Goal: Task Accomplishment & Management: Use online tool/utility

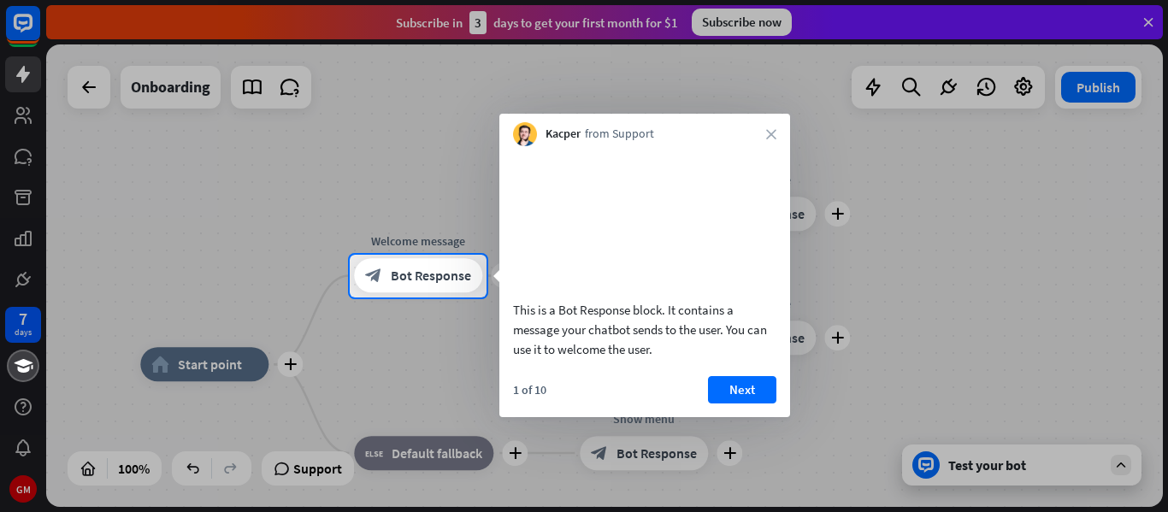
click at [89, 100] on div at bounding box center [584, 127] width 1168 height 255
click at [34, 100] on div at bounding box center [584, 127] width 1168 height 255
click at [83, 103] on div at bounding box center [584, 127] width 1168 height 255
click at [767, 133] on icon "close" at bounding box center [771, 134] width 10 height 10
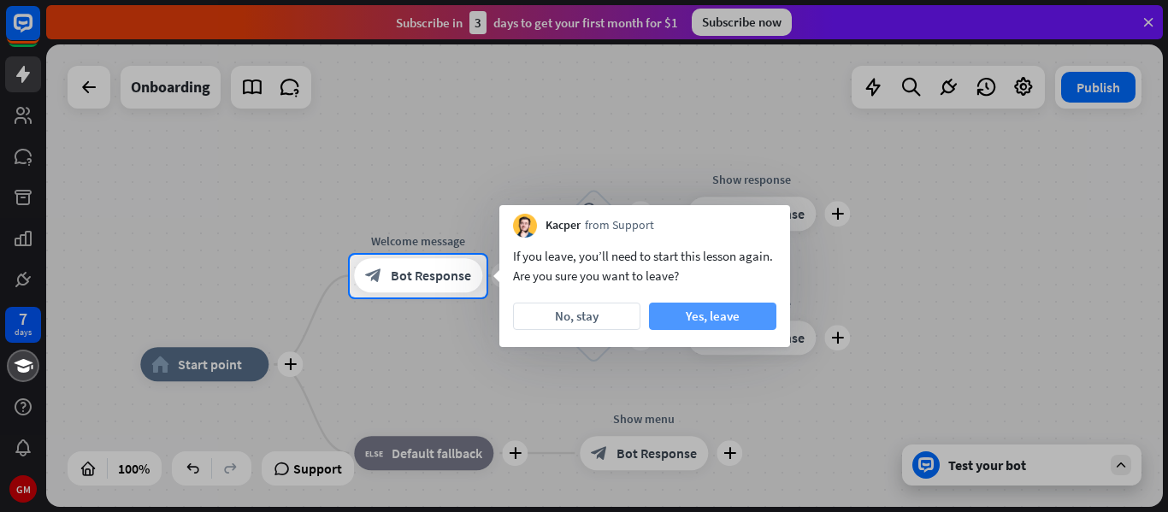
click at [682, 322] on button "Yes, leave" at bounding box center [712, 316] width 127 height 27
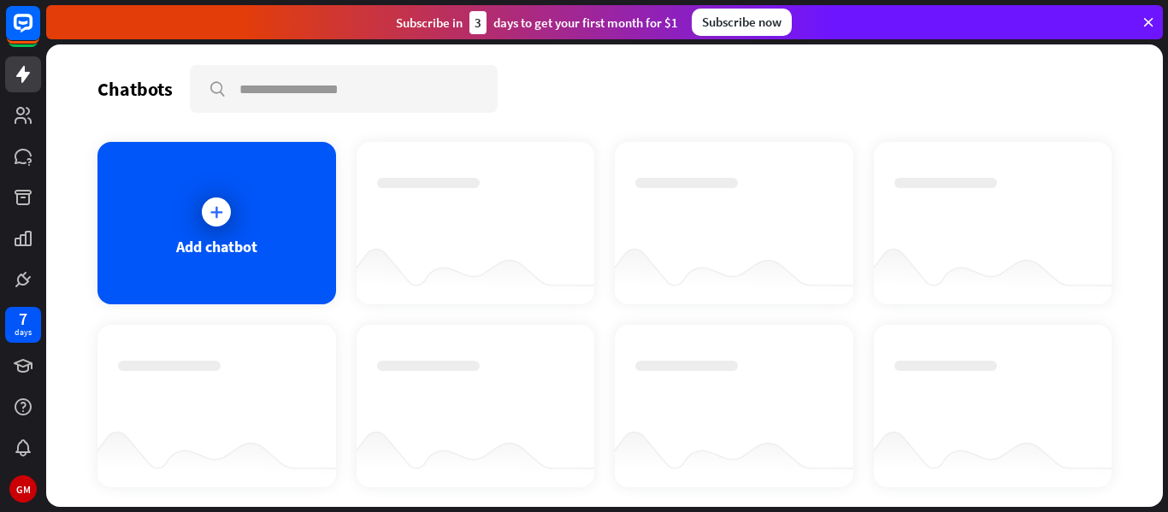
click at [718, 74] on div "Chatbots search" at bounding box center [605, 89] width 1014 height 48
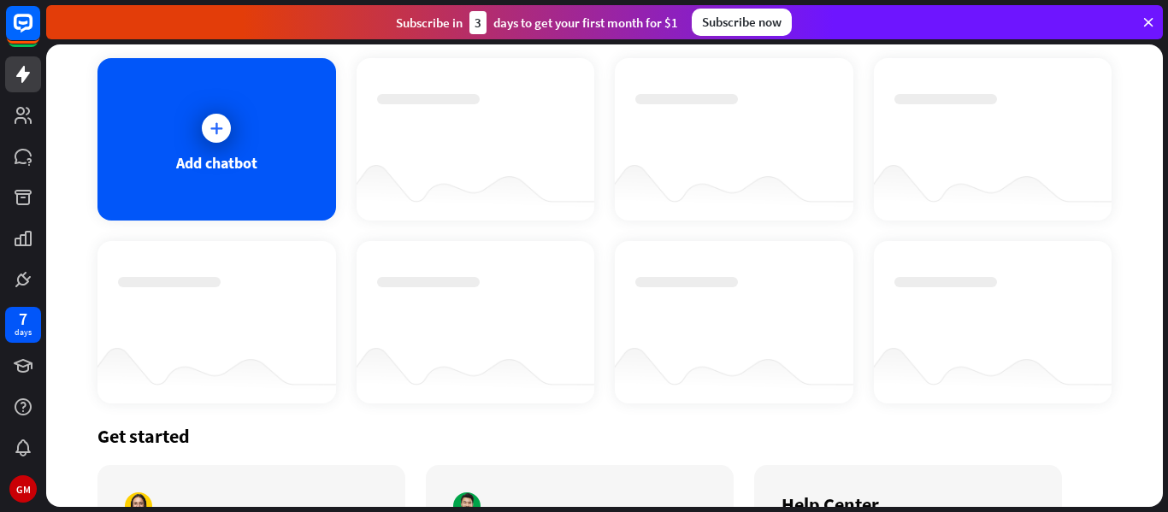
scroll to position [115, 0]
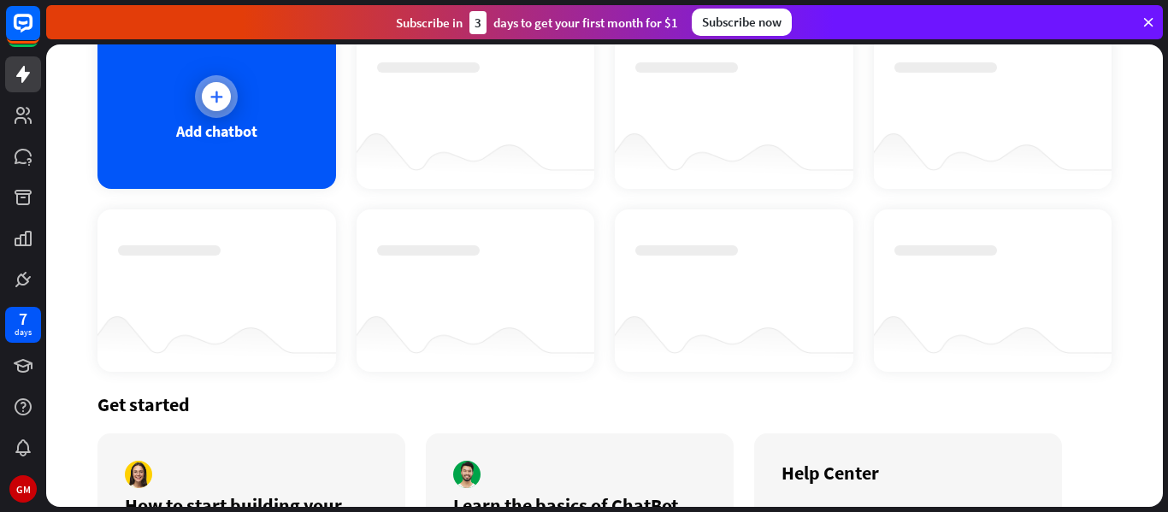
click at [252, 98] on div "Add chatbot" at bounding box center [217, 108] width 239 height 163
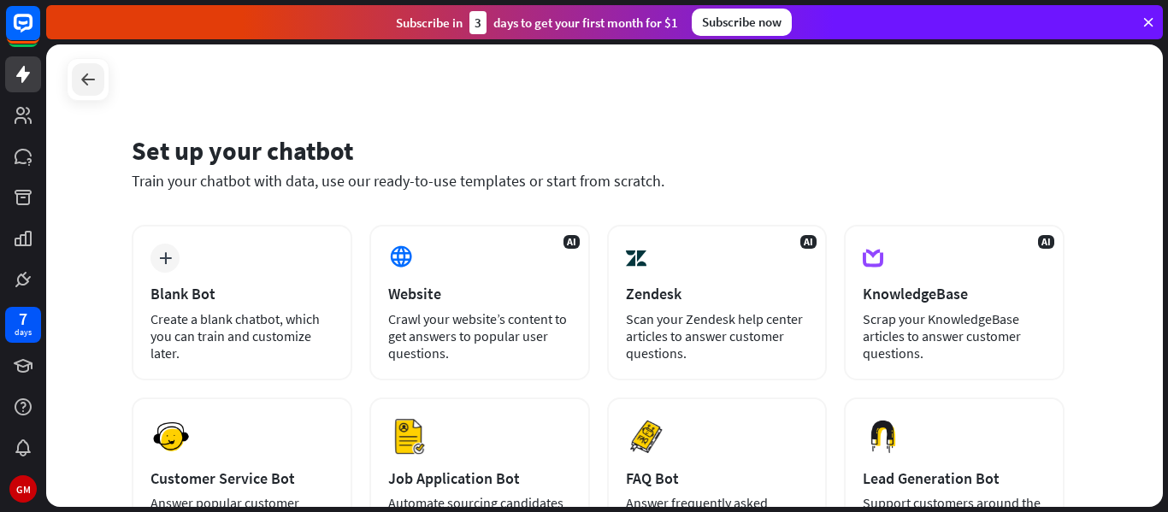
click at [80, 83] on icon at bounding box center [88, 79] width 21 height 21
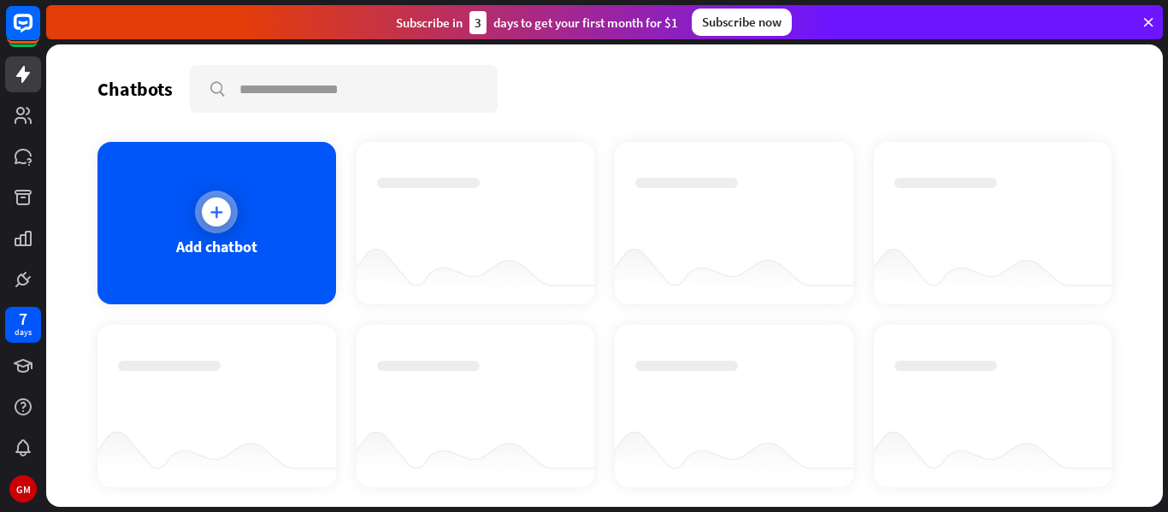
click at [294, 221] on div "Add chatbot" at bounding box center [217, 223] width 239 height 163
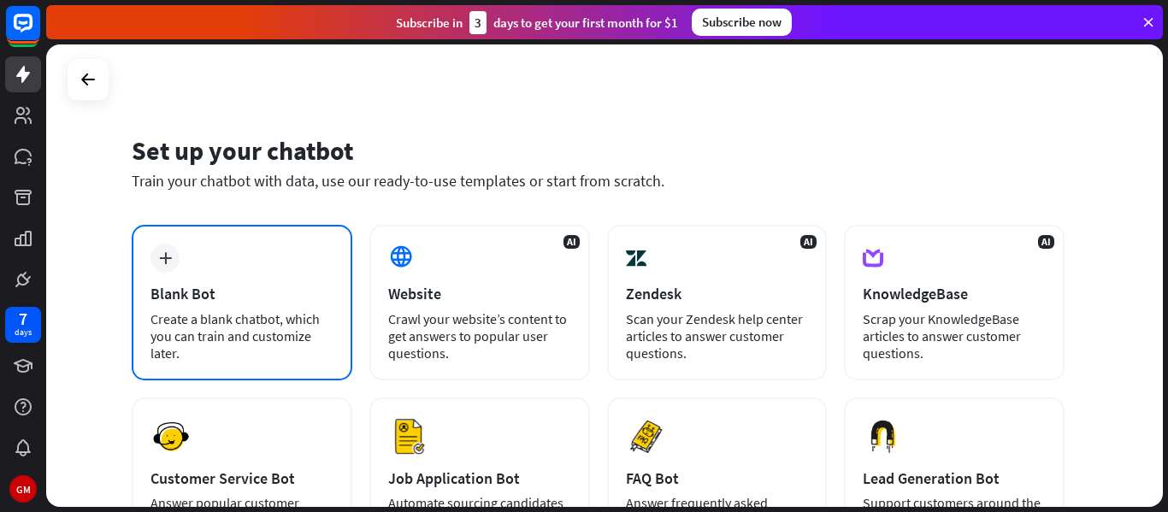
click at [250, 299] on div "Blank Bot" at bounding box center [242, 294] width 183 height 20
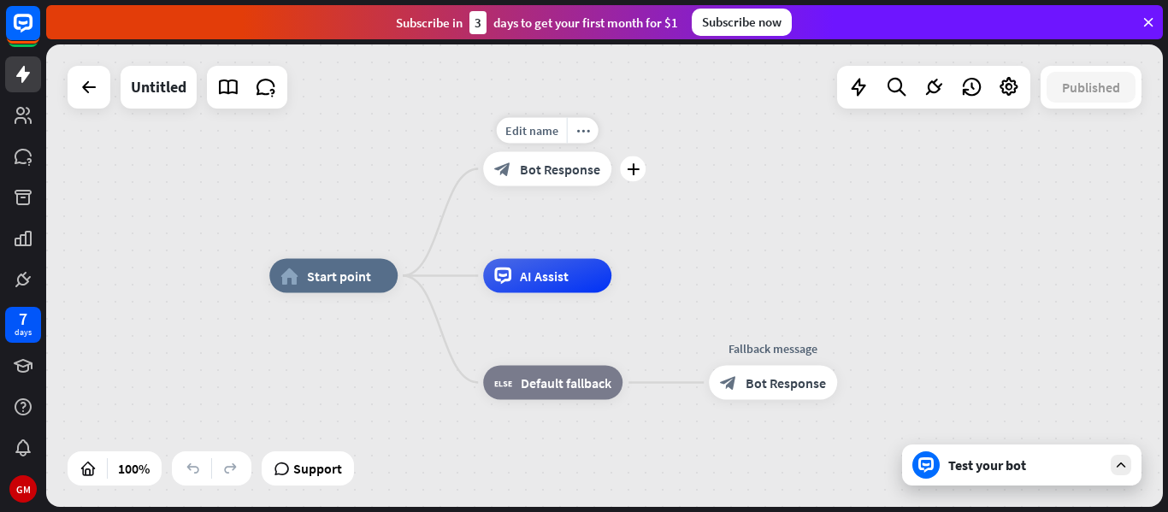
click at [534, 179] on div "block_bot_response Bot Response" at bounding box center [547, 169] width 128 height 34
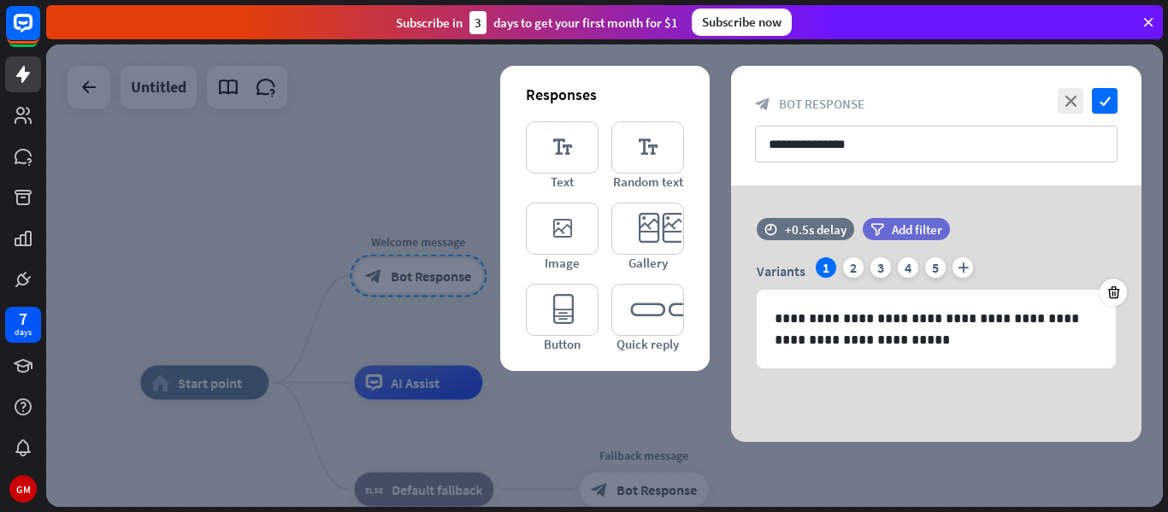
click at [534, 179] on div "editor_text Text" at bounding box center [562, 155] width 73 height 68
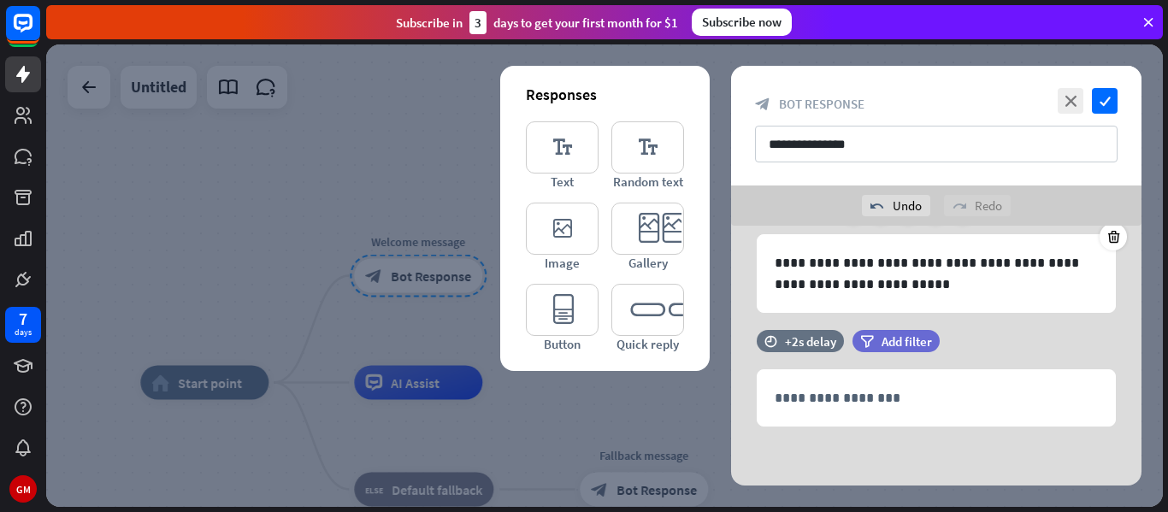
scroll to position [97, 0]
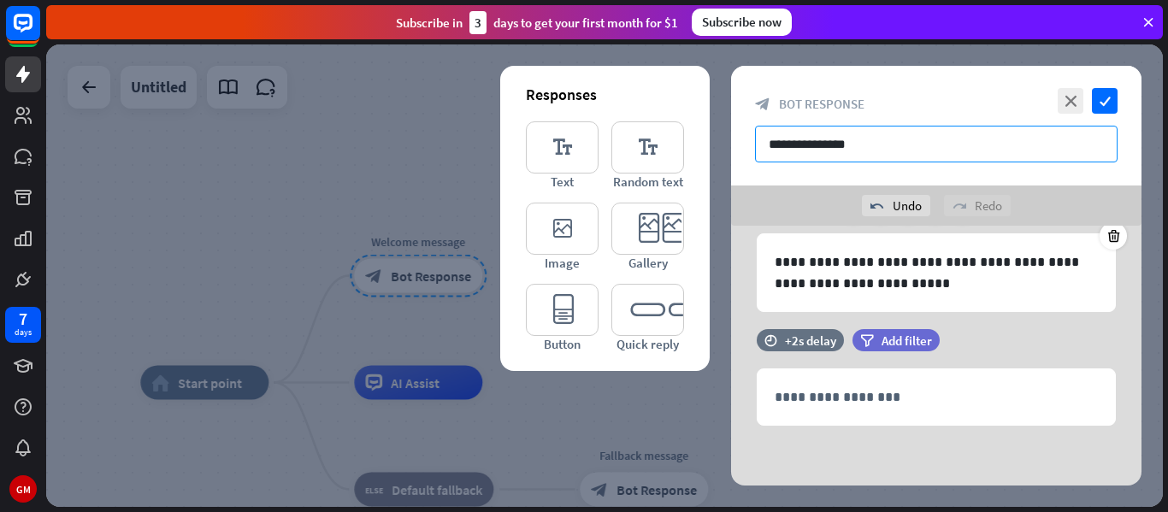
click at [877, 157] on input "**********" at bounding box center [936, 144] width 363 height 37
type input "*"
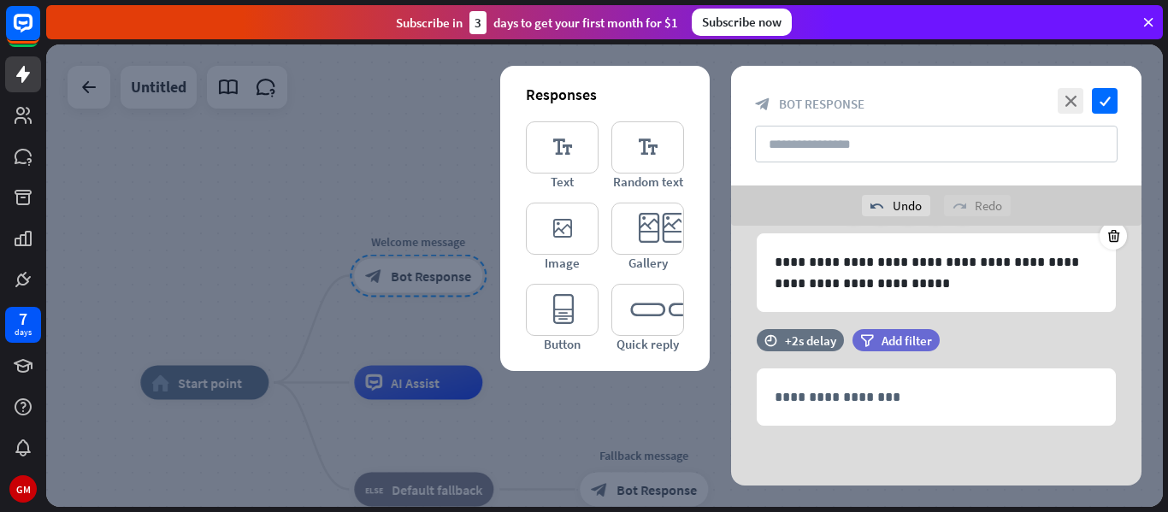
click at [210, 385] on div at bounding box center [604, 275] width 1117 height 463
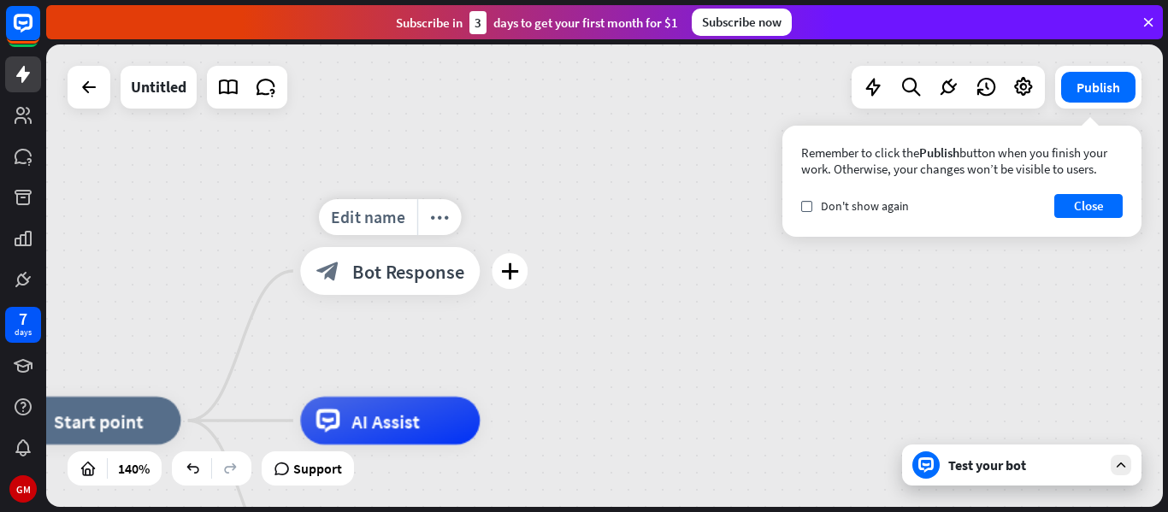
click at [396, 259] on span "Bot Response" at bounding box center [408, 271] width 113 height 24
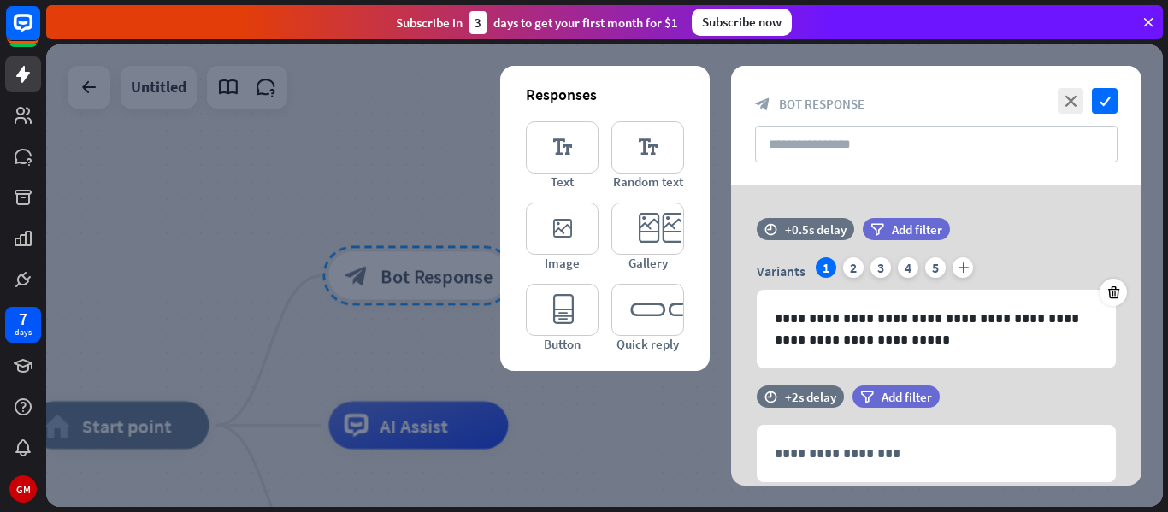
click at [396, 258] on div at bounding box center [604, 275] width 1117 height 463
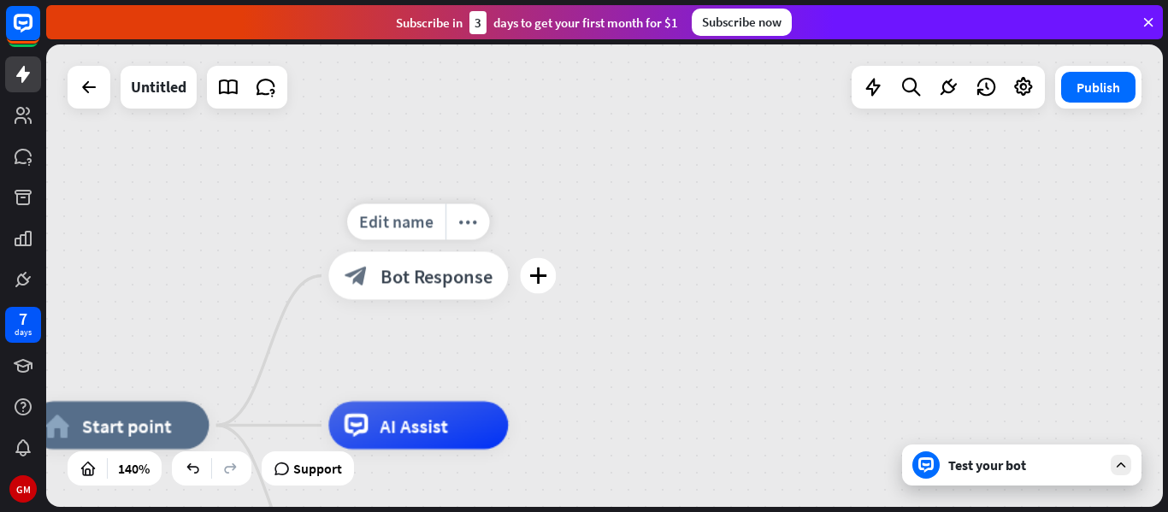
click at [381, 262] on div "block_bot_response Bot Response" at bounding box center [418, 276] width 180 height 48
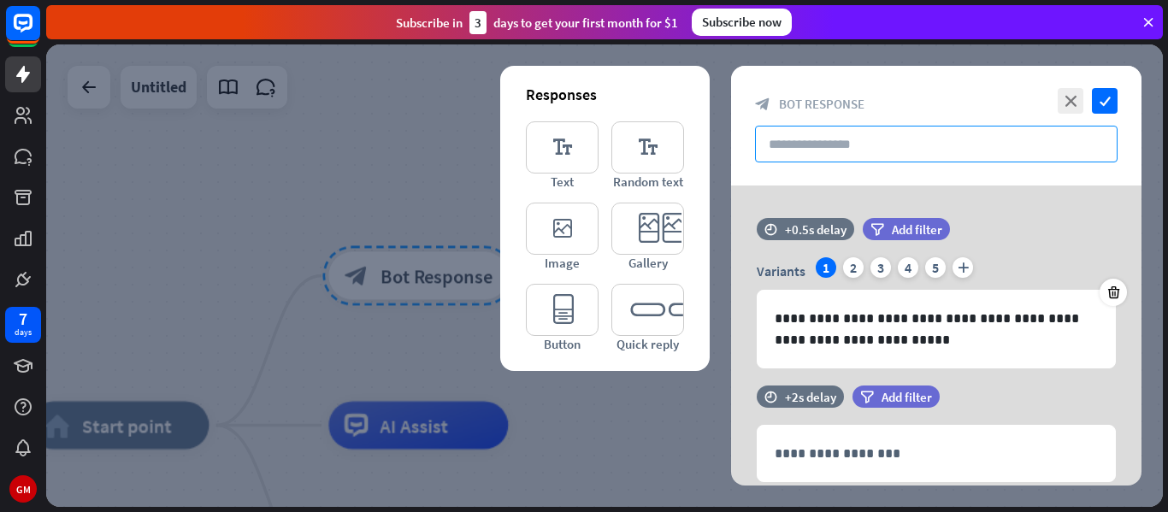
click at [848, 146] on input "text" at bounding box center [936, 144] width 363 height 37
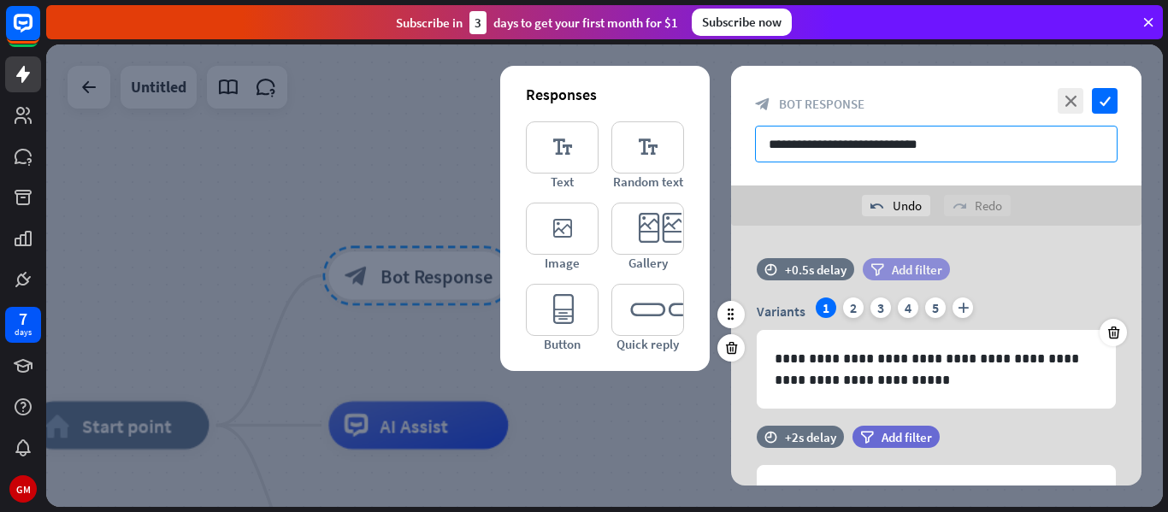
scroll to position [97, 0]
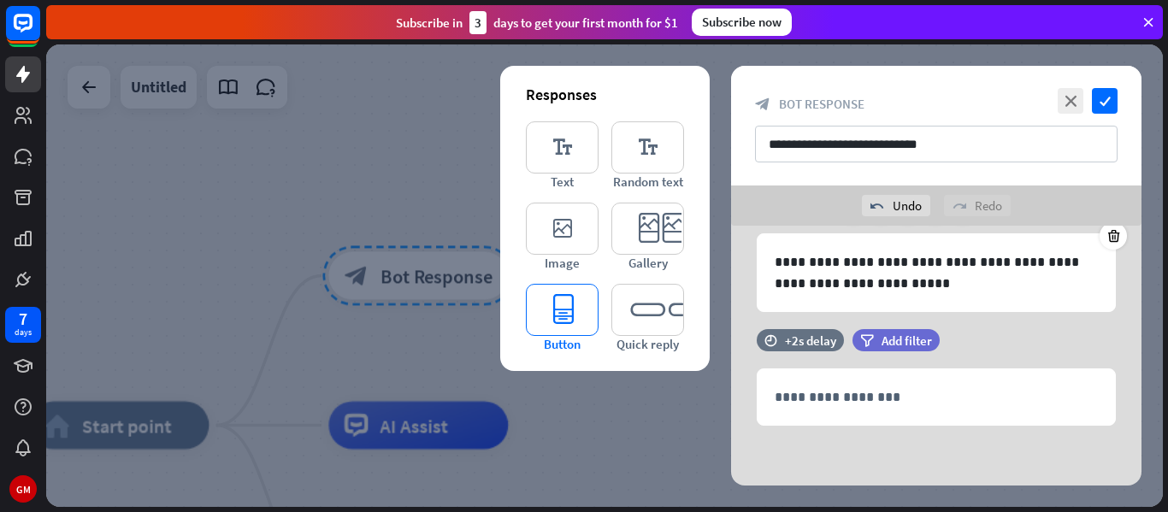
click at [583, 323] on icon "editor_button" at bounding box center [562, 310] width 73 height 52
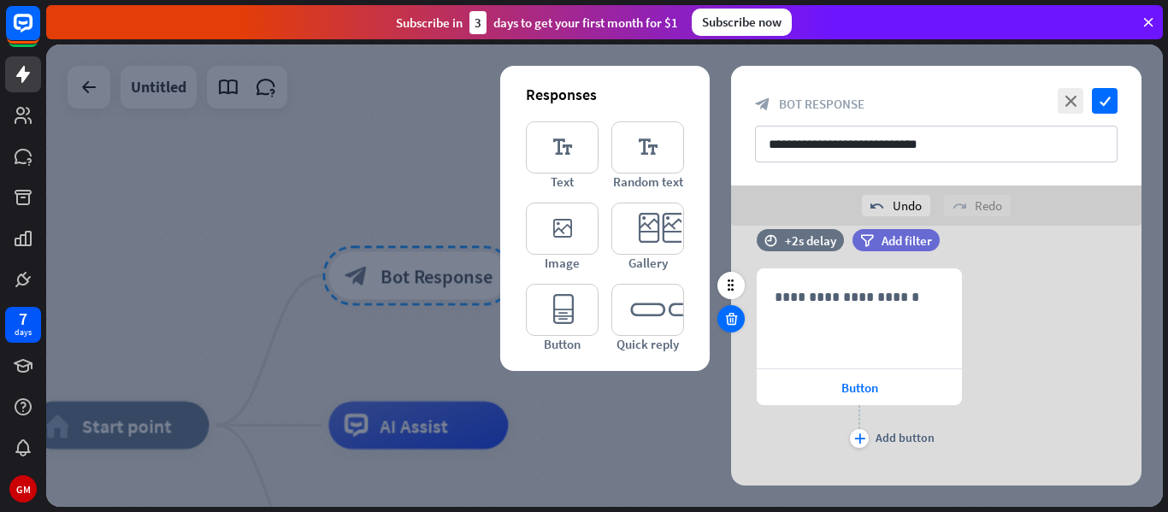
scroll to position [314, 0]
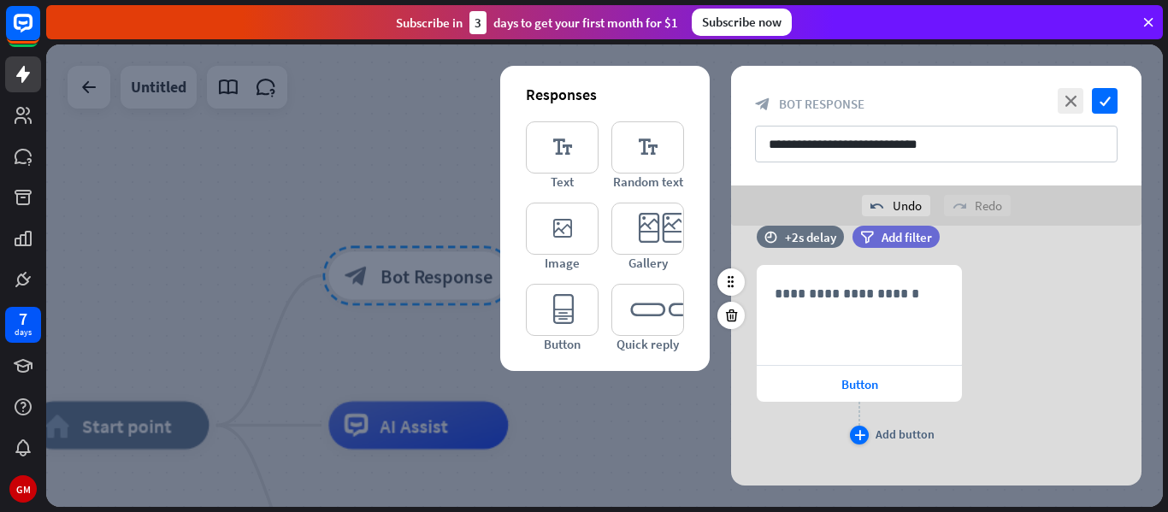
click at [855, 432] on icon "plus" at bounding box center [859, 435] width 11 height 10
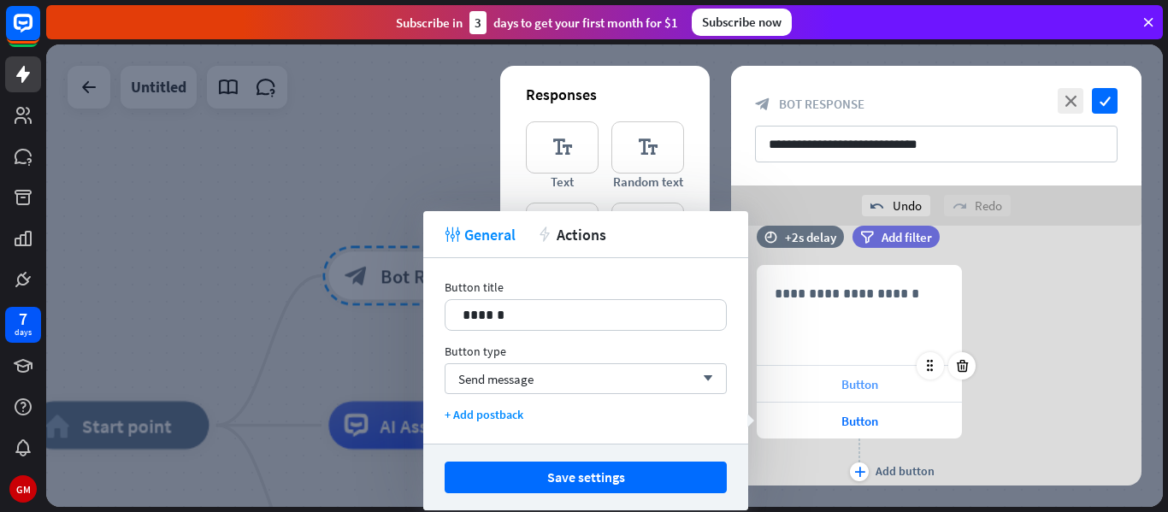
click at [834, 390] on div "Button" at bounding box center [859, 384] width 205 height 36
click at [570, 393] on div "Send message arrow_down" at bounding box center [586, 379] width 282 height 31
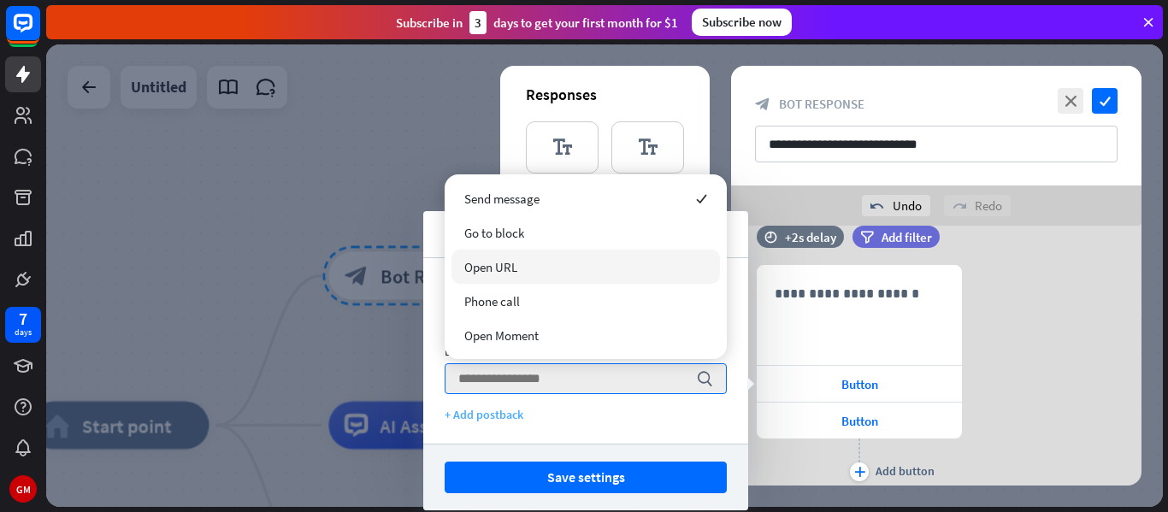
click at [499, 419] on div "+ Add postback" at bounding box center [586, 414] width 282 height 15
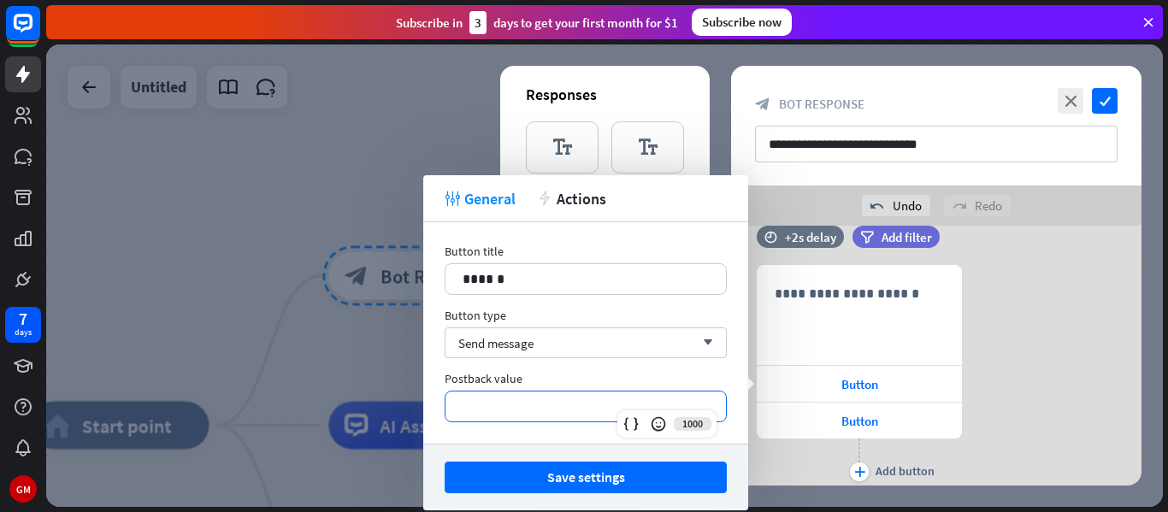
click at [529, 405] on p "**********" at bounding box center [586, 406] width 246 height 21
click at [552, 411] on p "**********" at bounding box center [586, 406] width 246 height 21
click at [547, 356] on div "Send message arrow_down" at bounding box center [586, 343] width 282 height 31
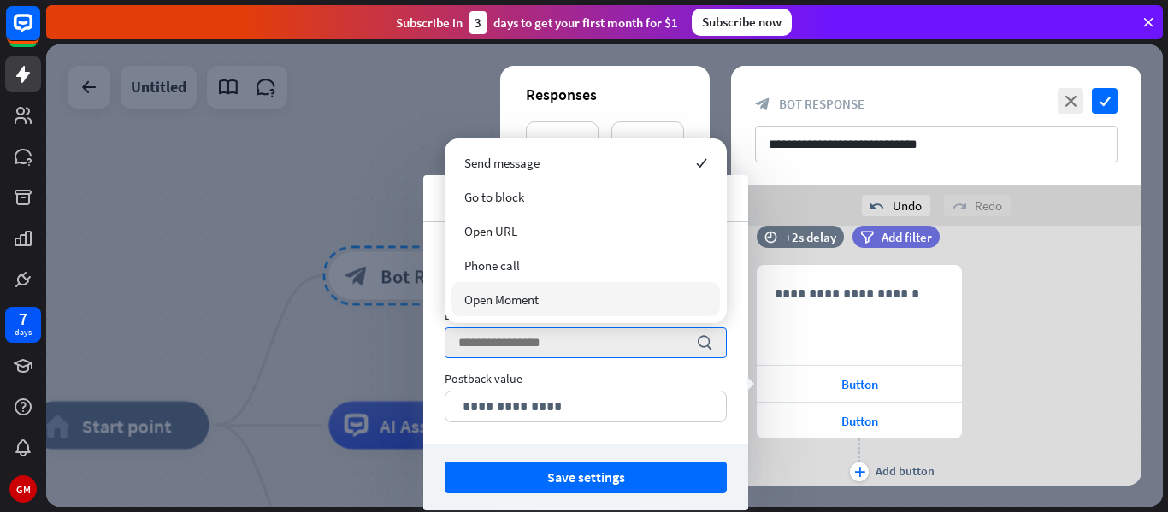
click at [977, 425] on div "**********" at bounding box center [936, 375] width 411 height 221
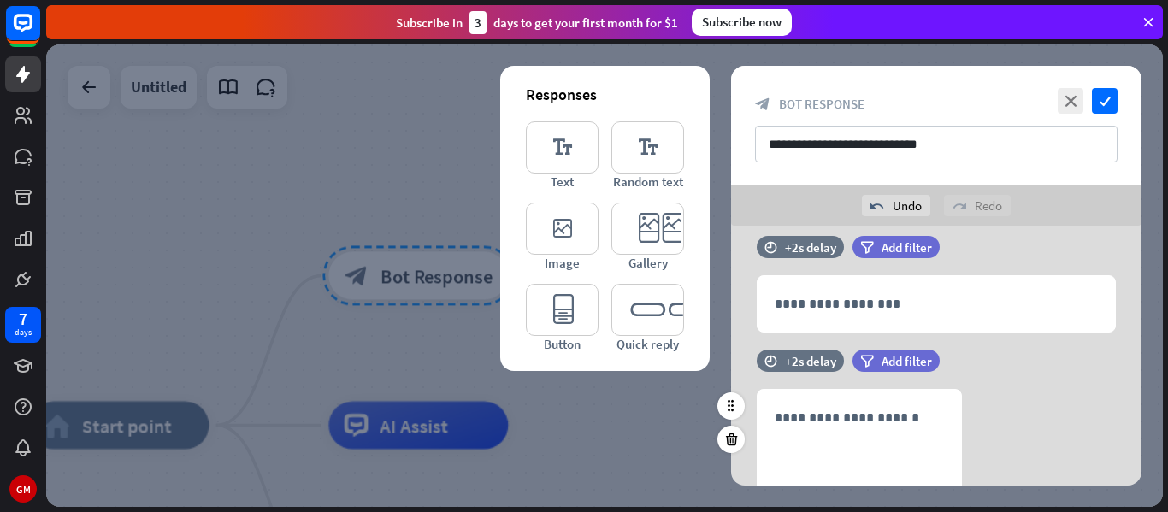
scroll to position [168, 0]
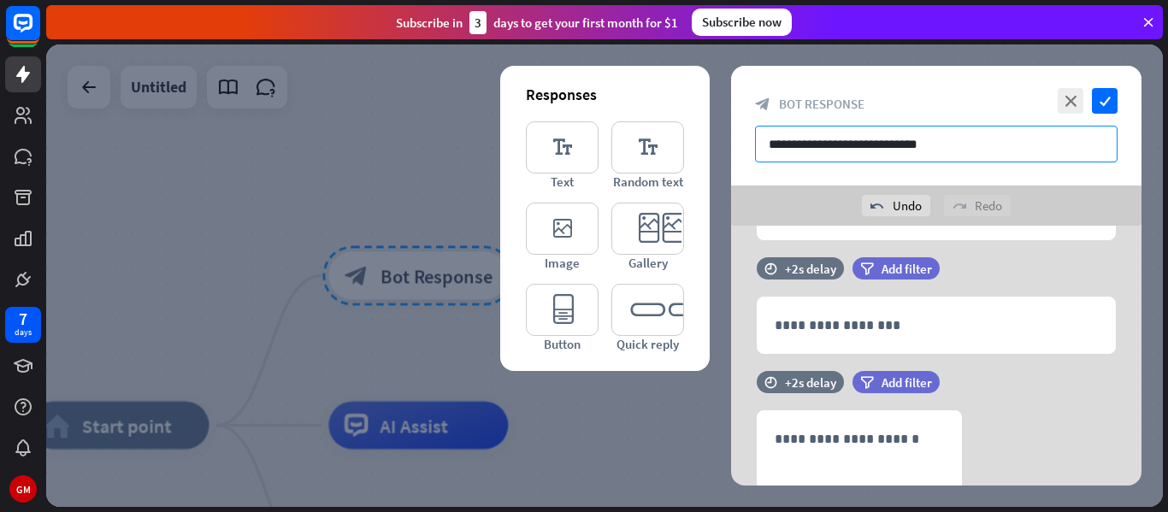
drag, startPoint x: 952, startPoint y: 148, endPoint x: 821, endPoint y: 147, distance: 130.9
click at [821, 147] on input "**********" at bounding box center [936, 144] width 363 height 37
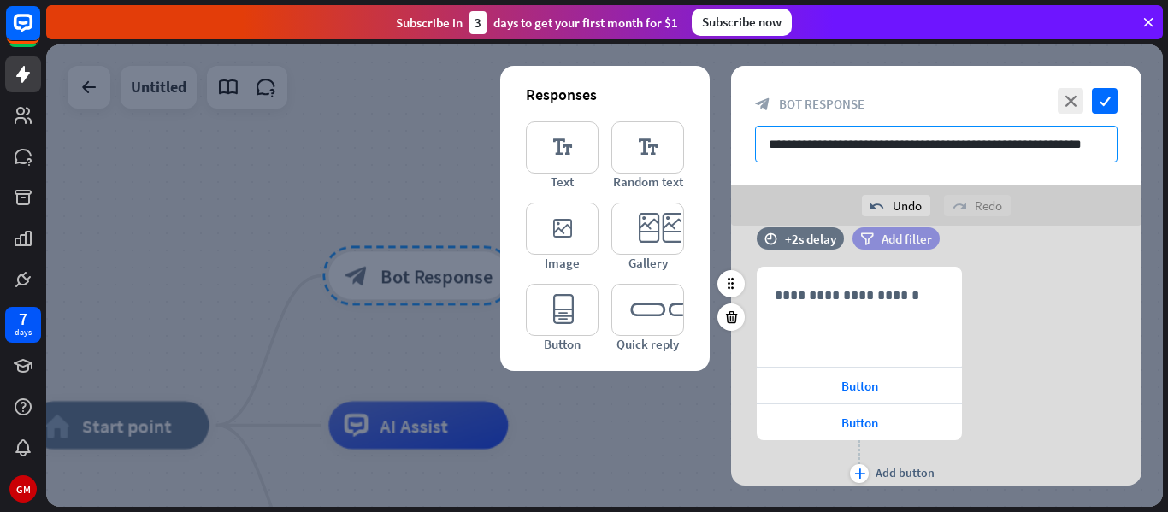
scroll to position [374, 0]
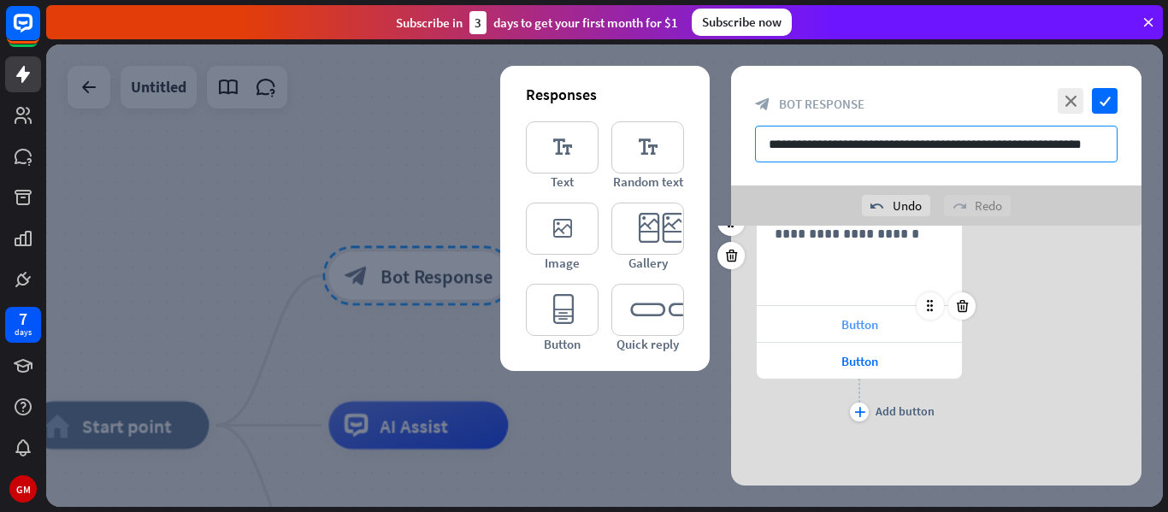
type input "**********"
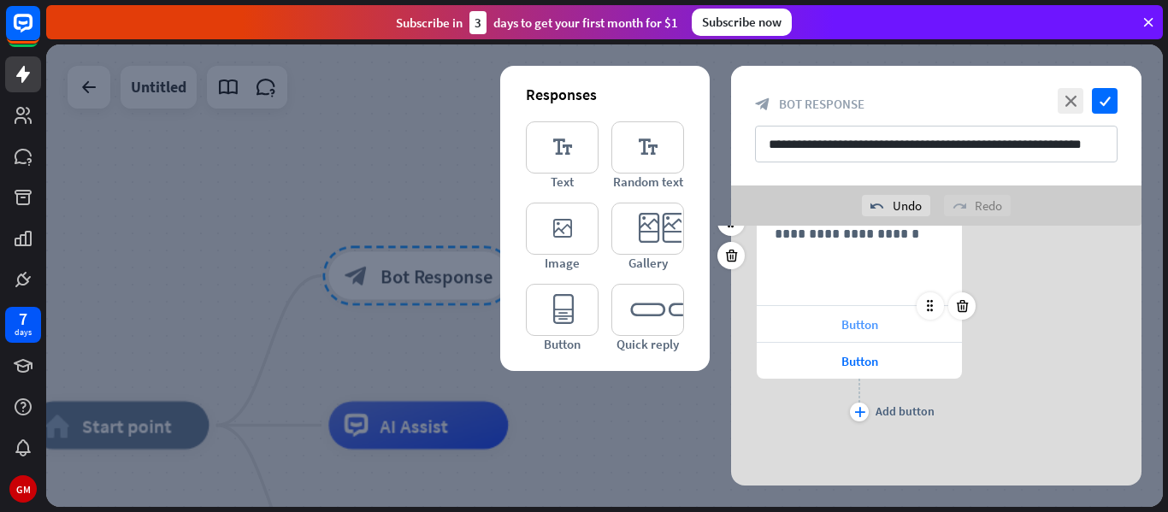
click at [870, 334] on div "Button" at bounding box center [859, 324] width 205 height 36
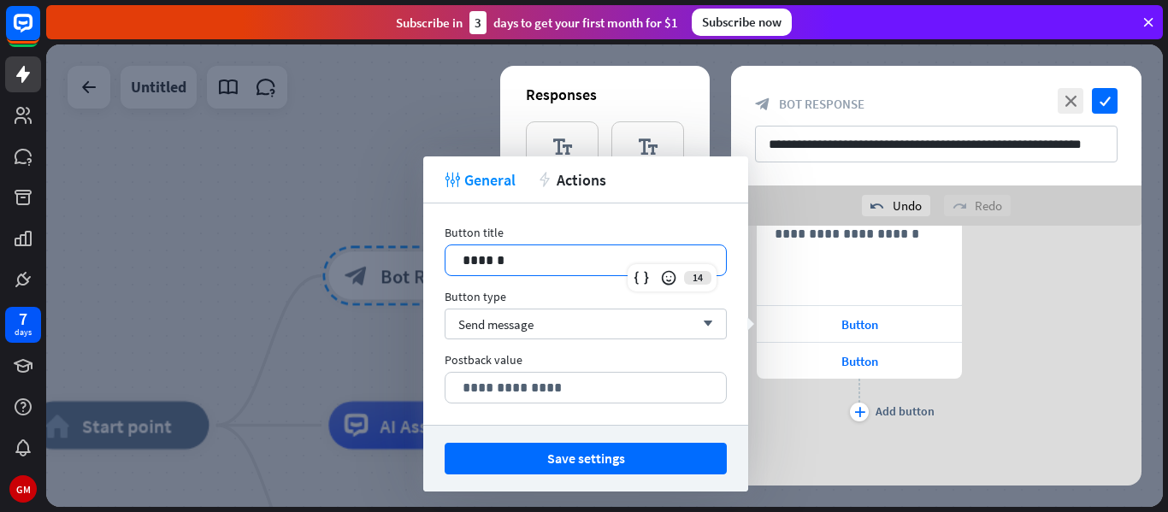
click at [675, 250] on p "******" at bounding box center [586, 260] width 246 height 21
drag, startPoint x: 574, startPoint y: 247, endPoint x: 449, endPoint y: 261, distance: 125.6
click at [449, 261] on div "******" at bounding box center [586, 260] width 281 height 30
click at [588, 324] on div "Send message arrow_down" at bounding box center [586, 324] width 282 height 31
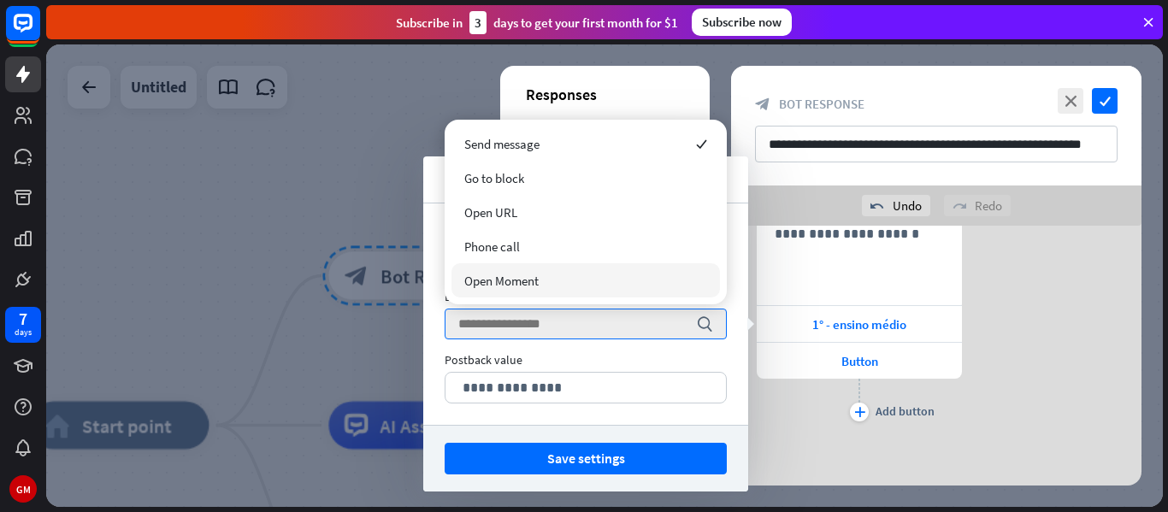
click at [705, 409] on div "**********" at bounding box center [585, 315] width 325 height 222
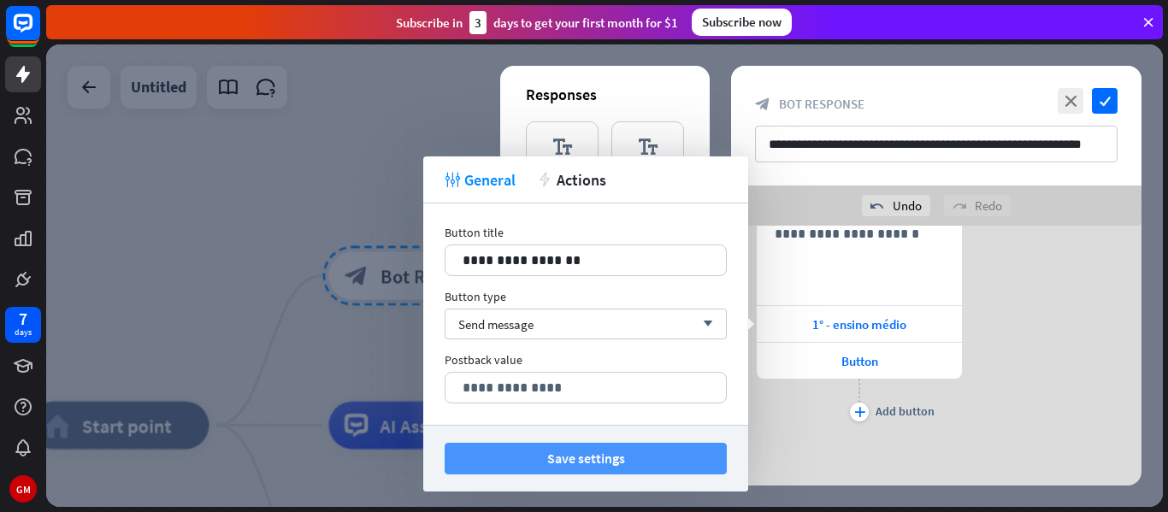
click at [708, 460] on button "Save settings" at bounding box center [586, 459] width 282 height 32
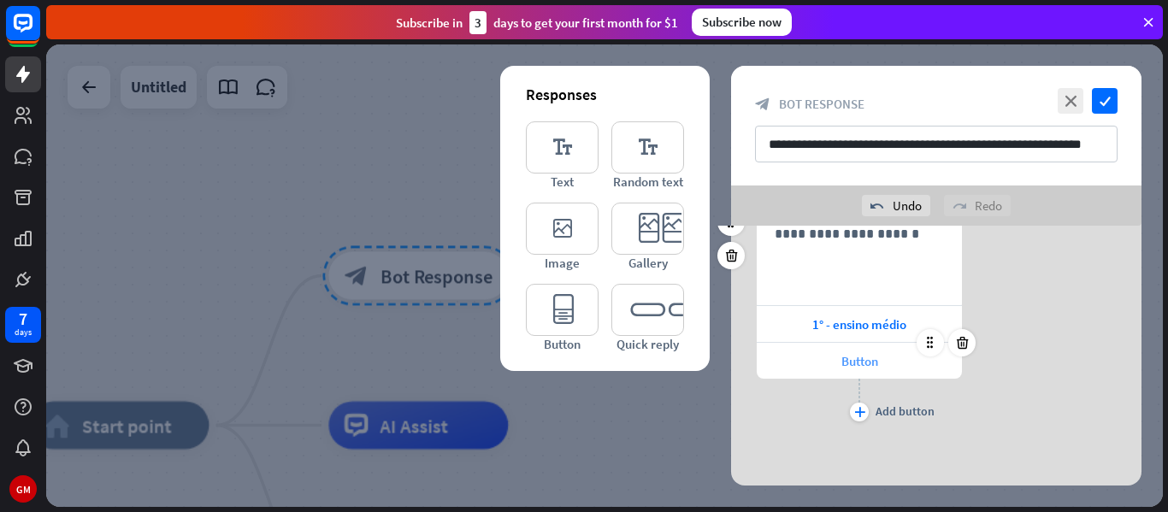
click at [845, 369] on div "Button" at bounding box center [859, 361] width 205 height 36
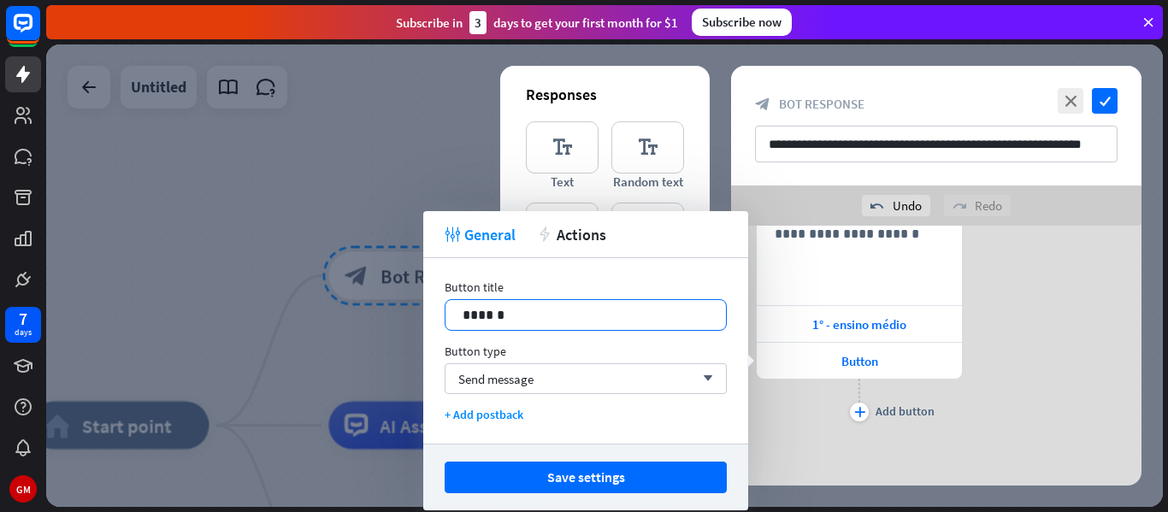
click at [611, 314] on p "******" at bounding box center [586, 314] width 246 height 21
drag, startPoint x: 611, startPoint y: 314, endPoint x: 441, endPoint y: 322, distance: 169.5
click at [441, 322] on div "Button title 14 ****** Button type Send message arrow_down + Add postback" at bounding box center [585, 351] width 325 height 186
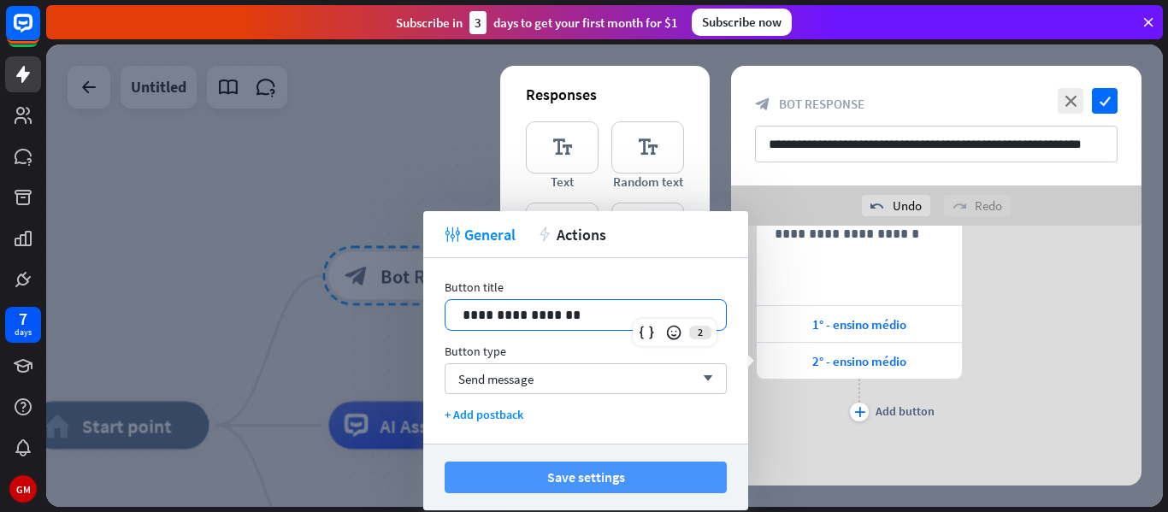
click at [504, 462] on button "Save settings" at bounding box center [586, 478] width 282 height 32
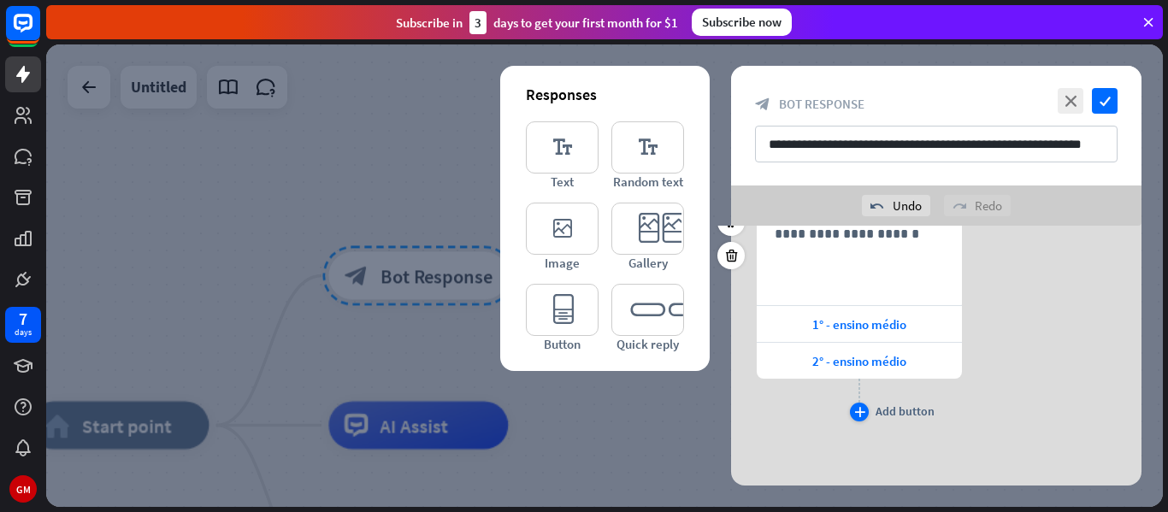
click at [853, 420] on div "plus Add button" at bounding box center [859, 412] width 19 height 19
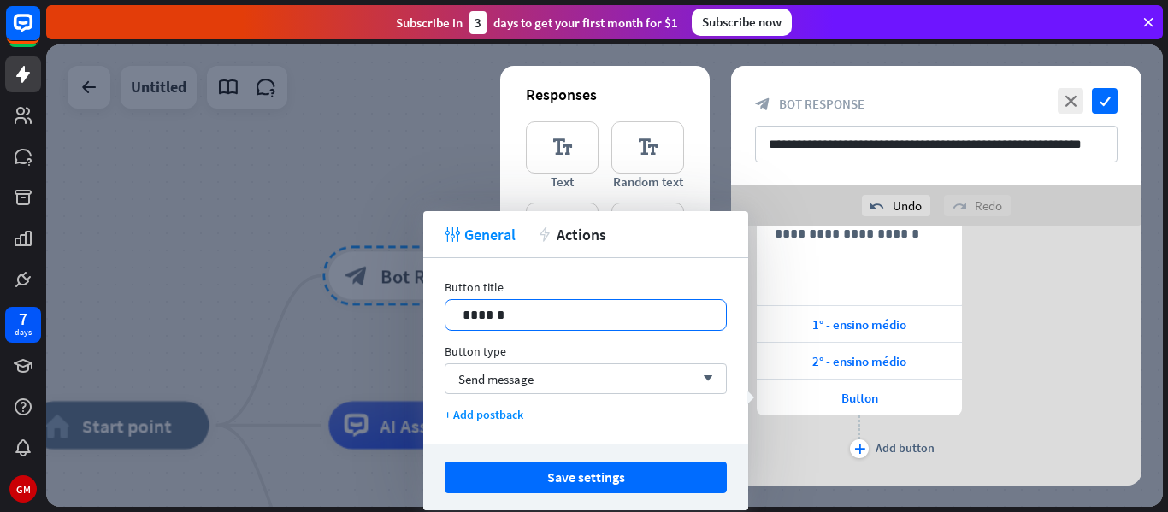
click at [588, 323] on p "******" at bounding box center [586, 314] width 246 height 21
drag, startPoint x: 588, startPoint y: 323, endPoint x: 452, endPoint y: 313, distance: 137.2
click at [452, 313] on div "******" at bounding box center [586, 315] width 281 height 30
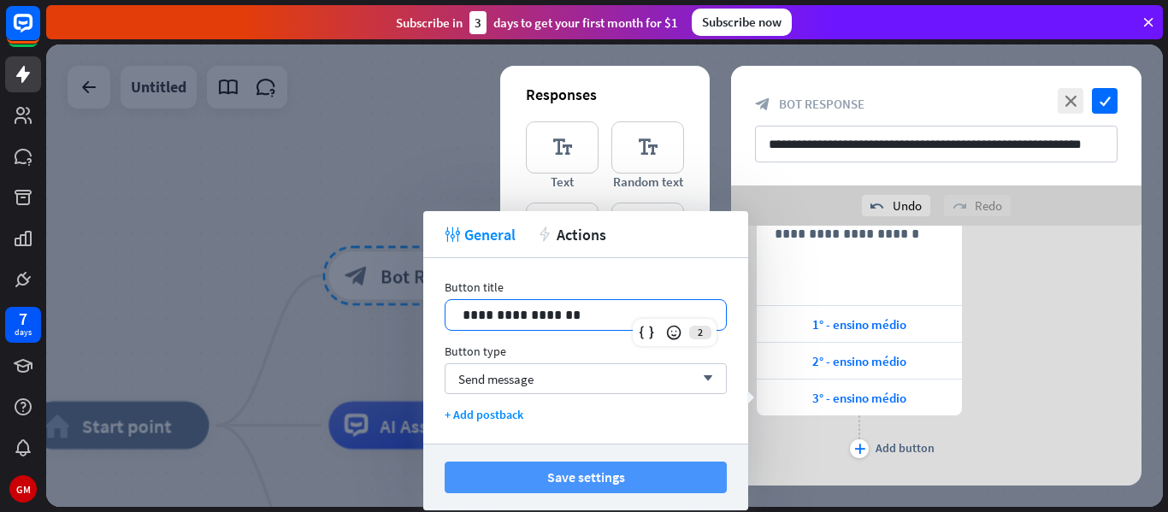
click at [525, 478] on button "Save settings" at bounding box center [586, 478] width 282 height 32
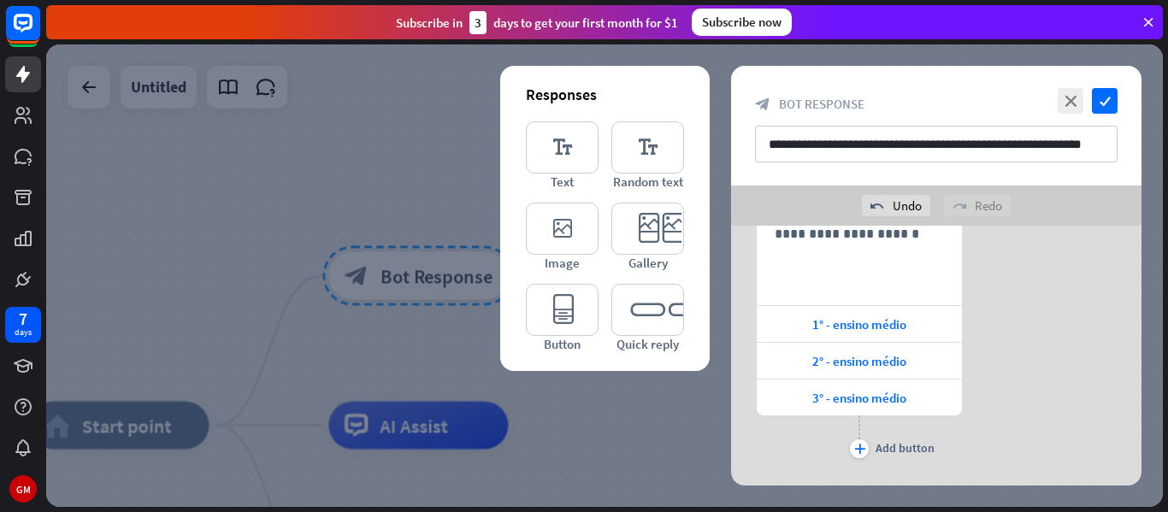
click at [626, 435] on div at bounding box center [604, 275] width 1117 height 463
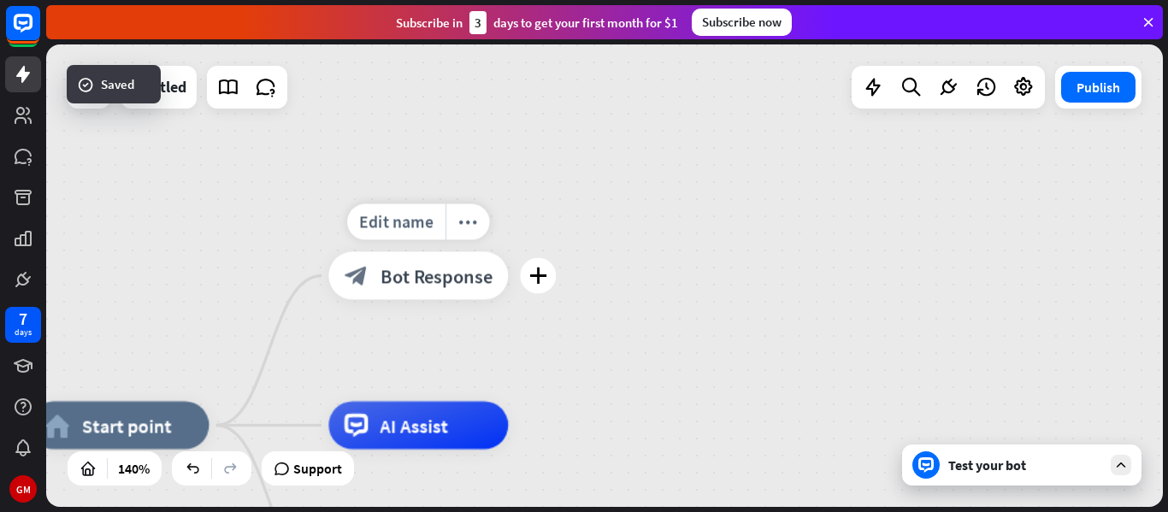
click at [473, 284] on span "Bot Response" at bounding box center [437, 276] width 113 height 24
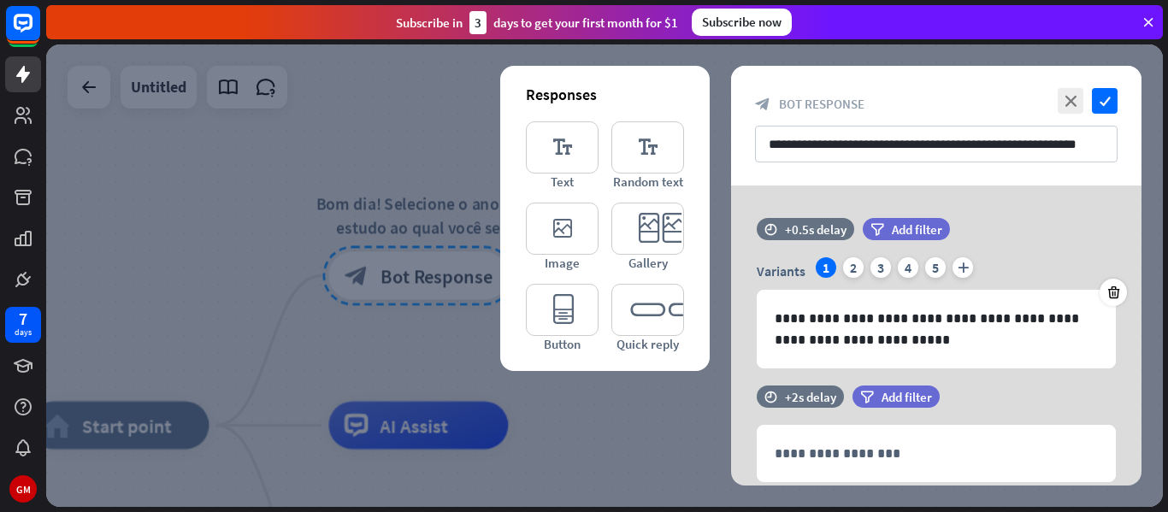
click at [401, 245] on div at bounding box center [604, 275] width 1117 height 463
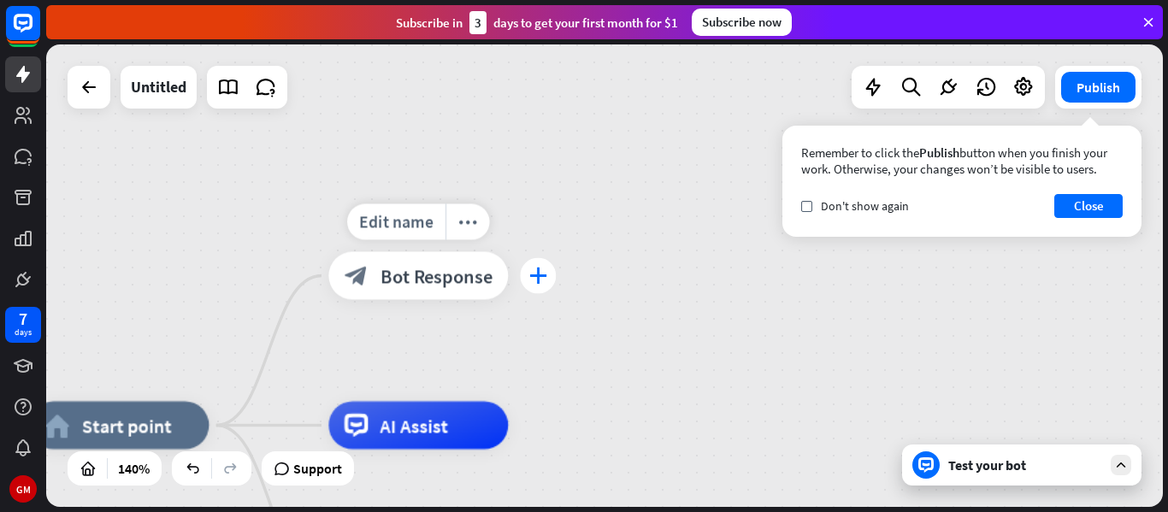
click at [528, 271] on div "plus" at bounding box center [538, 276] width 36 height 36
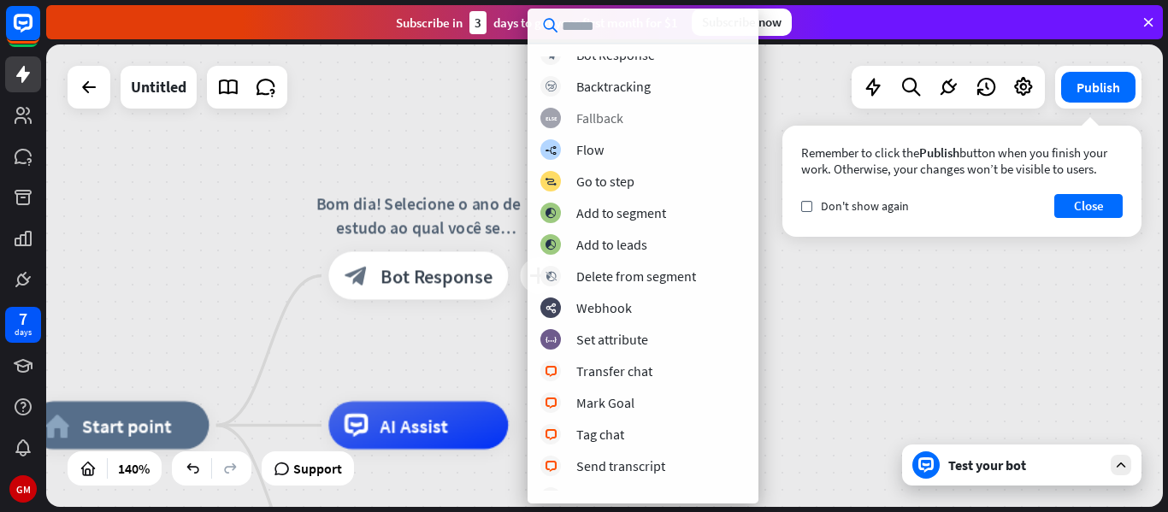
scroll to position [63, 0]
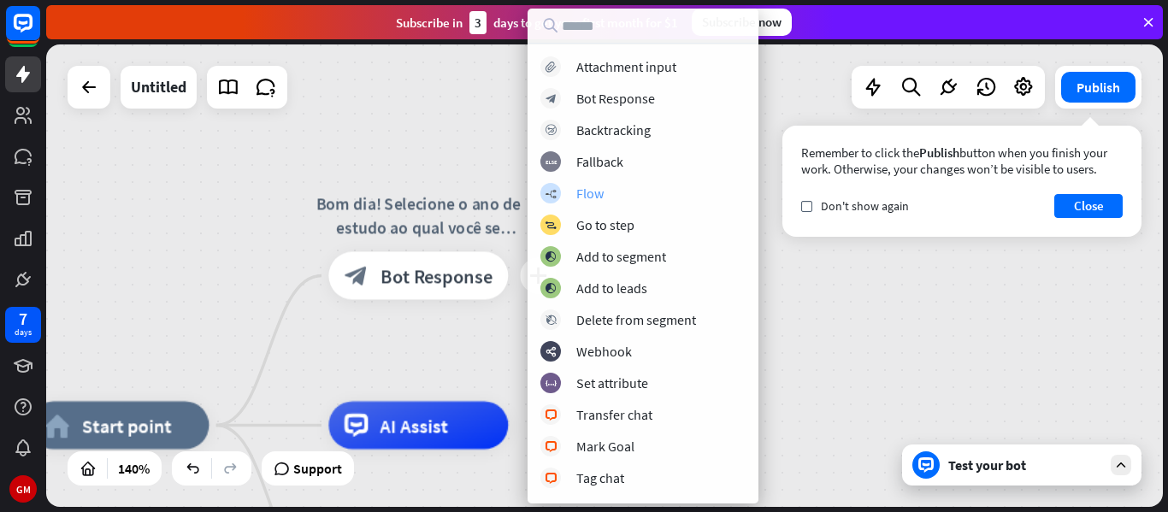
click at [573, 195] on div "builder_tree Flow" at bounding box center [643, 193] width 205 height 21
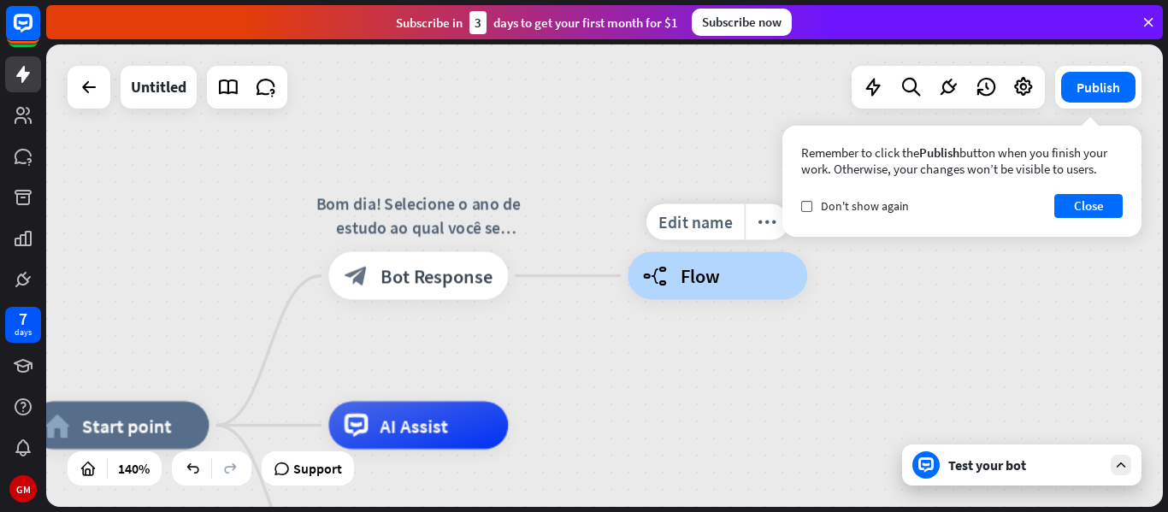
click at [652, 288] on div "builder_tree Flow" at bounding box center [718, 276] width 180 height 48
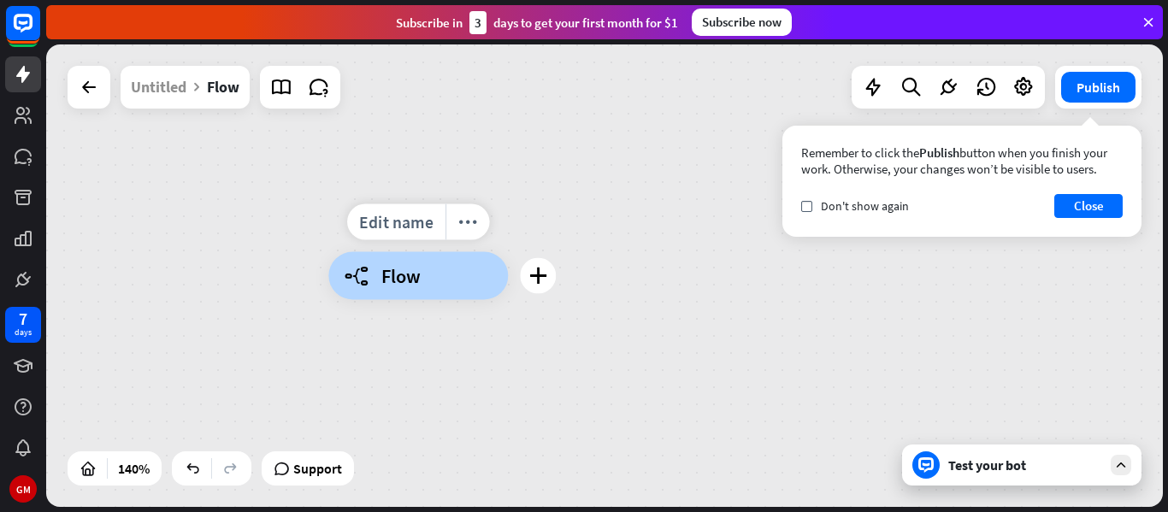
click at [476, 280] on div "builder_tree Flow" at bounding box center [418, 276] width 180 height 48
click at [92, 80] on icon at bounding box center [89, 87] width 21 height 21
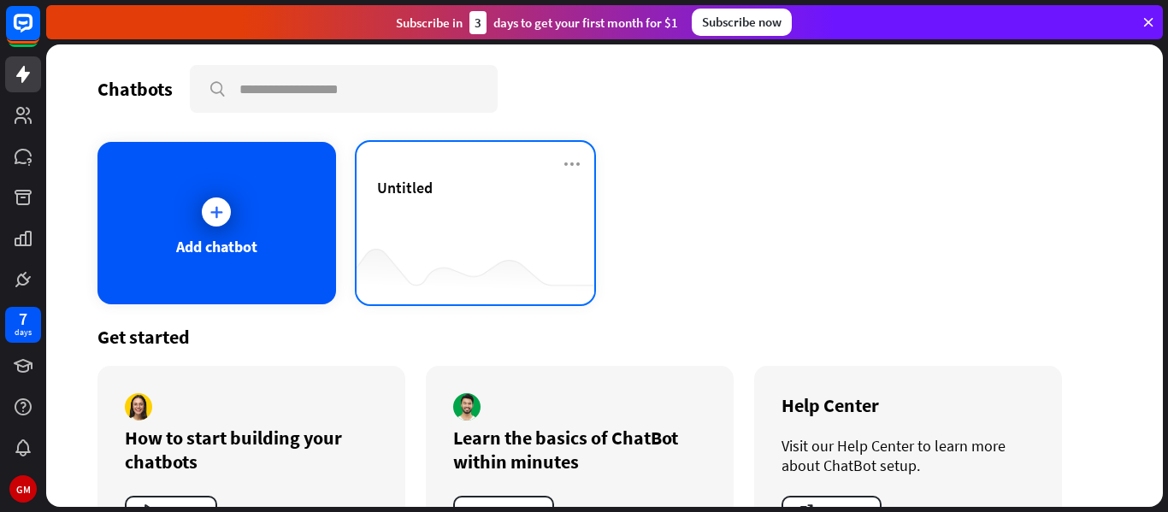
click at [383, 231] on div "Untitled" at bounding box center [476, 208] width 198 height 60
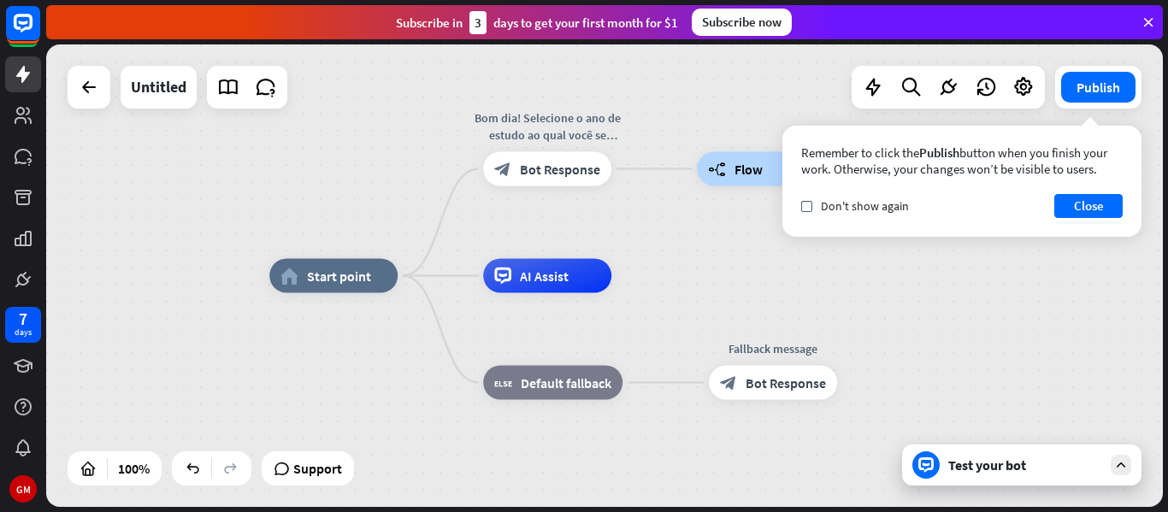
click at [783, 135] on div "Remember to click the Publish button when you finish your work. Otherwise, your…" at bounding box center [962, 181] width 359 height 111
click at [804, 194] on div "check Don't show again Close" at bounding box center [962, 206] width 322 height 24
click at [805, 203] on icon "check" at bounding box center [807, 207] width 8 height 8
click at [1097, 207] on button "Close" at bounding box center [1089, 206] width 68 height 24
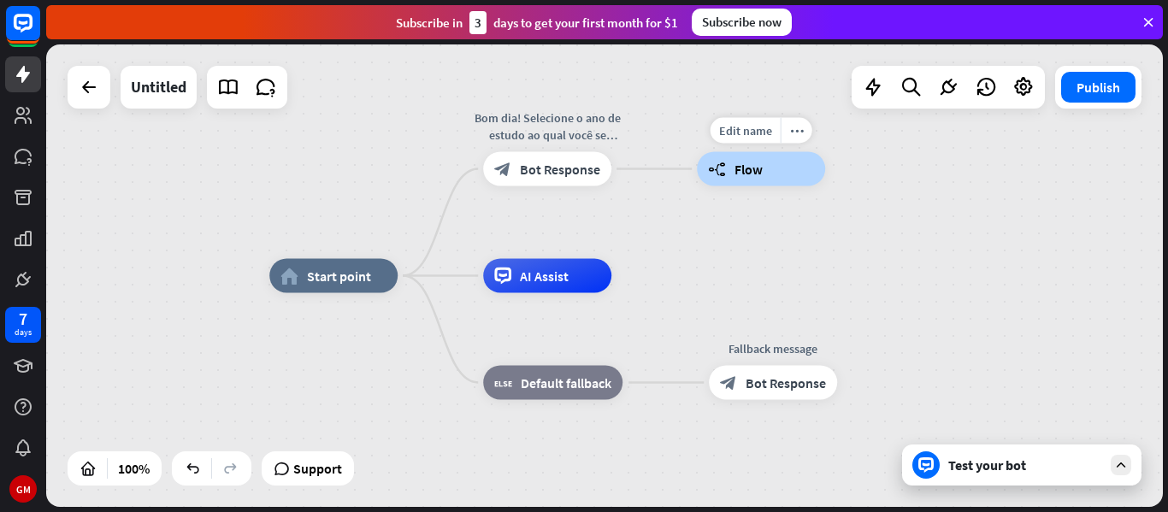
click at [795, 152] on div "Edit name more_horiz builder_tree Flow" at bounding box center [761, 169] width 128 height 34
click at [790, 129] on icon "more_horiz" at bounding box center [797, 130] width 14 height 13
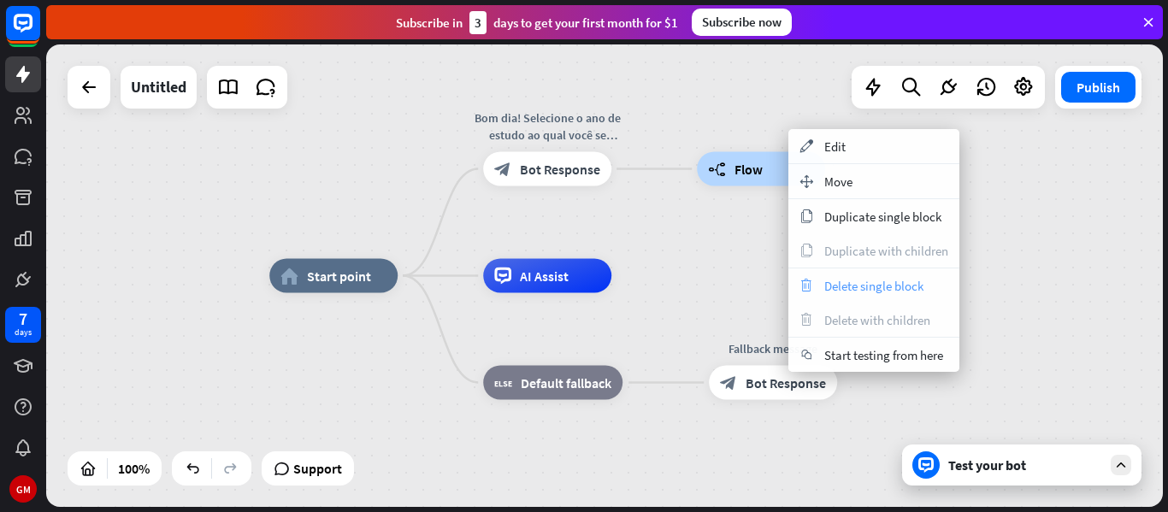
click at [853, 282] on span "Delete single block" at bounding box center [874, 286] width 99 height 16
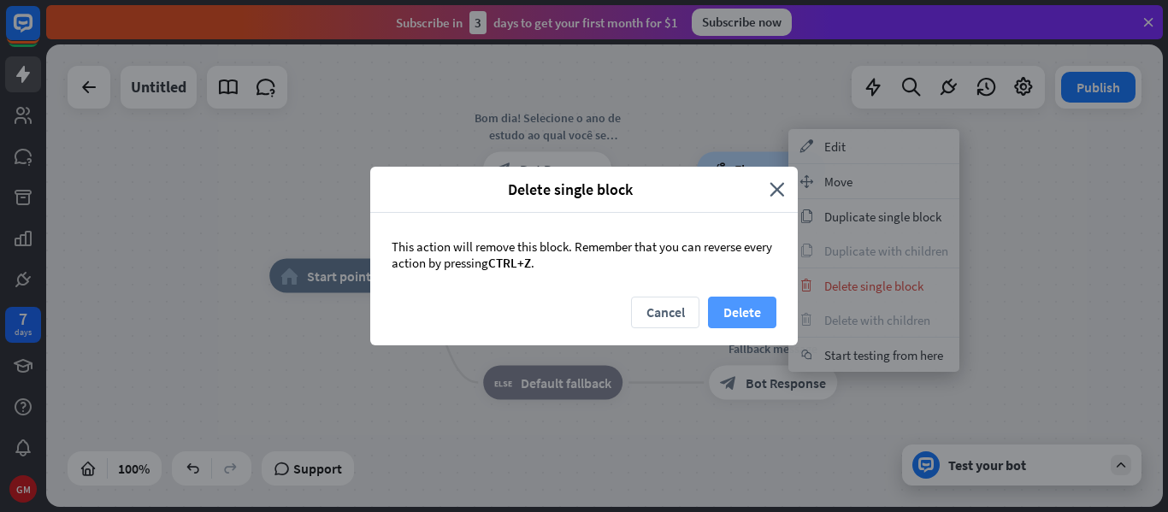
click at [734, 309] on button "Delete" at bounding box center [742, 313] width 68 height 32
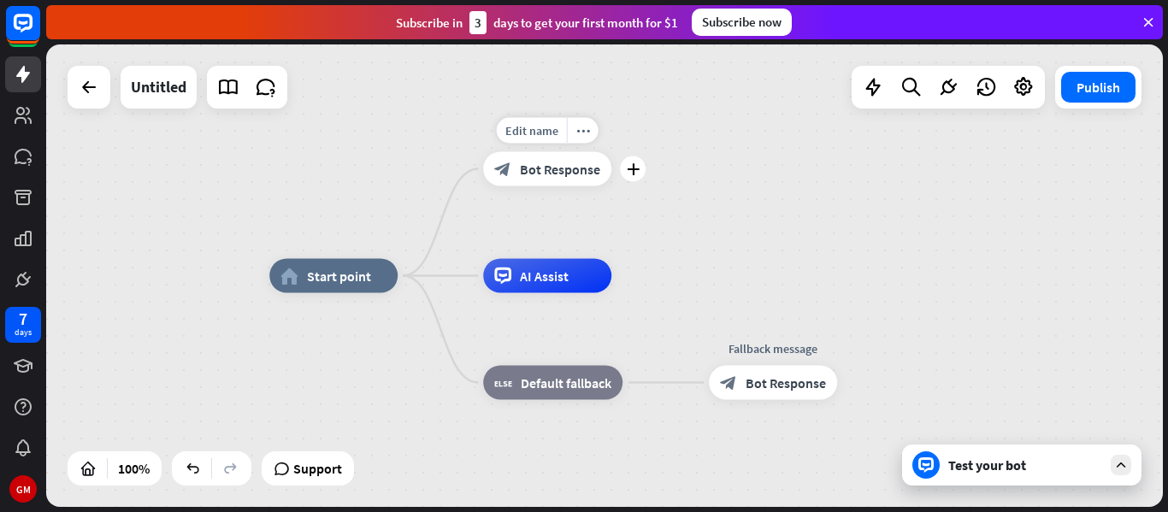
click at [581, 182] on div "block_bot_response Bot Response" at bounding box center [547, 169] width 128 height 34
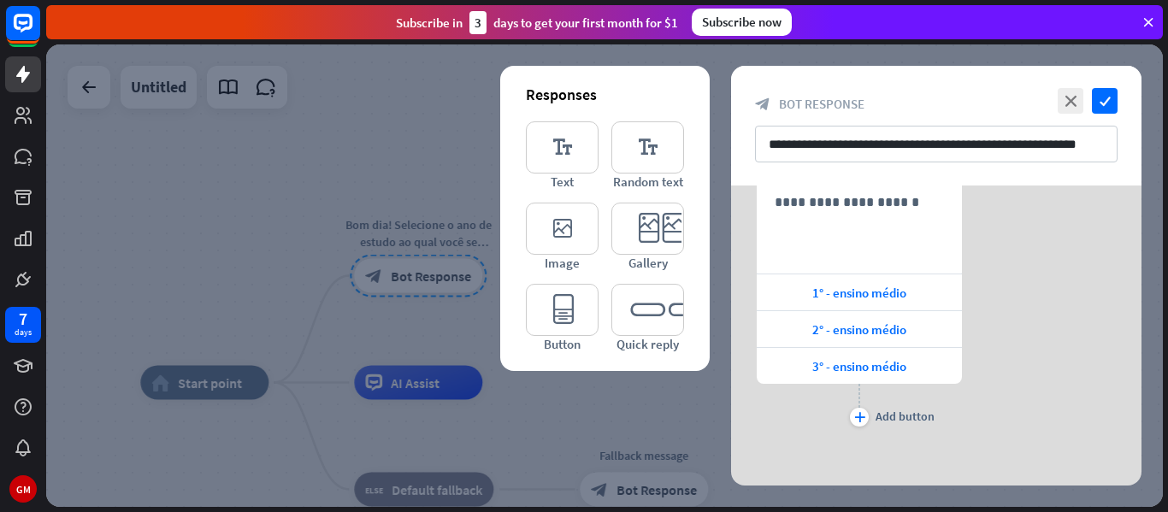
scroll to position [370, 0]
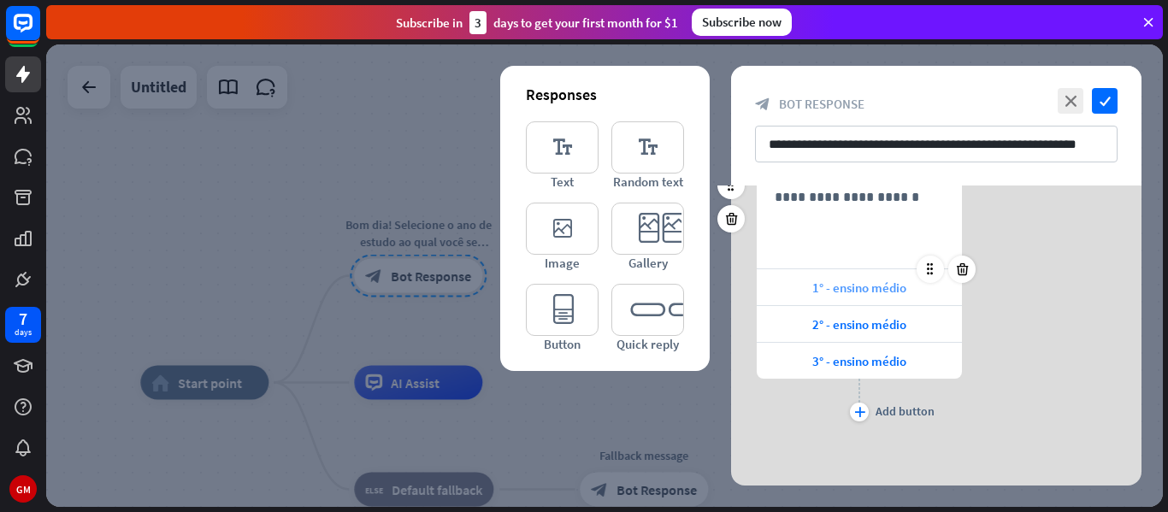
click at [841, 278] on div "1° - ensino médio" at bounding box center [859, 287] width 205 height 36
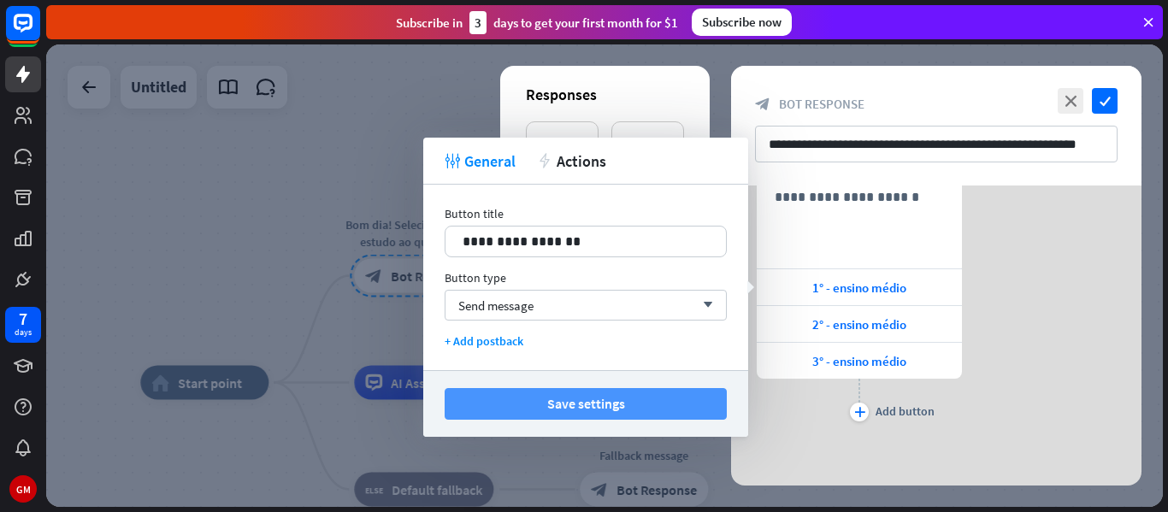
click at [633, 412] on button "Save settings" at bounding box center [586, 404] width 282 height 32
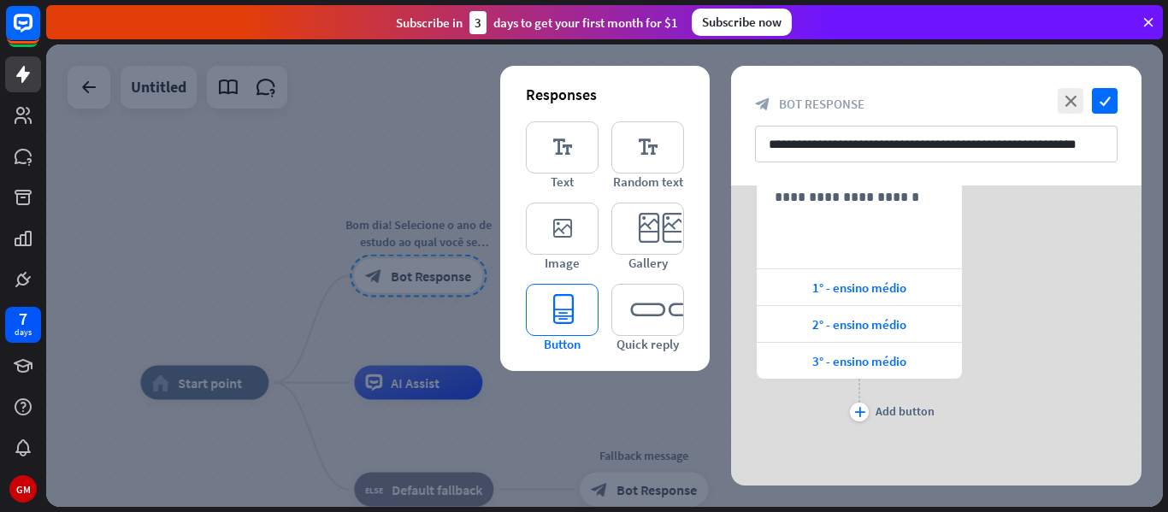
click at [558, 332] on icon "editor_button" at bounding box center [562, 310] width 73 height 52
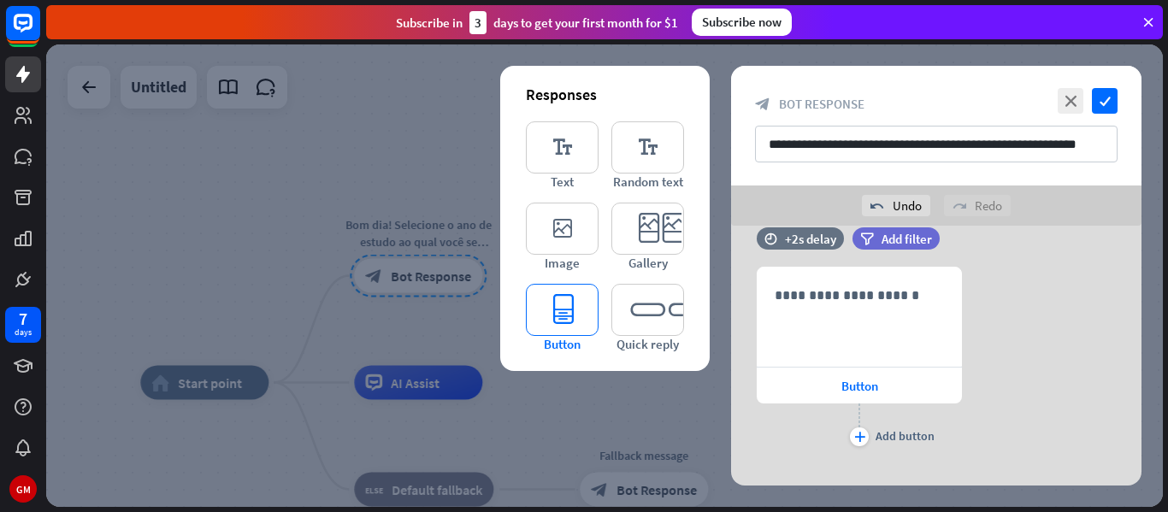
scroll to position [628, 0]
click at [572, 393] on div at bounding box center [604, 275] width 1117 height 463
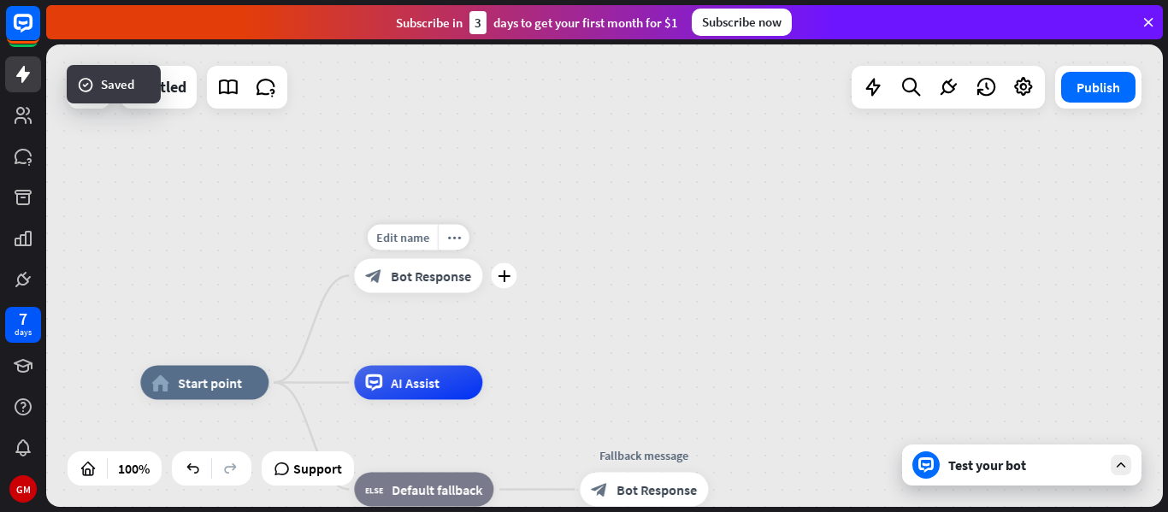
click at [470, 281] on span "Bot Response" at bounding box center [431, 276] width 80 height 17
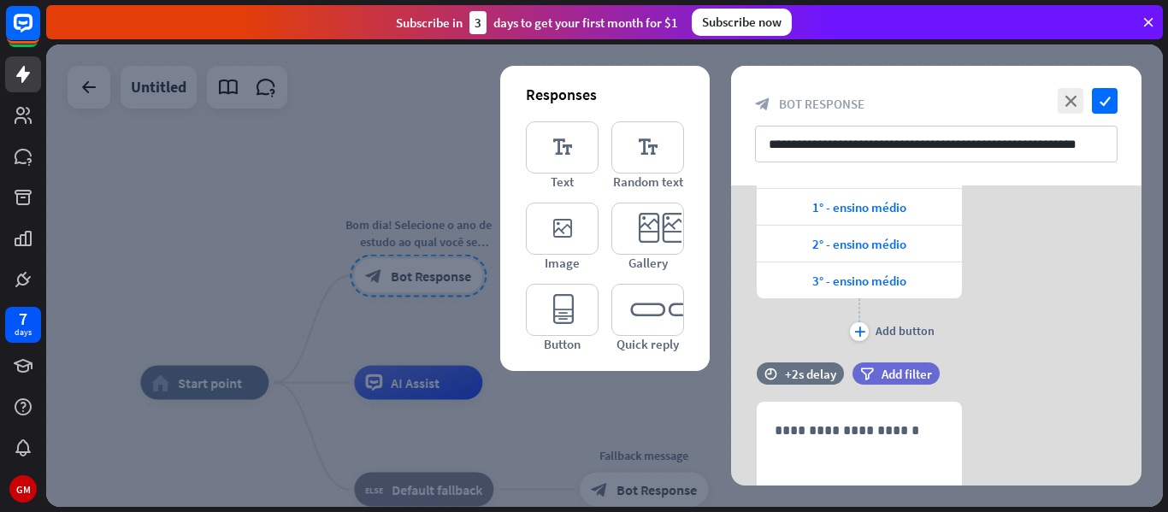
scroll to position [611, 0]
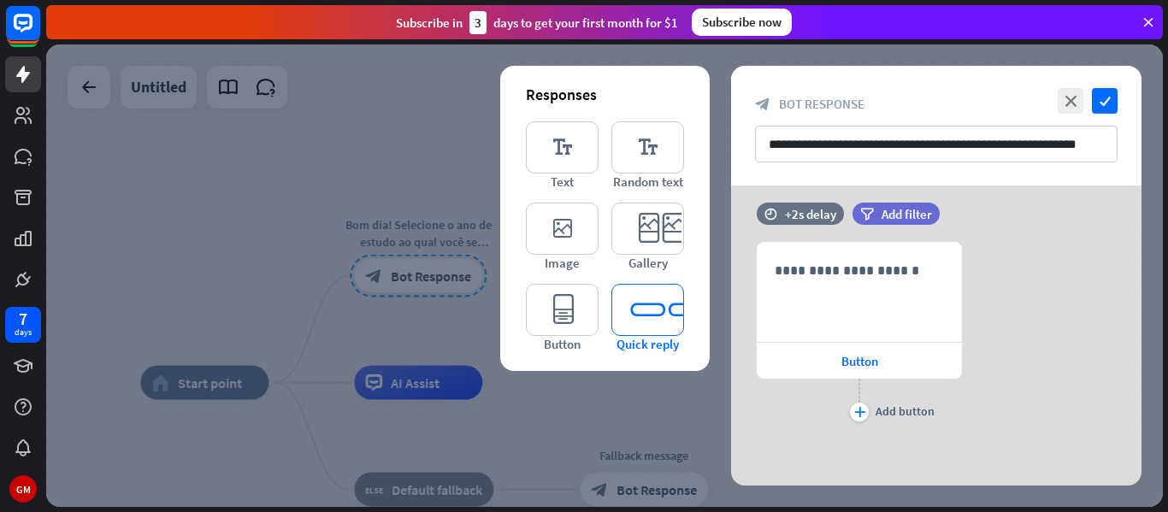
click at [676, 301] on icon "editor_quick_replies" at bounding box center [648, 310] width 73 height 52
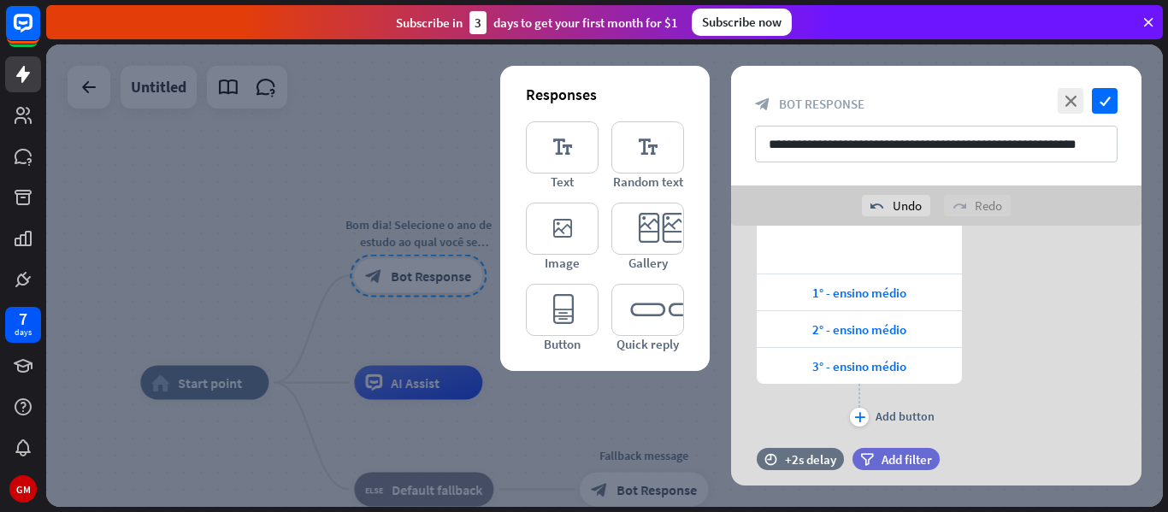
scroll to position [357, 0]
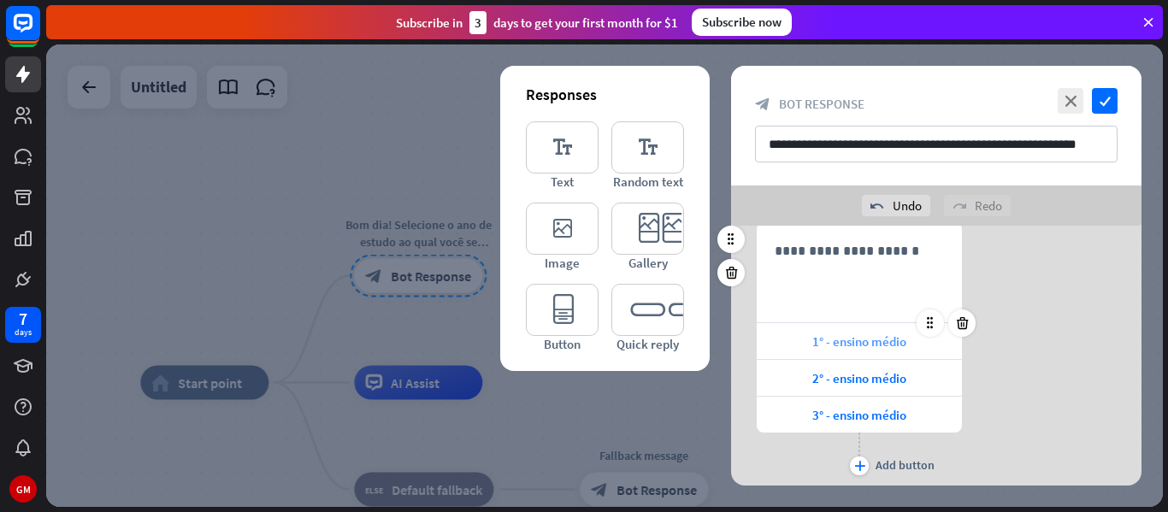
click at [830, 351] on div "1° - ensino médio" at bounding box center [859, 341] width 205 height 36
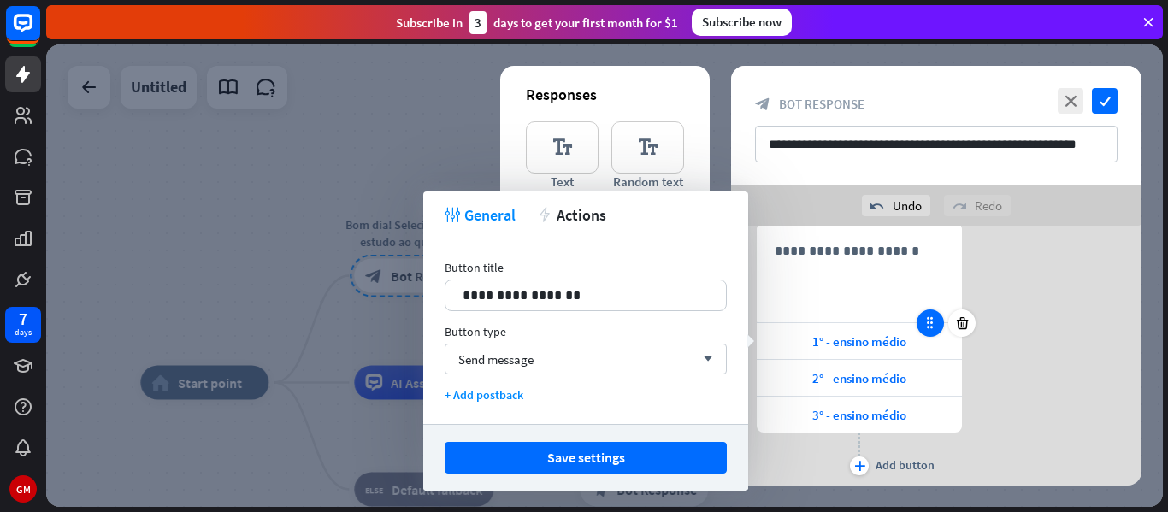
click at [926, 322] on icon at bounding box center [930, 323] width 15 height 15
click at [924, 320] on icon at bounding box center [930, 323] width 15 height 15
click at [925, 320] on icon at bounding box center [930, 323] width 15 height 15
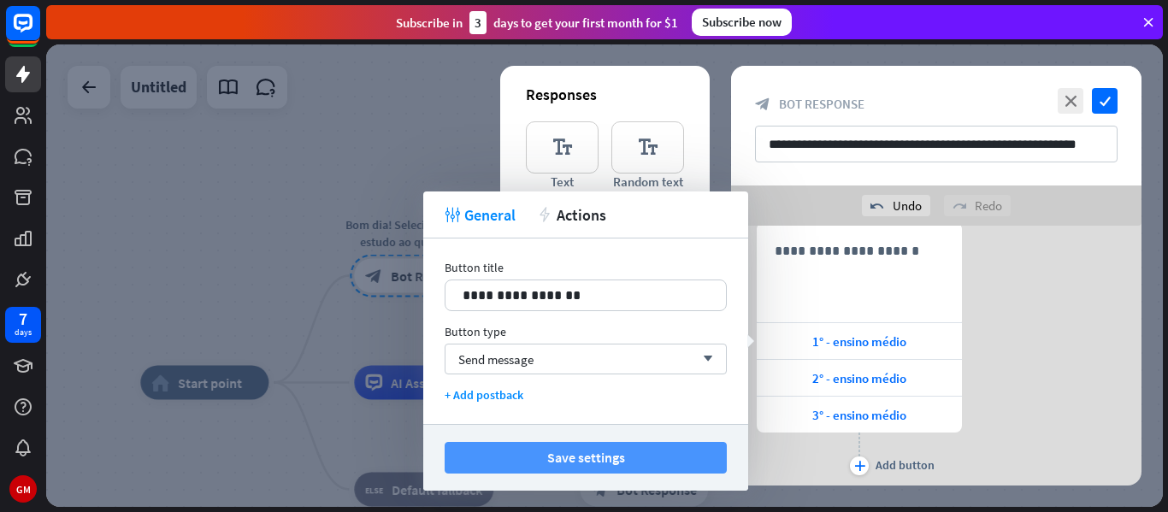
click at [694, 442] on button "Save settings" at bounding box center [586, 458] width 282 height 32
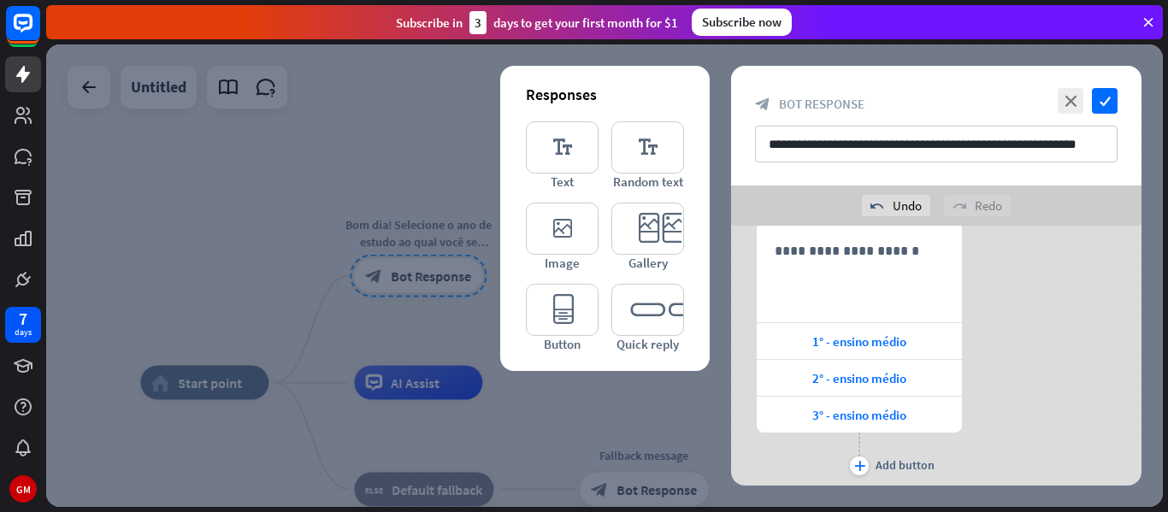
click at [632, 416] on div at bounding box center [604, 275] width 1117 height 463
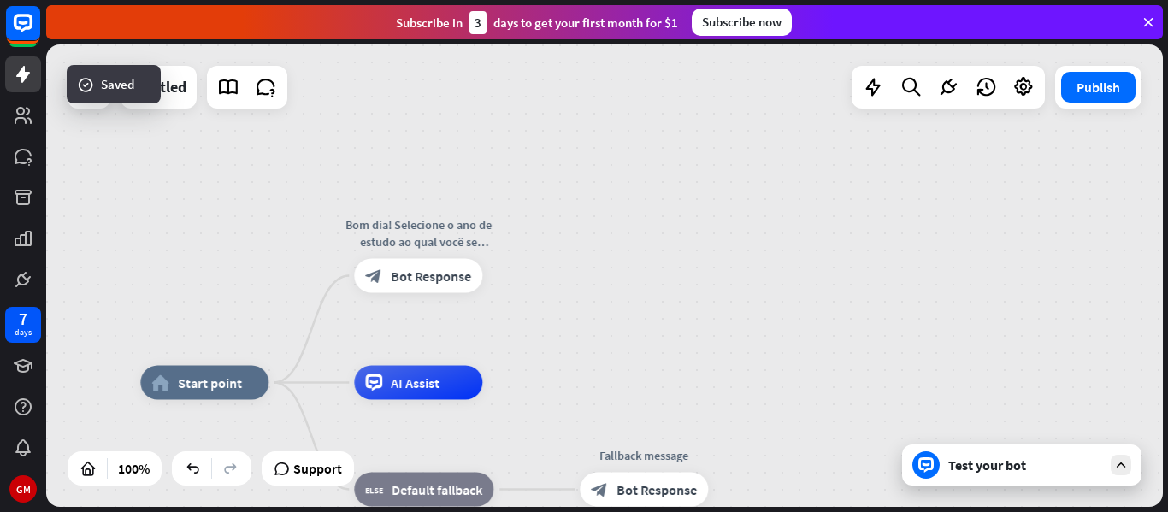
click at [525, 282] on div "home_2 Start point Bom dia! Selecione o ano de estudo ao qual você se encontra:…" at bounding box center [604, 275] width 1117 height 463
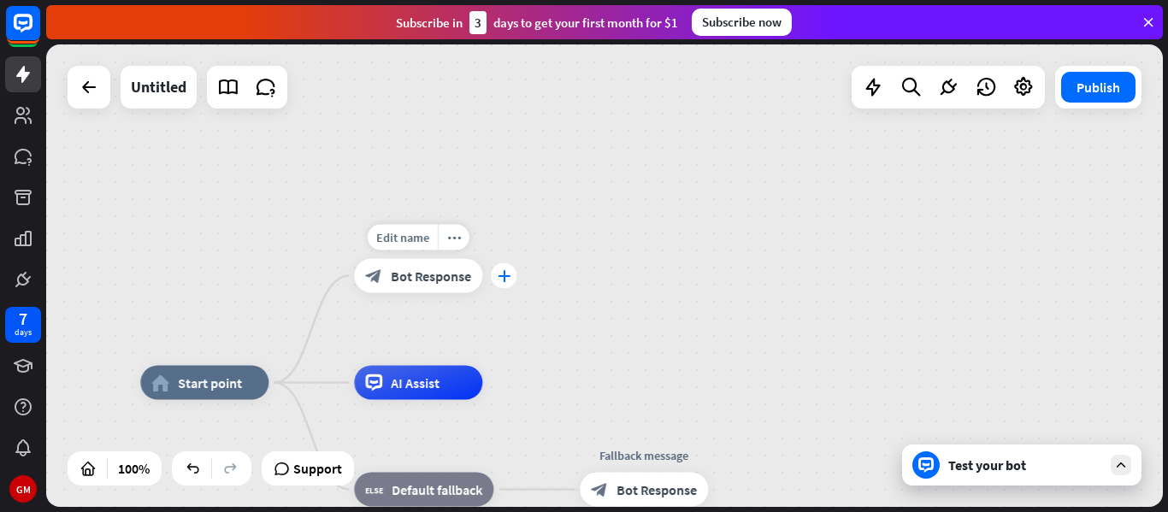
click at [504, 285] on div "plus" at bounding box center [504, 276] width 26 height 26
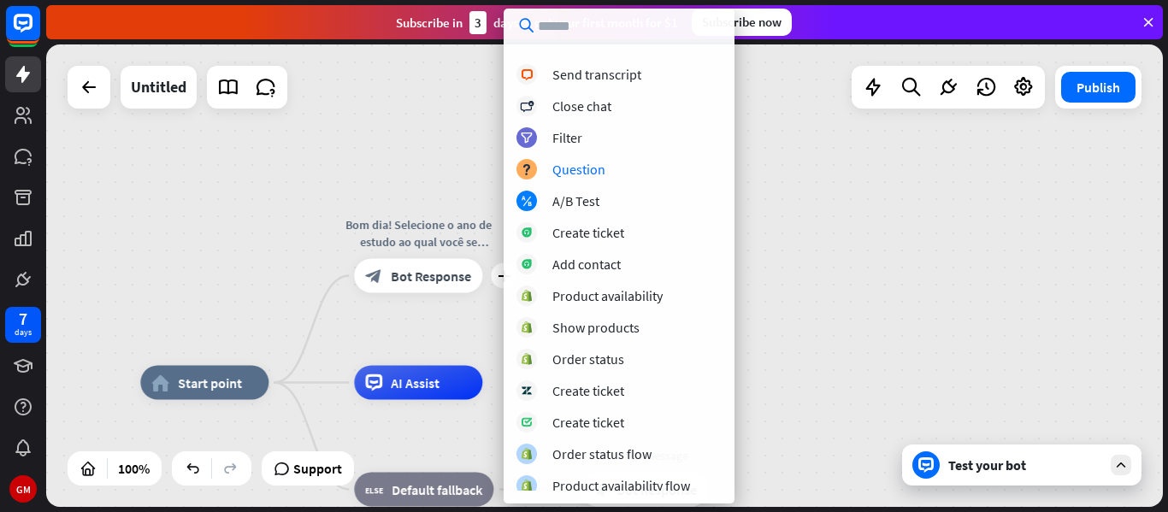
scroll to position [504, 0]
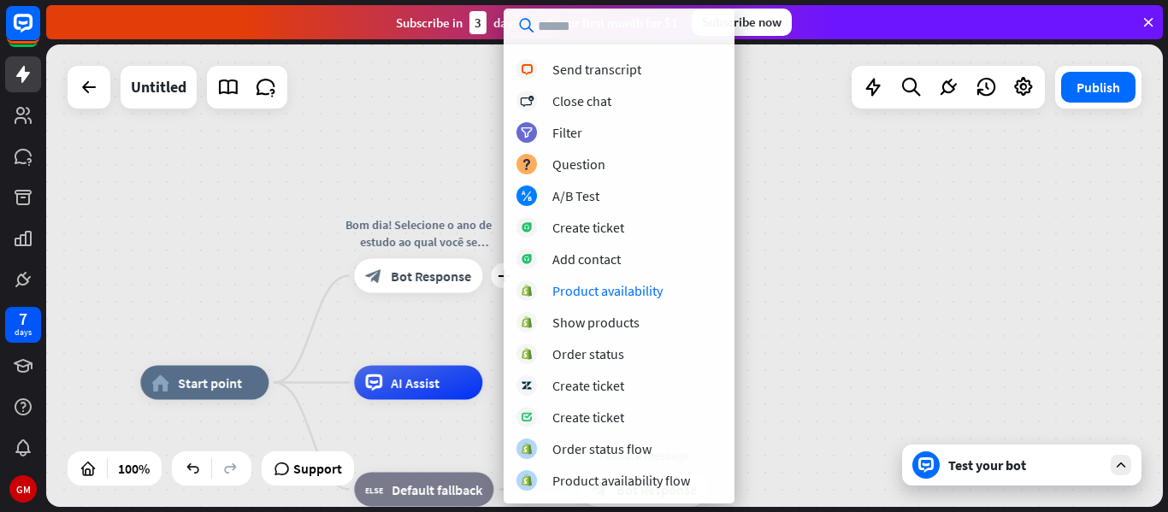
click at [794, 309] on div "home_2 Start point plus Bom dia! Selecione o ano de estudo ao qual você se enco…" at bounding box center [604, 275] width 1117 height 463
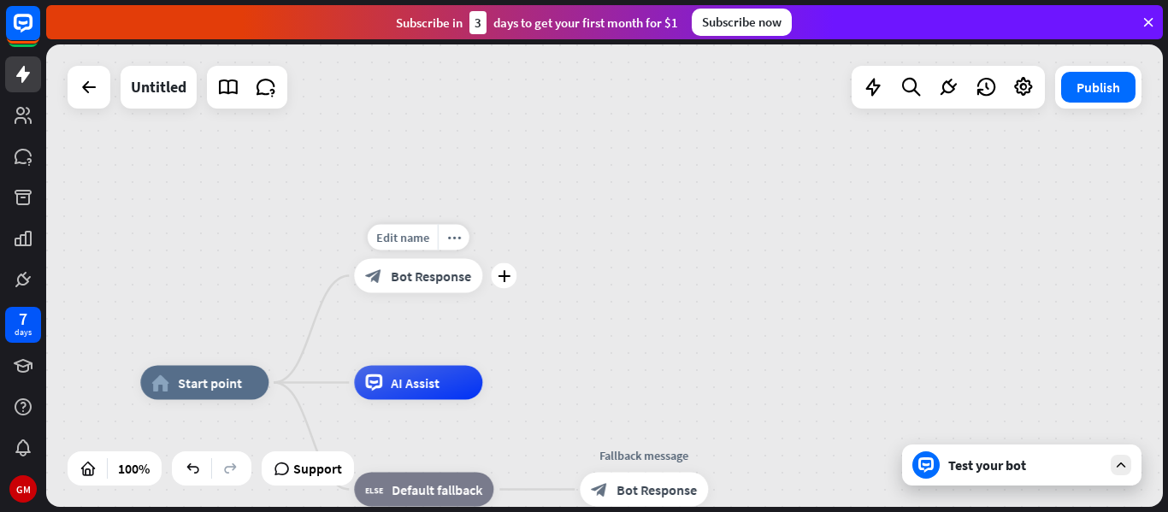
click at [475, 278] on div "block_bot_response Bot Response" at bounding box center [418, 276] width 128 height 34
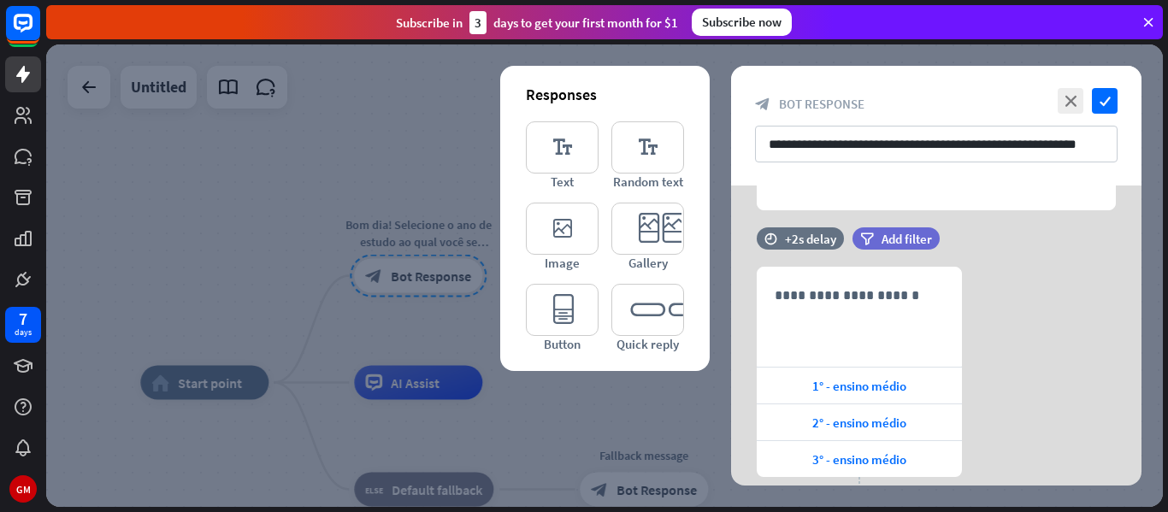
scroll to position [283, 0]
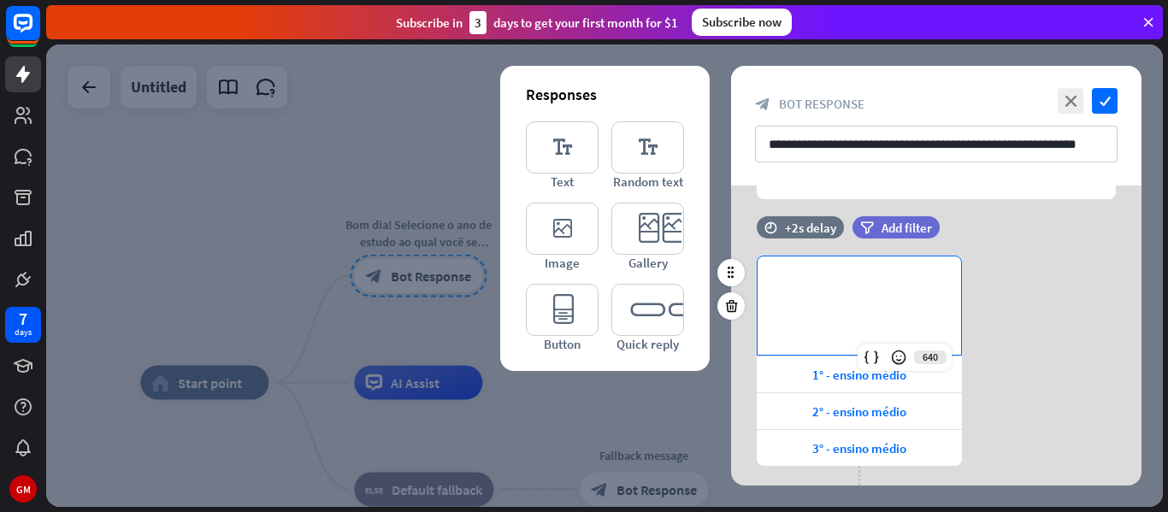
click at [845, 334] on div "**********" at bounding box center [860, 306] width 204 height 98
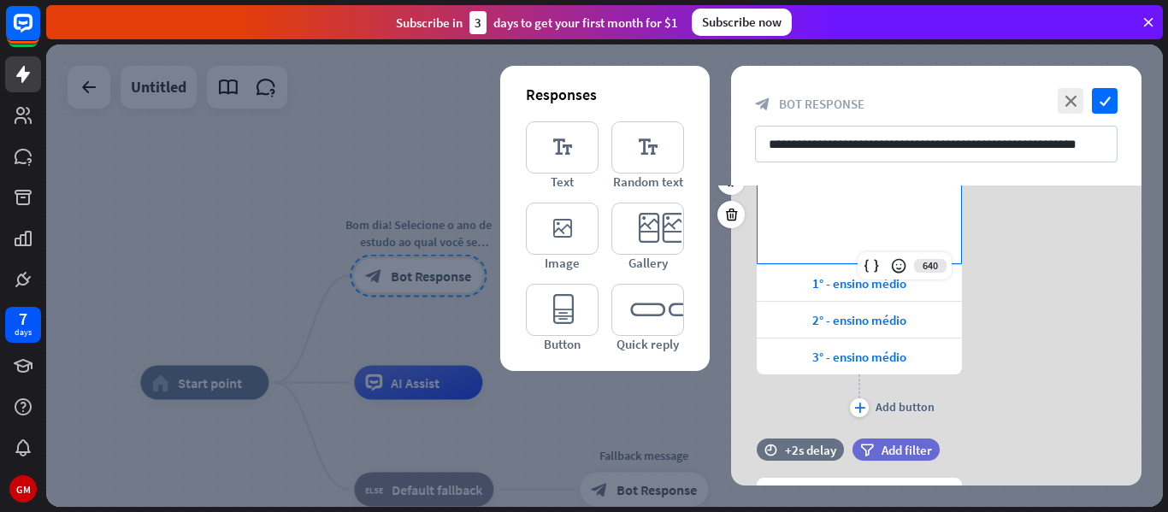
scroll to position [371, 0]
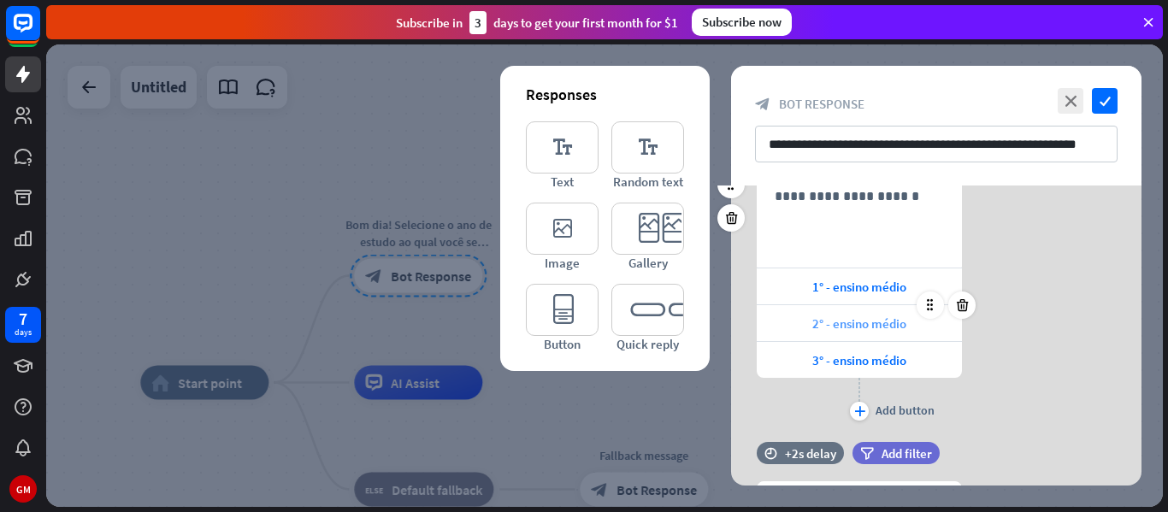
click at [906, 335] on div "2° - ensino médio" at bounding box center [859, 323] width 205 height 36
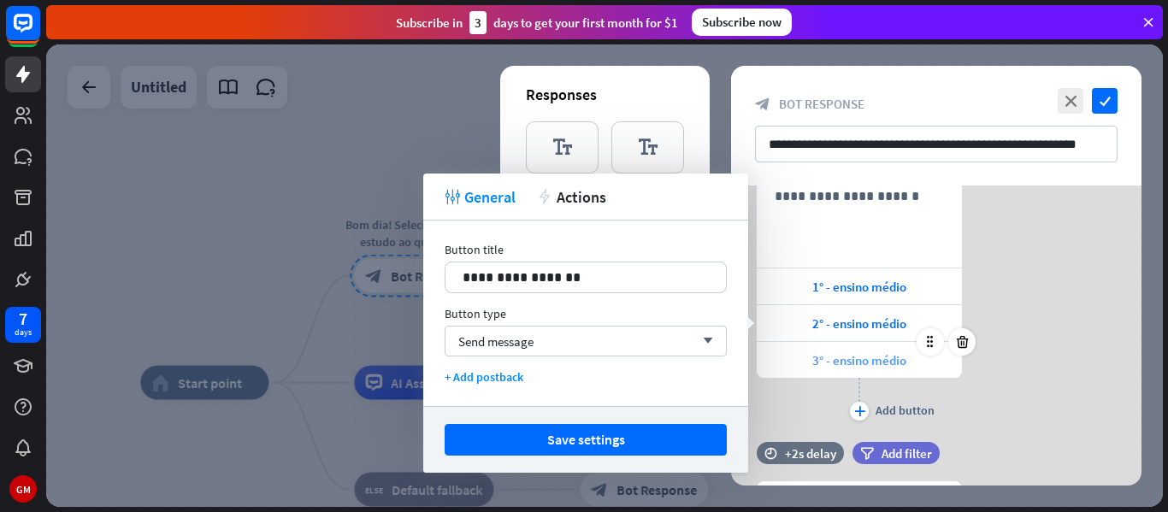
click at [892, 342] on div "3° - ensino médio" at bounding box center [859, 360] width 205 height 36
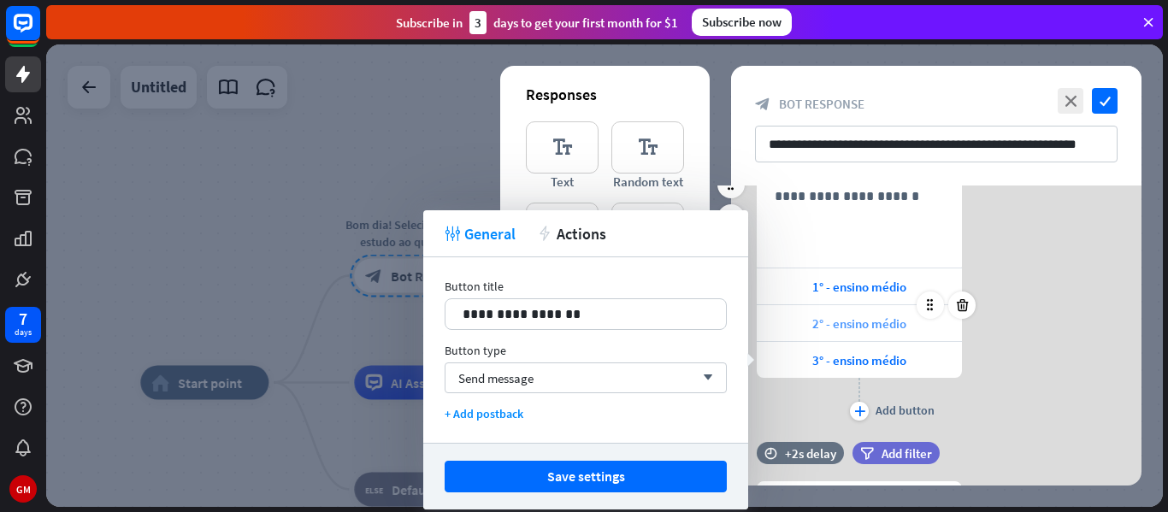
click at [879, 321] on span "2° - ensino médio" at bounding box center [860, 324] width 94 height 16
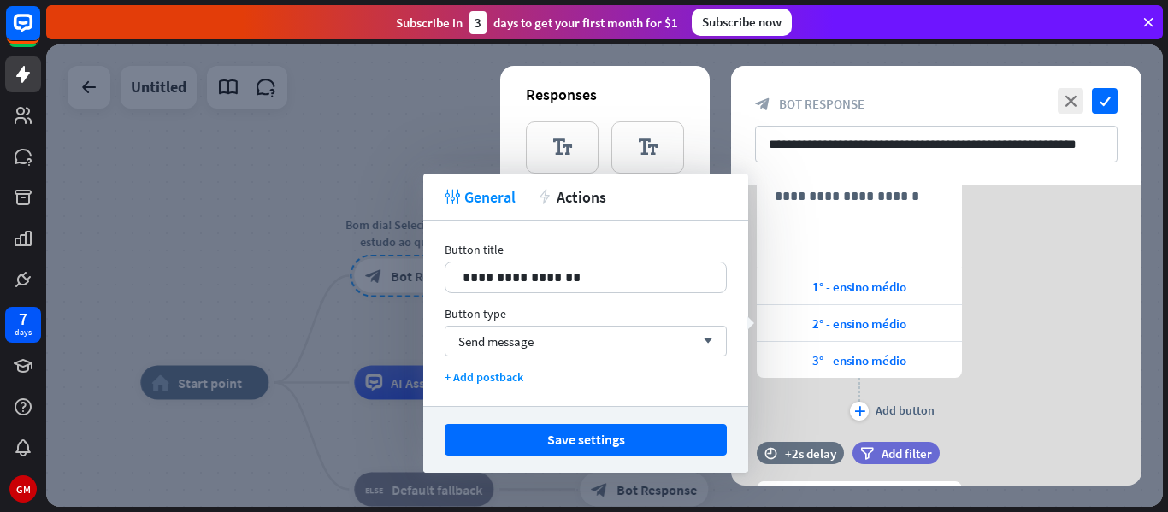
click at [1098, 409] on div "**********" at bounding box center [936, 296] width 411 height 257
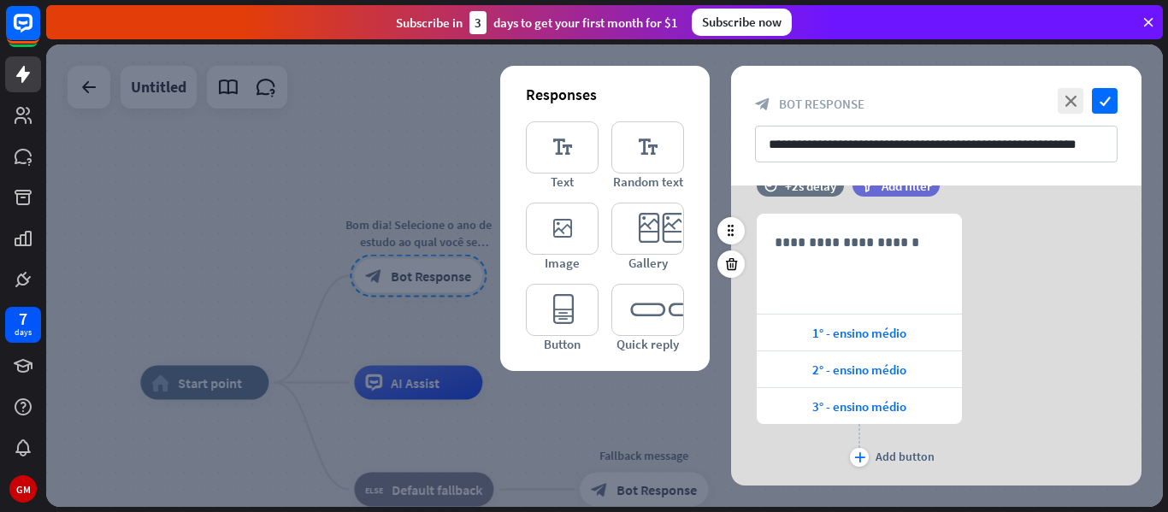
scroll to position [319, 0]
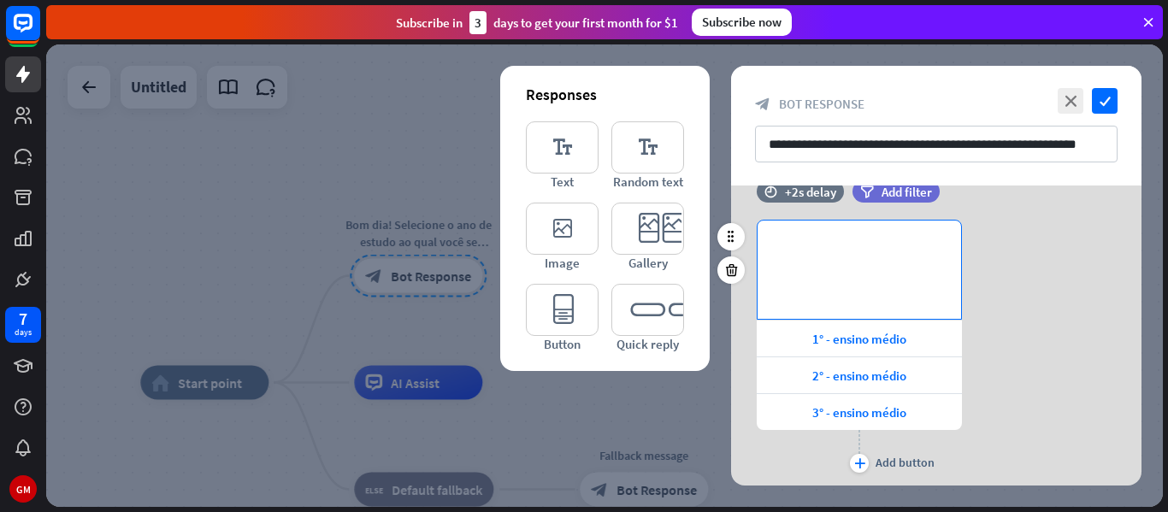
click at [865, 251] on p "**********" at bounding box center [859, 248] width 169 height 21
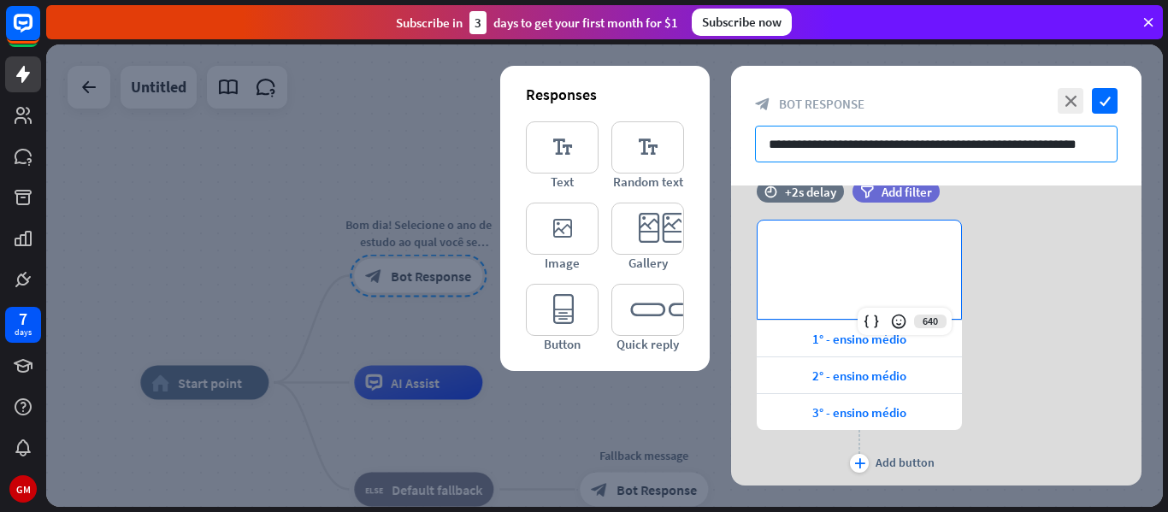
click at [909, 139] on input "**********" at bounding box center [936, 144] width 363 height 37
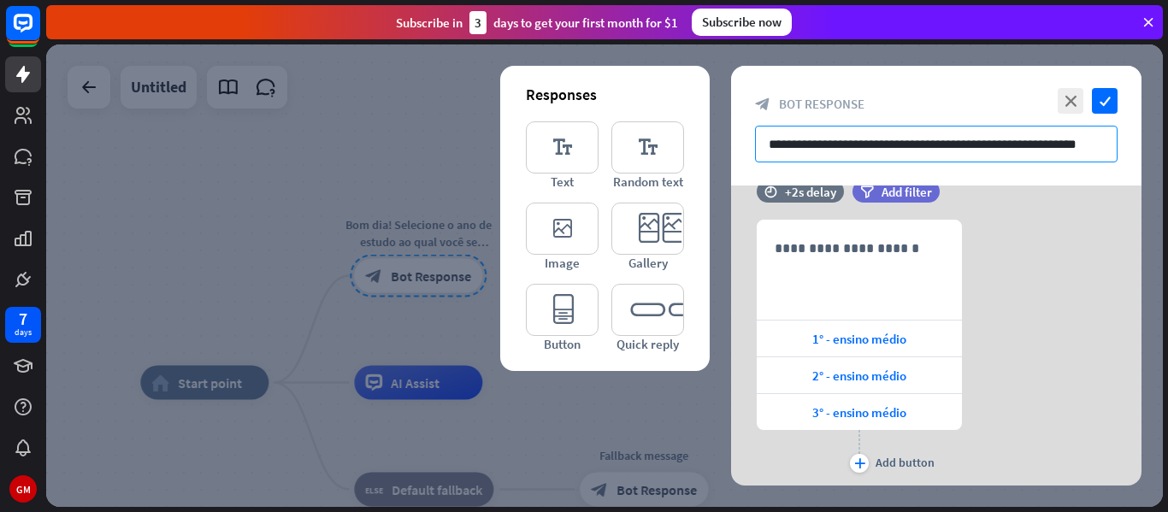
click at [909, 139] on input "**********" at bounding box center [936, 144] width 363 height 37
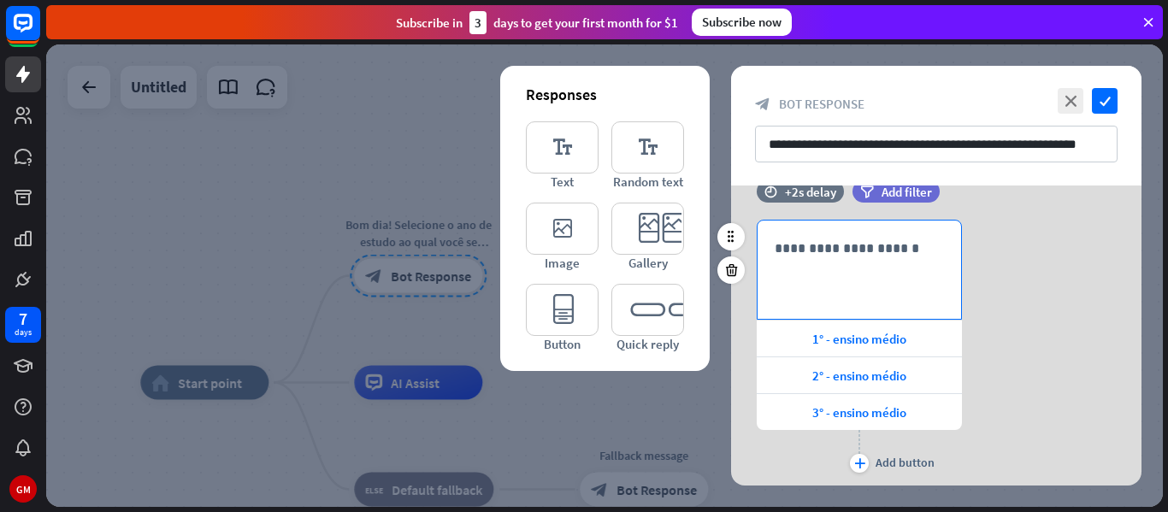
click at [908, 290] on div "**********" at bounding box center [860, 270] width 204 height 98
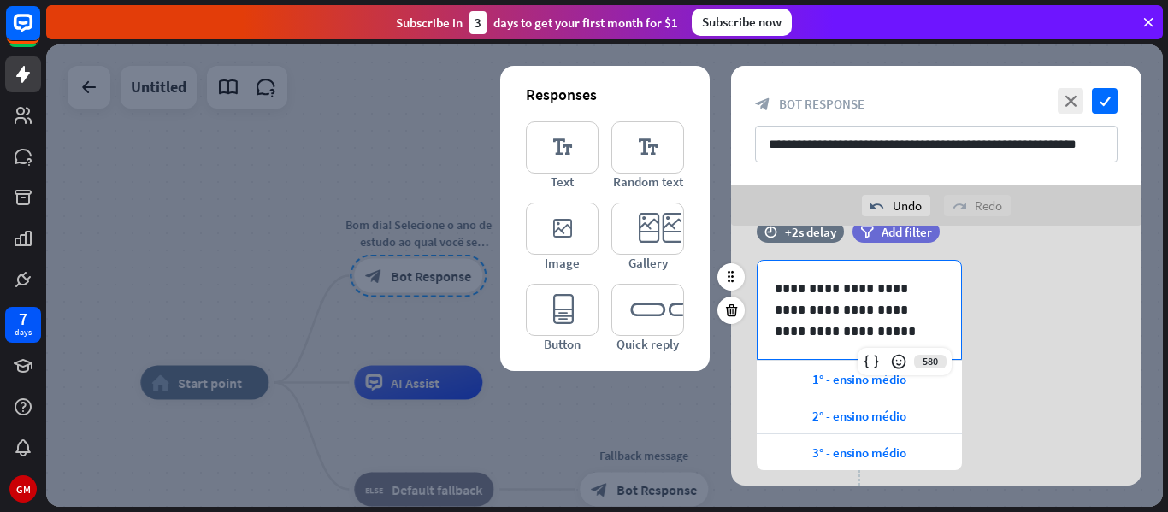
click at [1042, 351] on div "**********" at bounding box center [936, 388] width 411 height 257
click at [882, 371] on span "1° - ensino médio" at bounding box center [860, 379] width 94 height 16
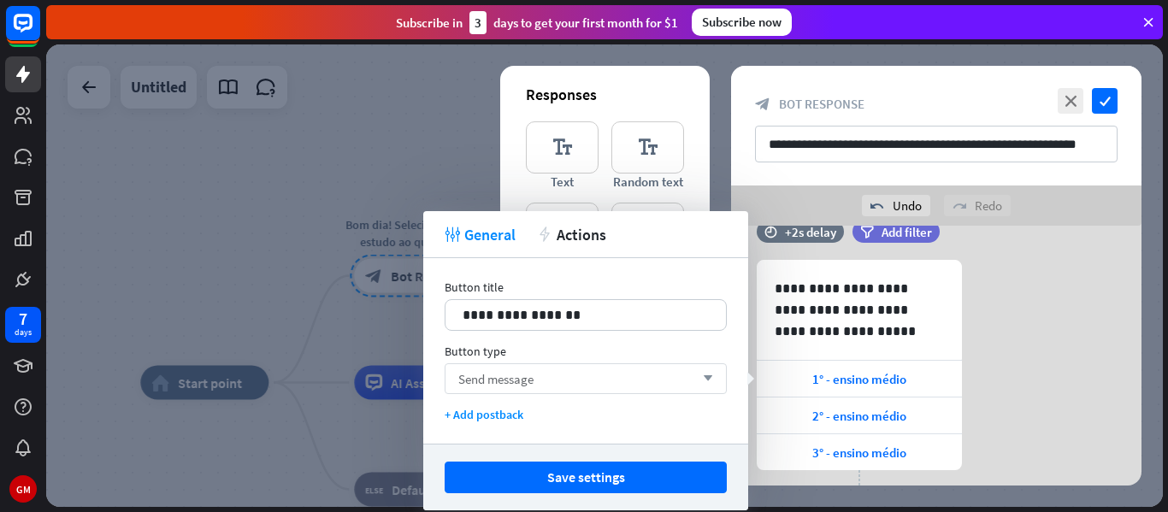
click at [677, 382] on div "Send message arrow_down" at bounding box center [586, 379] width 282 height 31
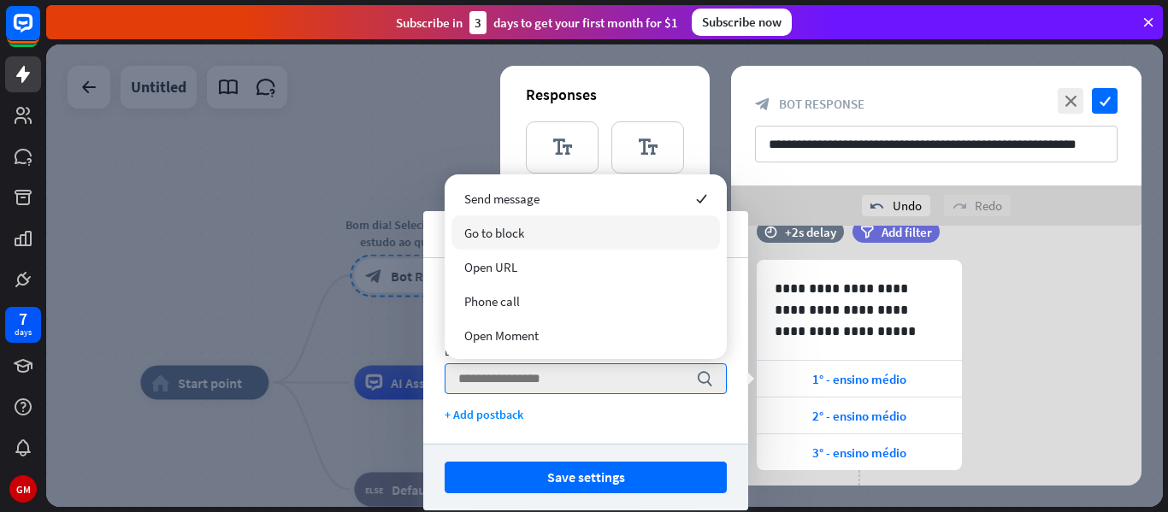
click at [566, 240] on div "Go to block" at bounding box center [586, 233] width 269 height 34
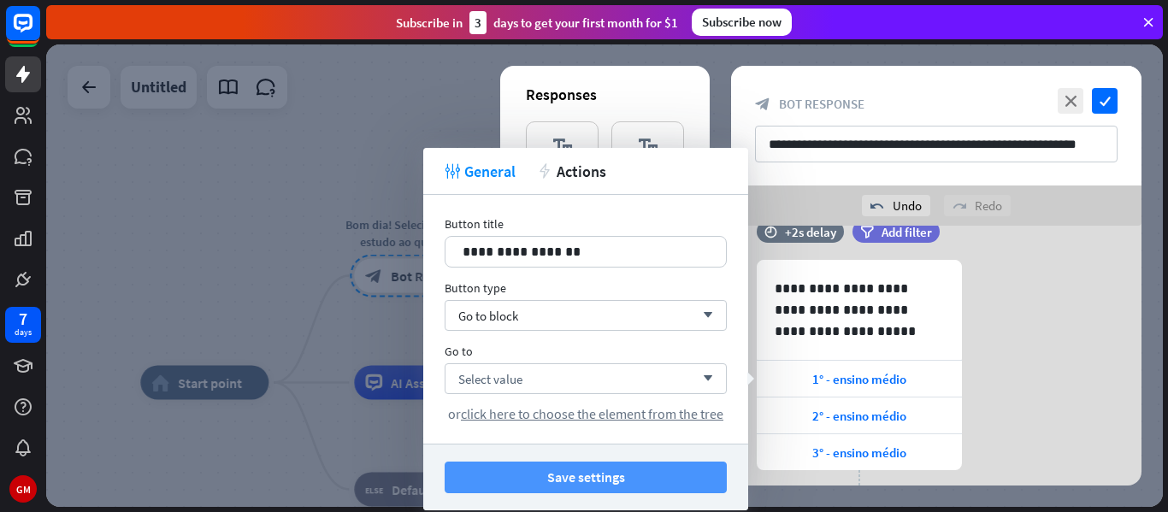
click at [586, 472] on button "Save settings" at bounding box center [586, 478] width 282 height 32
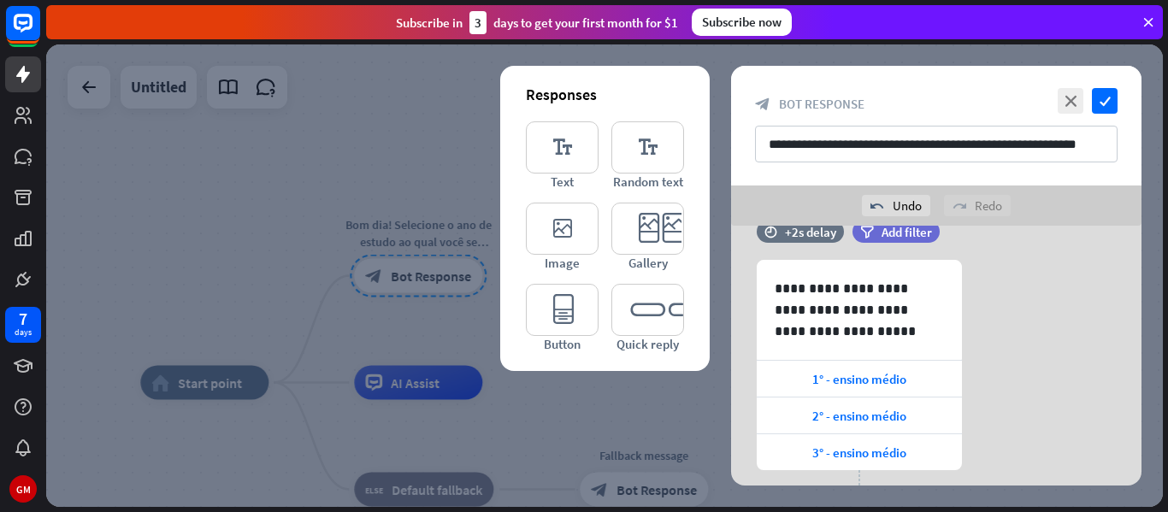
click at [624, 476] on div at bounding box center [604, 275] width 1117 height 463
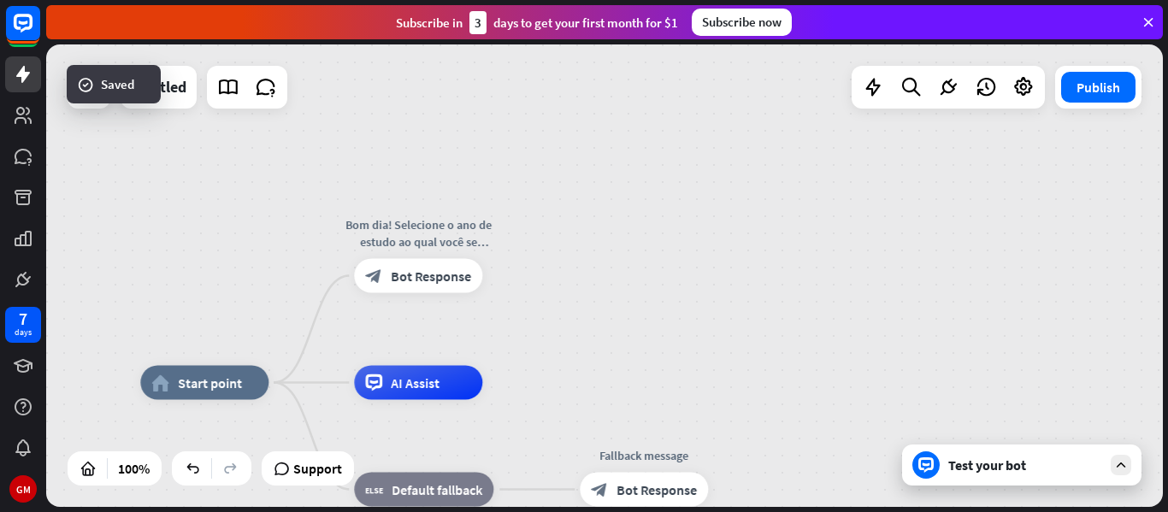
click at [559, 287] on div "home_2 Start point Bom dia! Selecione o ano de estudo ao qual você se encontra:…" at bounding box center [604, 275] width 1117 height 463
click at [510, 277] on div "plus" at bounding box center [504, 276] width 26 height 26
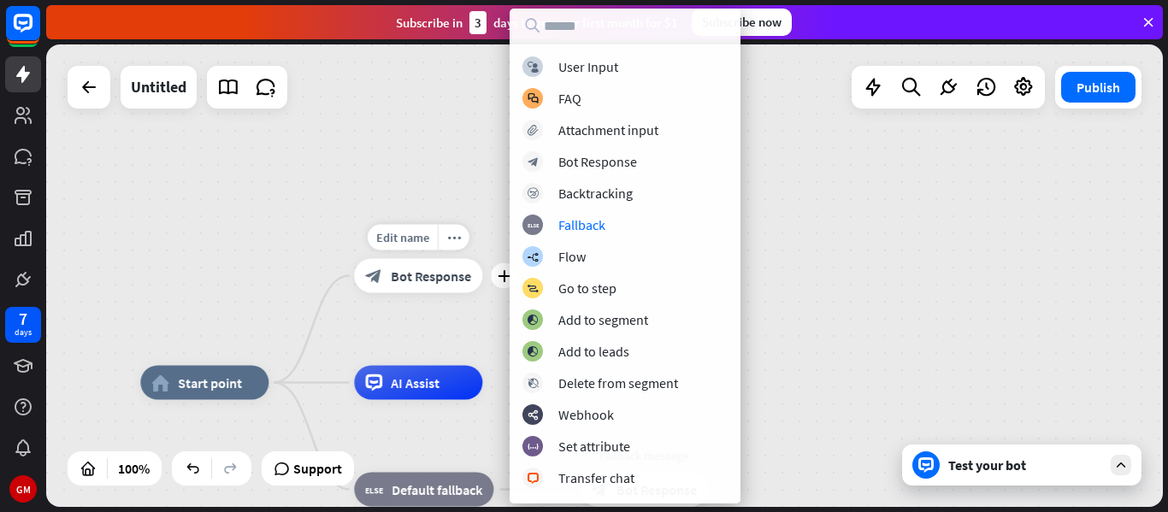
click at [428, 272] on span "Bot Response" at bounding box center [431, 276] width 80 height 17
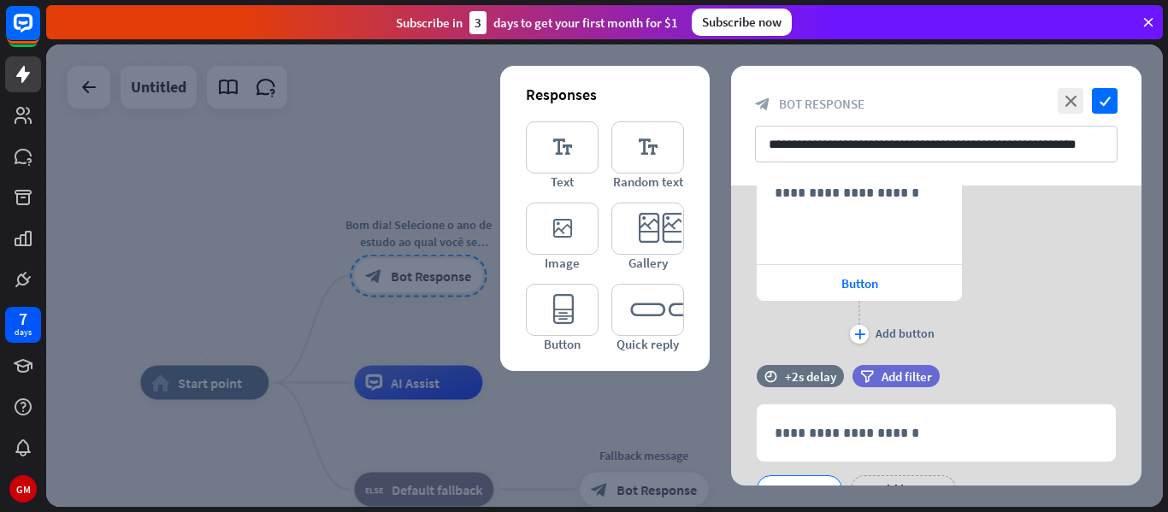
scroll to position [766, 0]
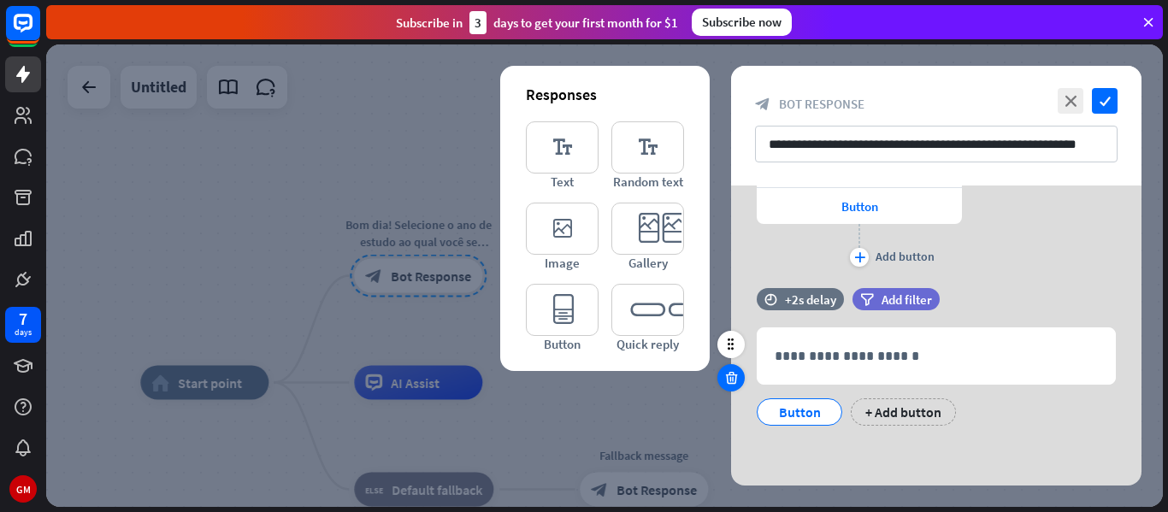
click at [728, 381] on icon at bounding box center [732, 377] width 16 height 15
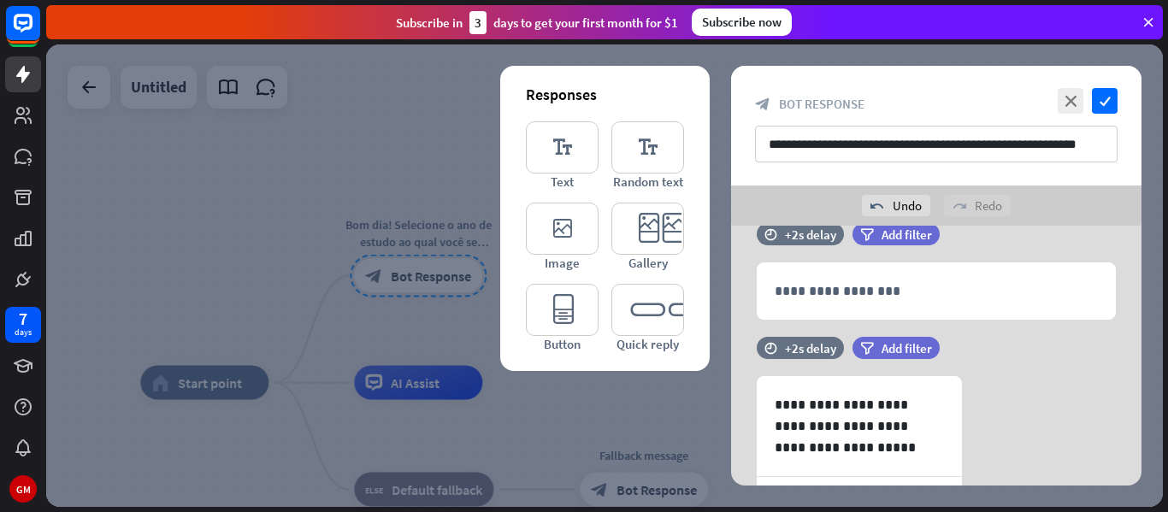
scroll to position [174, 0]
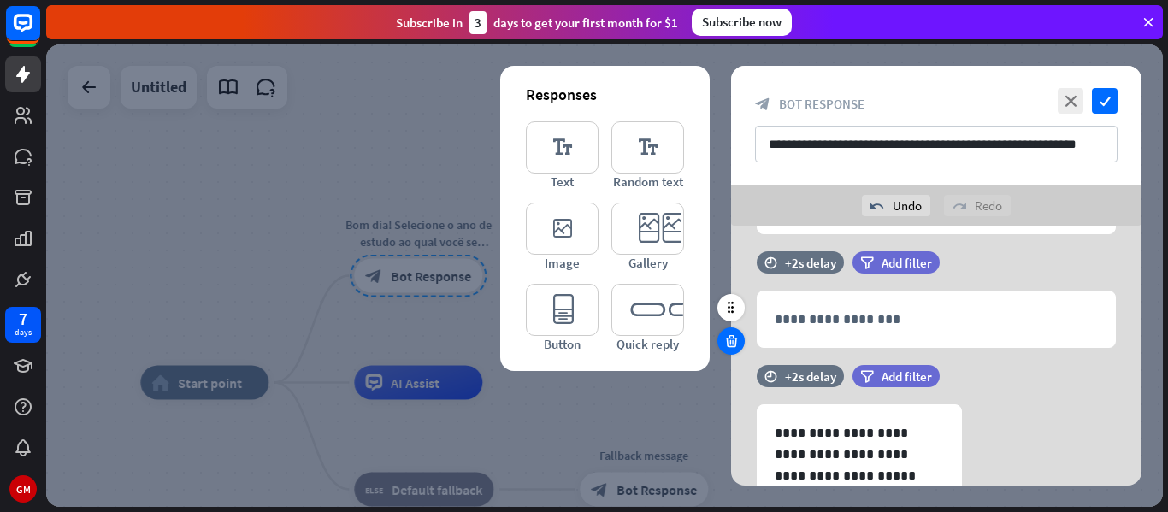
click at [730, 349] on div at bounding box center [731, 341] width 27 height 27
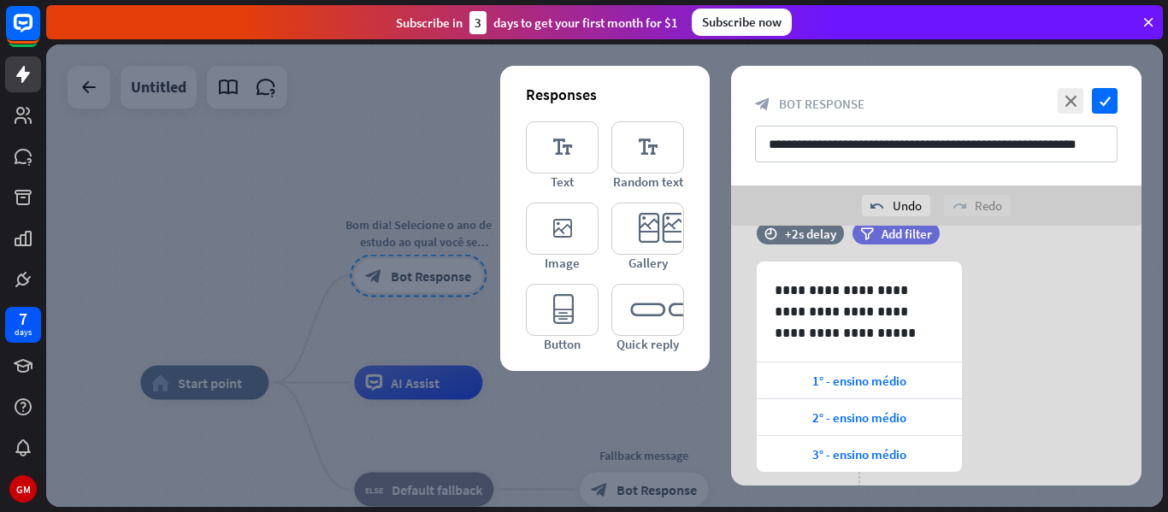
scroll to position [166, 0]
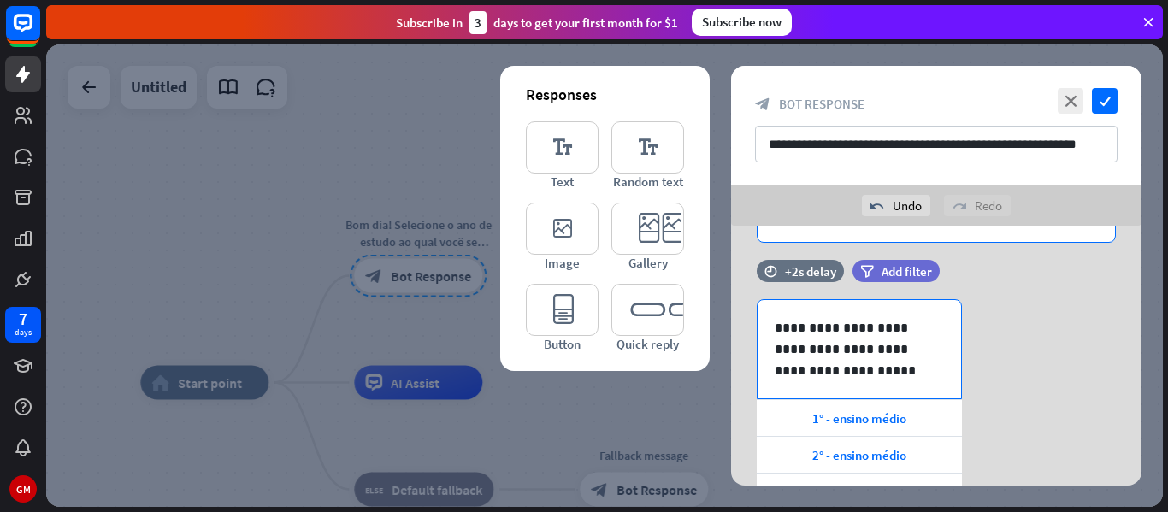
click at [815, 381] on p "**********" at bounding box center [859, 349] width 169 height 64
click at [830, 381] on div "**********" at bounding box center [860, 349] width 204 height 98
click at [827, 375] on p "**********" at bounding box center [859, 349] width 169 height 64
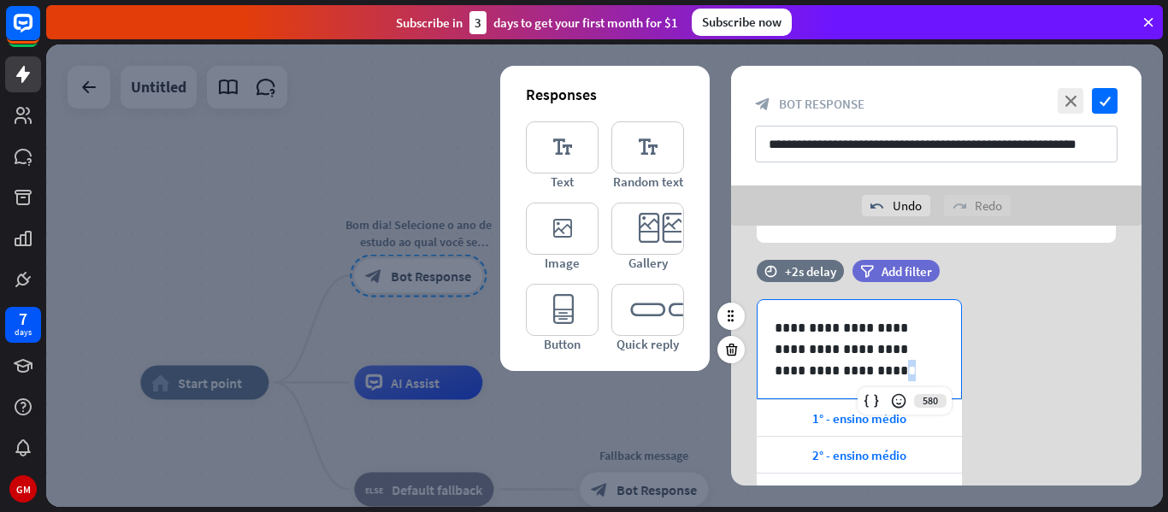
click at [827, 375] on p "**********" at bounding box center [859, 349] width 169 height 64
click at [842, 381] on div "**********" at bounding box center [860, 349] width 204 height 98
click at [837, 375] on p "**********" at bounding box center [859, 349] width 169 height 64
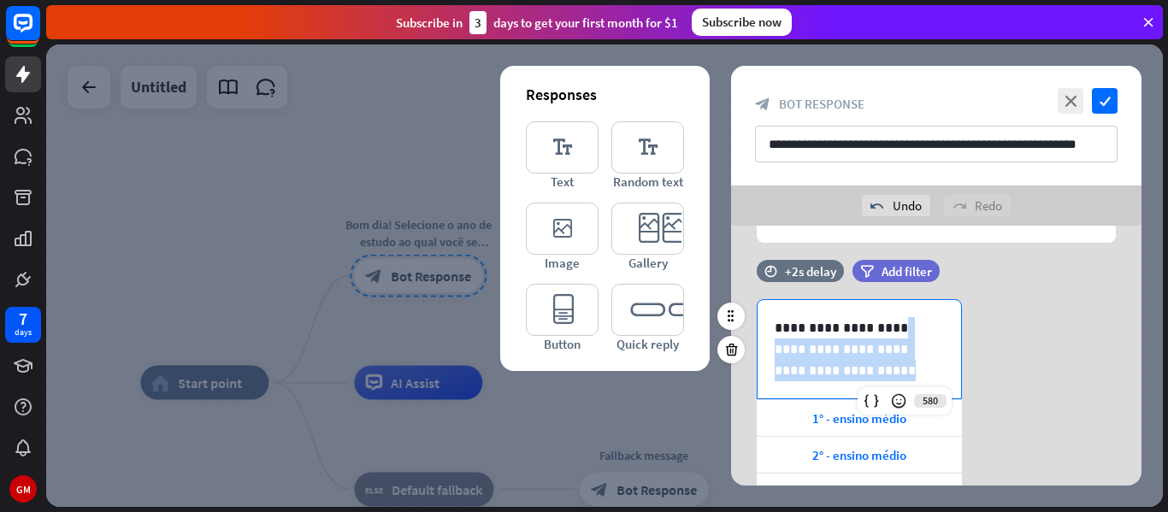
drag, startPoint x: 837, startPoint y: 375, endPoint x: 890, endPoint y: 334, distance: 65.9
click at [890, 334] on p "**********" at bounding box center [859, 349] width 169 height 64
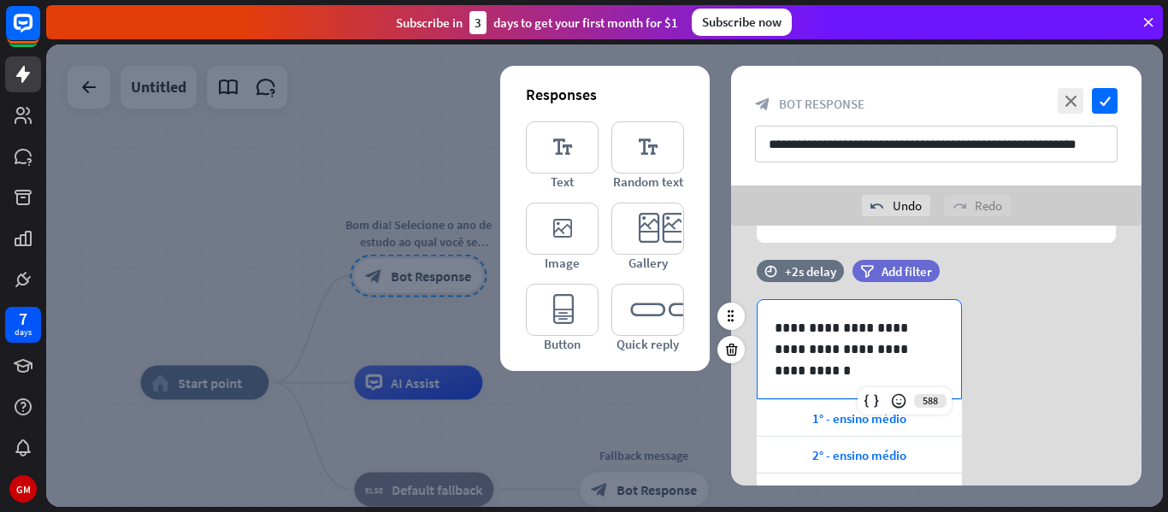
click at [1008, 399] on div "**********" at bounding box center [936, 427] width 411 height 257
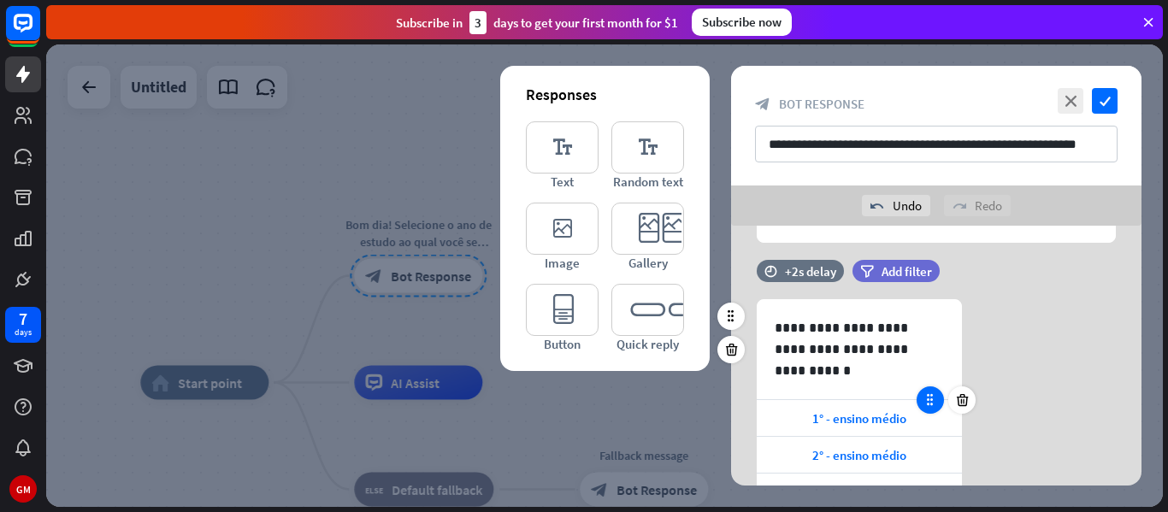
click at [925, 409] on div at bounding box center [930, 400] width 27 height 27
click at [912, 345] on p "**********" at bounding box center [859, 338] width 169 height 43
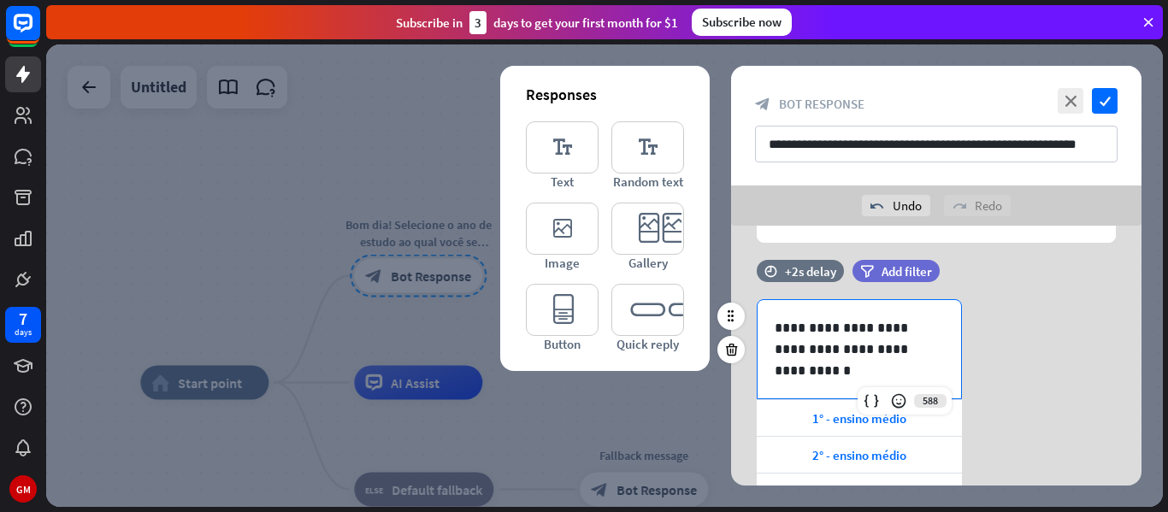
click at [928, 352] on p "**********" at bounding box center [859, 338] width 169 height 43
click at [804, 354] on p "**********" at bounding box center [859, 338] width 169 height 43
click at [827, 426] on div "1° - ensino médio" at bounding box center [859, 418] width 205 height 36
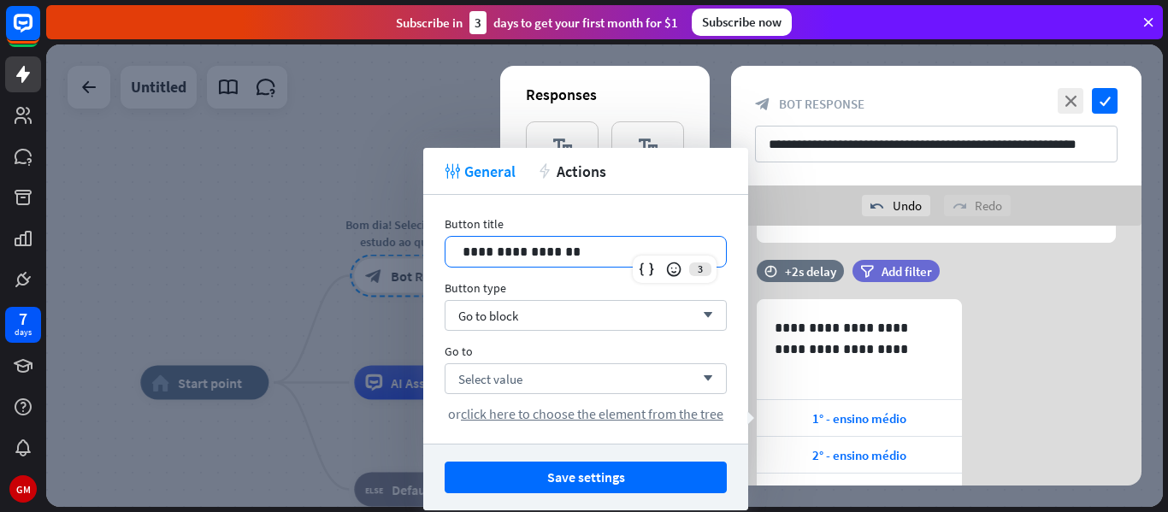
drag, startPoint x: 608, startPoint y: 242, endPoint x: 381, endPoint y: 257, distance: 228.0
click at [381, 257] on body "7 days GM close Product Help First steps Get started with ChatBot Help Center F…" at bounding box center [584, 256] width 1168 height 512
click at [381, 257] on div at bounding box center [604, 275] width 1117 height 463
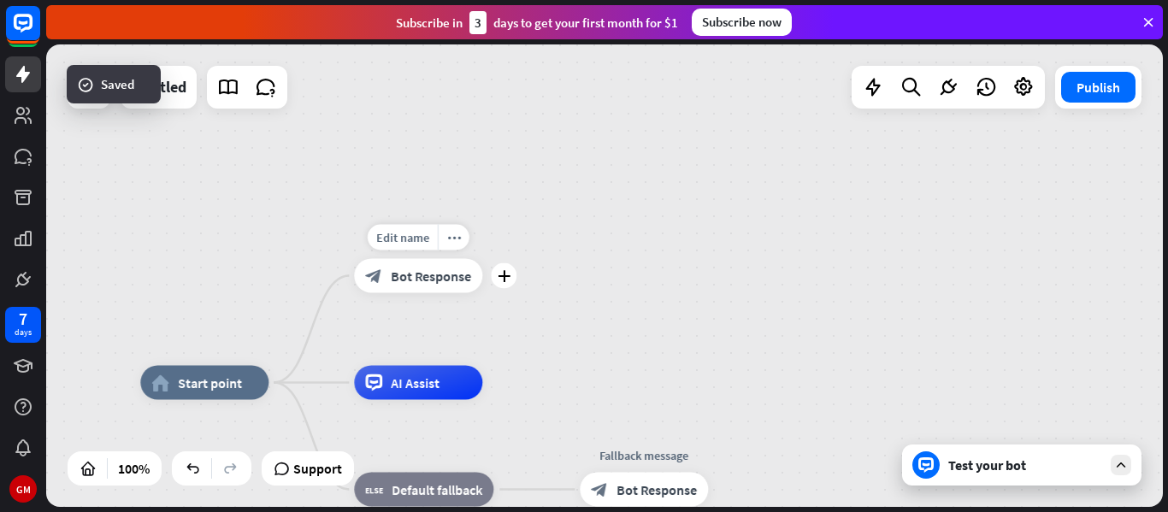
click at [422, 284] on div "block_bot_response Bot Response" at bounding box center [418, 276] width 128 height 34
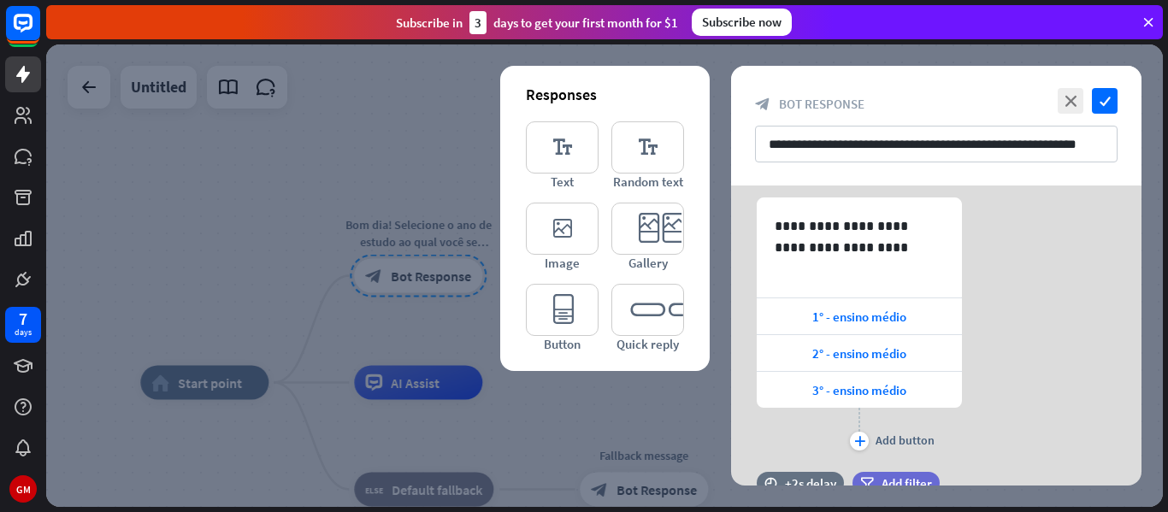
scroll to position [230, 0]
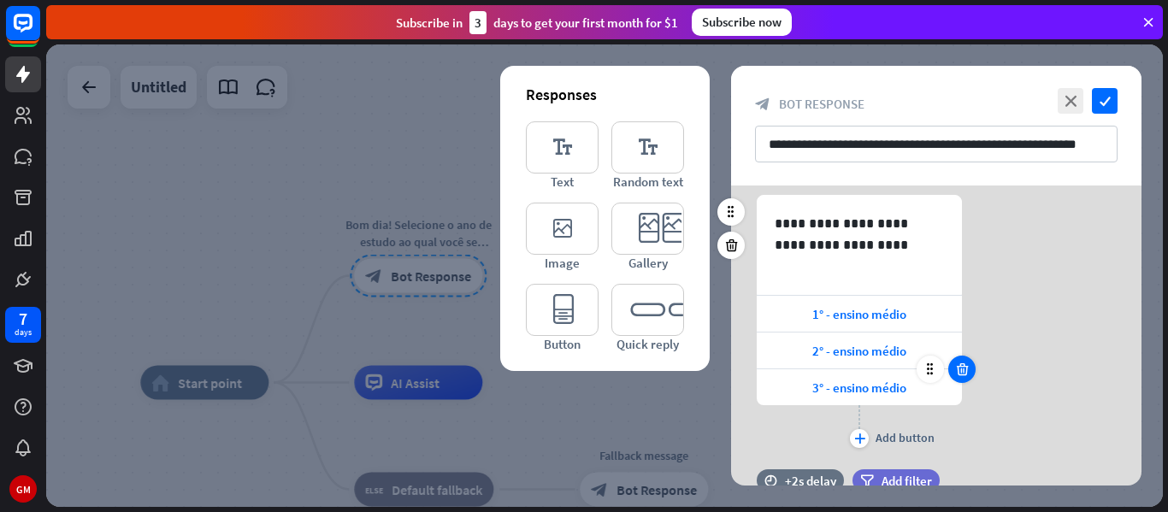
click at [959, 370] on icon at bounding box center [963, 369] width 16 height 15
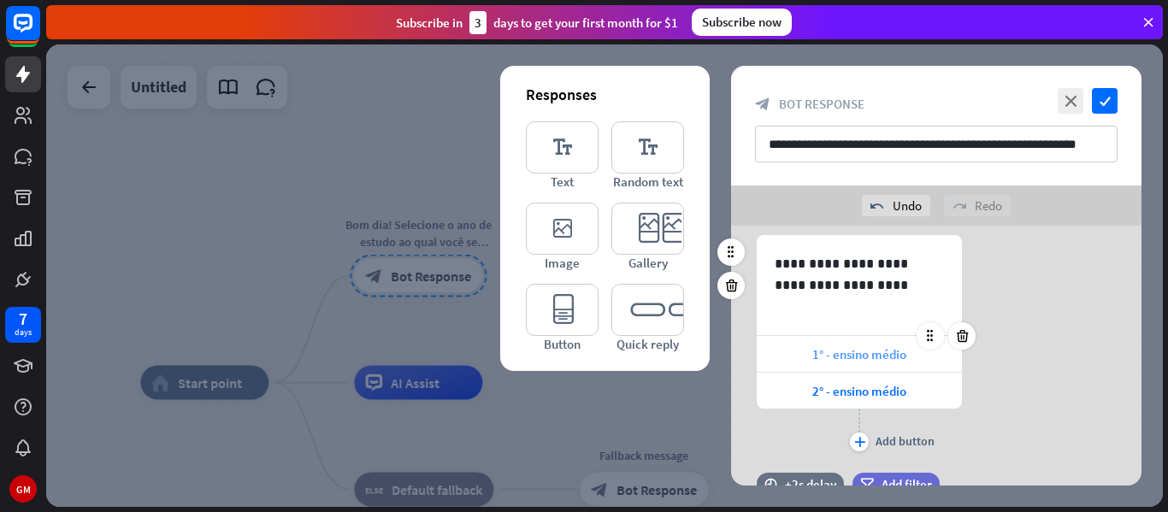
click at [890, 353] on span "1° - ensino médio" at bounding box center [860, 354] width 94 height 16
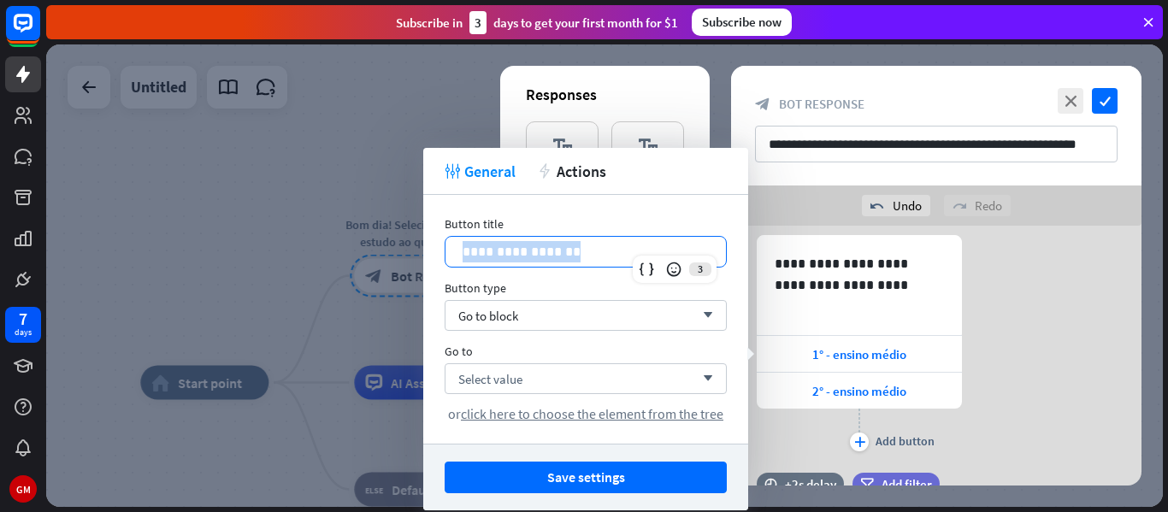
drag, startPoint x: 567, startPoint y: 254, endPoint x: 437, endPoint y: 251, distance: 130.1
click at [437, 251] on div "**********" at bounding box center [585, 319] width 325 height 249
click at [480, 316] on span "Go to block" at bounding box center [488, 316] width 60 height 16
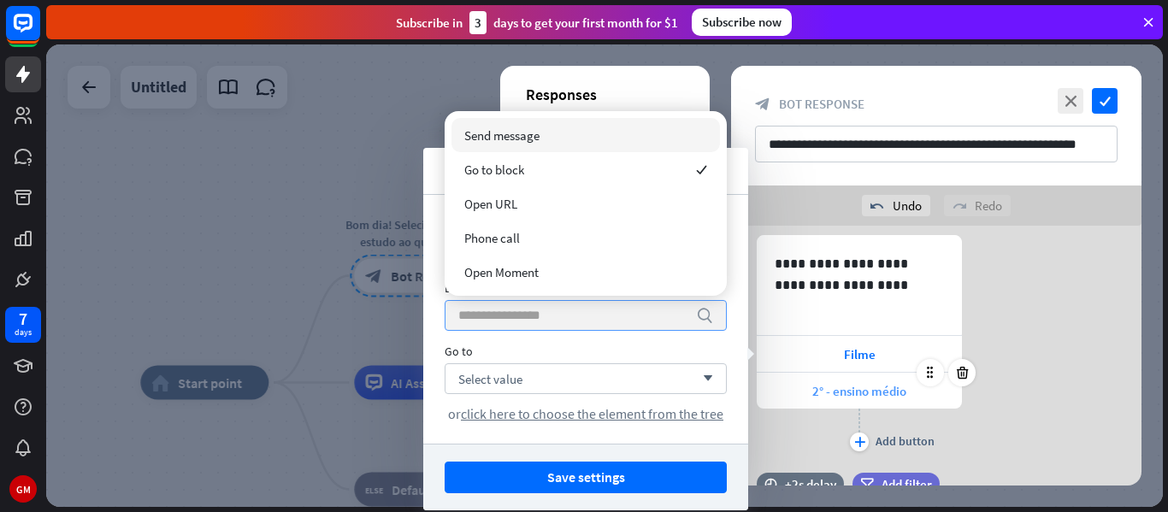
click at [862, 394] on span "2° - ensino médio" at bounding box center [860, 391] width 94 height 16
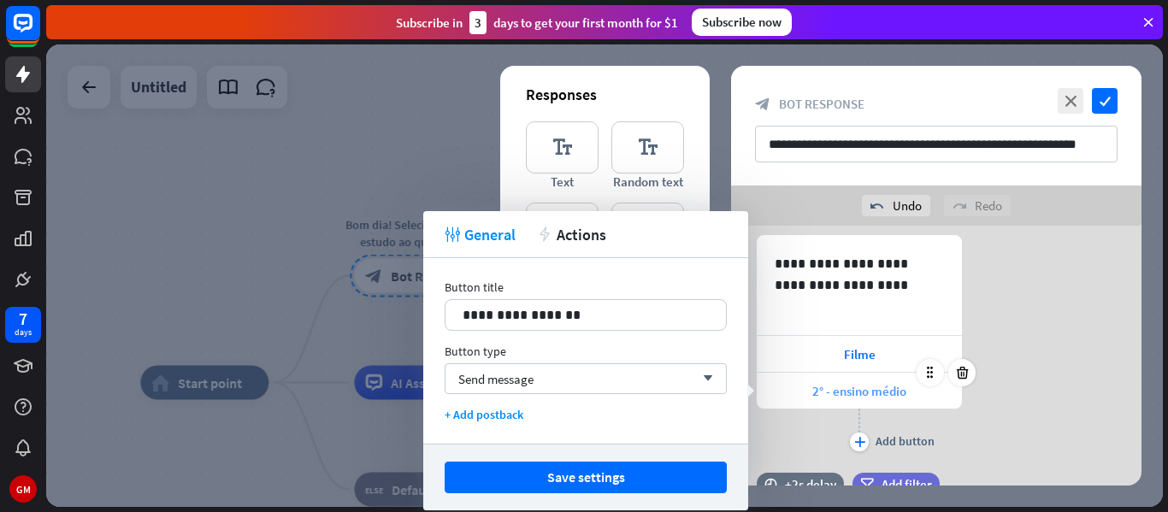
click at [862, 394] on span "2° - ensino médio" at bounding box center [860, 391] width 94 height 16
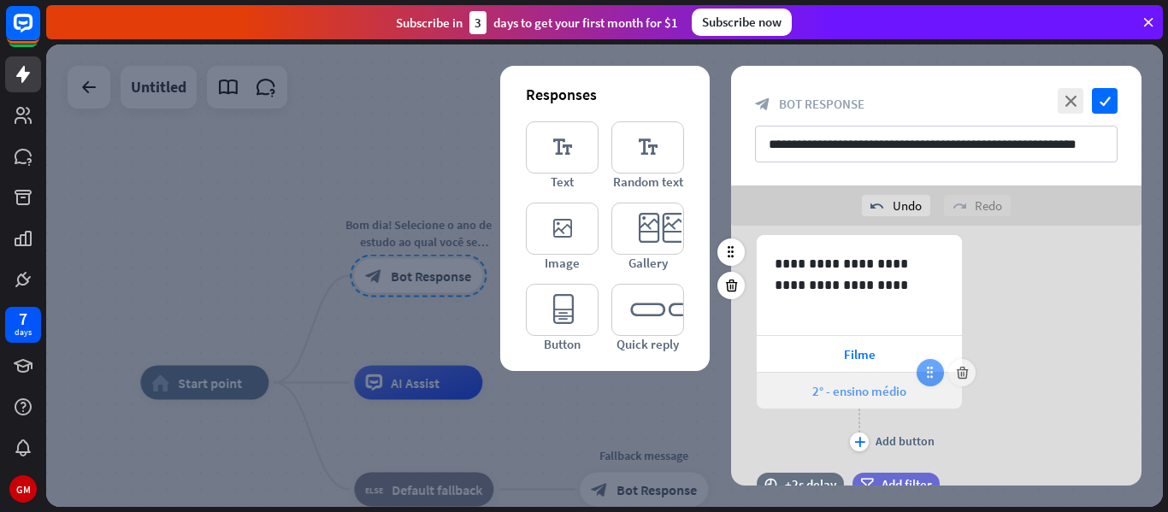
click at [923, 381] on div at bounding box center [930, 372] width 27 height 27
click at [933, 392] on div "2° - ensino médio" at bounding box center [859, 391] width 205 height 36
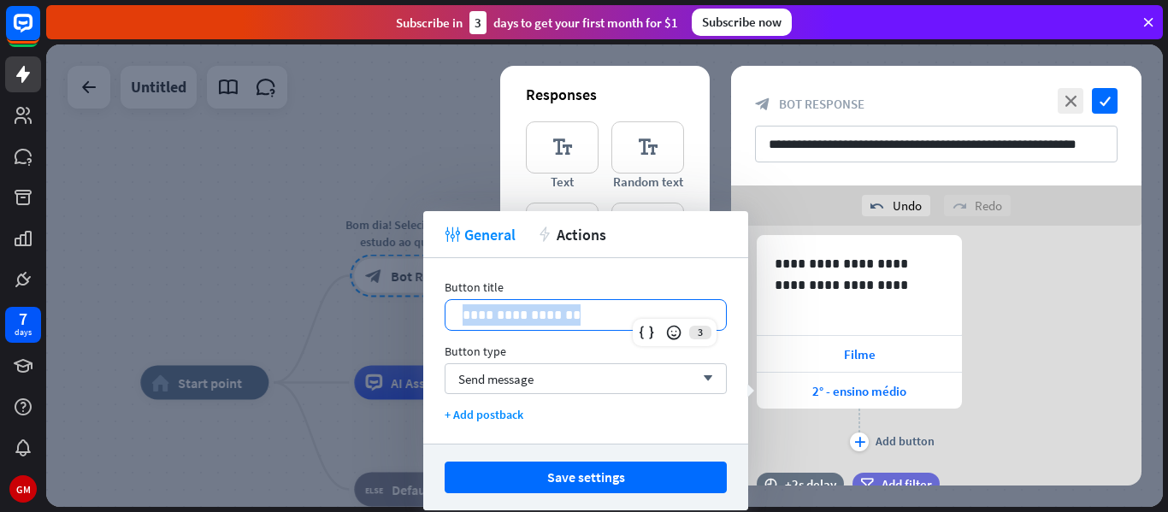
drag, startPoint x: 614, startPoint y: 306, endPoint x: 435, endPoint y: 309, distance: 178.8
click at [435, 309] on div "**********" at bounding box center [585, 351] width 325 height 186
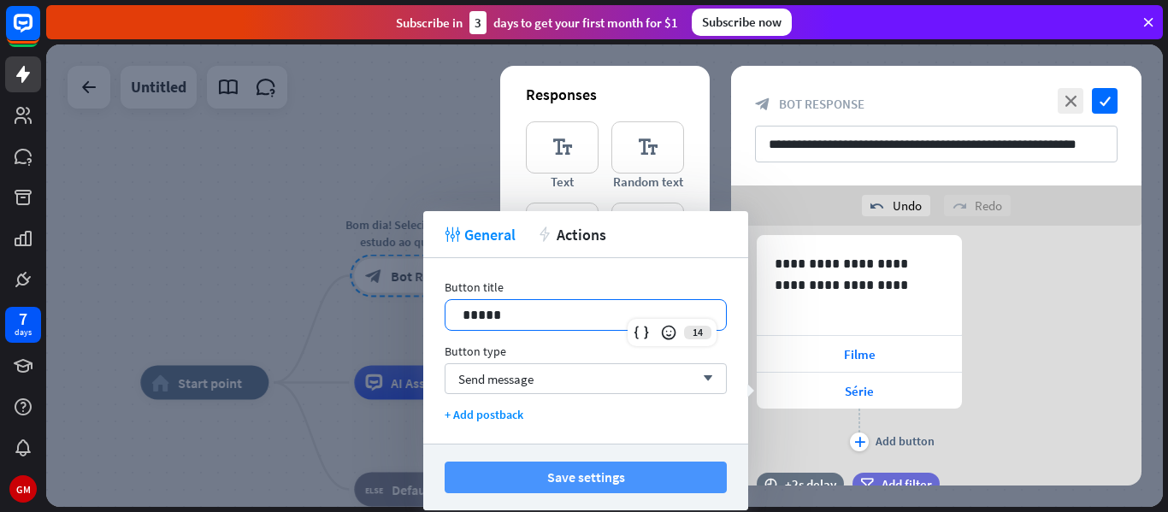
click at [468, 468] on button "Save settings" at bounding box center [586, 478] width 282 height 32
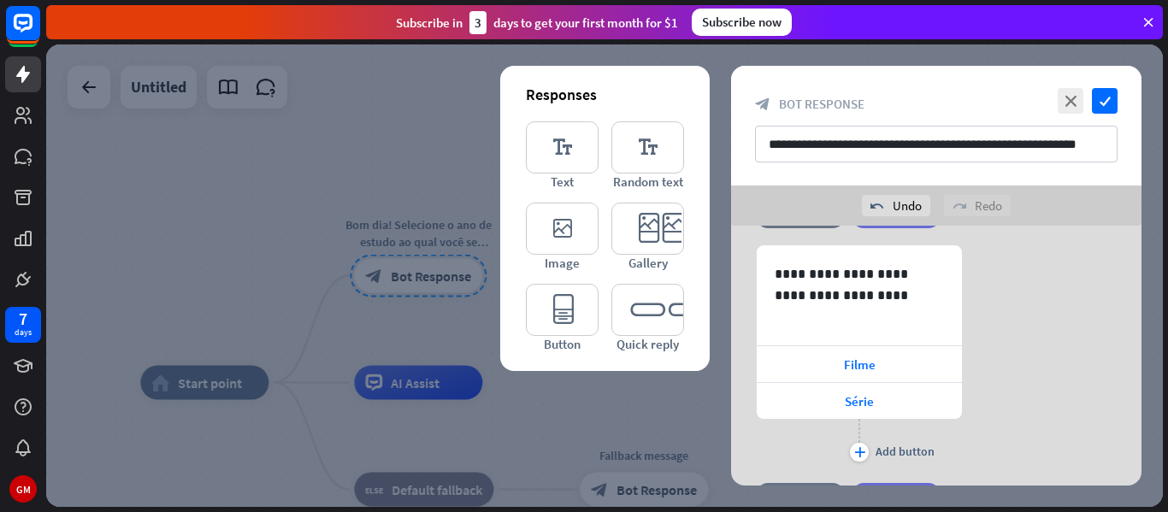
scroll to position [204, 0]
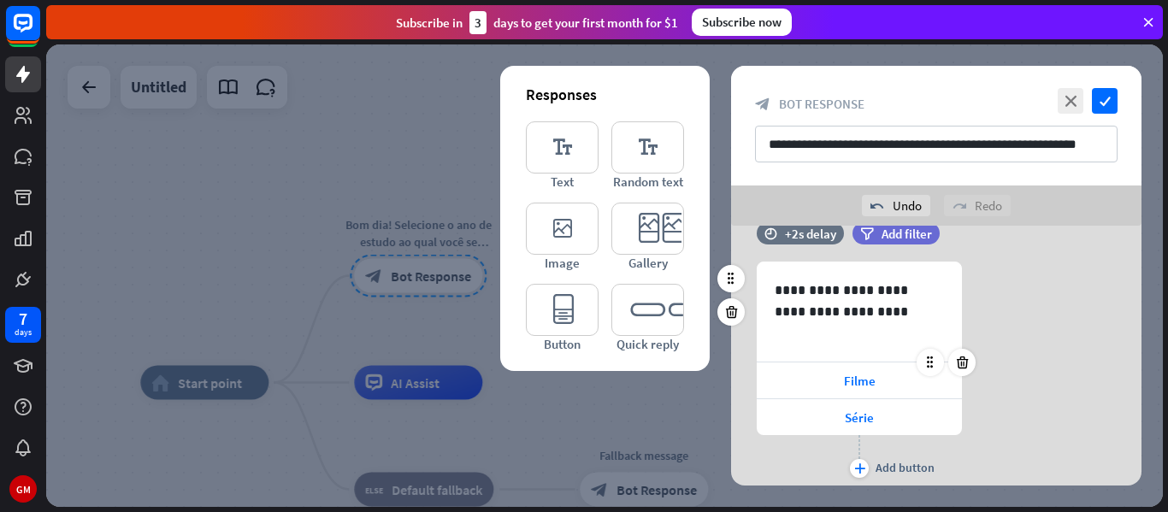
click at [917, 375] on div at bounding box center [946, 362] width 59 height 27
click at [923, 358] on icon at bounding box center [930, 362] width 15 height 15
click at [927, 362] on icon at bounding box center [930, 362] width 15 height 15
click at [925, 361] on icon at bounding box center [930, 362] width 15 height 15
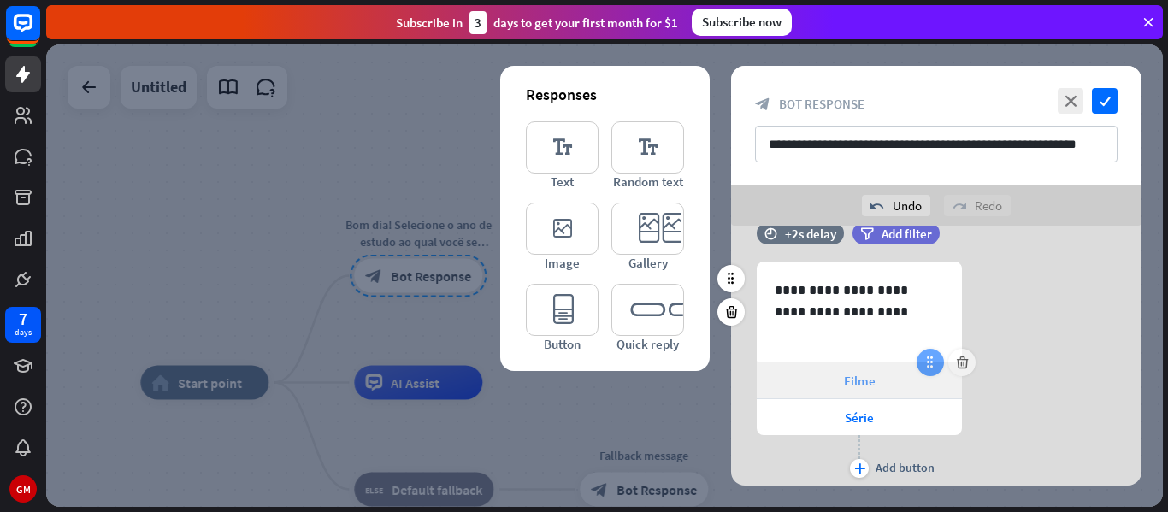
click at [925, 361] on icon at bounding box center [930, 362] width 15 height 15
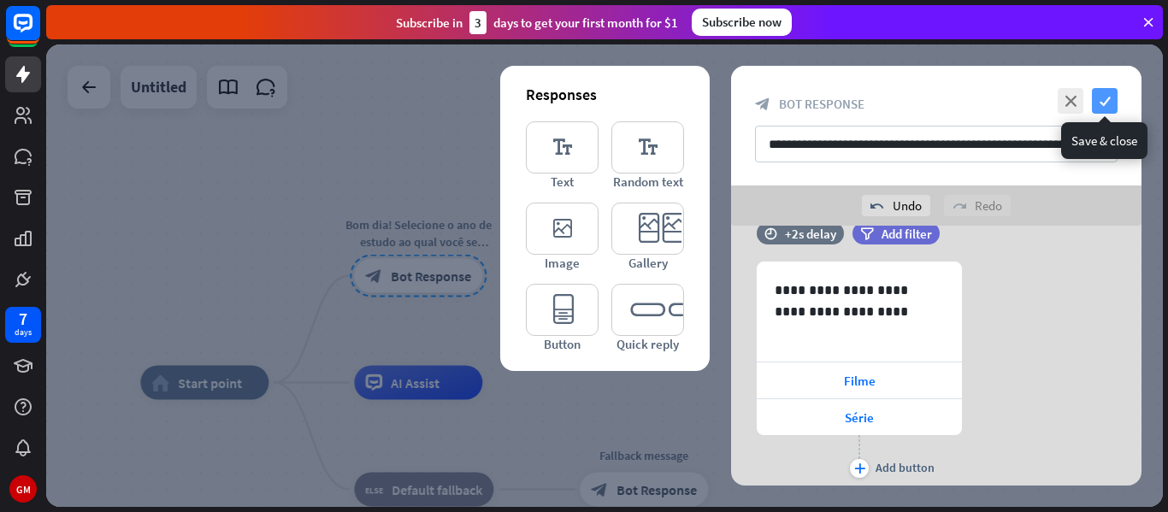
click at [1102, 104] on icon "check" at bounding box center [1105, 101] width 26 height 26
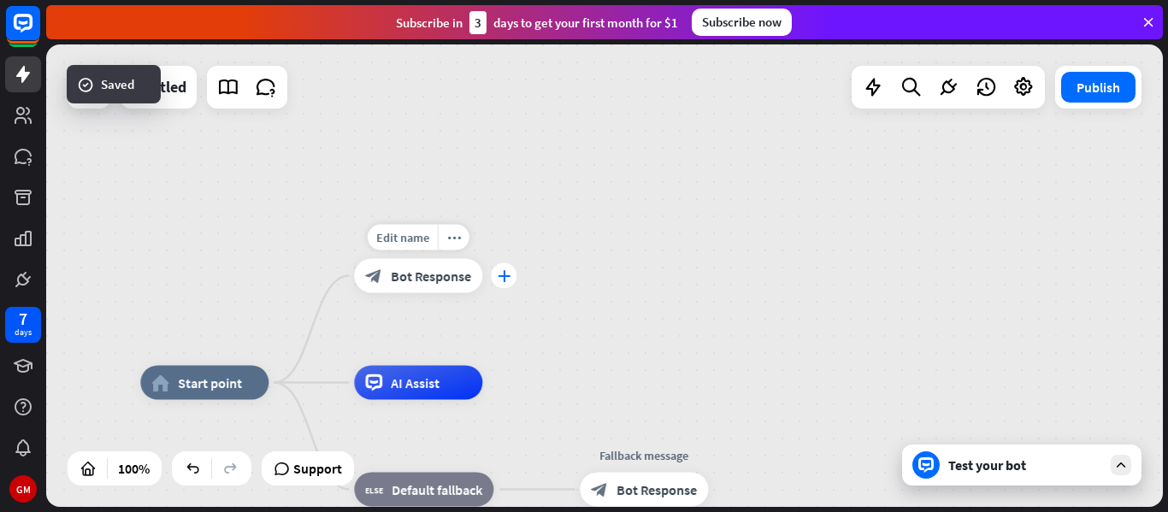
click at [511, 279] on div "plus" at bounding box center [504, 276] width 26 height 26
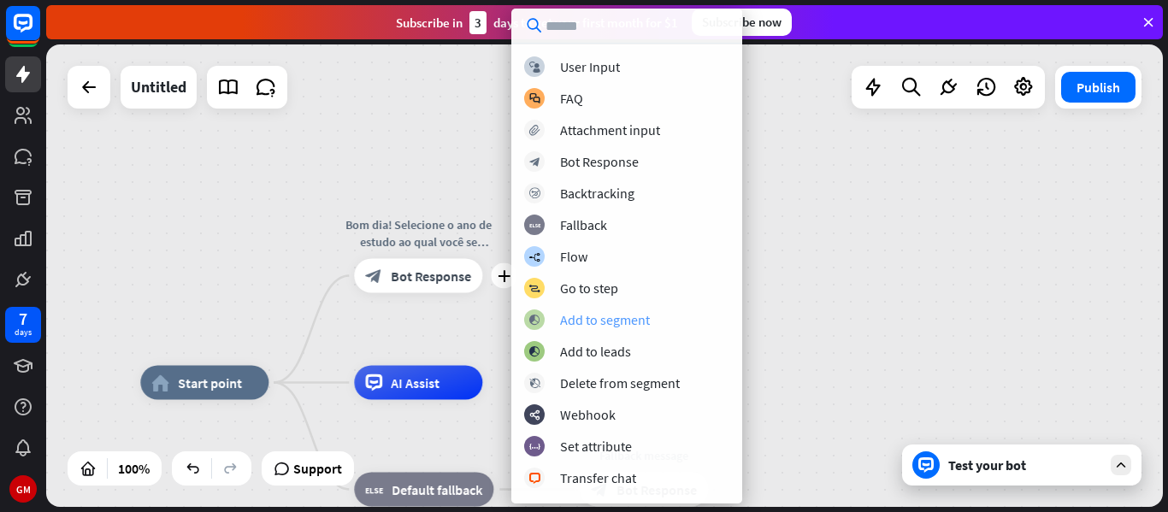
click at [612, 329] on div "block_add_to_segment Add to segment" at bounding box center [626, 320] width 205 height 21
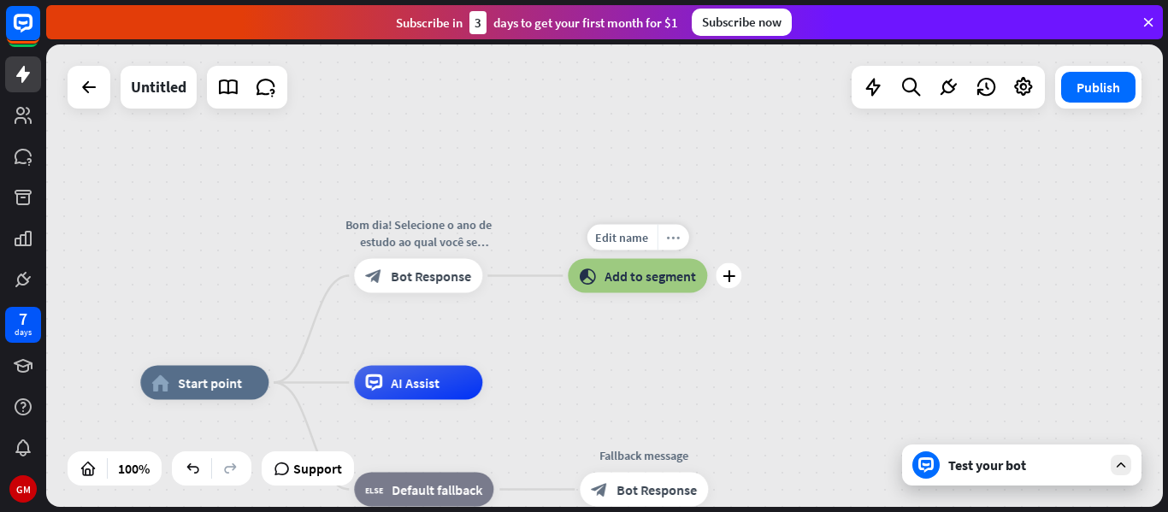
click at [671, 243] on icon "more_horiz" at bounding box center [673, 237] width 14 height 13
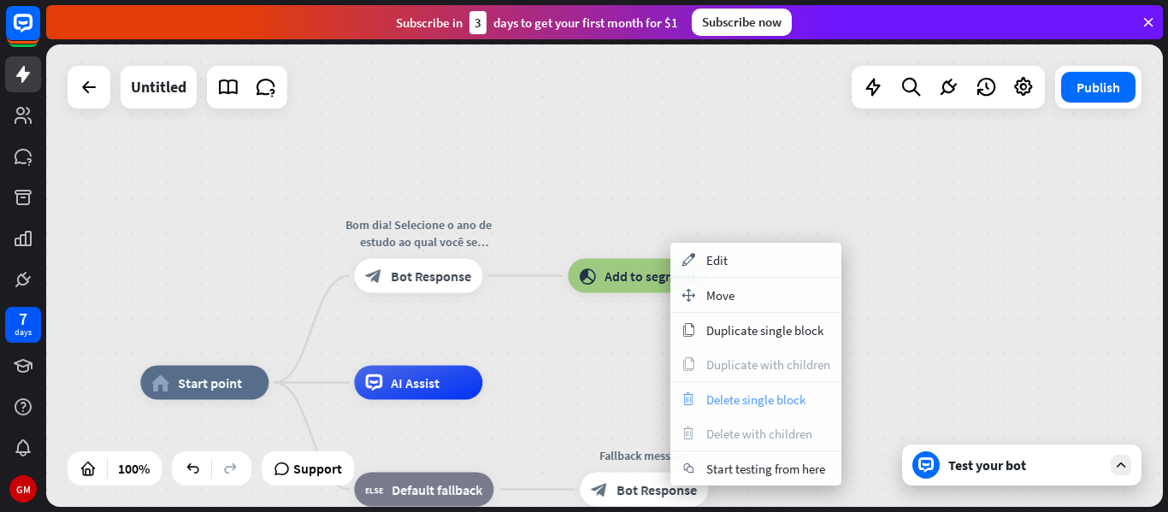
click at [725, 401] on span "Delete single block" at bounding box center [755, 400] width 99 height 16
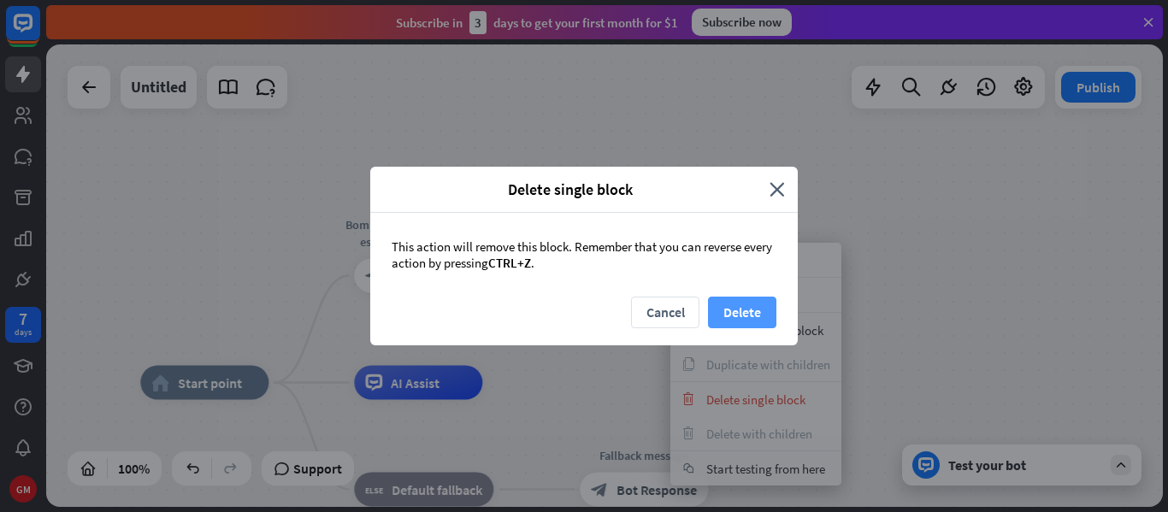
click at [729, 310] on button "Delete" at bounding box center [742, 313] width 68 height 32
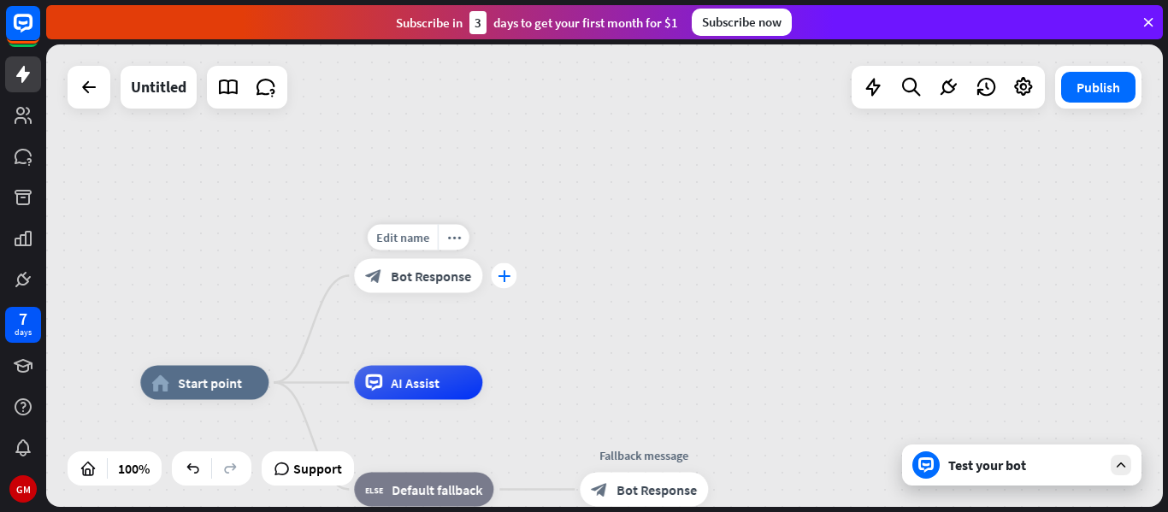
click at [511, 277] on div "plus" at bounding box center [504, 276] width 26 height 26
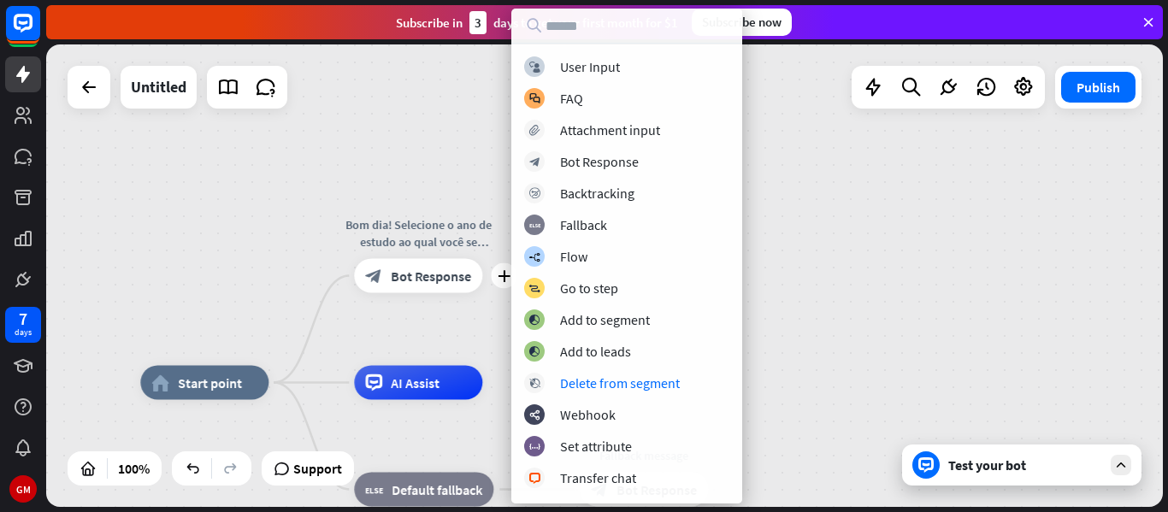
click at [899, 253] on div "home_2 Start point plus Bom dia! Selecione o ano de estudo ao qual você se enco…" at bounding box center [604, 275] width 1117 height 463
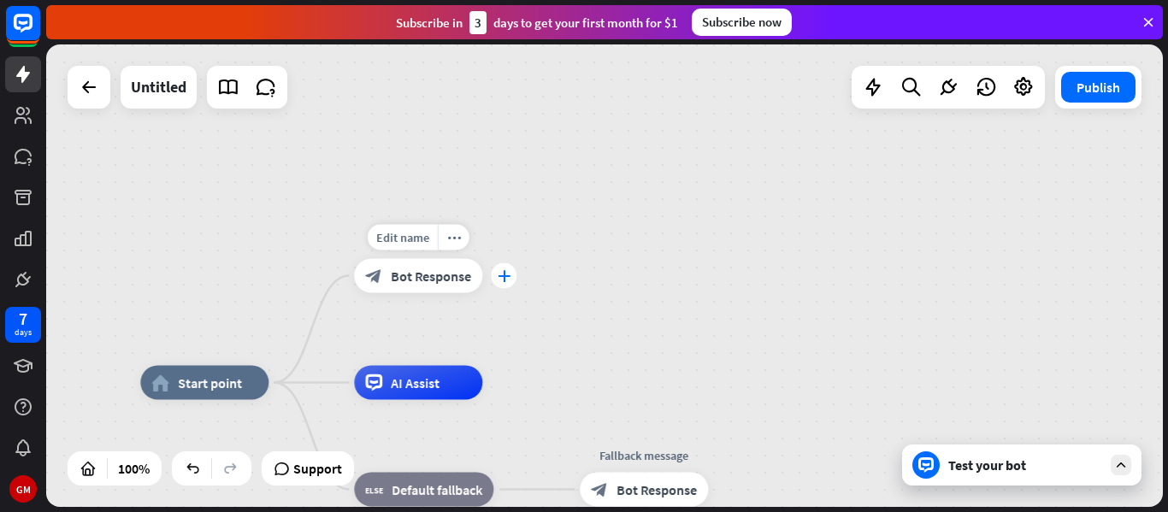
click at [500, 282] on div "plus" at bounding box center [504, 276] width 26 height 26
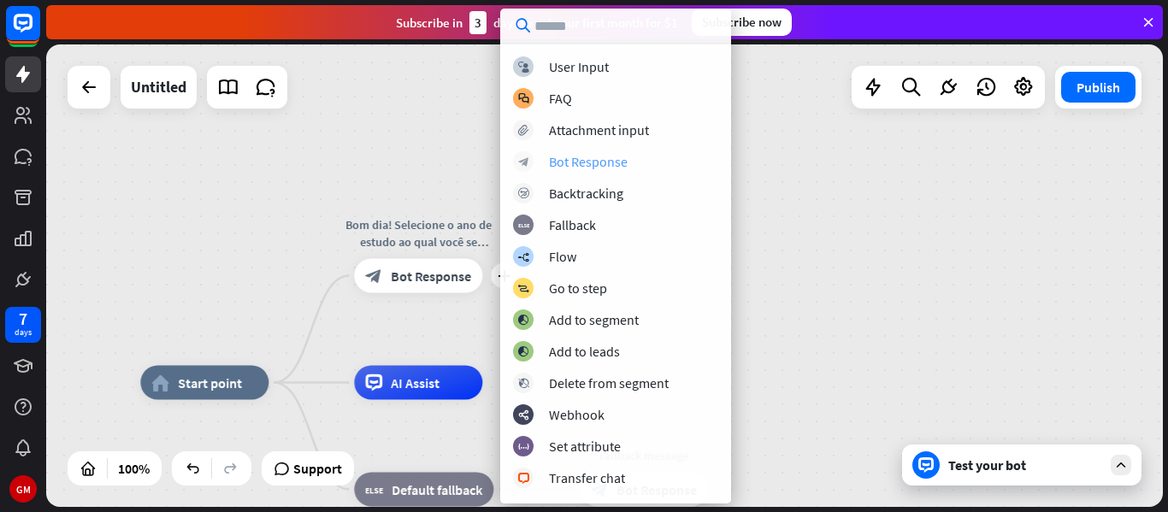
click at [650, 168] on div "block_bot_response Bot Response" at bounding box center [615, 161] width 205 height 21
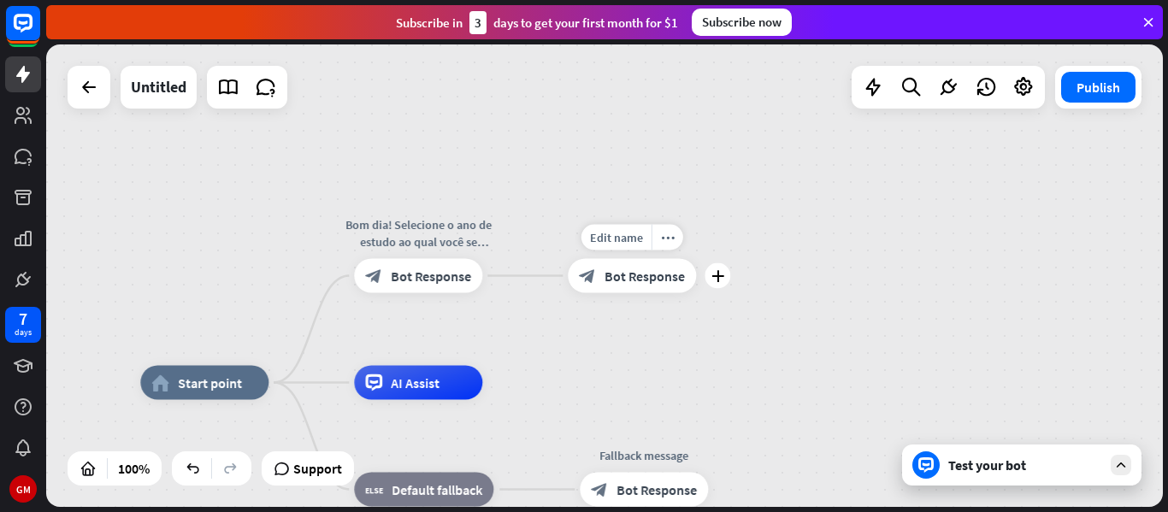
click at [653, 277] on span "Bot Response" at bounding box center [645, 276] width 80 height 17
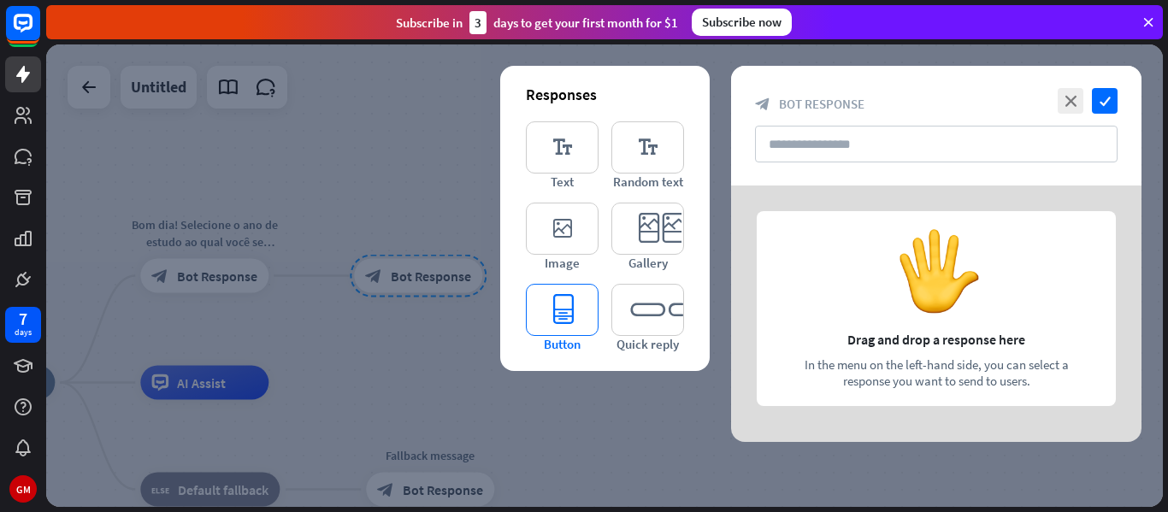
click at [586, 307] on icon "editor_button" at bounding box center [562, 310] width 73 height 52
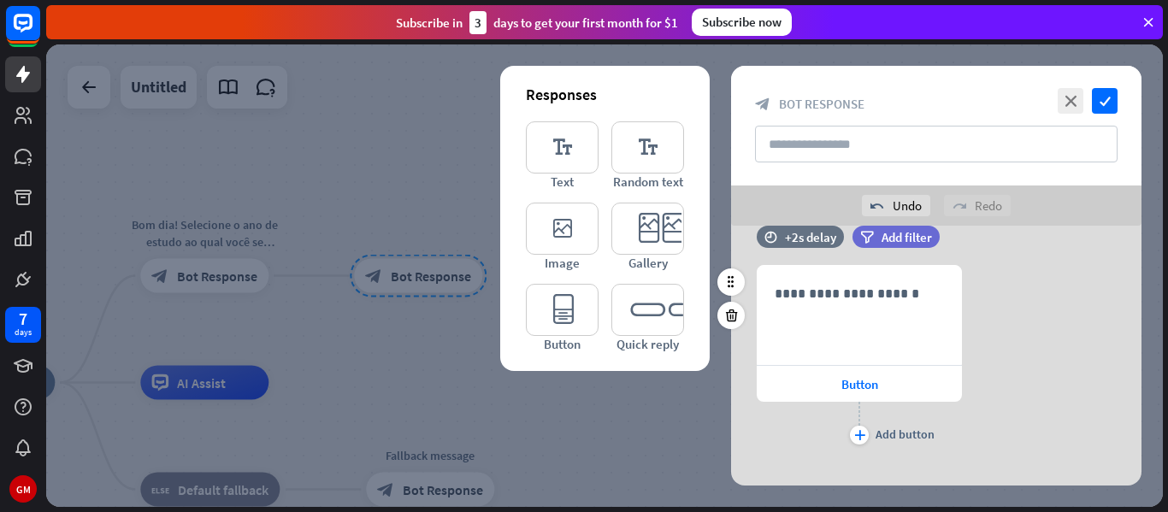
scroll to position [33, 0]
click at [949, 327] on div "**********" at bounding box center [860, 315] width 204 height 98
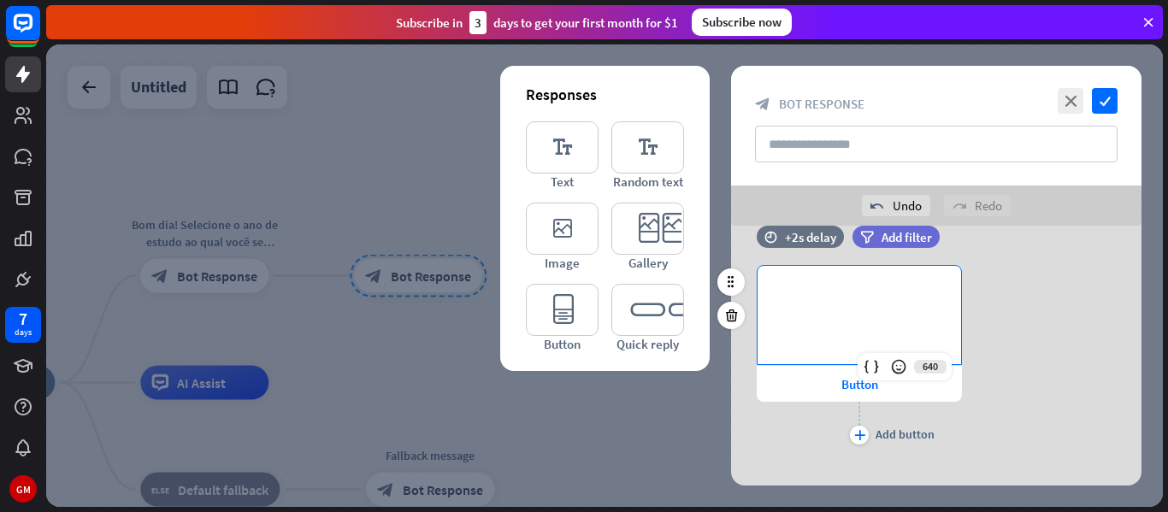
scroll to position [0, 0]
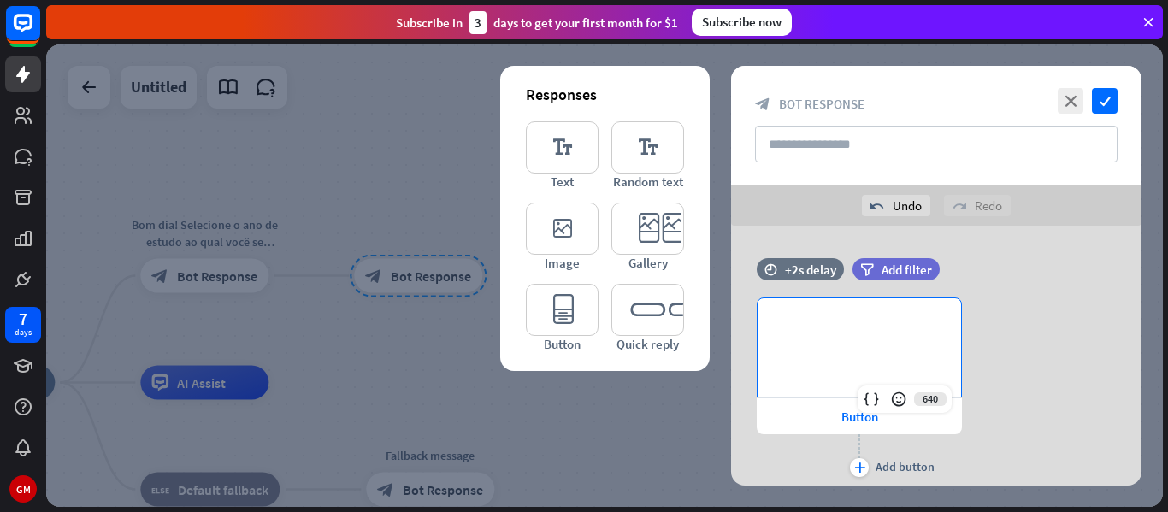
click at [365, 312] on div at bounding box center [604, 275] width 1117 height 463
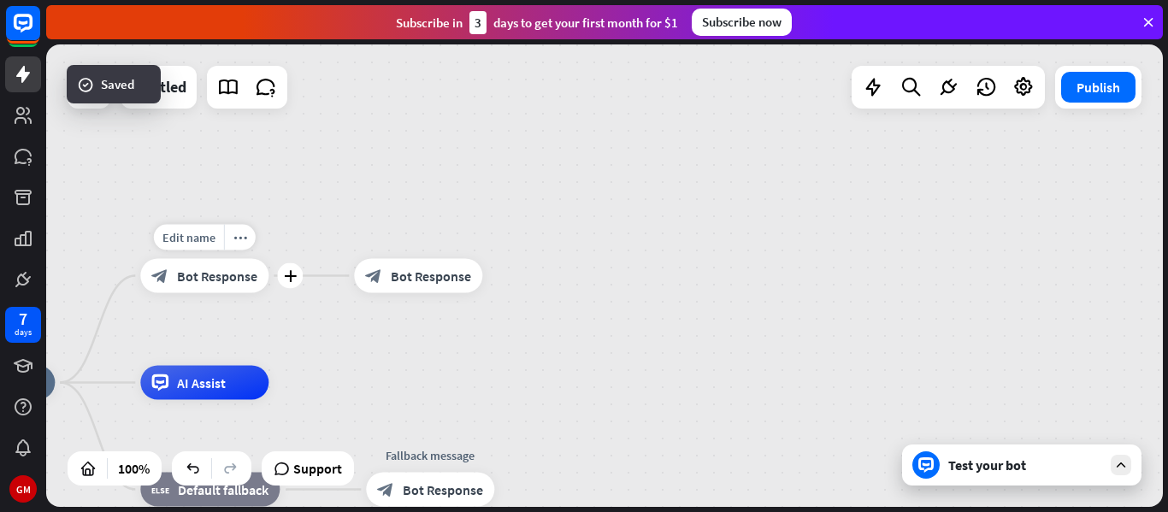
click at [215, 284] on div "block_bot_response Bot Response" at bounding box center [204, 276] width 128 height 34
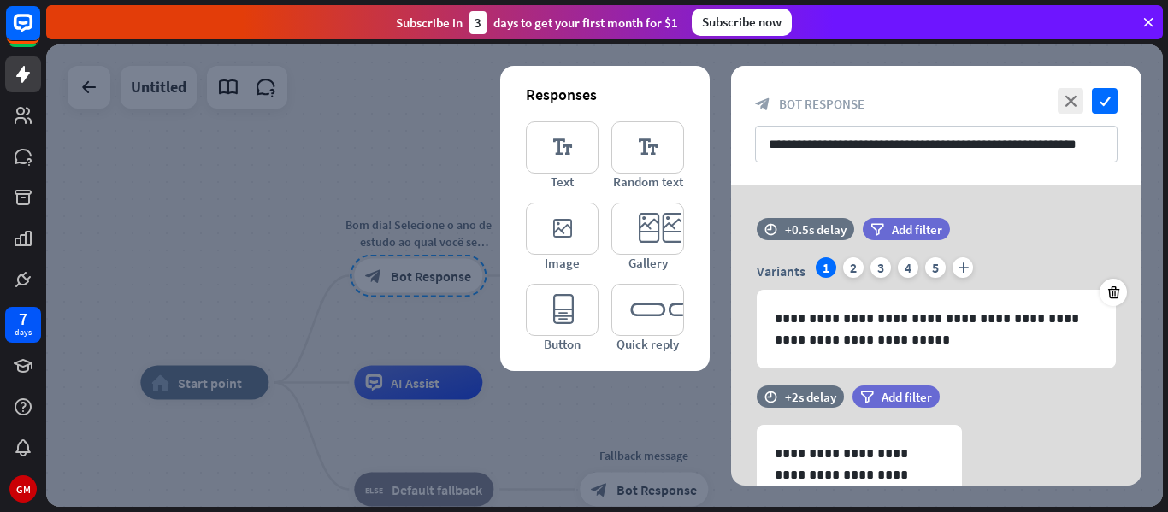
click at [344, 342] on div at bounding box center [604, 275] width 1117 height 463
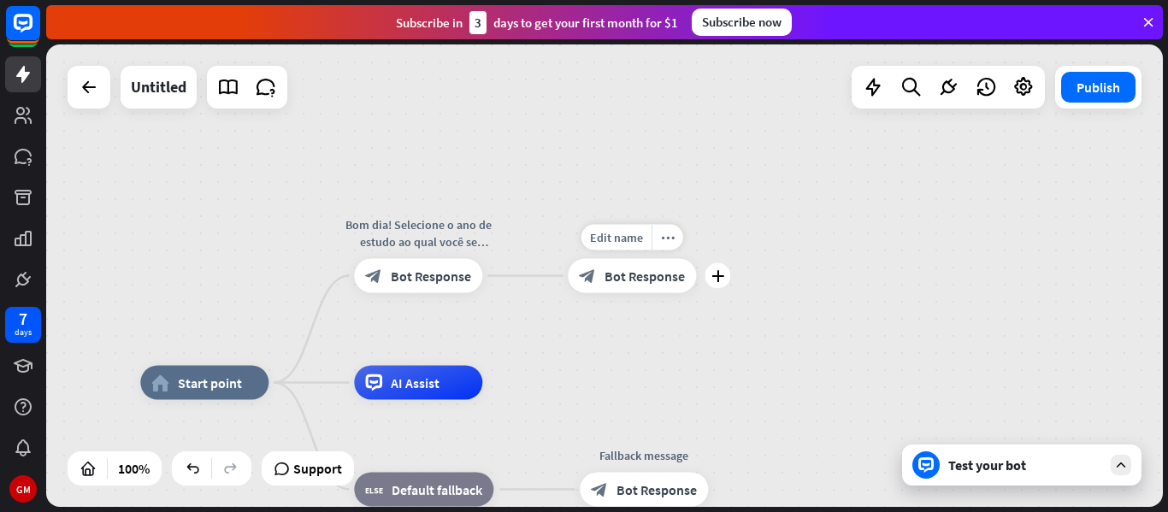
click at [605, 290] on div "block_bot_response Bot Response" at bounding box center [632, 276] width 128 height 34
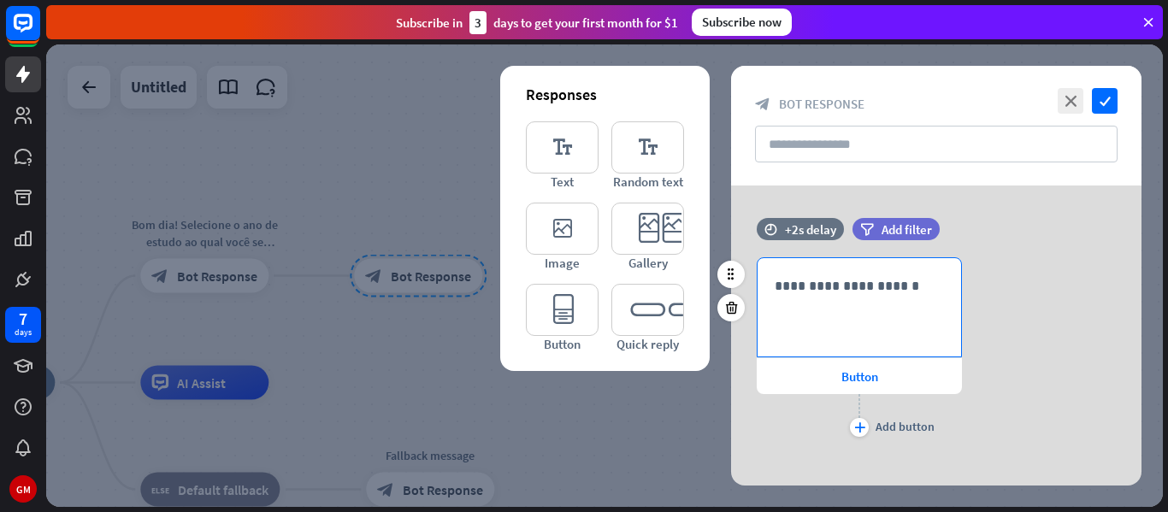
click at [824, 306] on div "**********" at bounding box center [860, 307] width 204 height 98
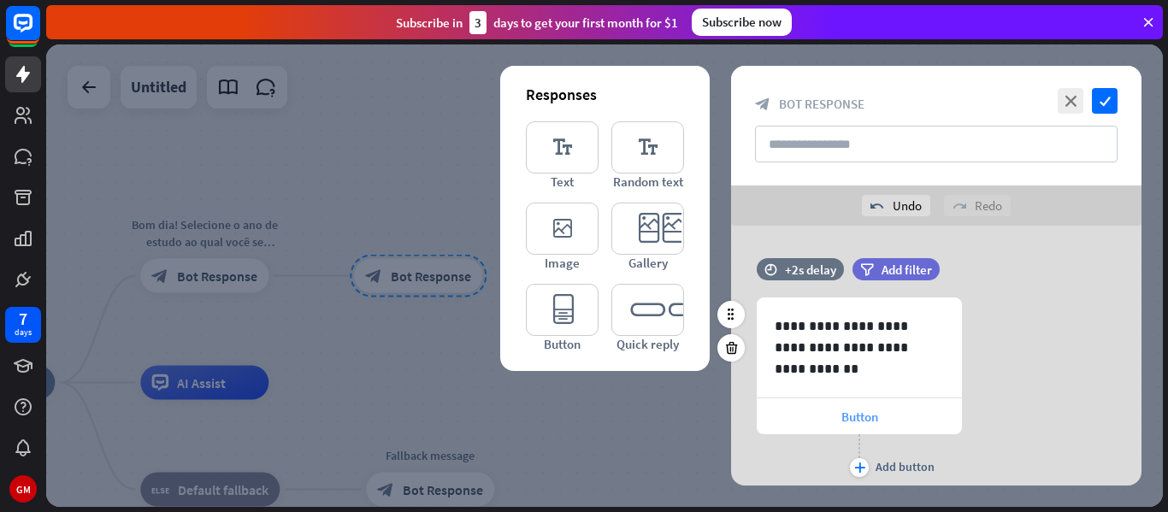
click at [848, 428] on div "Button" at bounding box center [859, 417] width 205 height 36
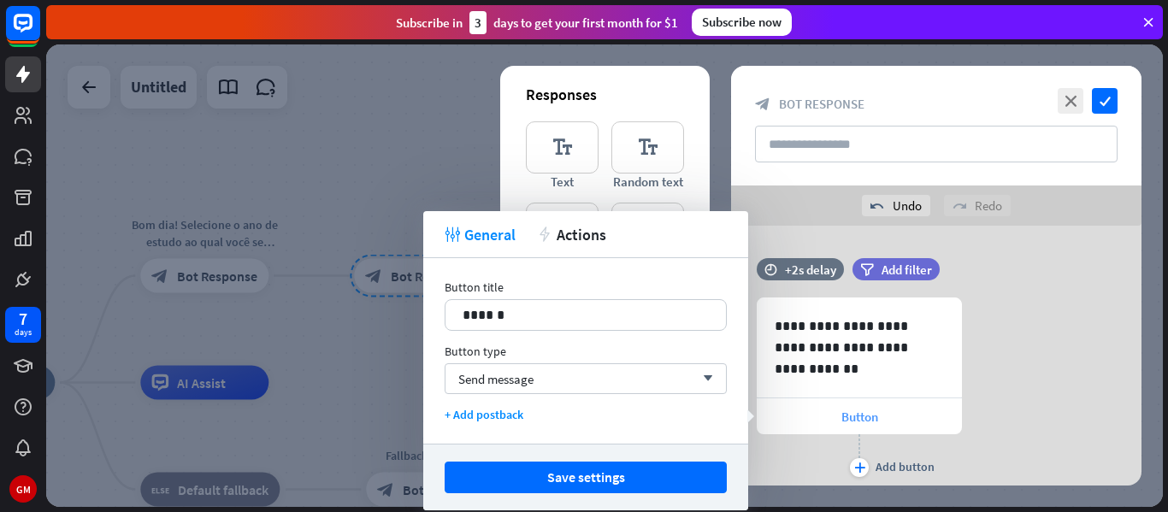
click at [809, 423] on div "Button" at bounding box center [859, 417] width 205 height 36
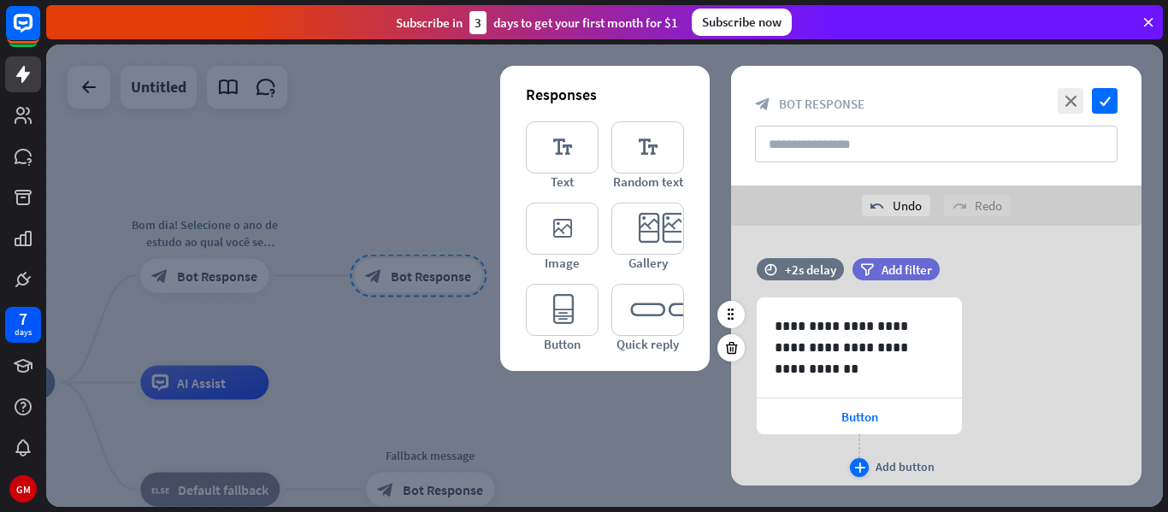
click at [860, 464] on icon "plus" at bounding box center [859, 468] width 11 height 10
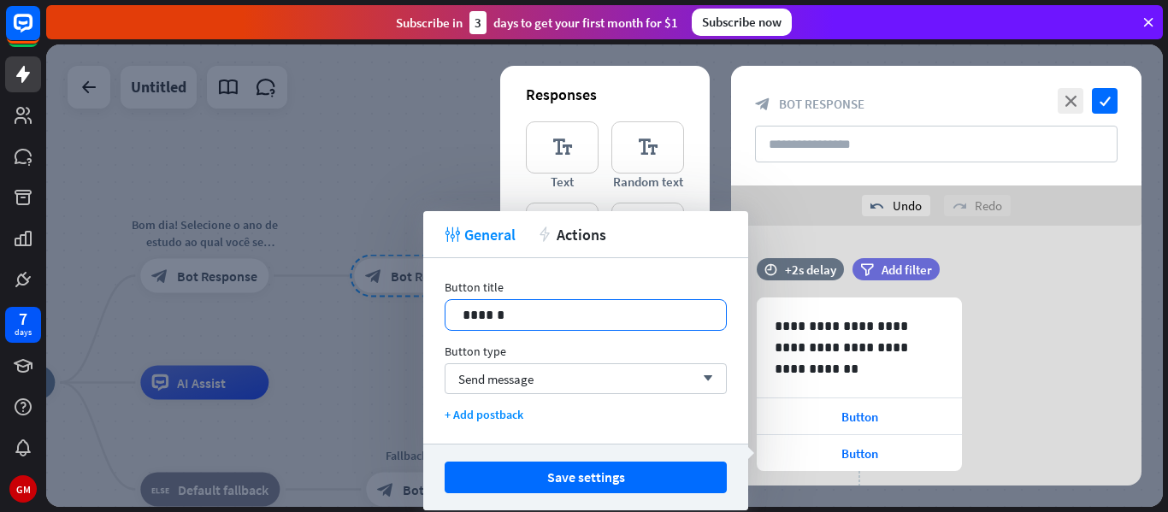
click at [541, 328] on div "******" at bounding box center [586, 315] width 281 height 30
drag, startPoint x: 527, startPoint y: 319, endPoint x: 458, endPoint y: 319, distance: 69.3
click at [458, 319] on div "******" at bounding box center [586, 315] width 281 height 30
click at [1000, 374] on div "**********" at bounding box center [936, 408] width 411 height 221
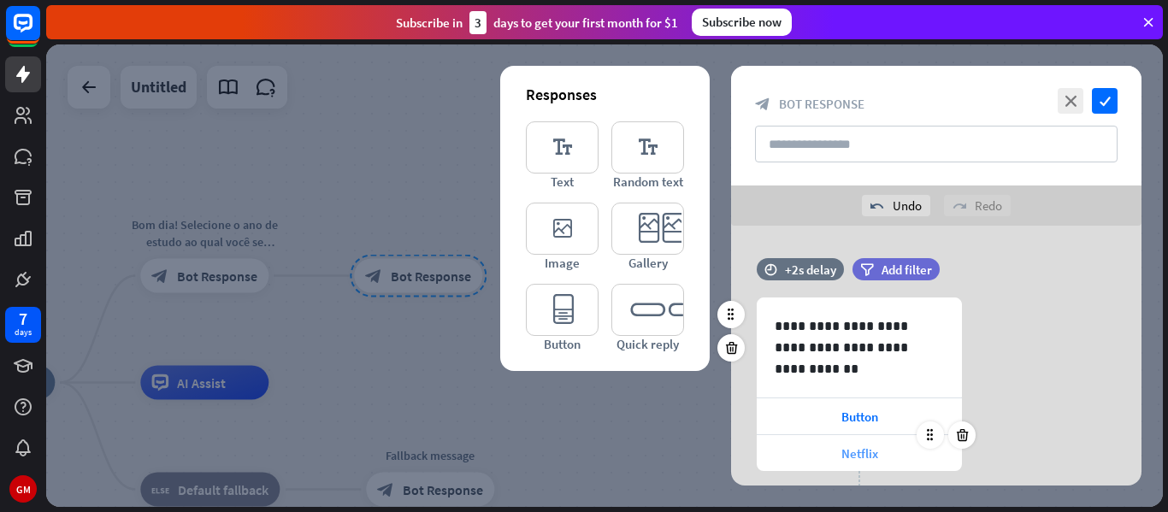
scroll to position [40, 0]
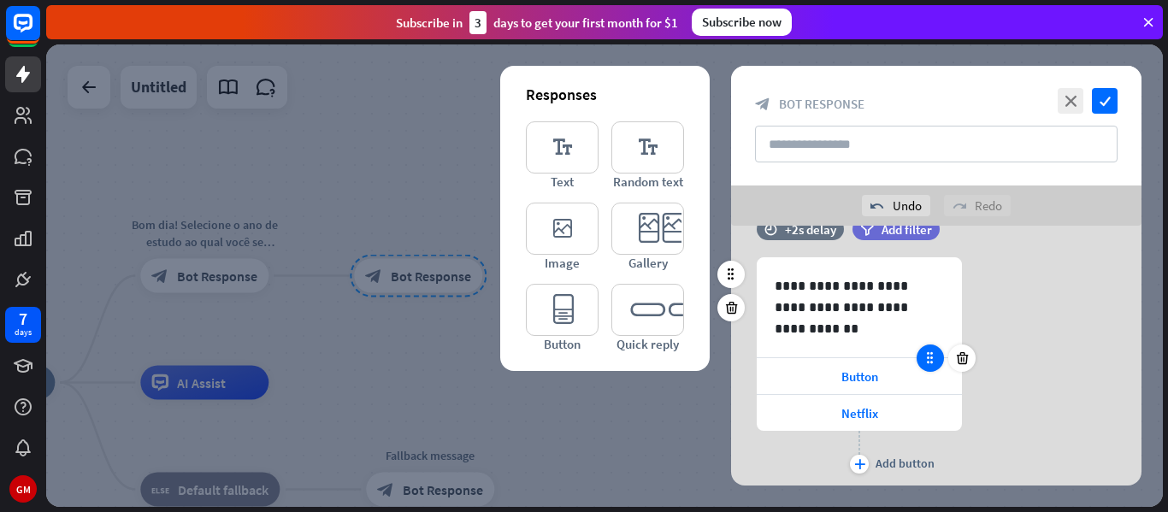
click at [929, 362] on icon at bounding box center [930, 358] width 15 height 15
click at [927, 356] on icon at bounding box center [930, 358] width 15 height 15
click at [915, 385] on div "Button" at bounding box center [859, 376] width 205 height 36
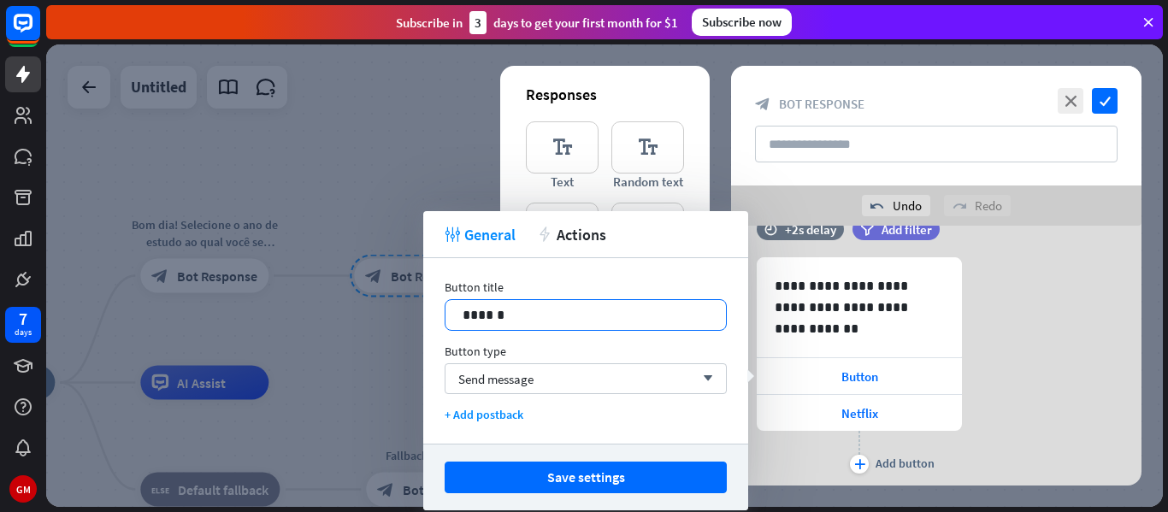
click at [677, 326] on div "14 ******" at bounding box center [586, 315] width 282 height 32
click at [599, 315] on p "******" at bounding box center [586, 314] width 246 height 21
click at [1033, 411] on div "**********" at bounding box center [936, 367] width 411 height 221
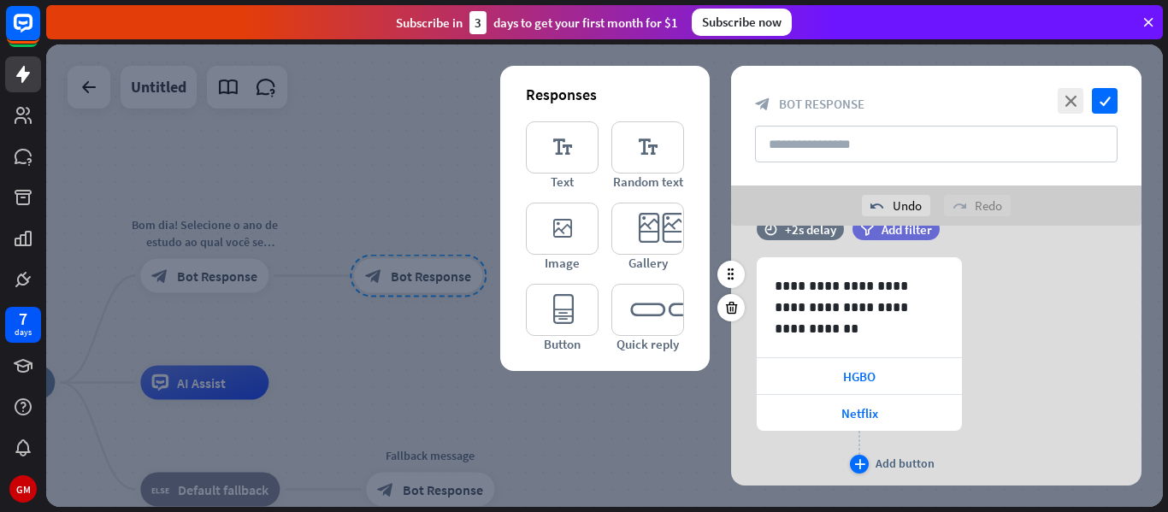
click at [859, 470] on div "plus" at bounding box center [859, 464] width 19 height 19
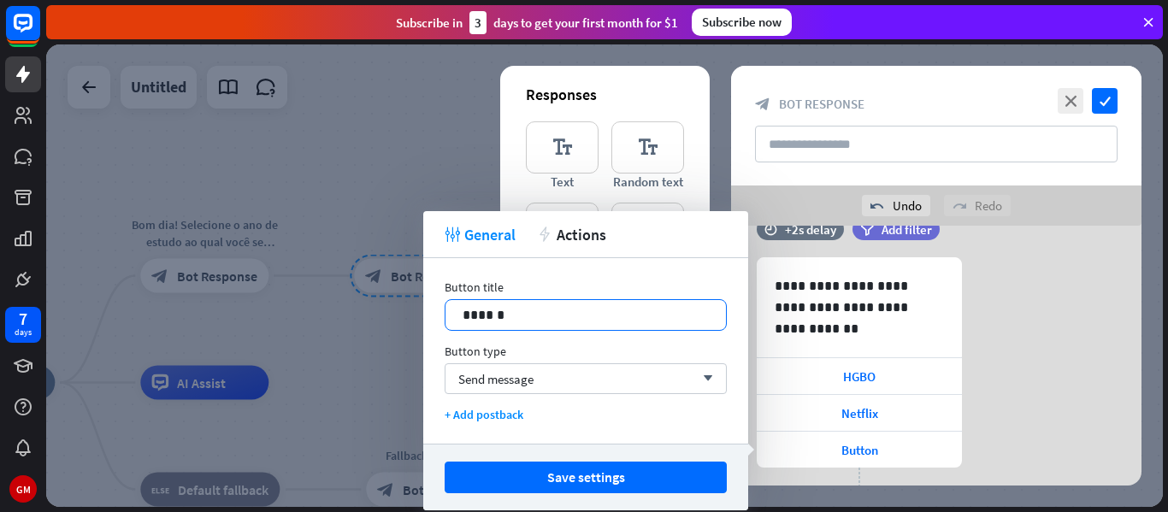
click at [616, 317] on p "******" at bounding box center [586, 314] width 246 height 21
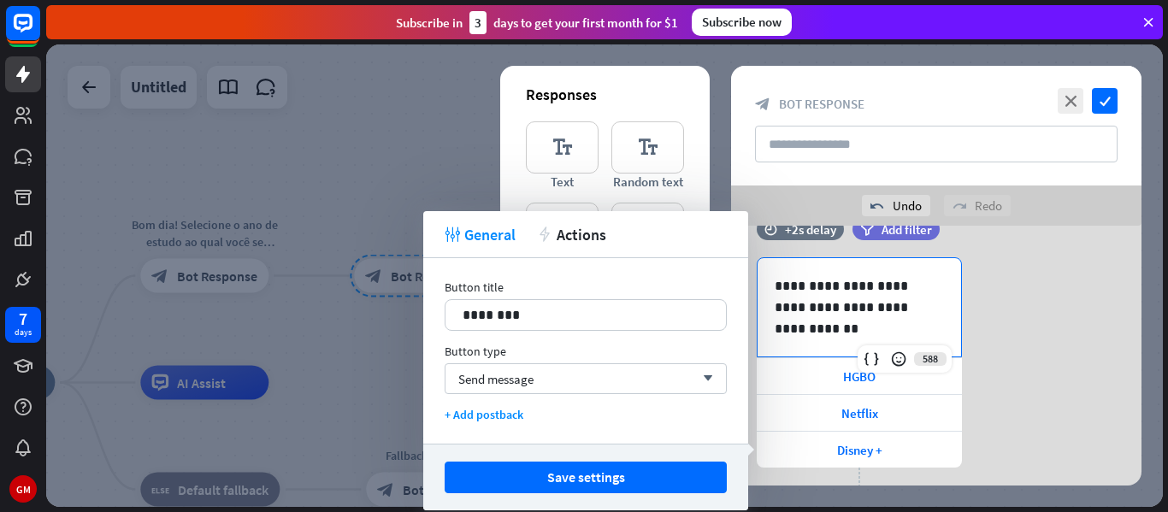
click at [959, 291] on div "**********" at bounding box center [860, 307] width 204 height 98
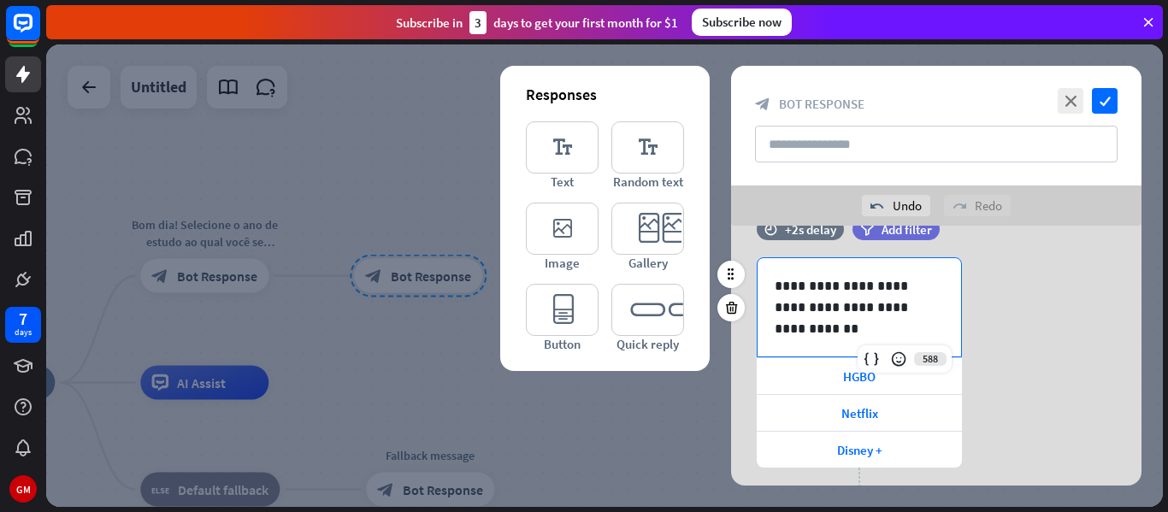
click at [1032, 340] on div "**********" at bounding box center [936, 385] width 411 height 257
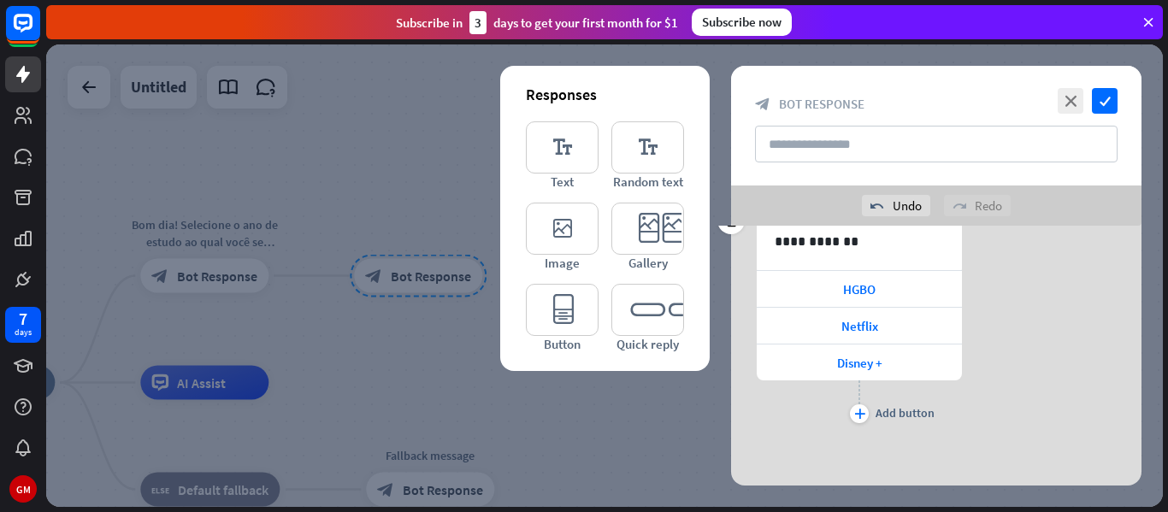
scroll to position [129, 0]
click at [859, 421] on div "plus" at bounding box center [859, 412] width 19 height 19
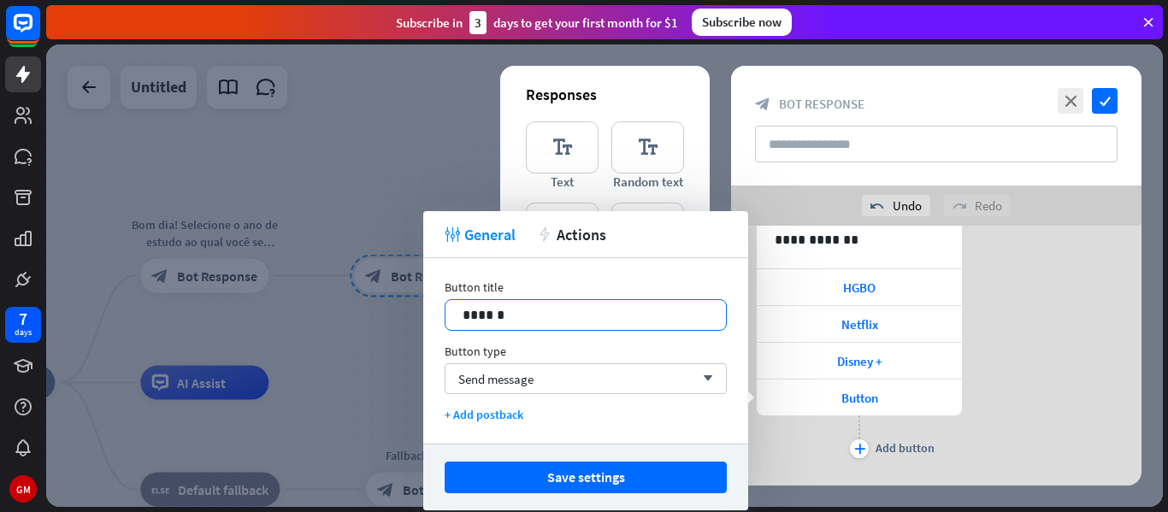
click at [635, 318] on p "******" at bounding box center [586, 314] width 246 height 21
click at [635, 319] on div "14" at bounding box center [672, 332] width 89 height 27
click at [526, 310] on p "******" at bounding box center [586, 314] width 246 height 21
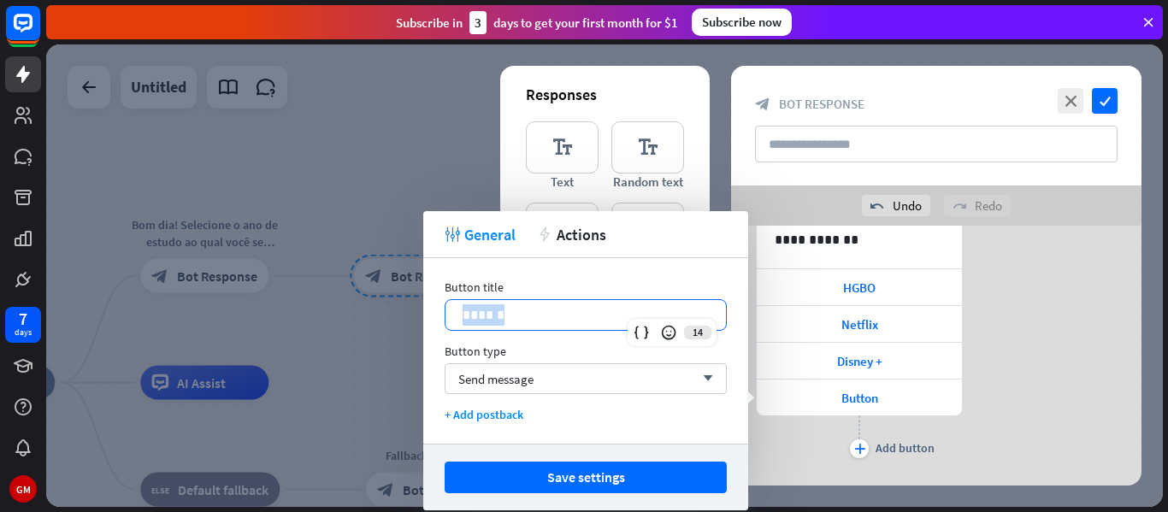
click at [526, 310] on p "******" at bounding box center [586, 314] width 246 height 21
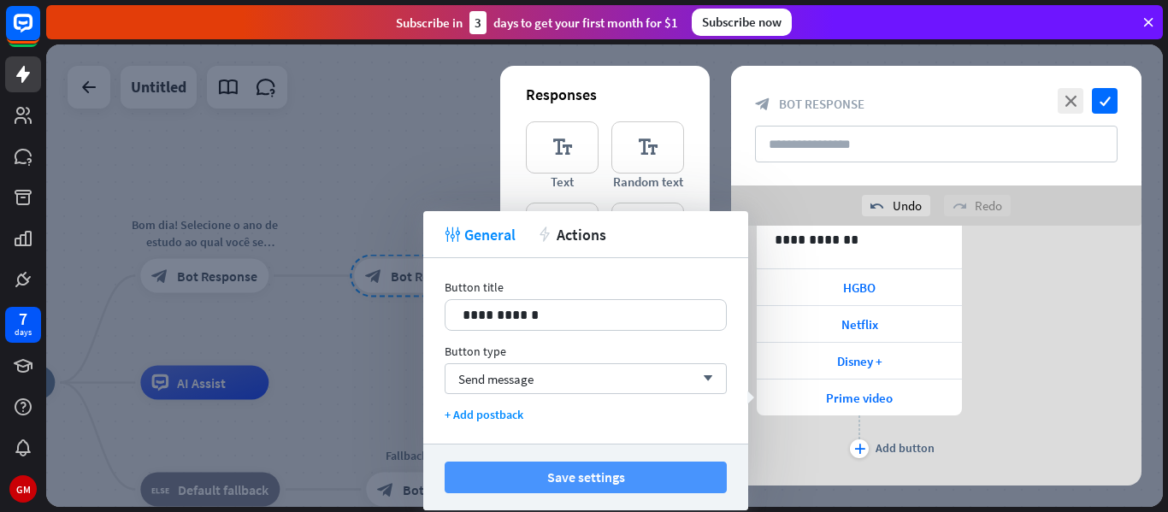
click at [521, 469] on button "Save settings" at bounding box center [586, 478] width 282 height 32
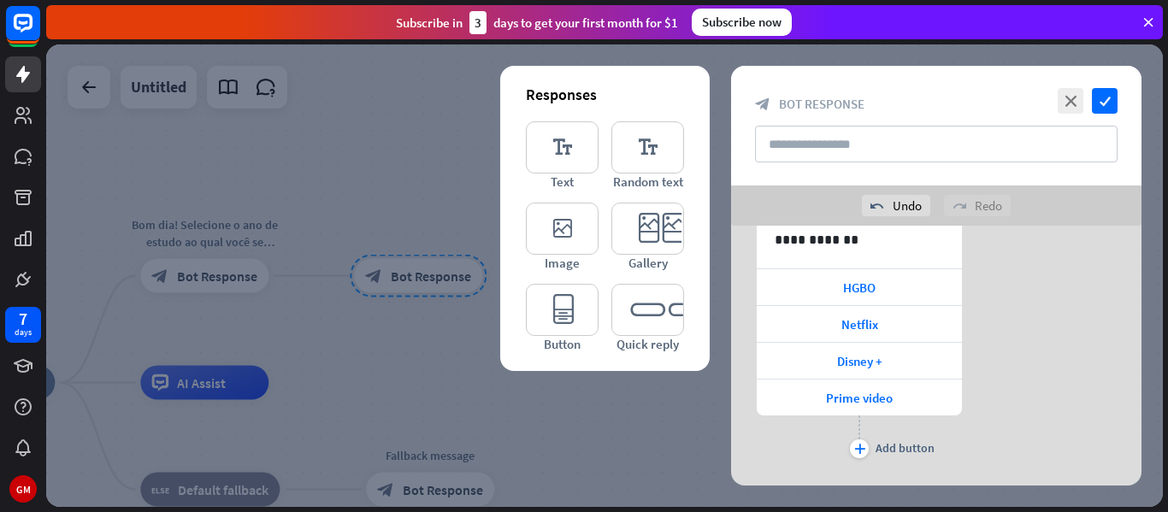
click at [621, 408] on div at bounding box center [604, 275] width 1117 height 463
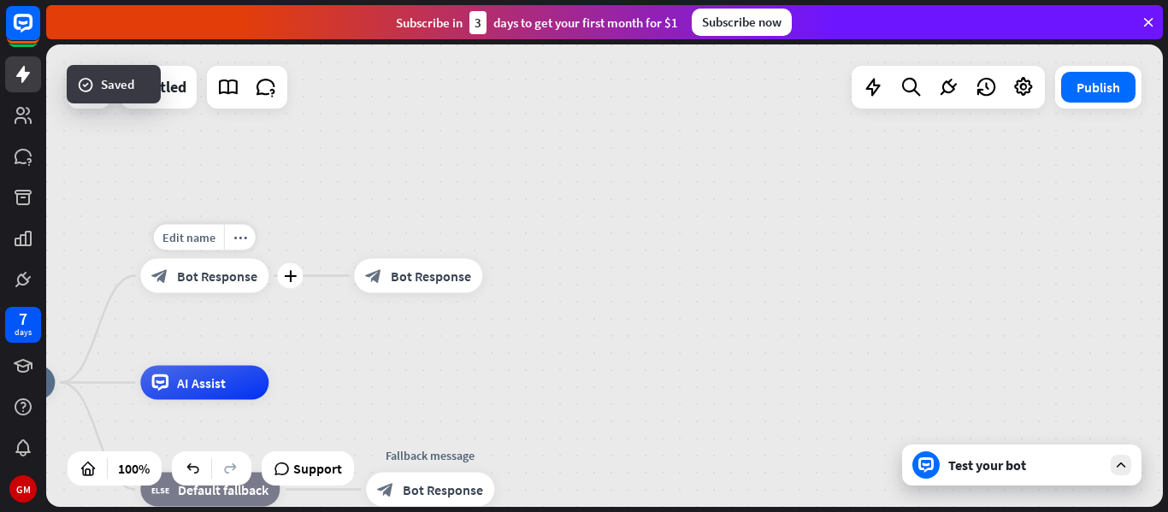
click at [229, 287] on div "block_bot_response Bot Response" at bounding box center [204, 276] width 128 height 34
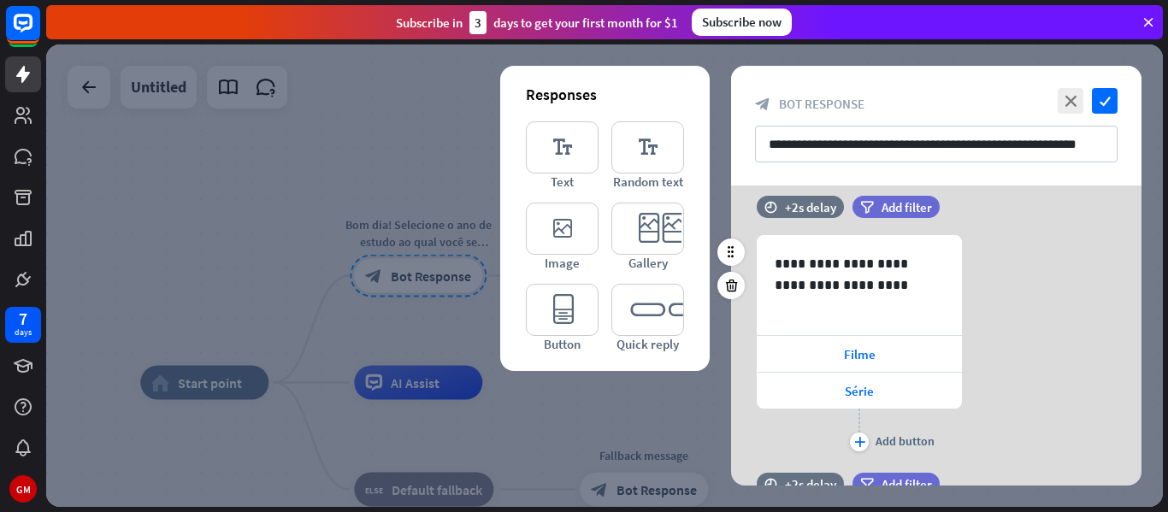
scroll to position [219, 0]
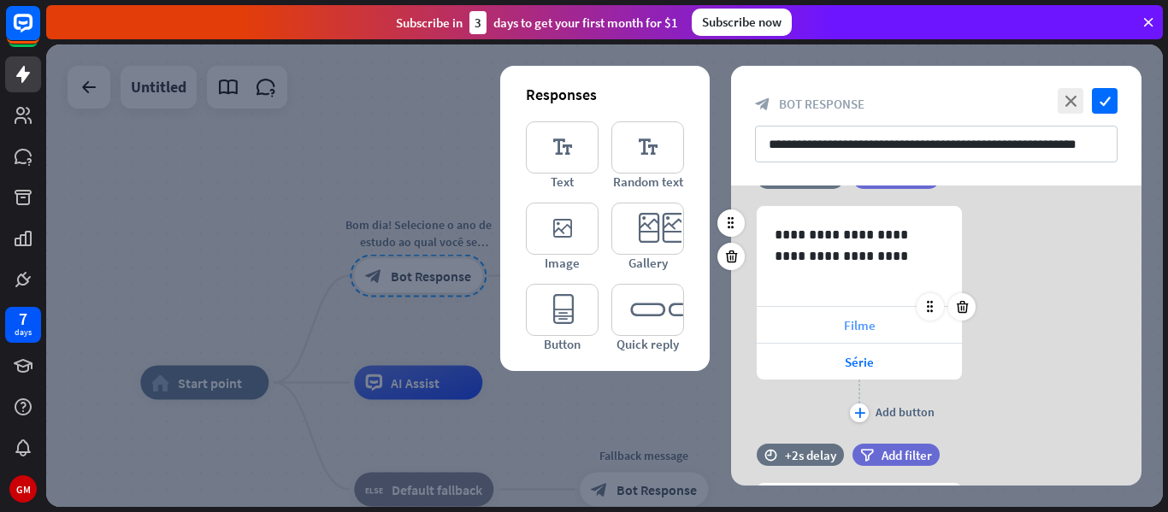
click at [887, 328] on div "Filme" at bounding box center [859, 325] width 205 height 36
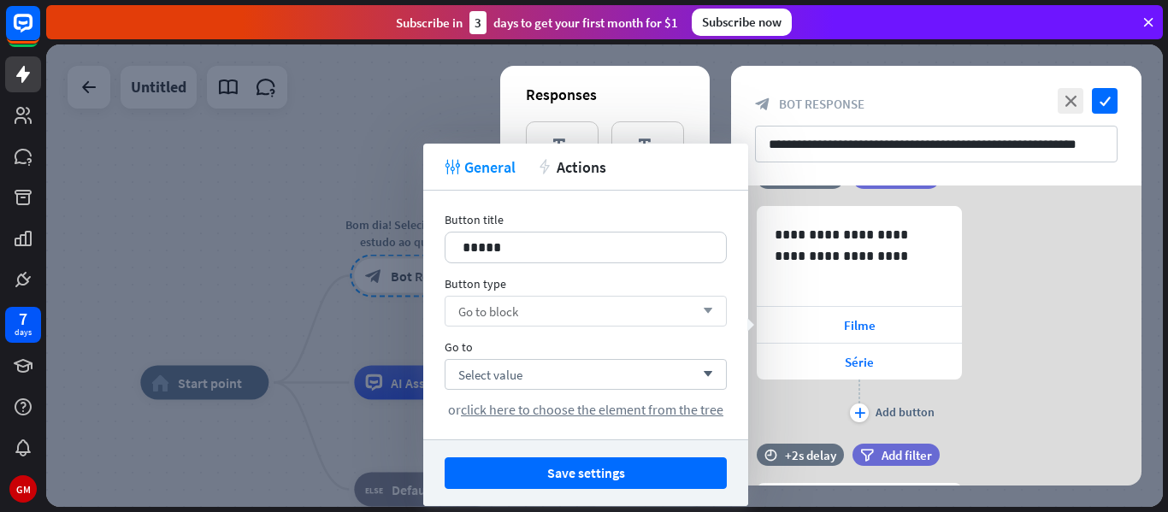
click at [655, 321] on div "Go to block arrow_down" at bounding box center [586, 311] width 282 height 31
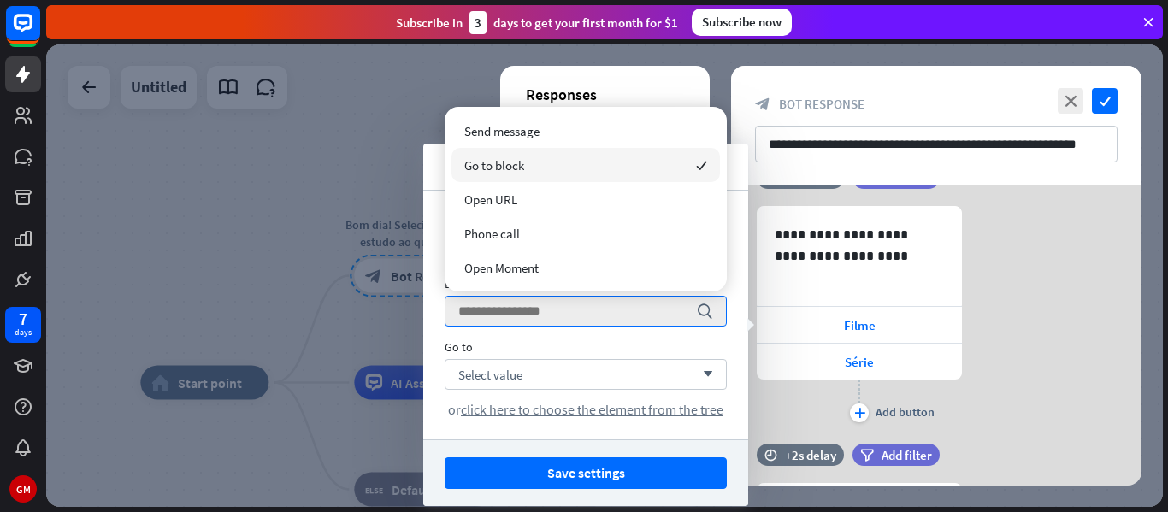
click at [598, 161] on div "Go to block checked" at bounding box center [586, 165] width 269 height 34
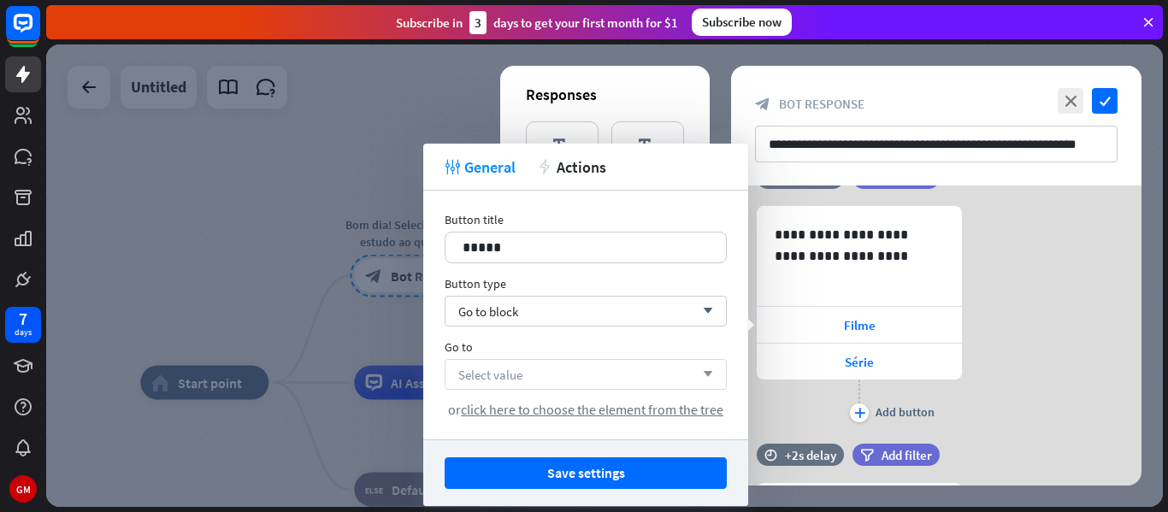
click at [621, 368] on div "Select value arrow_down" at bounding box center [586, 374] width 282 height 31
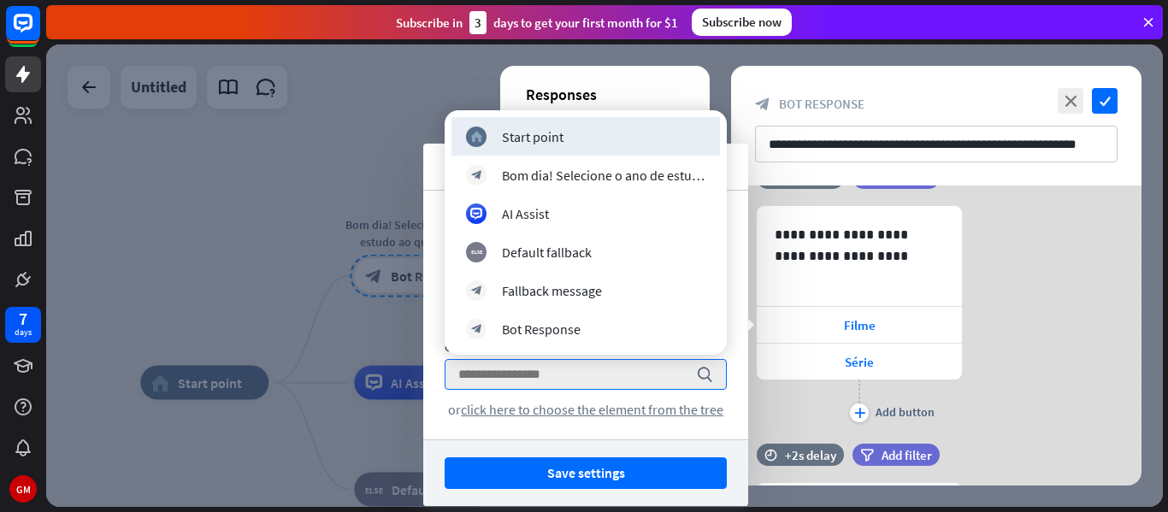
click at [647, 453] on div "Save settings" at bounding box center [585, 473] width 325 height 67
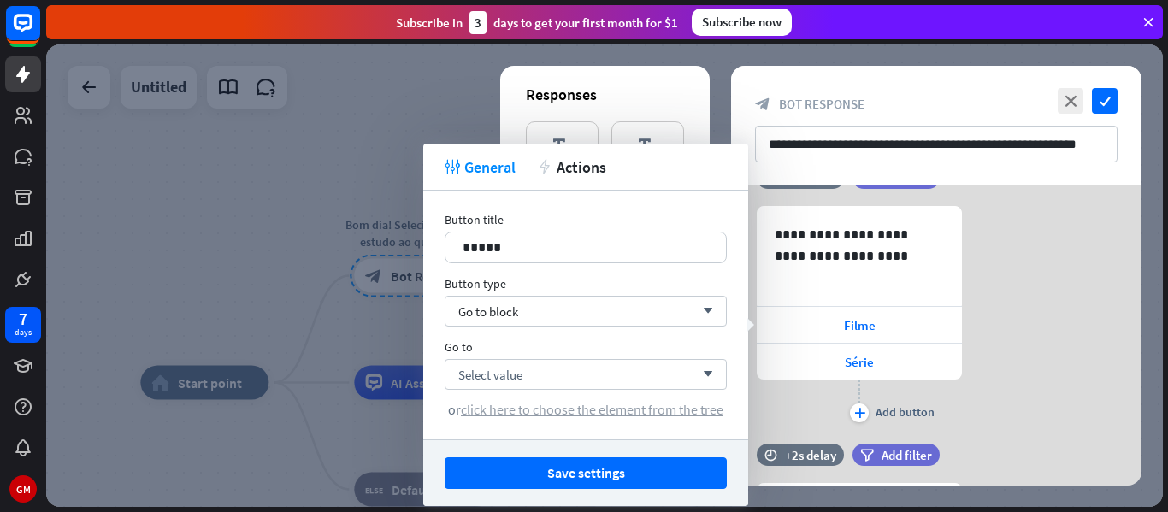
click at [623, 416] on span "click here to choose the element from the tree" at bounding box center [592, 409] width 263 height 17
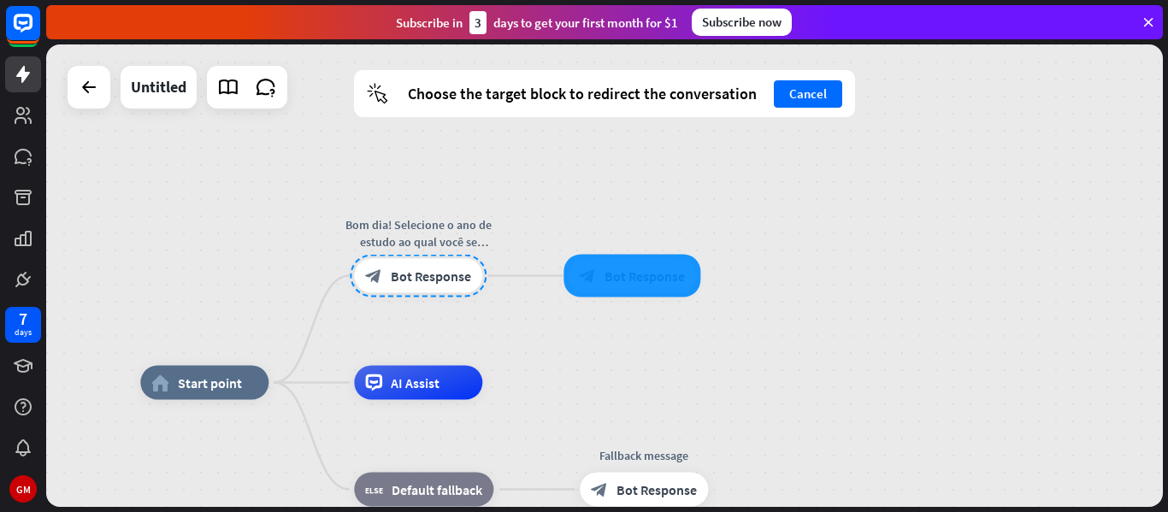
click at [612, 293] on div "block_bot_response Bot Response" at bounding box center [632, 276] width 128 height 34
click at [603, 291] on div at bounding box center [632, 276] width 137 height 43
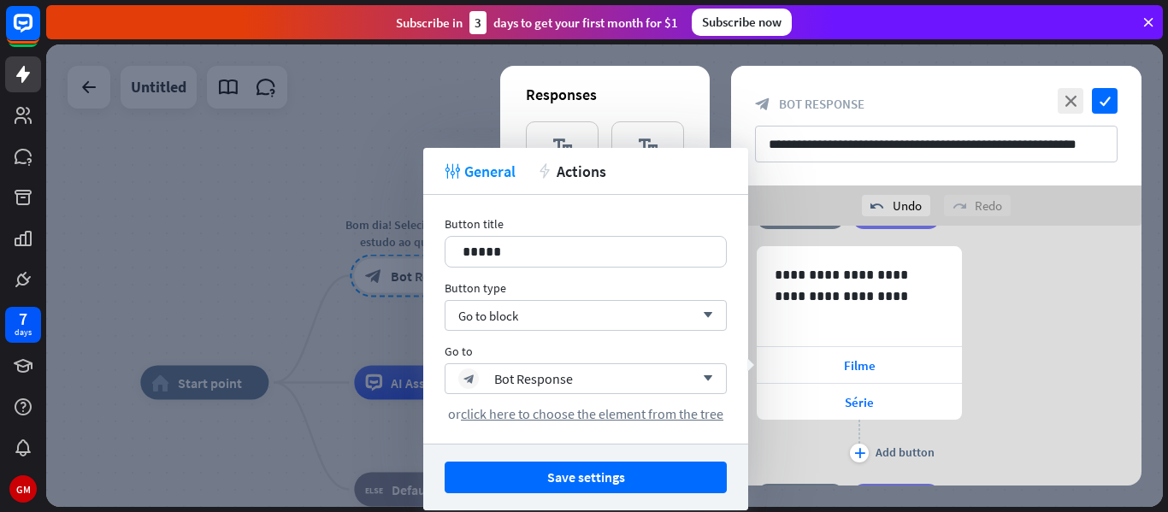
click at [397, 379] on div at bounding box center [604, 275] width 1117 height 463
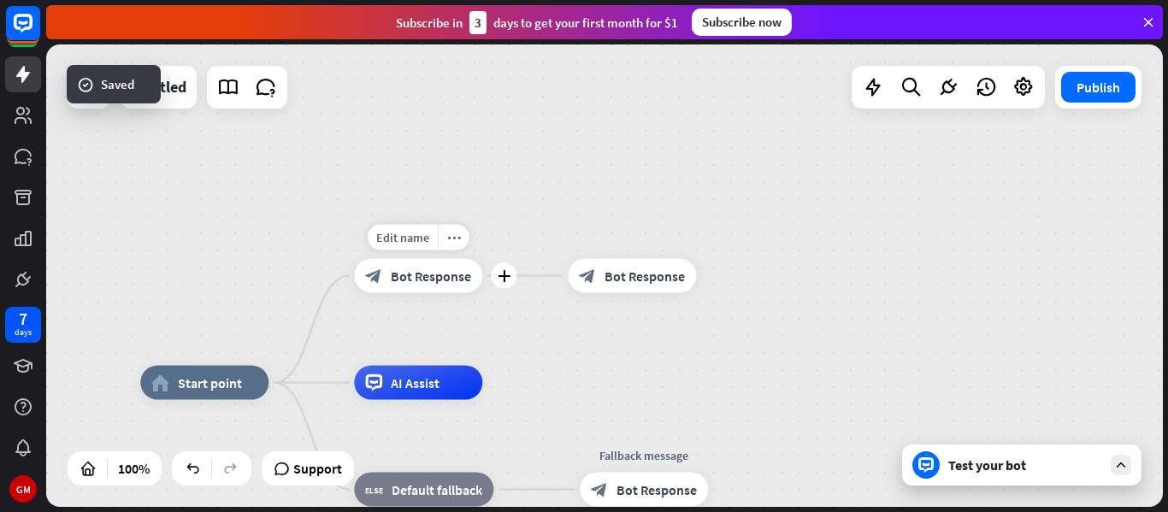
click at [446, 288] on div "block_bot_response Bot Response" at bounding box center [418, 276] width 128 height 34
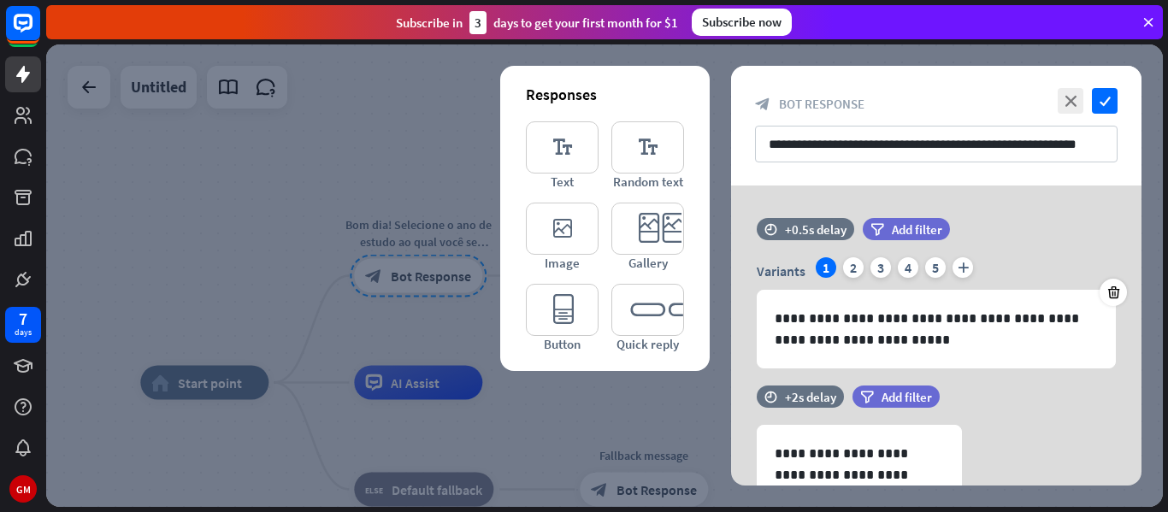
click at [595, 476] on div at bounding box center [604, 275] width 1117 height 463
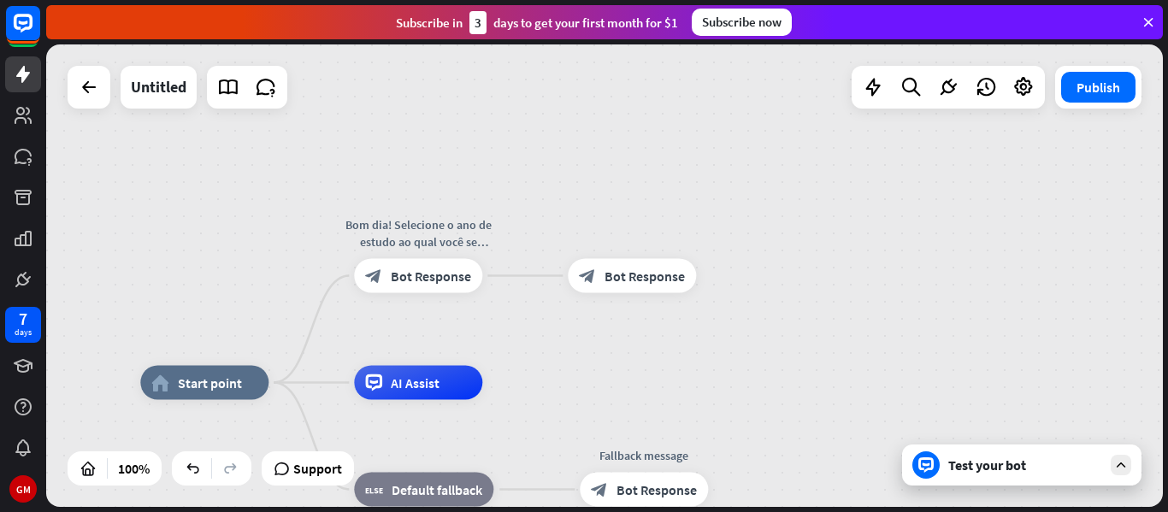
click at [1009, 457] on div "Test your bot" at bounding box center [1026, 465] width 154 height 17
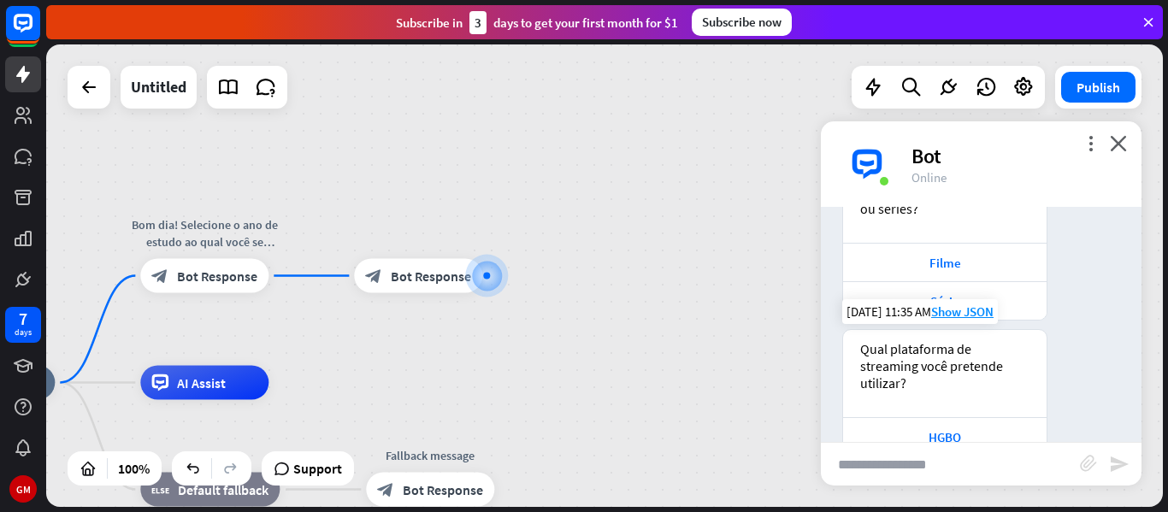
scroll to position [168, 0]
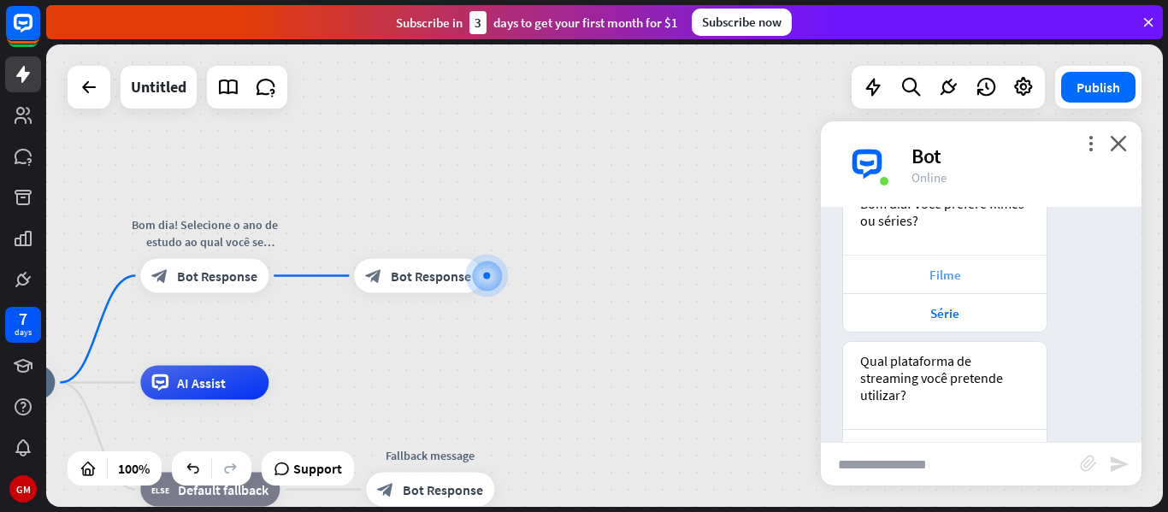
click at [966, 276] on div "Filme" at bounding box center [945, 275] width 186 height 16
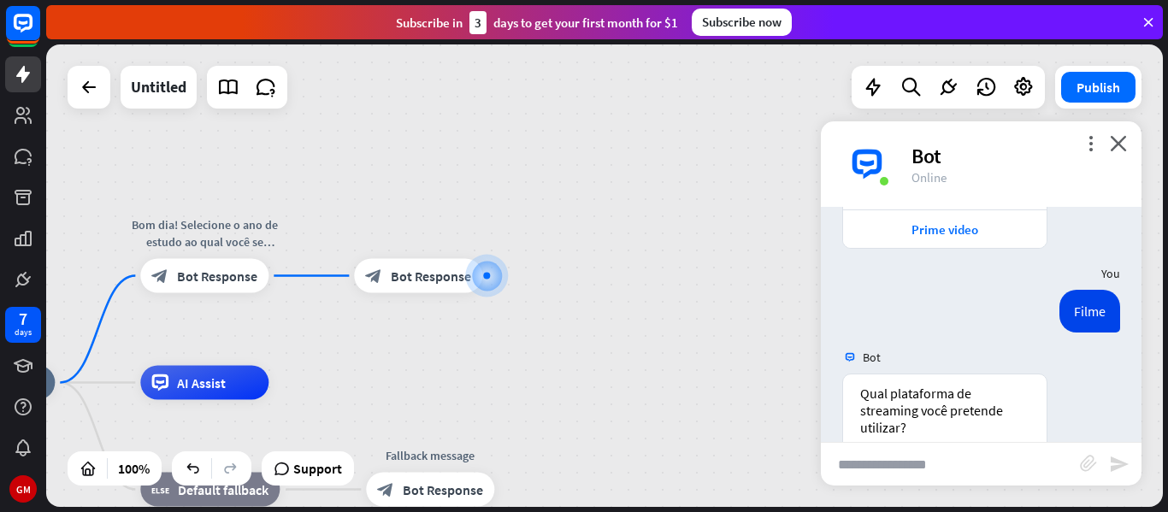
scroll to position [694, 0]
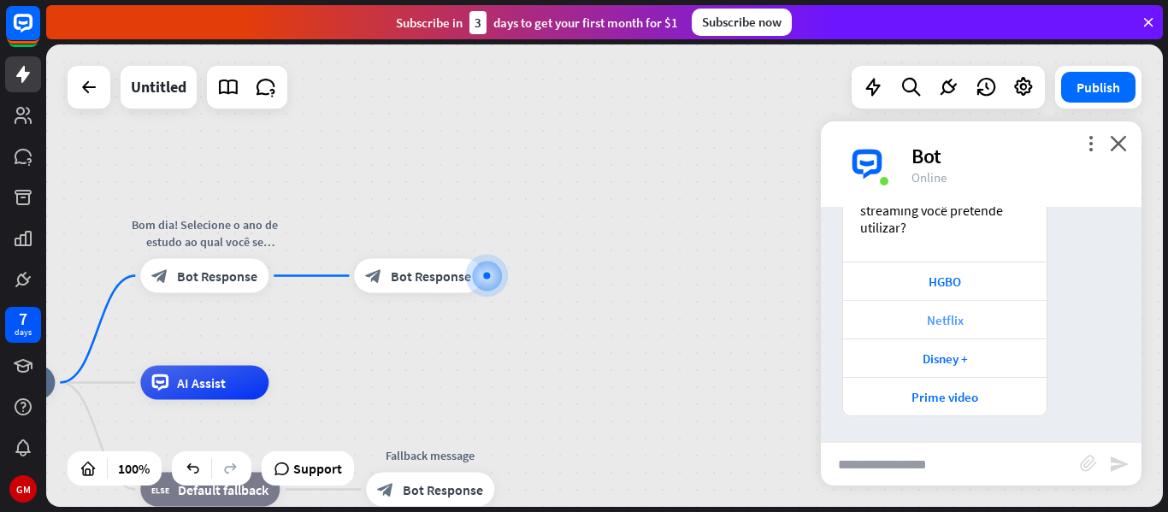
click at [979, 328] on div "Netflix" at bounding box center [945, 319] width 204 height 38
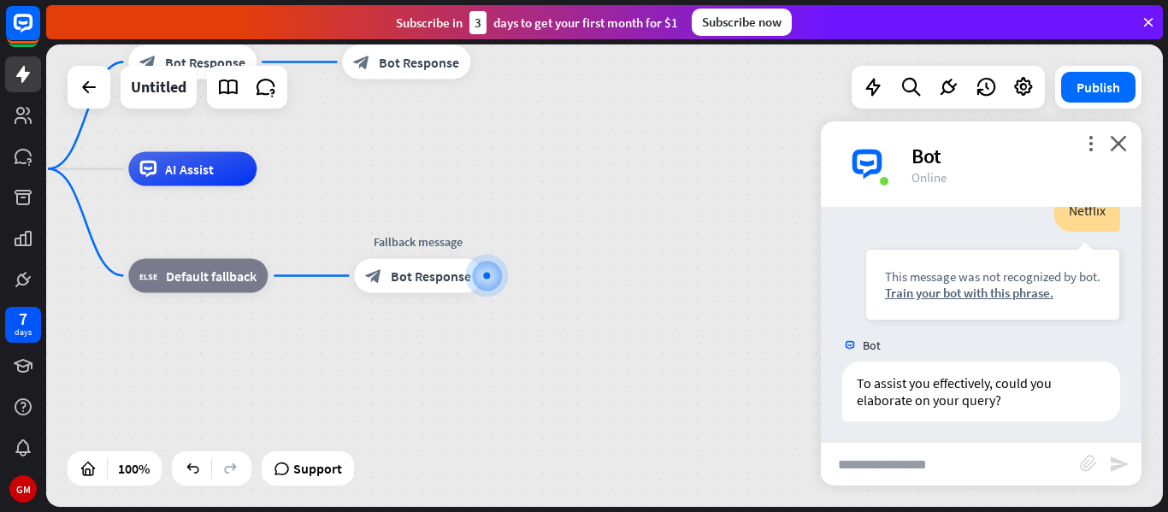
scroll to position [967, 0]
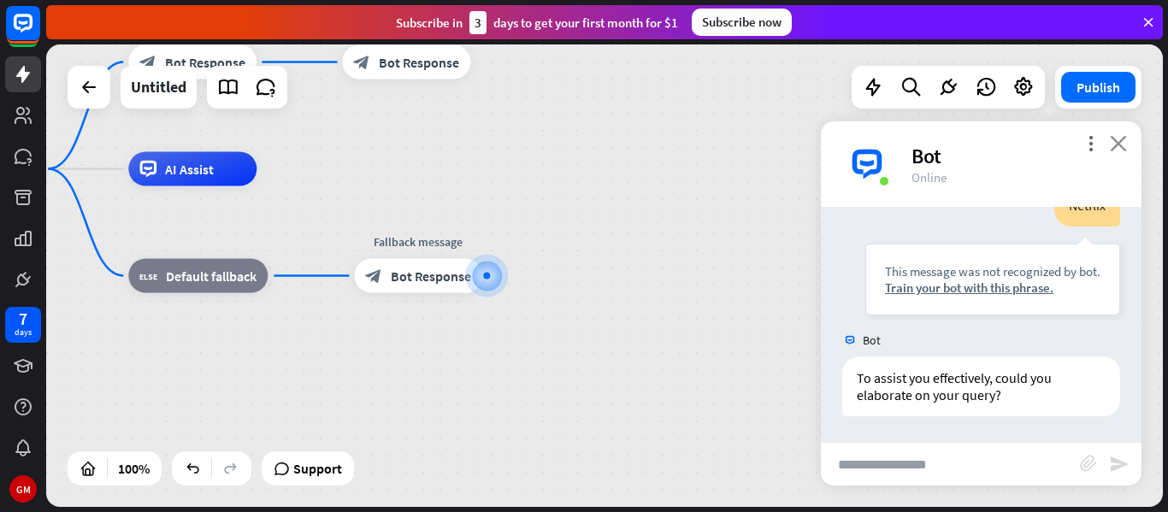
click at [1123, 145] on icon "close" at bounding box center [1118, 143] width 17 height 16
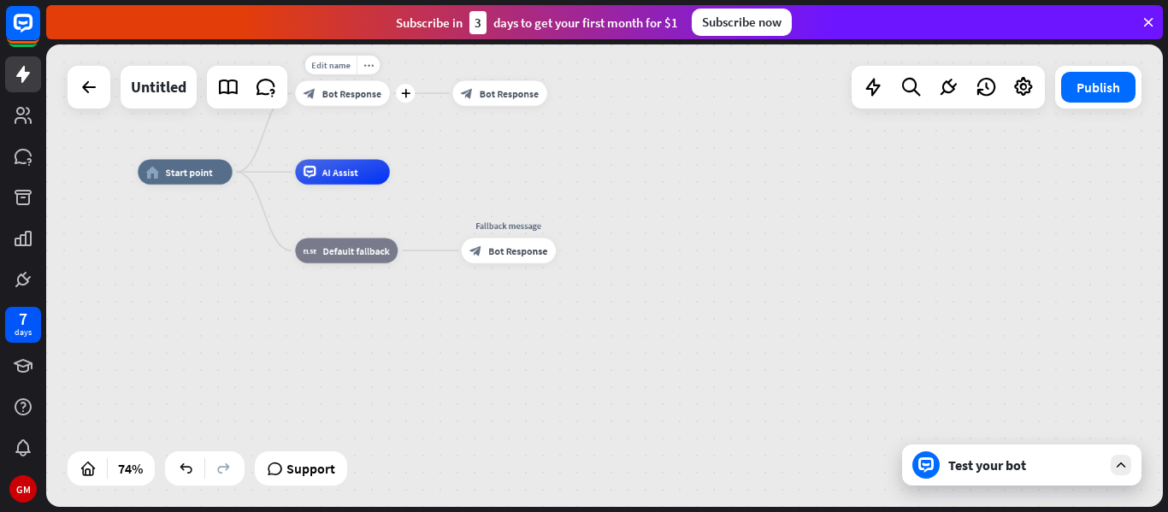
click at [355, 83] on div "block_bot_response Bot Response" at bounding box center [342, 92] width 94 height 25
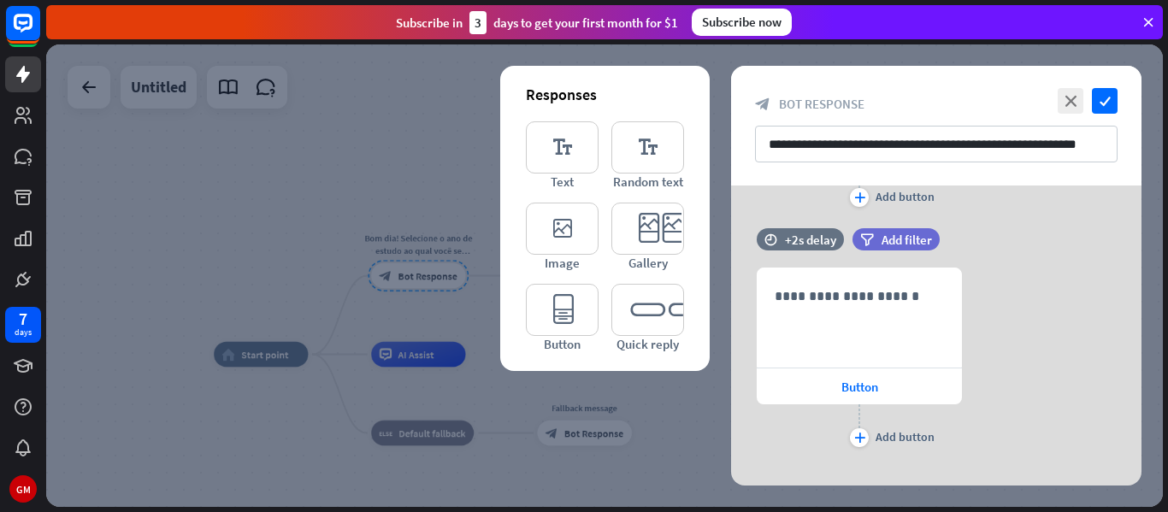
scroll to position [456, 0]
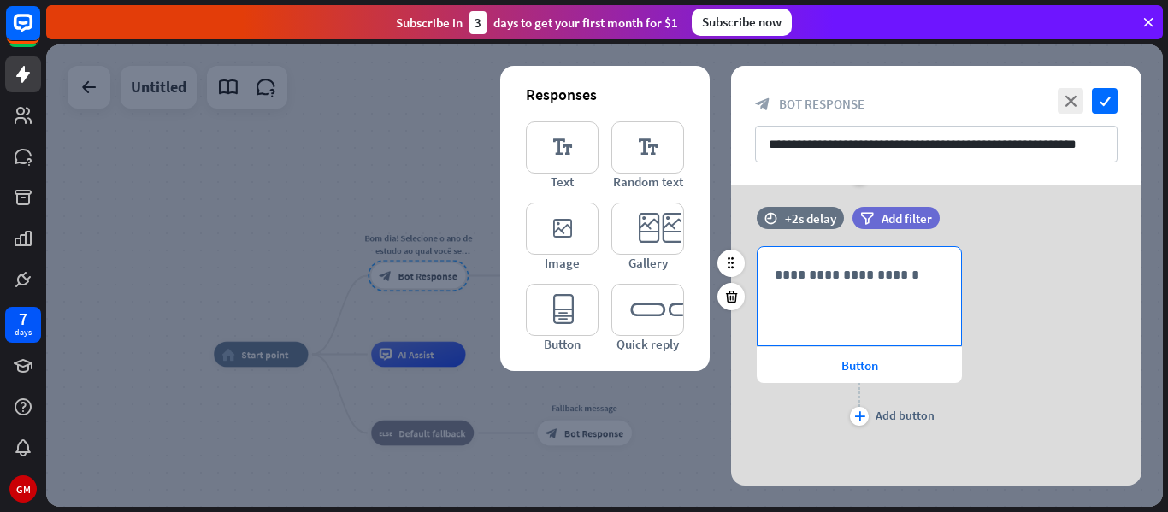
click at [881, 308] on div "**********" at bounding box center [860, 296] width 204 height 98
click at [689, 459] on div at bounding box center [604, 275] width 1117 height 463
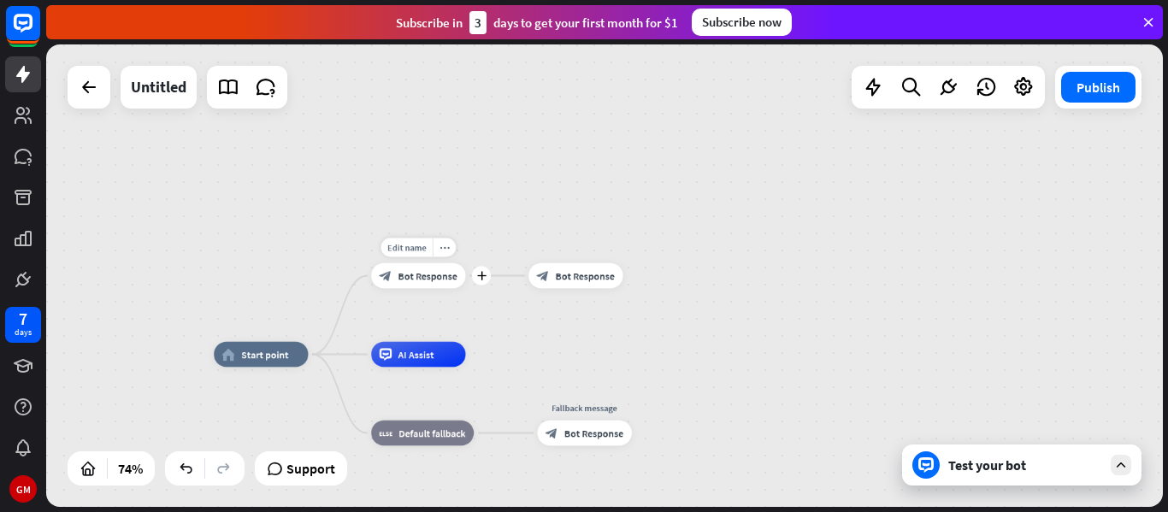
click at [422, 281] on span "Bot Response" at bounding box center [428, 275] width 59 height 13
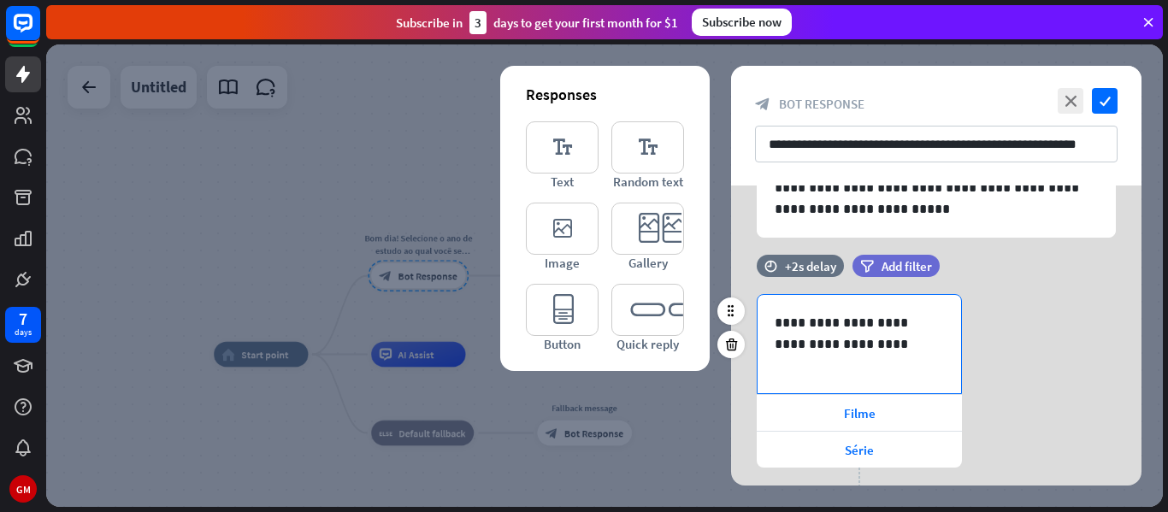
scroll to position [158, 0]
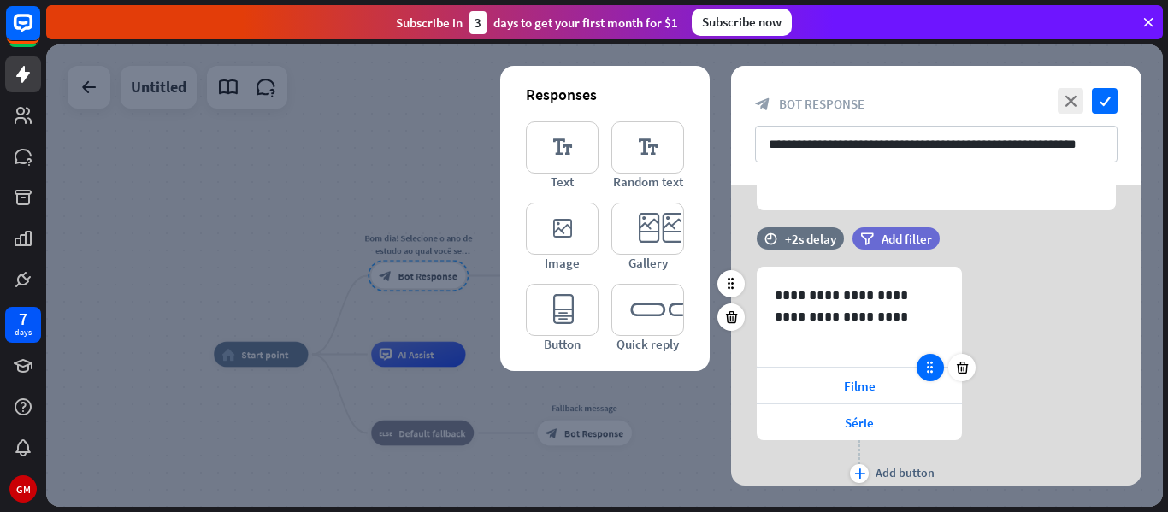
click at [925, 371] on icon at bounding box center [930, 367] width 15 height 15
click at [898, 387] on div "Filme" at bounding box center [859, 386] width 205 height 36
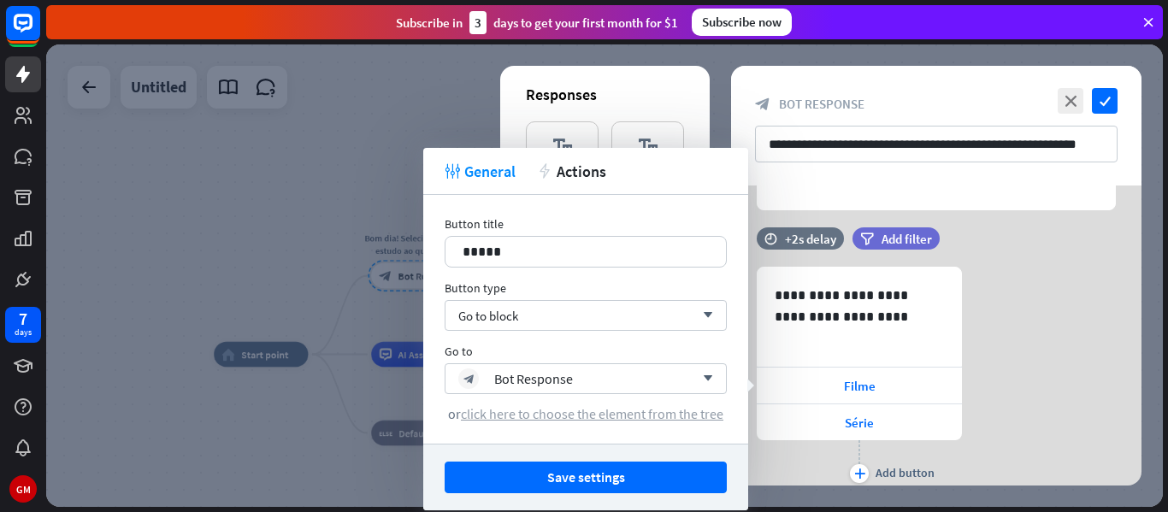
click at [536, 418] on span "click here to choose the element from the tree" at bounding box center [592, 413] width 263 height 17
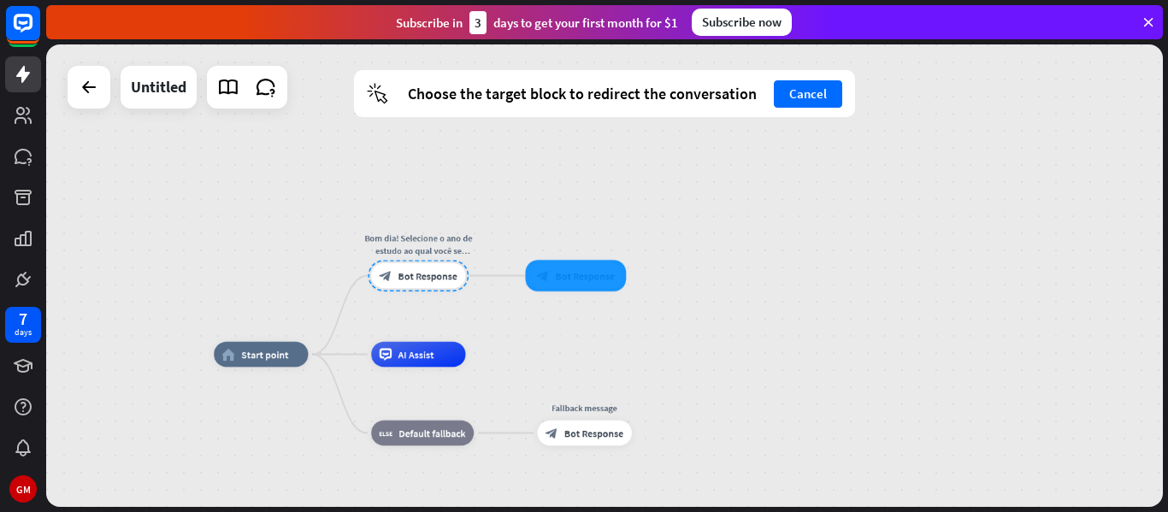
click at [553, 281] on div at bounding box center [575, 276] width 101 height 32
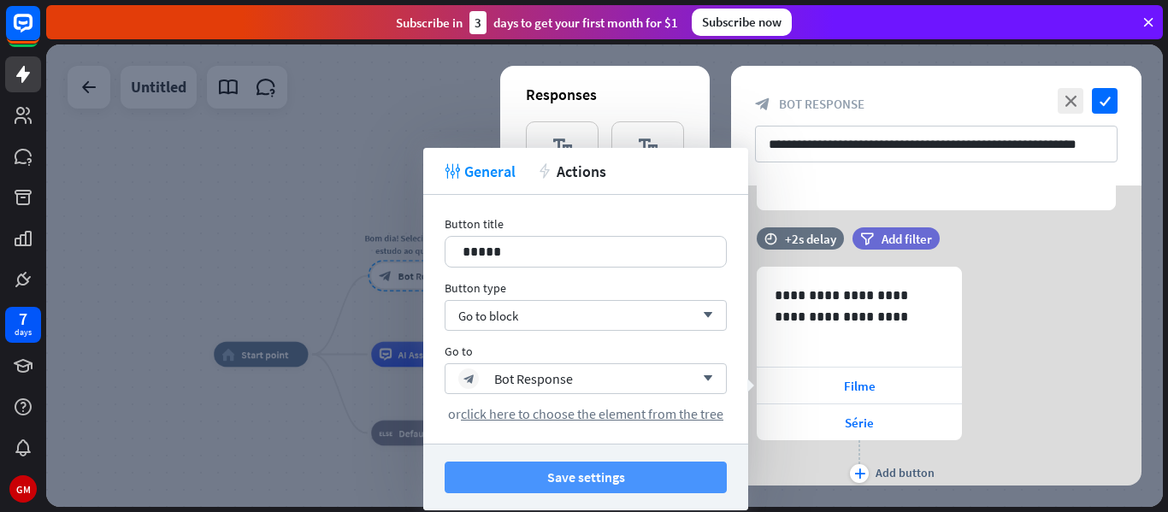
click at [607, 476] on button "Save settings" at bounding box center [586, 478] width 282 height 32
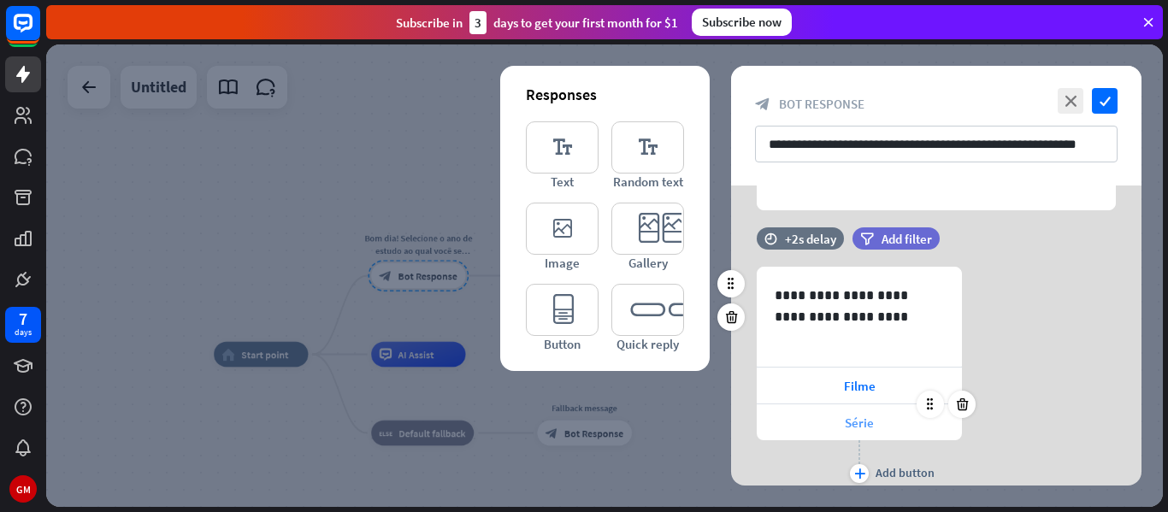
click at [822, 429] on div "Série" at bounding box center [859, 423] width 205 height 36
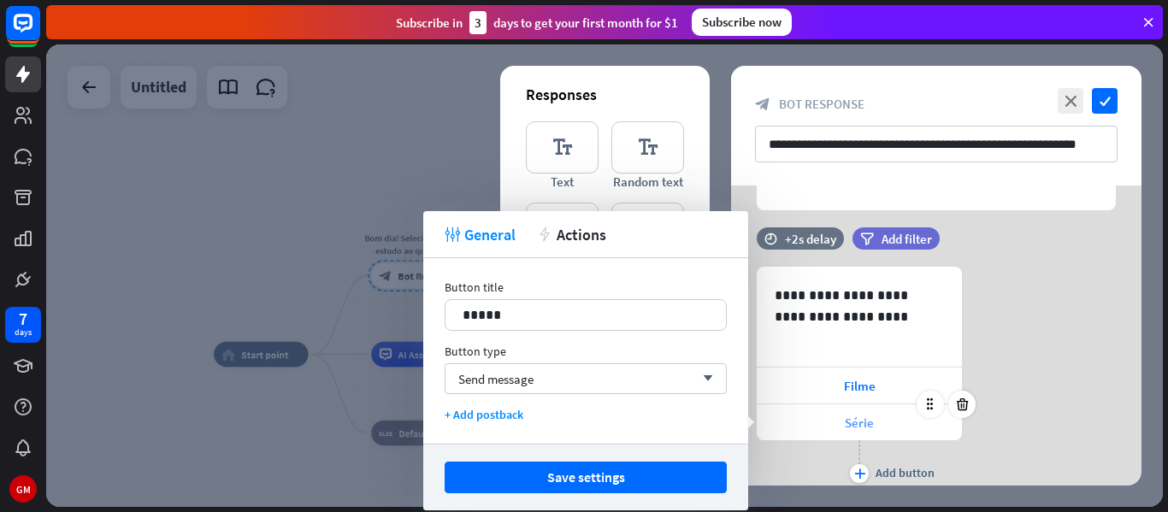
click at [854, 429] on span "Série" at bounding box center [859, 423] width 29 height 16
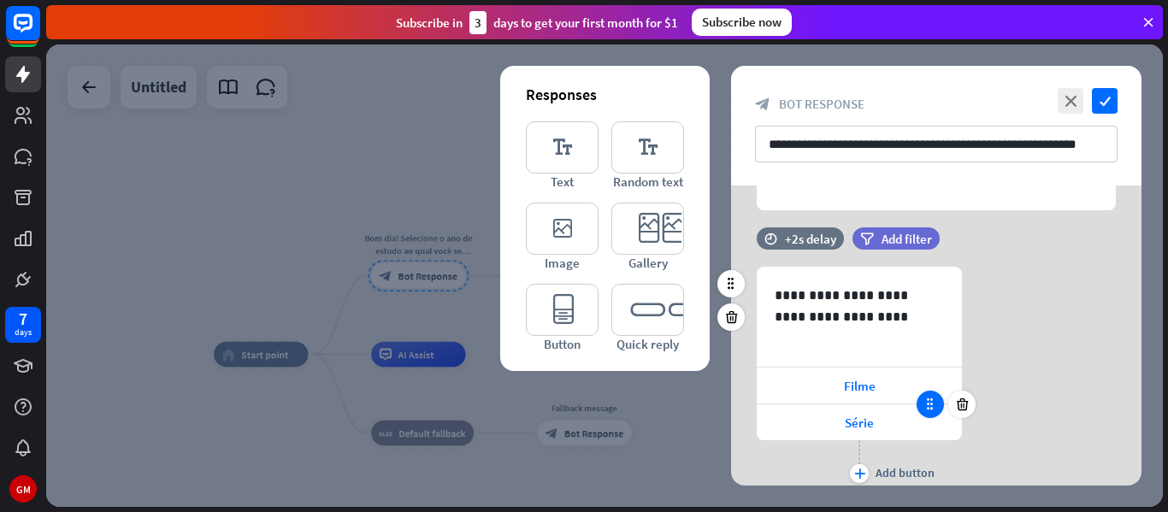
click at [926, 406] on icon at bounding box center [930, 404] width 15 height 15
click at [594, 440] on div at bounding box center [604, 275] width 1117 height 463
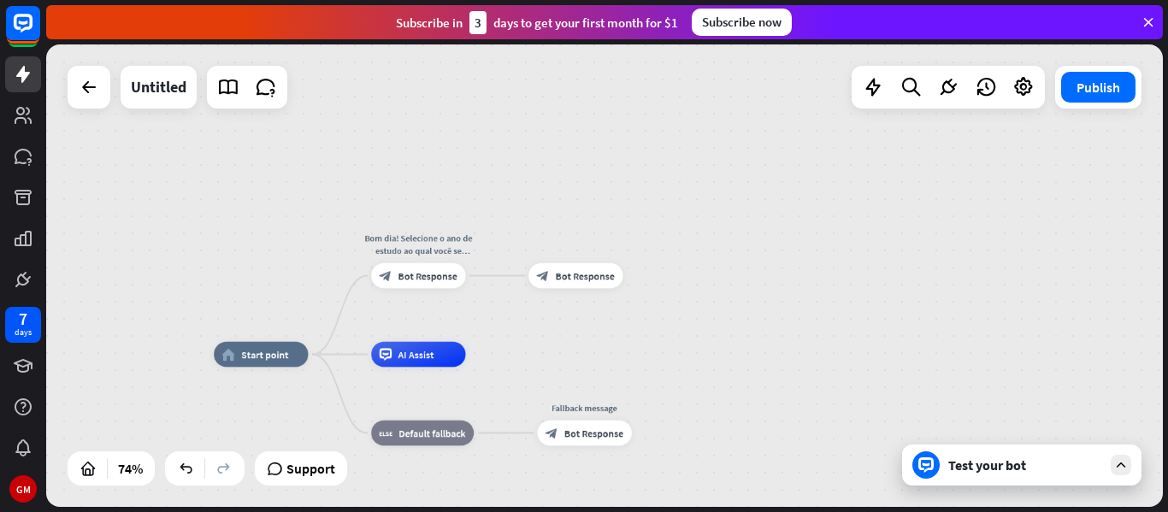
click at [975, 455] on div "Test your bot" at bounding box center [1021, 465] width 239 height 41
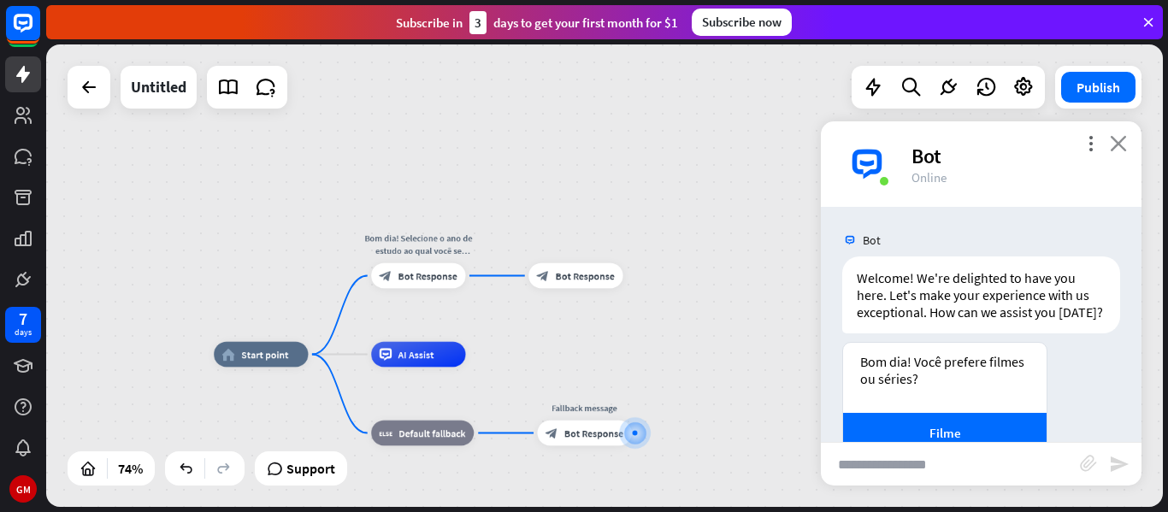
click at [1119, 145] on icon "close" at bounding box center [1118, 143] width 17 height 16
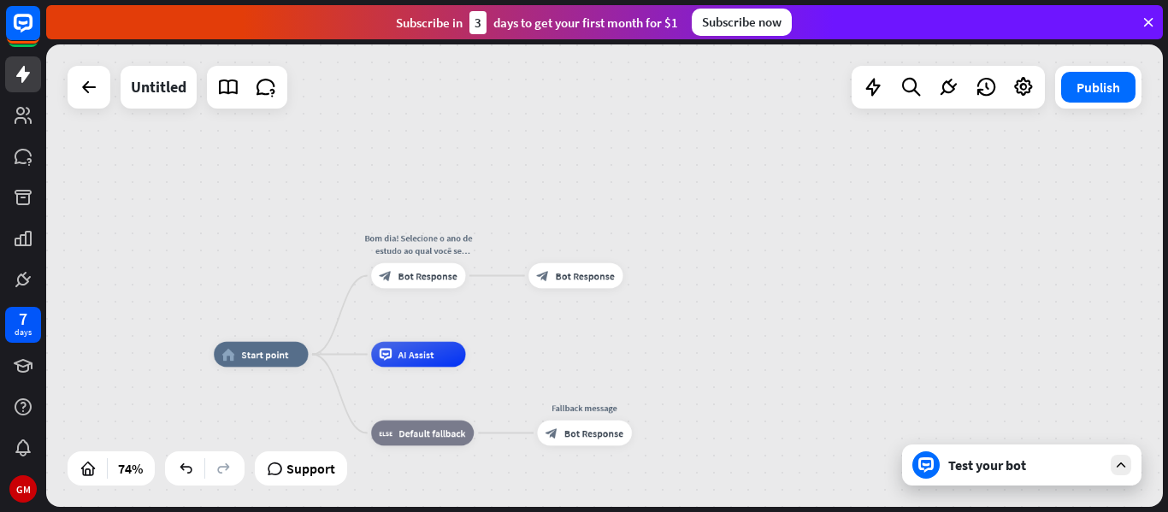
click at [1076, 461] on div "Test your bot" at bounding box center [1026, 465] width 154 height 17
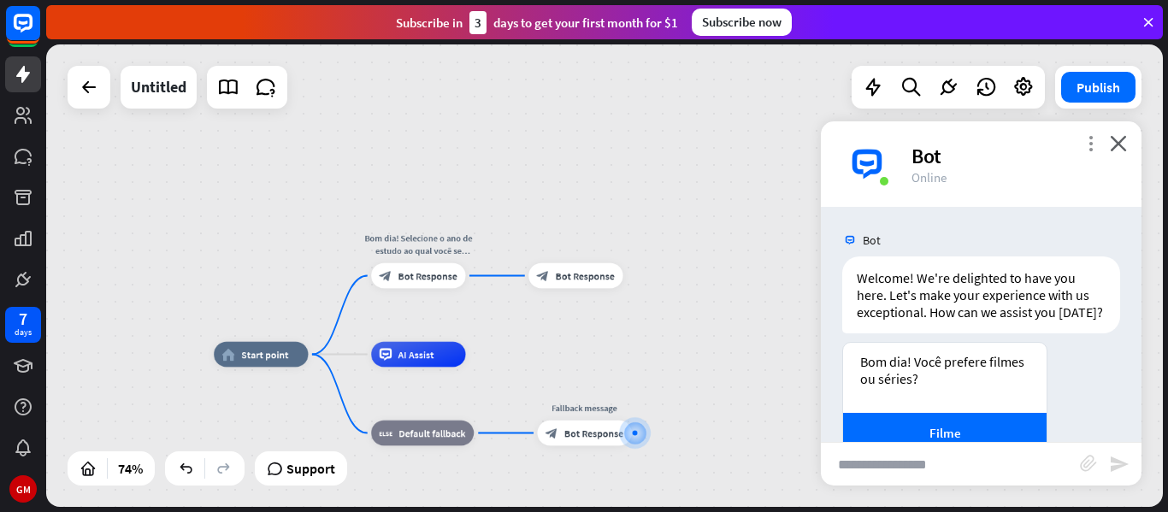
click at [1088, 145] on icon "more_vert" at bounding box center [1091, 143] width 16 height 16
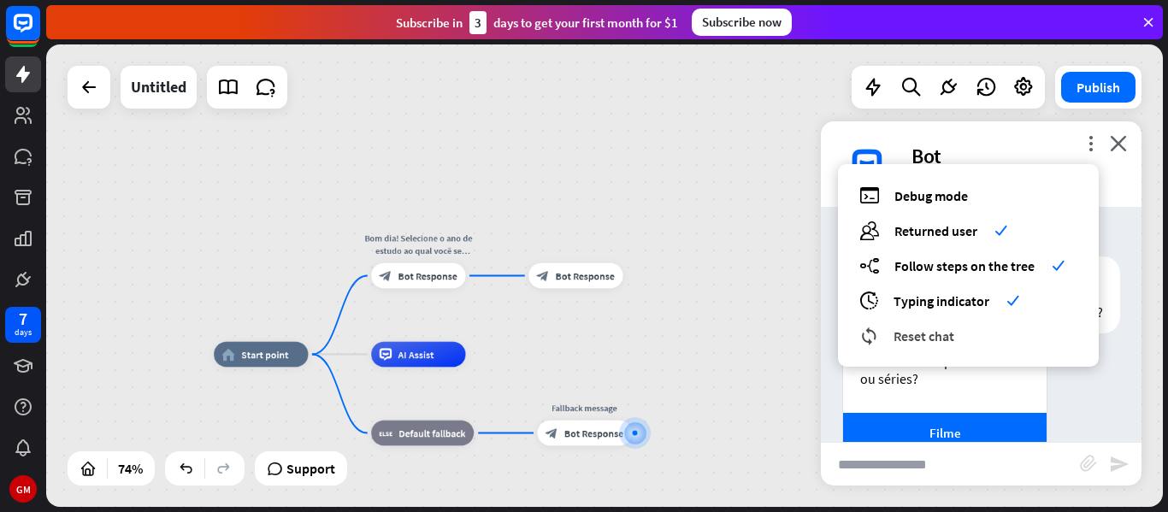
click at [977, 335] on div "reset_chat Reset chat" at bounding box center [969, 336] width 218 height 20
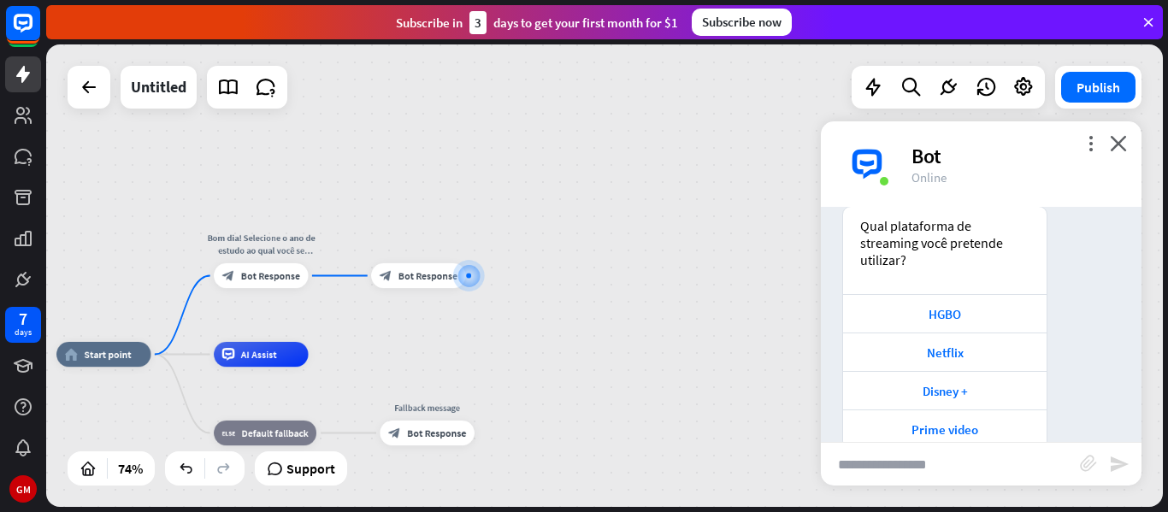
scroll to position [309, 0]
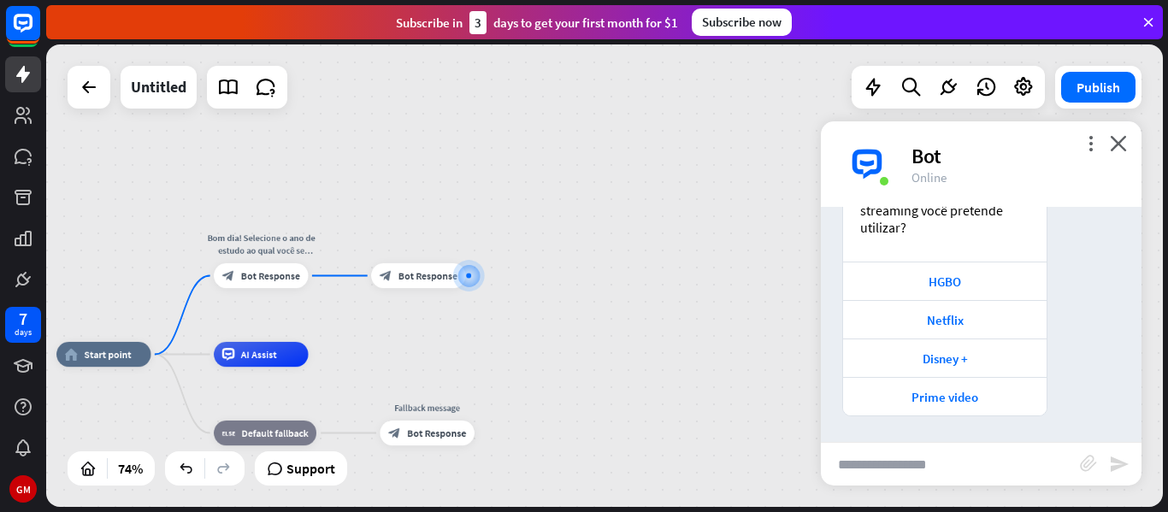
click at [244, 288] on div "Edit name more_horiz plus Bom dia! Selecione o ano de estudo ao qual você se en…" at bounding box center [261, 275] width 94 height 25
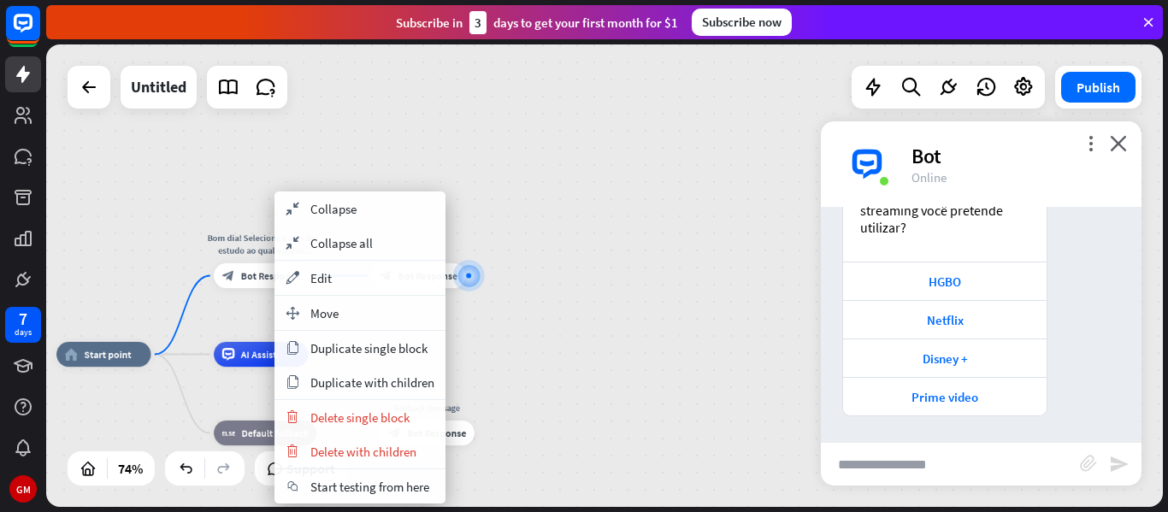
click at [584, 339] on div "home_2 Start point Bom dia! Selecione o ano de estudo ao qual você se encontra:…" at bounding box center [604, 275] width 1117 height 463
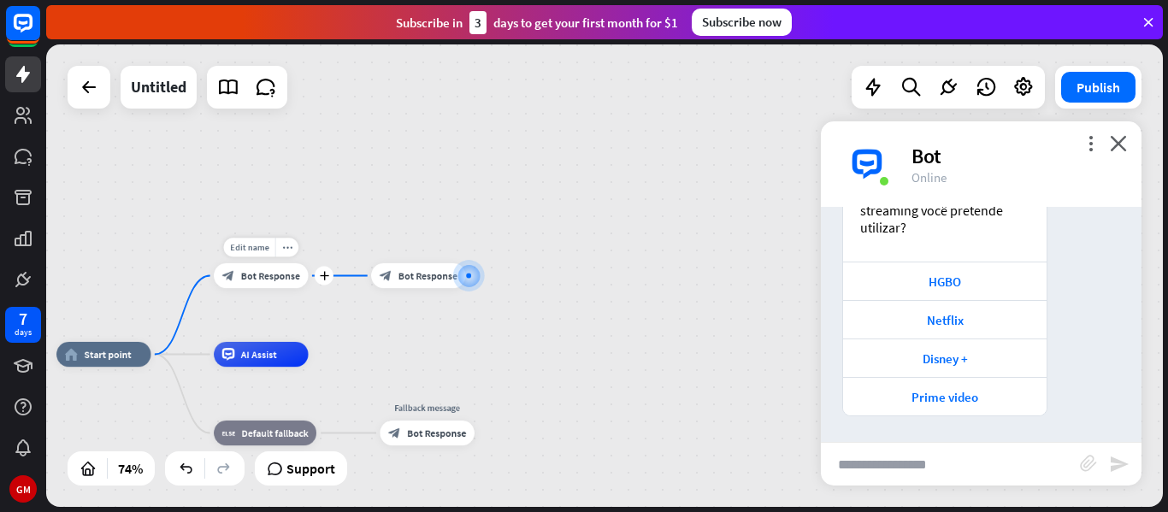
click at [285, 279] on span "Bot Response" at bounding box center [270, 275] width 59 height 13
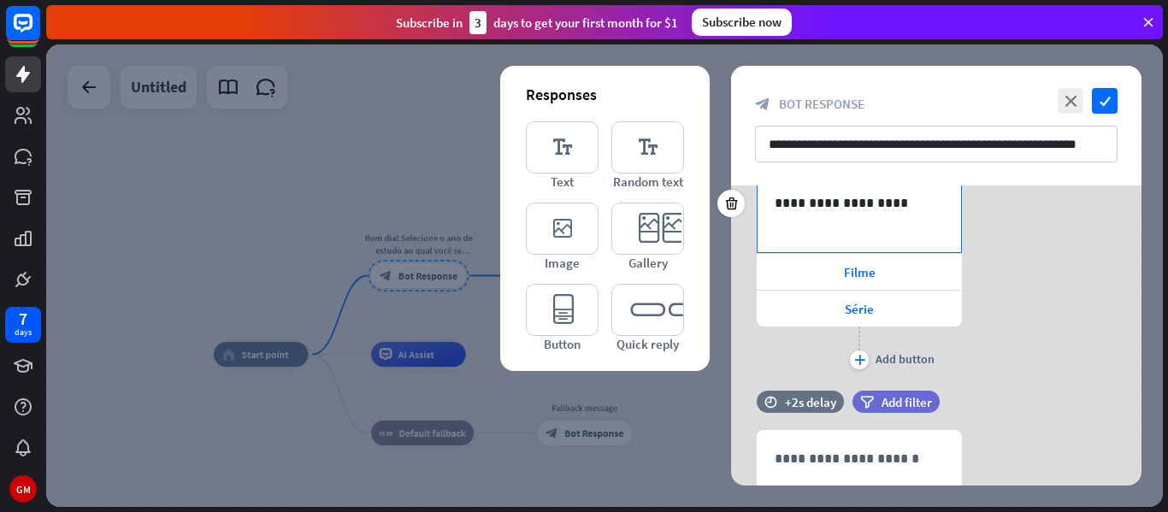
scroll to position [281, 0]
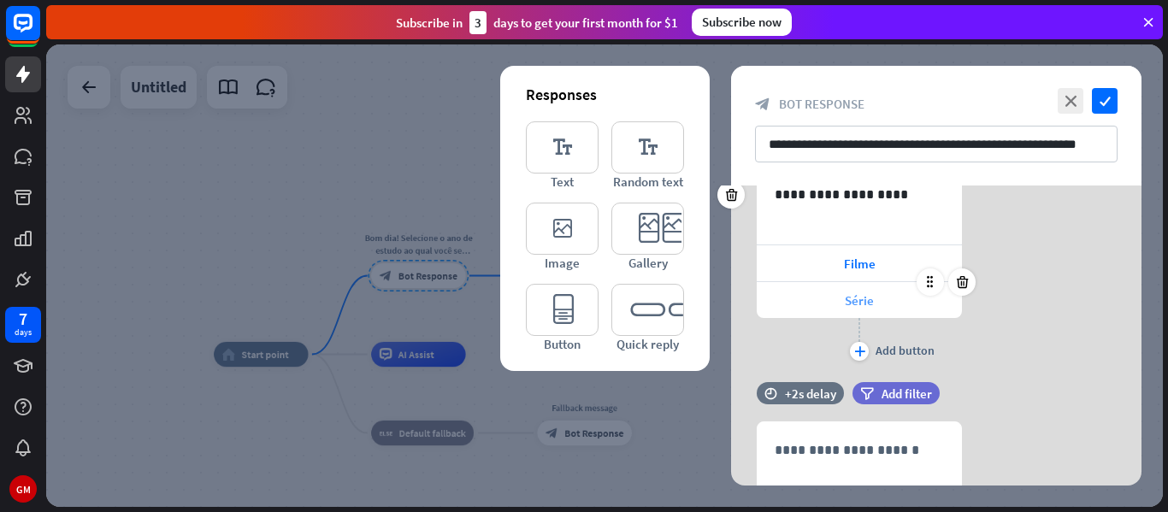
click at [904, 282] on div "Série" at bounding box center [859, 300] width 205 height 36
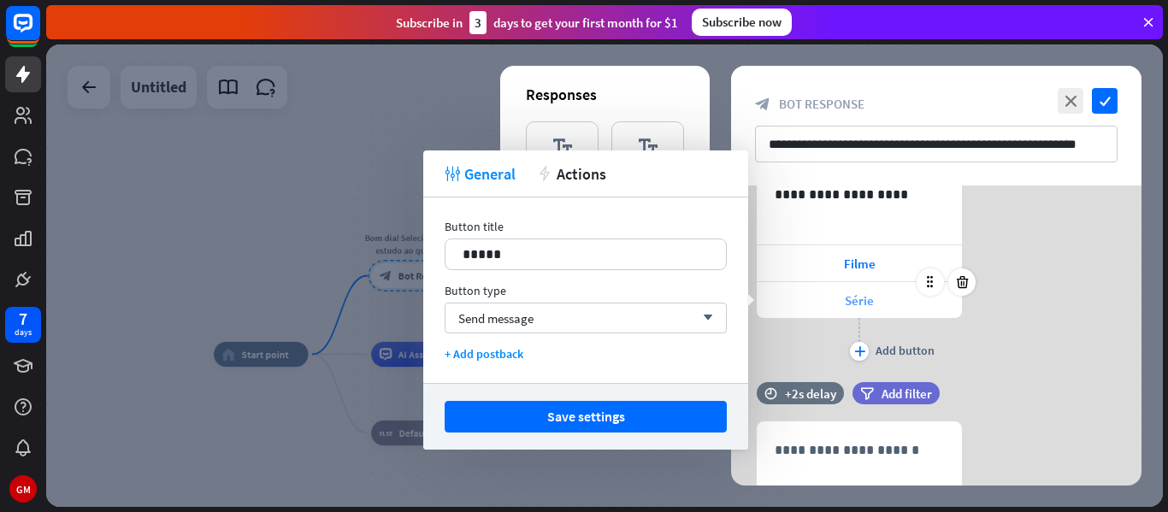
click at [904, 282] on div "Série" at bounding box center [859, 300] width 205 height 36
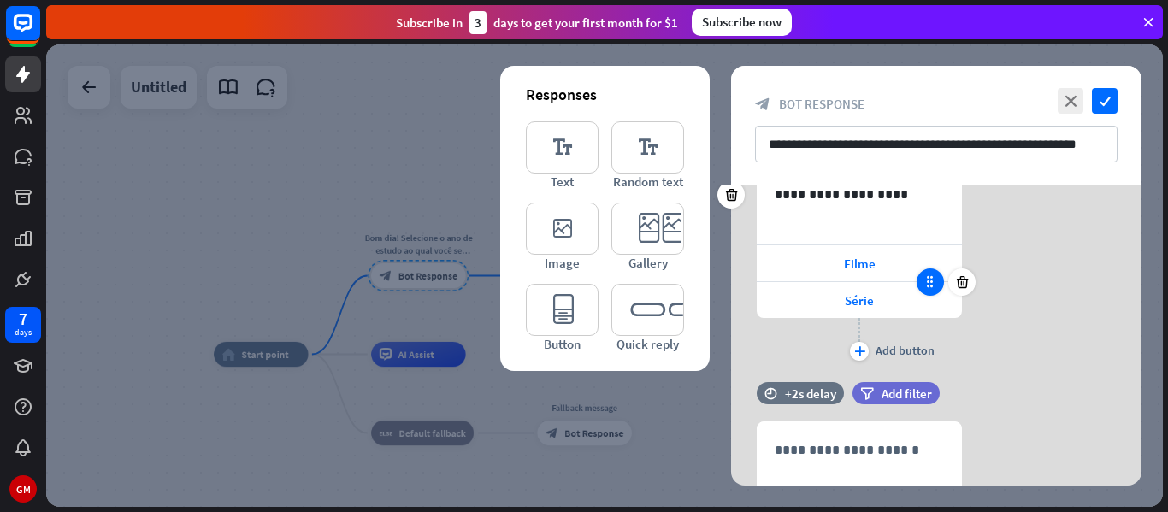
click at [930, 282] on icon at bounding box center [930, 282] width 15 height 15
click at [928, 281] on icon at bounding box center [930, 282] width 15 height 15
click at [892, 271] on div "Filme" at bounding box center [859, 263] width 205 height 36
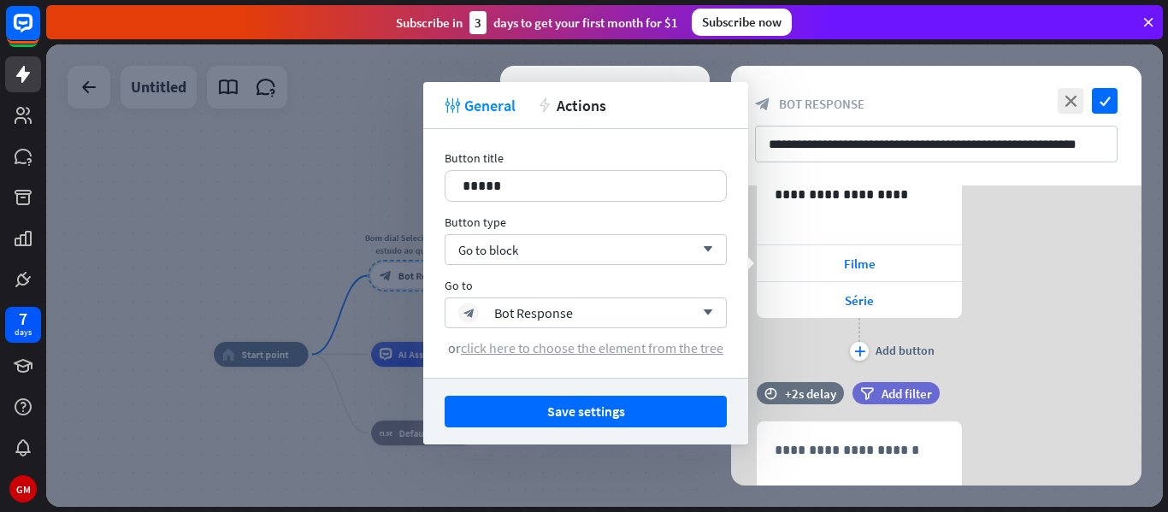
click at [630, 350] on span "click here to choose the element from the tree" at bounding box center [592, 348] width 263 height 17
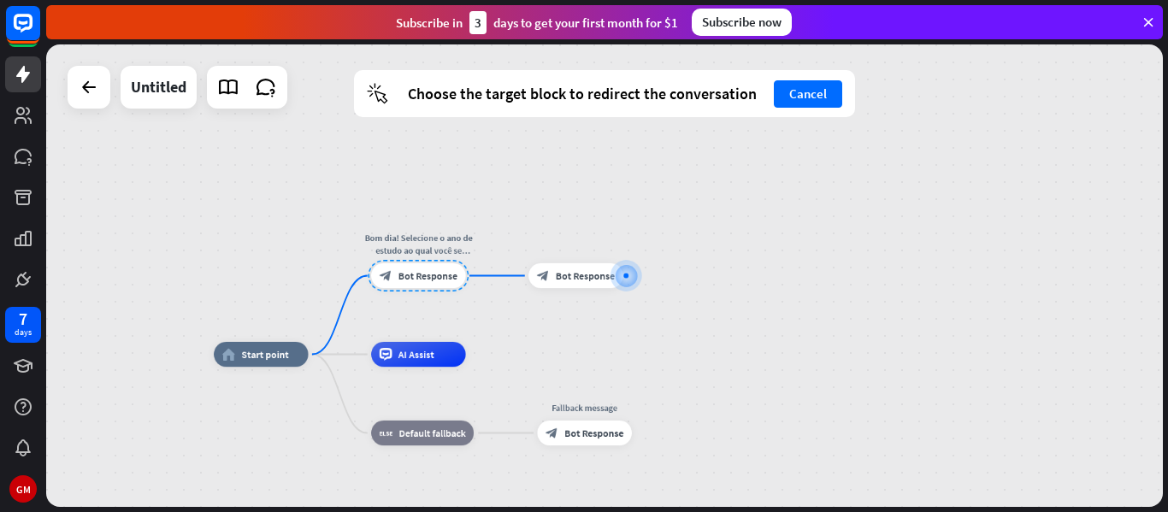
click at [482, 228] on div "home_2 Start point Bom dia! Selecione o ano de estudo ao qual você se encontra:…" at bounding box center [604, 275] width 1117 height 463
click at [618, 280] on div at bounding box center [575, 276] width 101 height 32
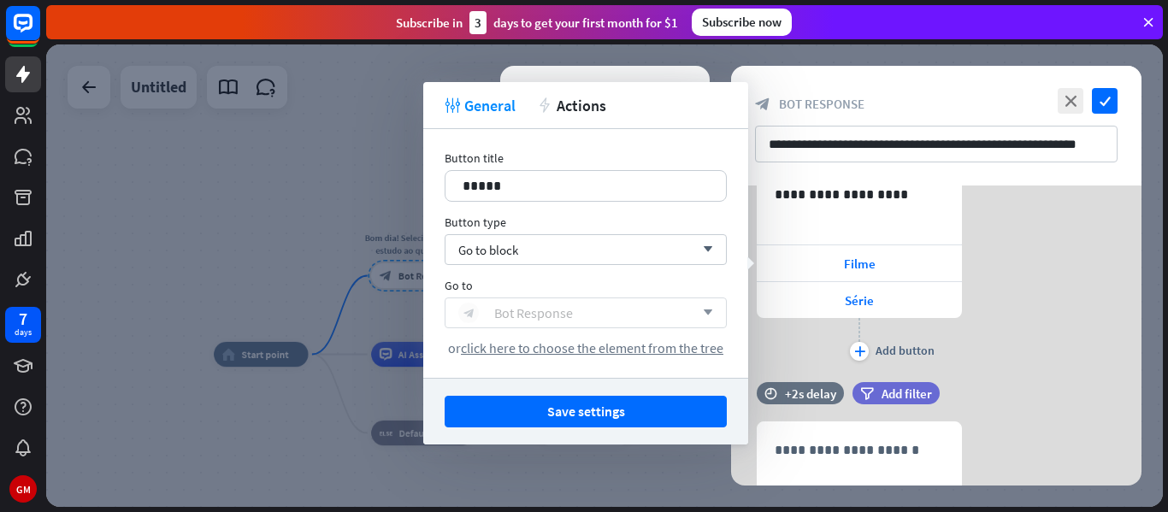
click at [632, 309] on div "block_bot_response Bot Response" at bounding box center [576, 313] width 236 height 21
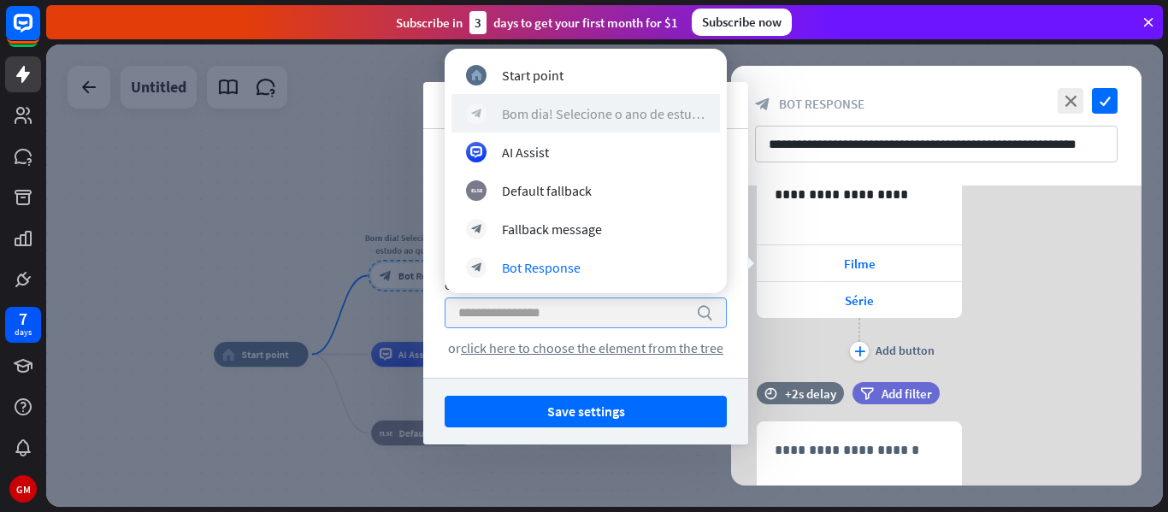
click at [662, 105] on div "Bom dia! Selecione o ano de estudo ao qual você se encontra:" at bounding box center [604, 113] width 204 height 17
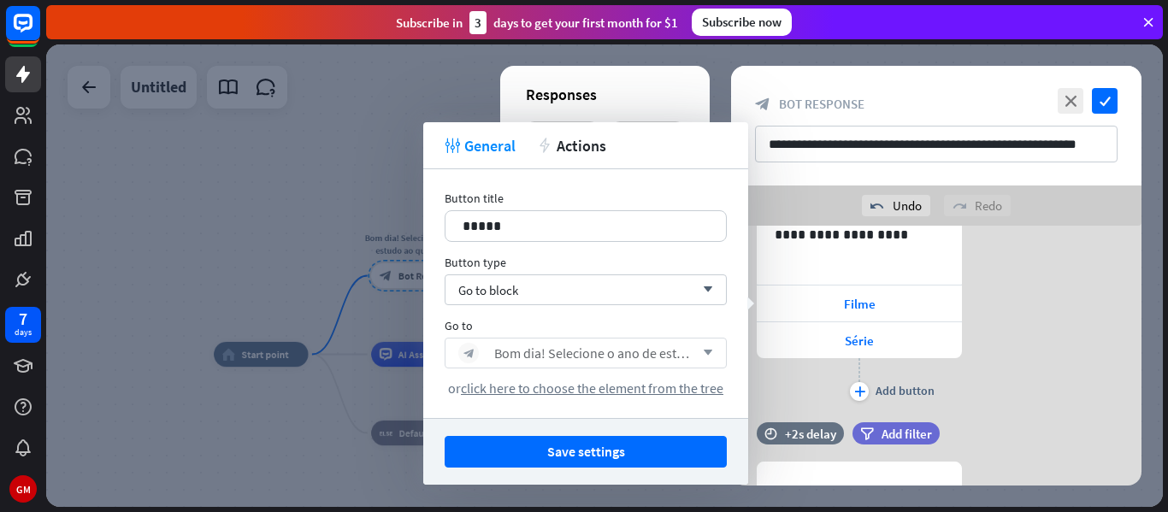
click at [304, 389] on div at bounding box center [604, 275] width 1117 height 463
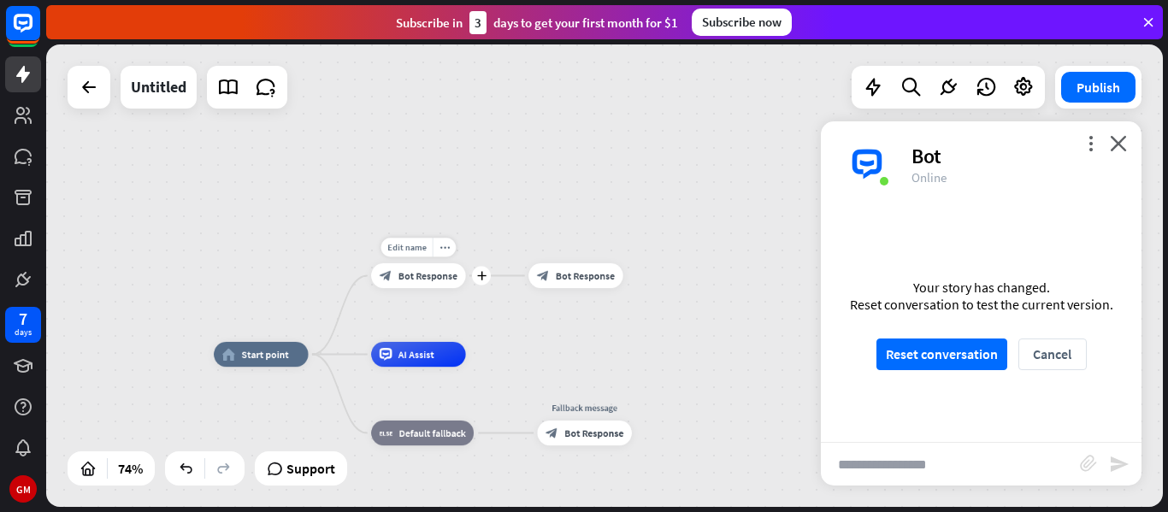
click at [452, 268] on div "block_bot_response Bot Response" at bounding box center [418, 275] width 94 height 25
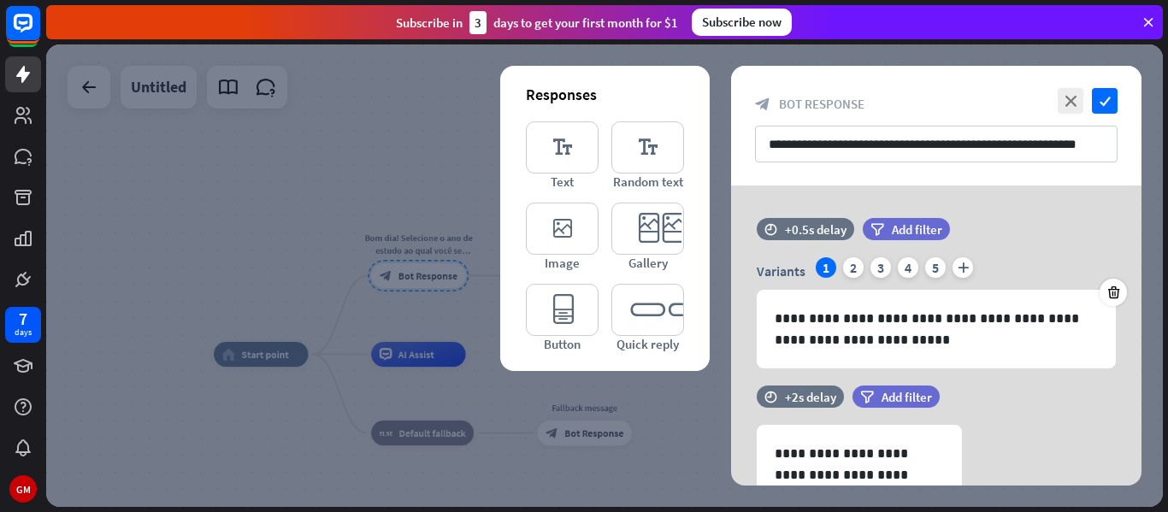
click at [497, 439] on div at bounding box center [604, 275] width 1117 height 463
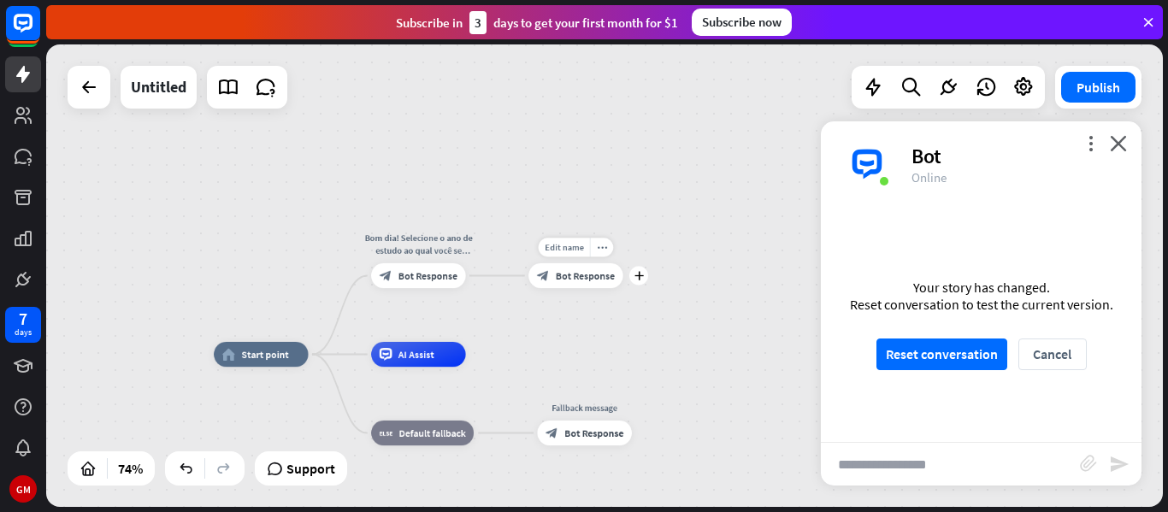
click at [598, 283] on div "block_bot_response Bot Response" at bounding box center [576, 275] width 94 height 25
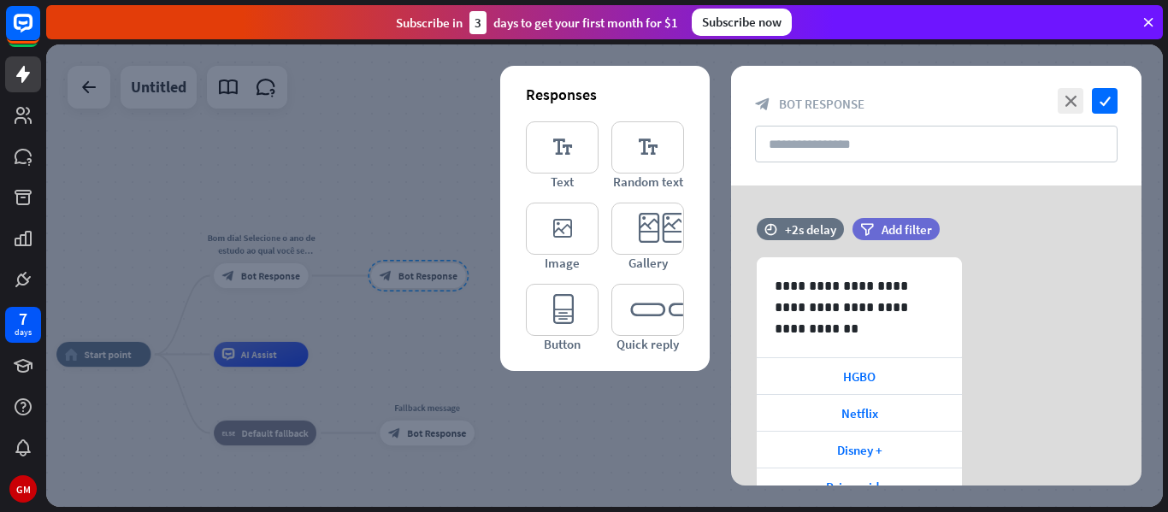
click at [592, 407] on div at bounding box center [604, 275] width 1117 height 463
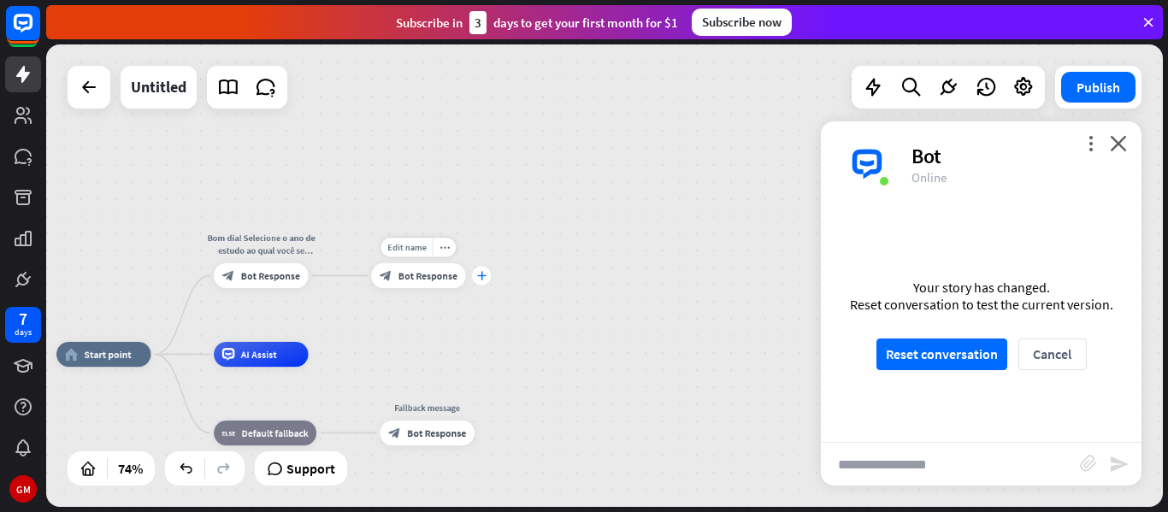
click at [475, 281] on div "plus" at bounding box center [481, 275] width 19 height 19
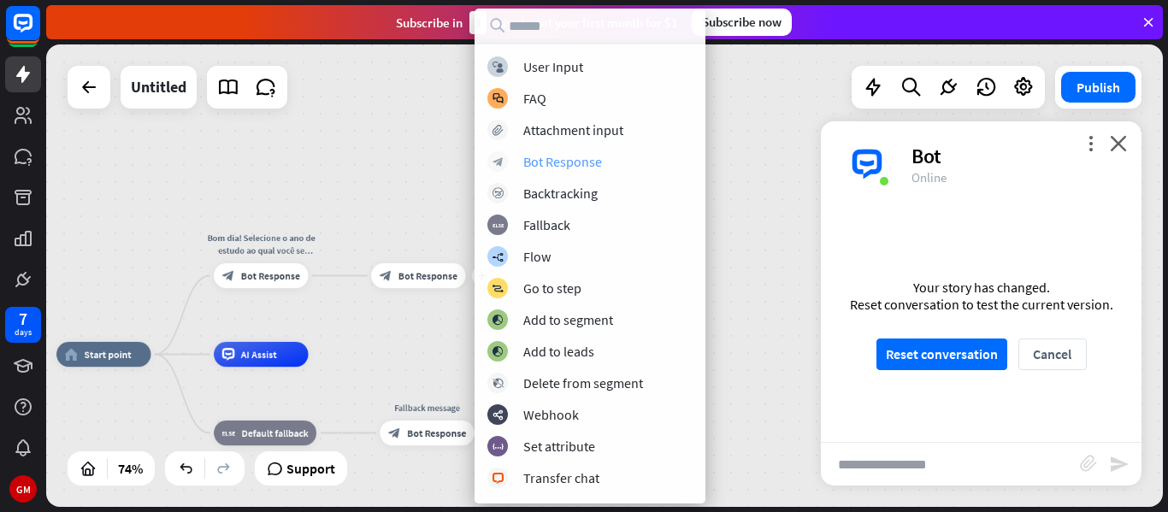
click at [594, 161] on div "Bot Response" at bounding box center [562, 161] width 79 height 17
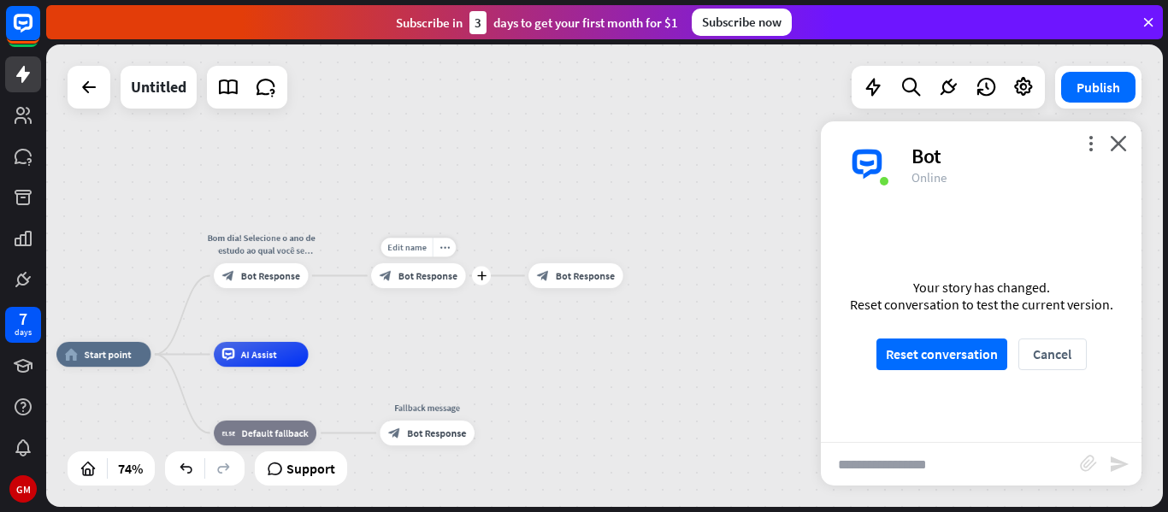
click at [447, 269] on span "Bot Response" at bounding box center [428, 275] width 59 height 13
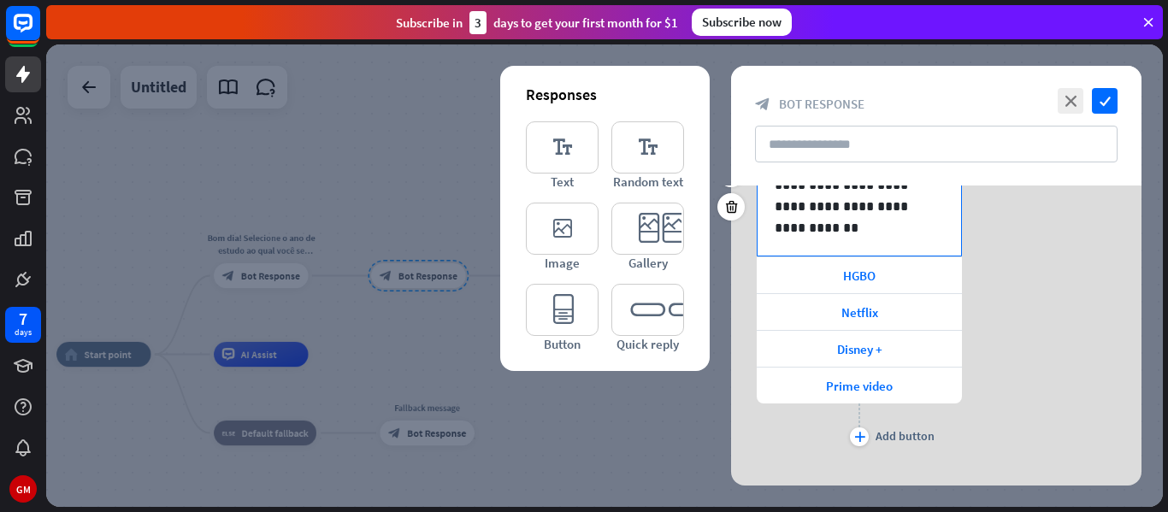
scroll to position [126, 0]
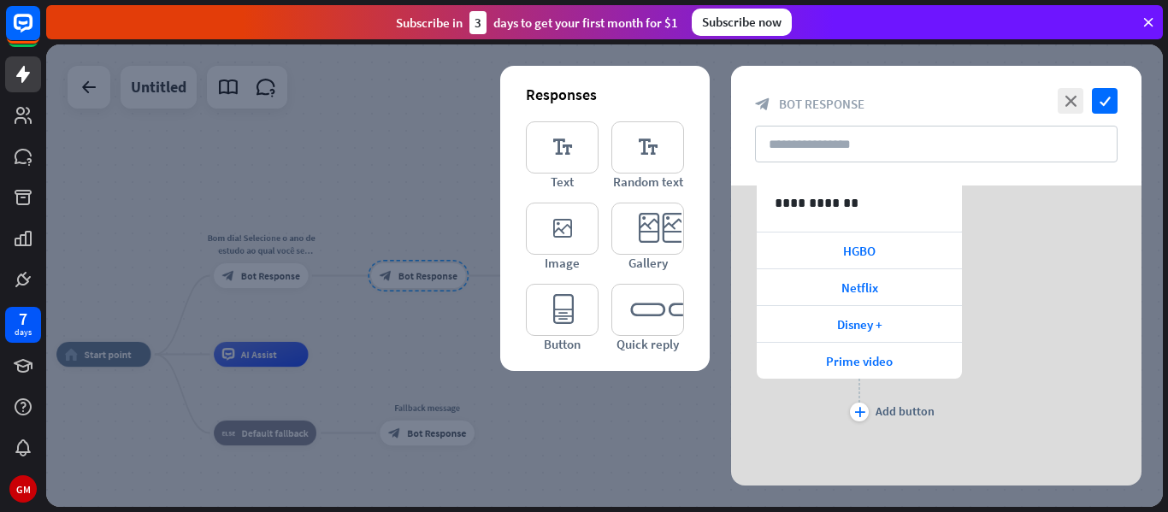
click at [641, 423] on div at bounding box center [604, 275] width 1117 height 463
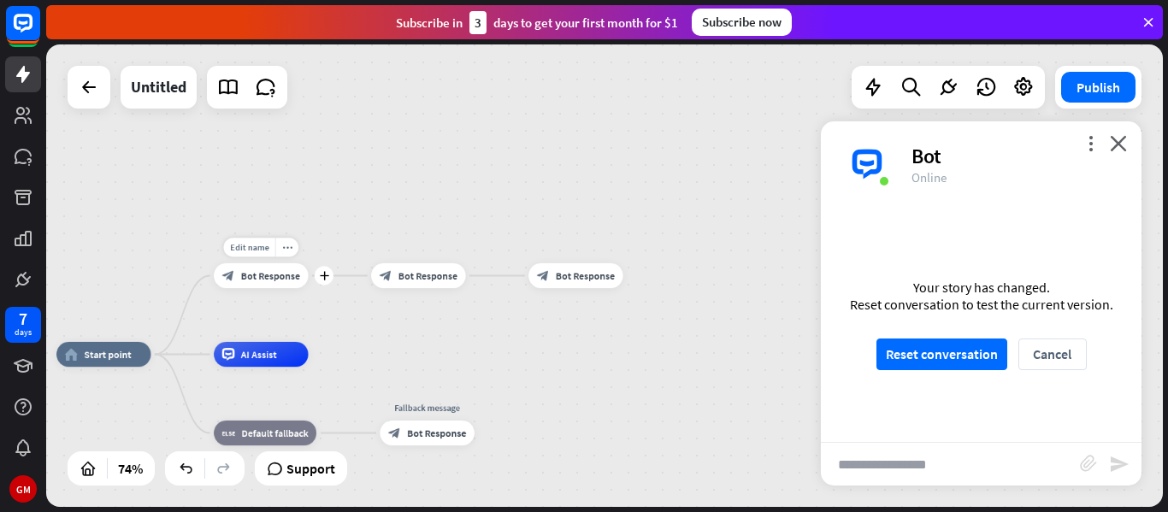
click at [293, 275] on span "Bot Response" at bounding box center [270, 275] width 59 height 13
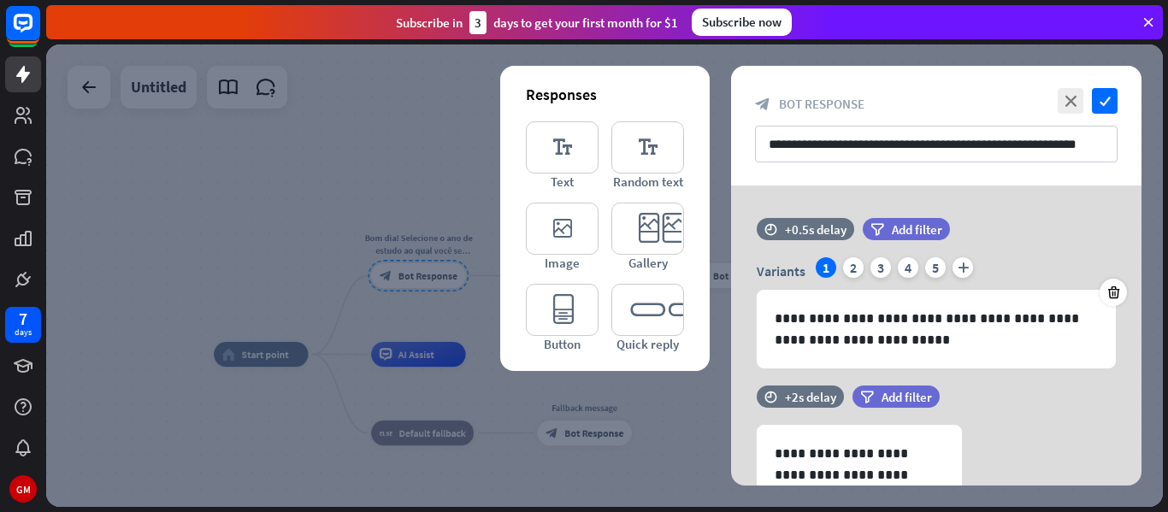
click at [454, 334] on div at bounding box center [604, 275] width 1117 height 463
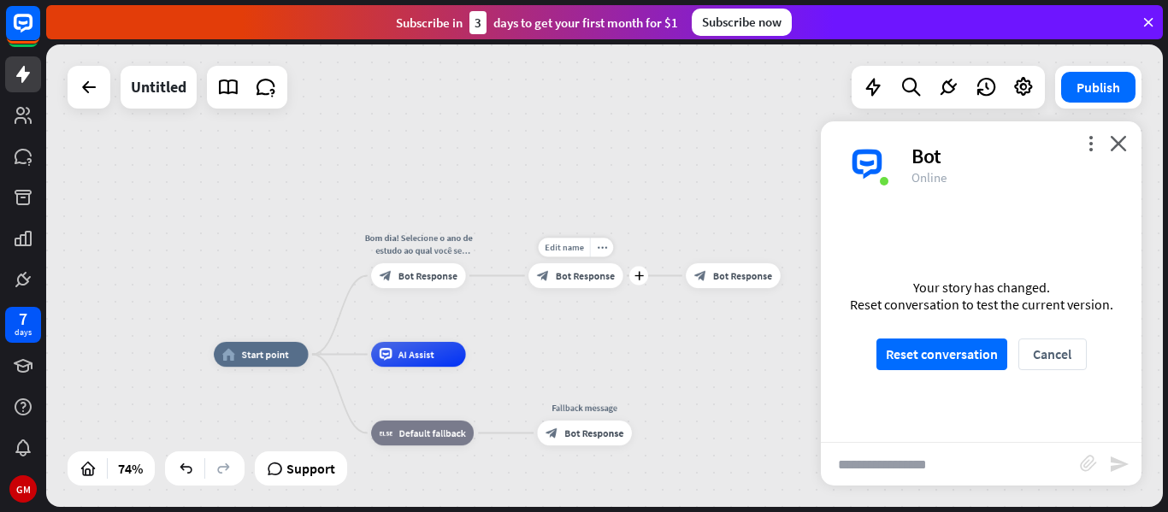
click at [576, 269] on span "Bot Response" at bounding box center [585, 275] width 59 height 13
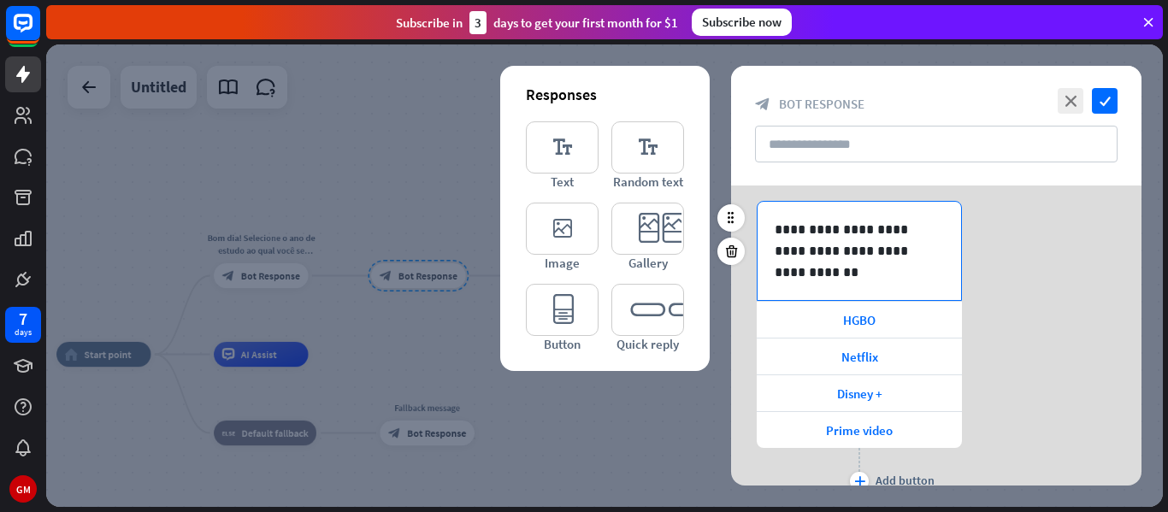
scroll to position [55, 0]
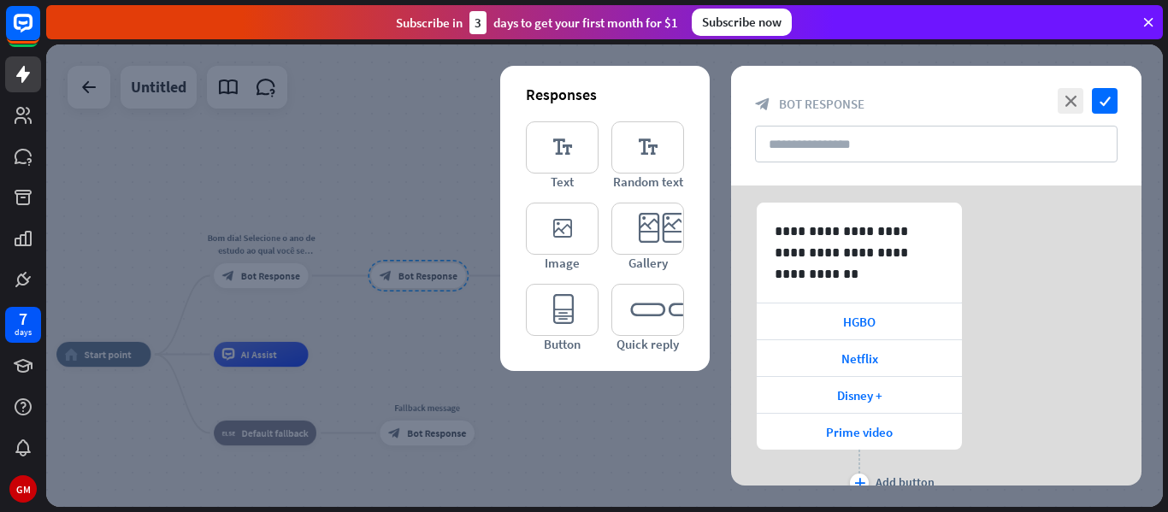
click at [378, 359] on div at bounding box center [604, 275] width 1117 height 463
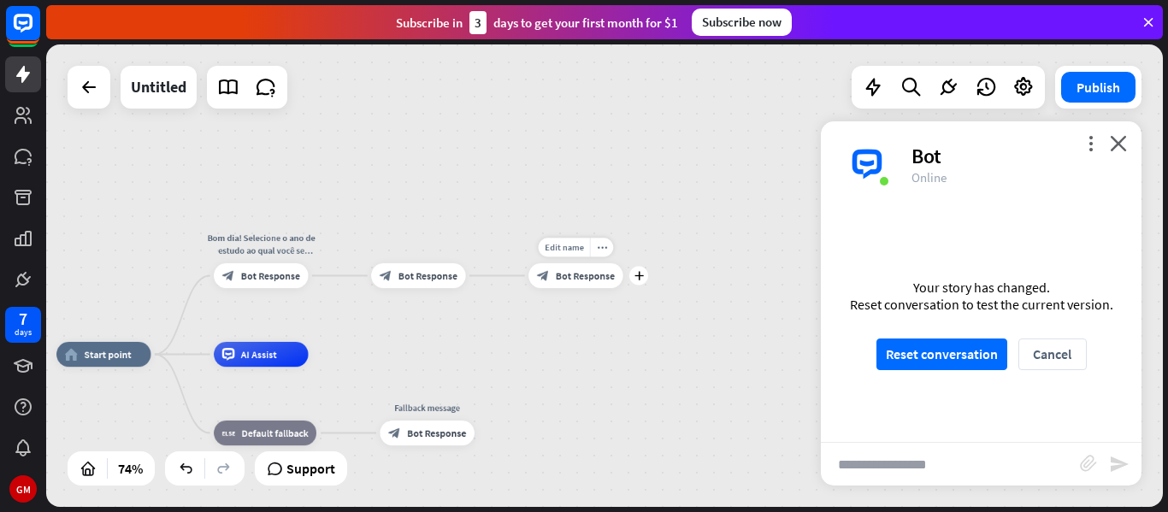
click at [600, 282] on div "block_bot_response Bot Response" at bounding box center [576, 275] width 94 height 25
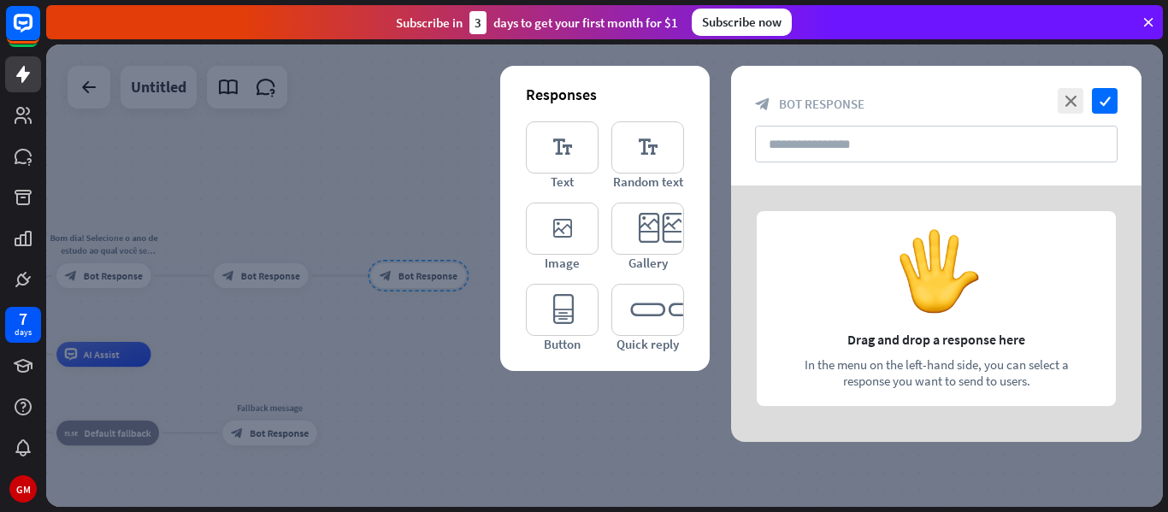
click at [401, 393] on div at bounding box center [604, 275] width 1117 height 463
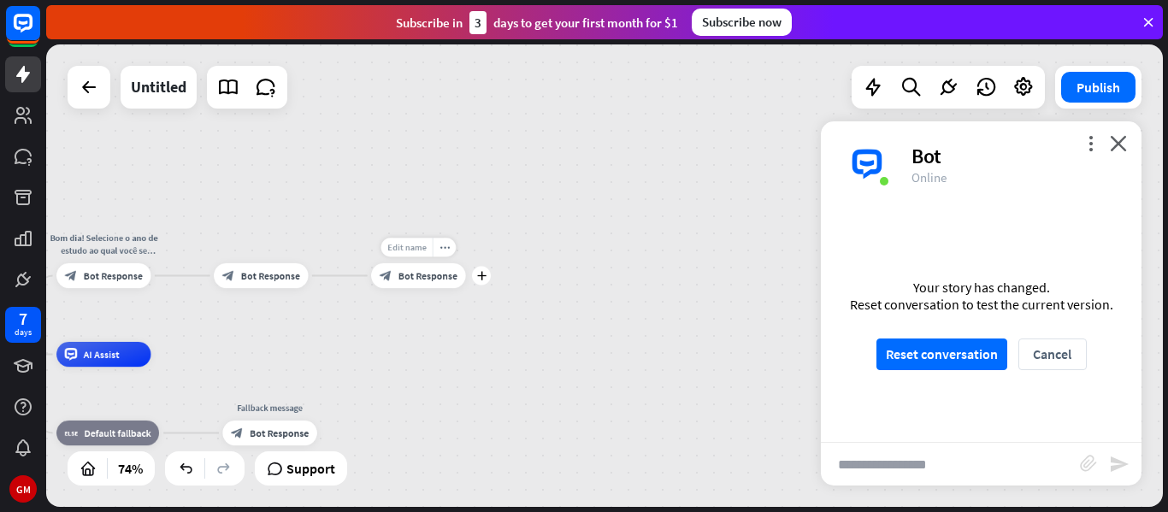
click at [423, 255] on div "Edit name" at bounding box center [406, 247] width 51 height 19
click at [425, 269] on span "Bot Response" at bounding box center [428, 275] width 59 height 13
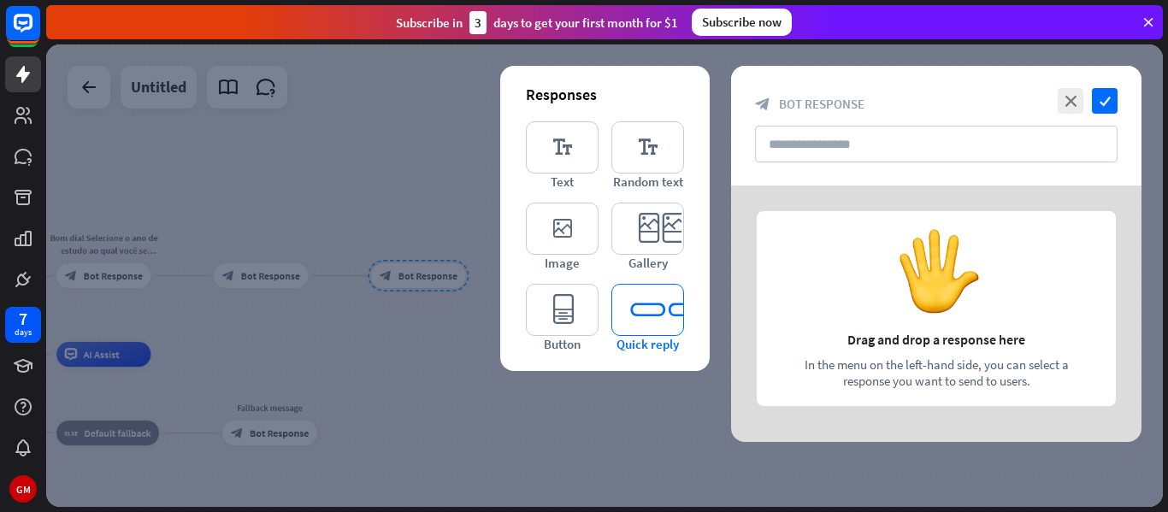
click at [650, 319] on icon "editor_quick_replies" at bounding box center [648, 310] width 73 height 52
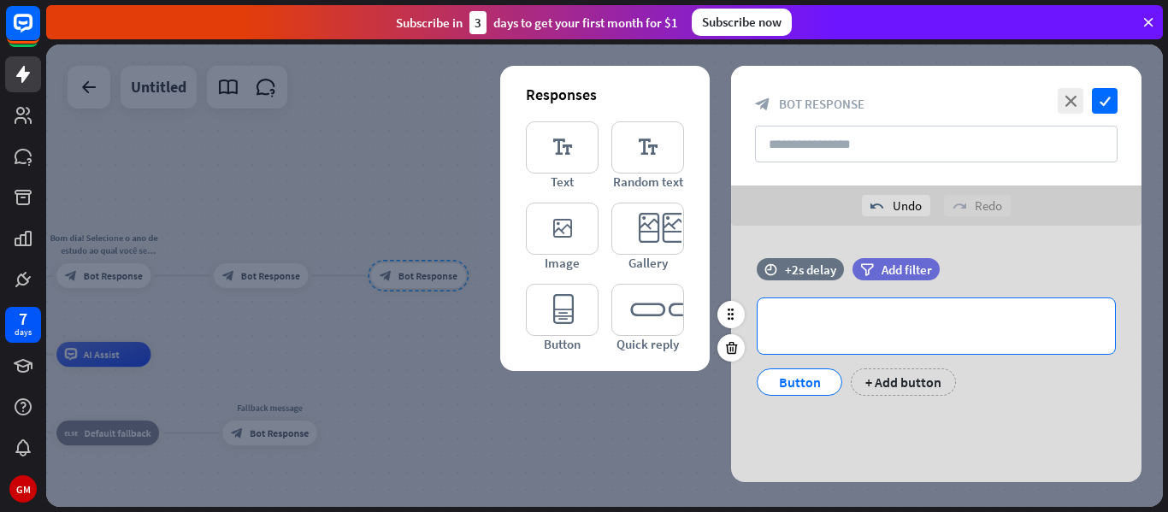
click at [821, 340] on div "**********" at bounding box center [937, 327] width 358 height 56
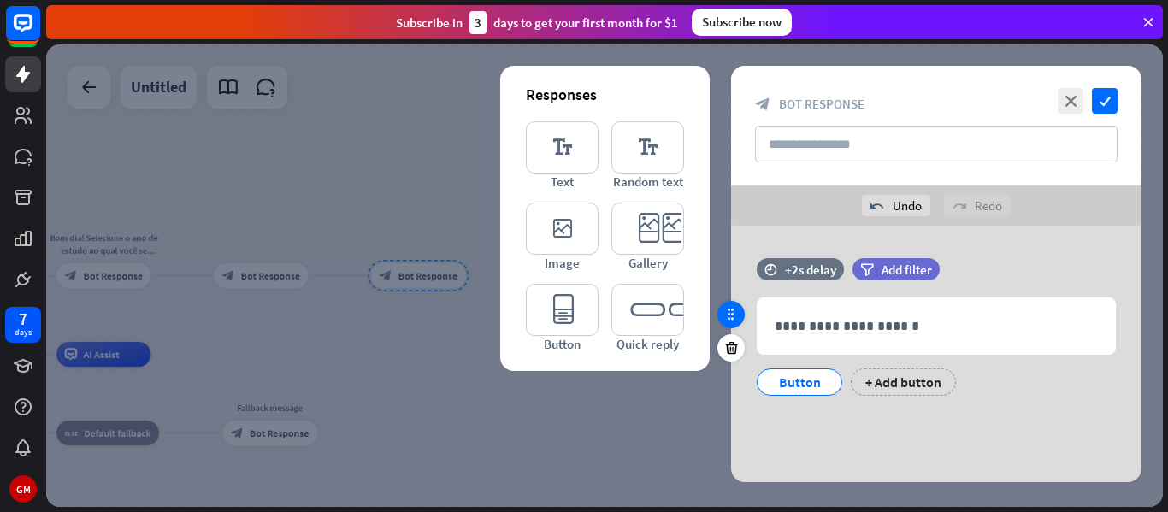
click at [728, 314] on icon at bounding box center [731, 314] width 15 height 15
click at [732, 311] on icon at bounding box center [731, 314] width 15 height 15
click at [357, 431] on div at bounding box center [604, 275] width 1117 height 463
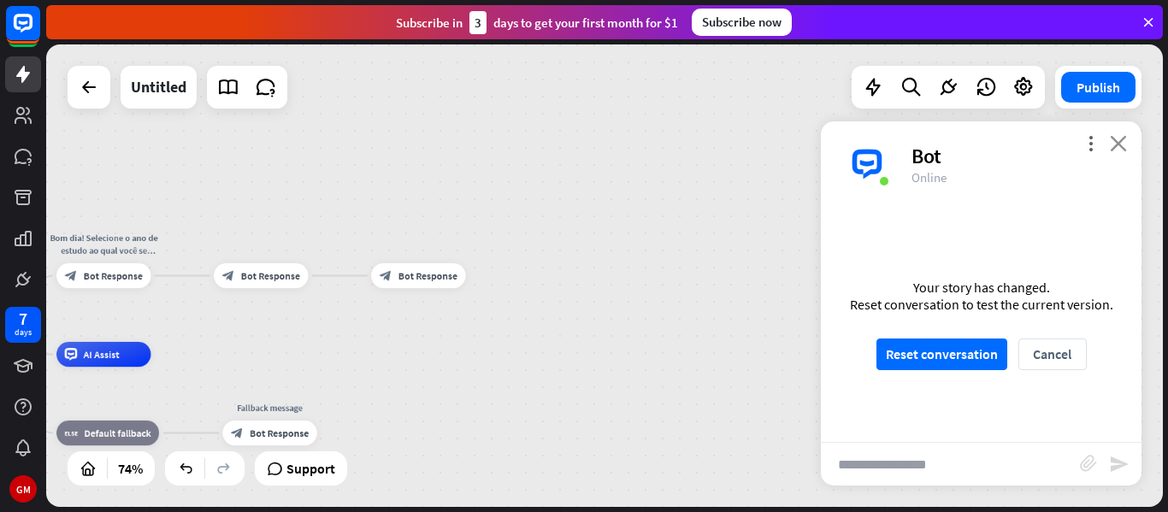
click at [1119, 140] on icon "close" at bounding box center [1118, 143] width 17 height 16
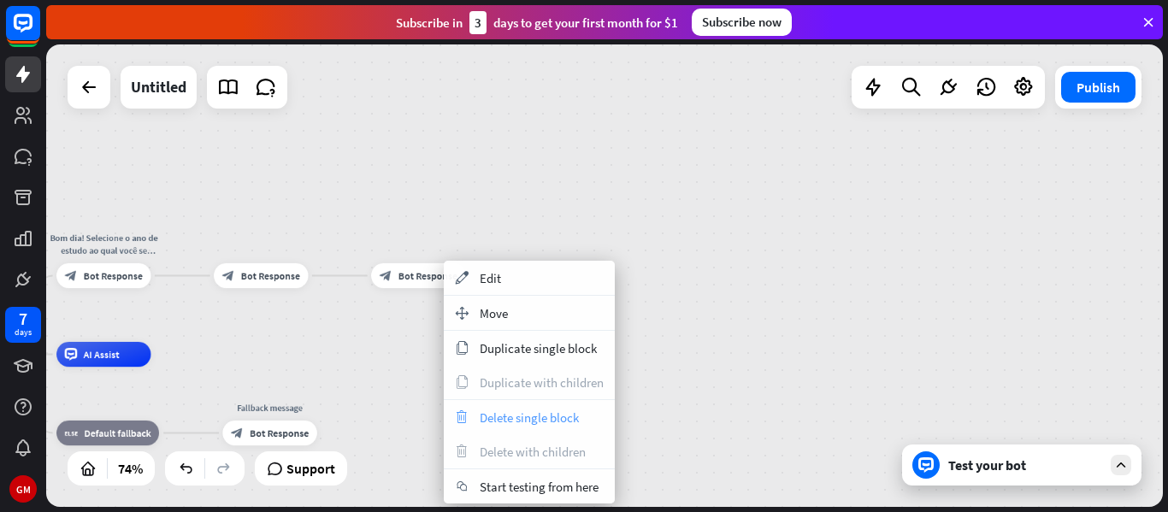
click at [533, 412] on span "Delete single block" at bounding box center [529, 418] width 99 height 16
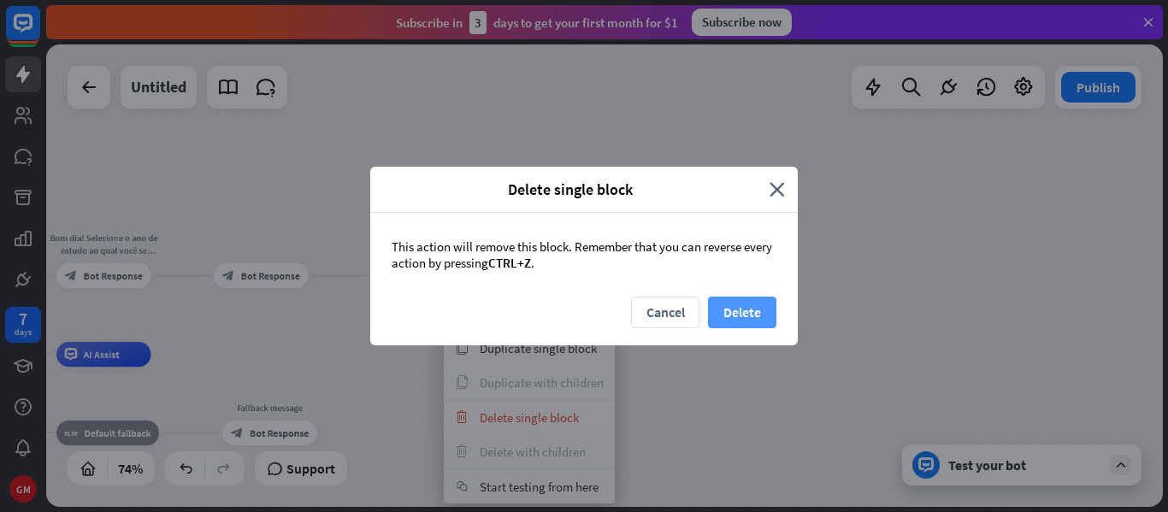
click at [750, 317] on button "Delete" at bounding box center [742, 313] width 68 height 32
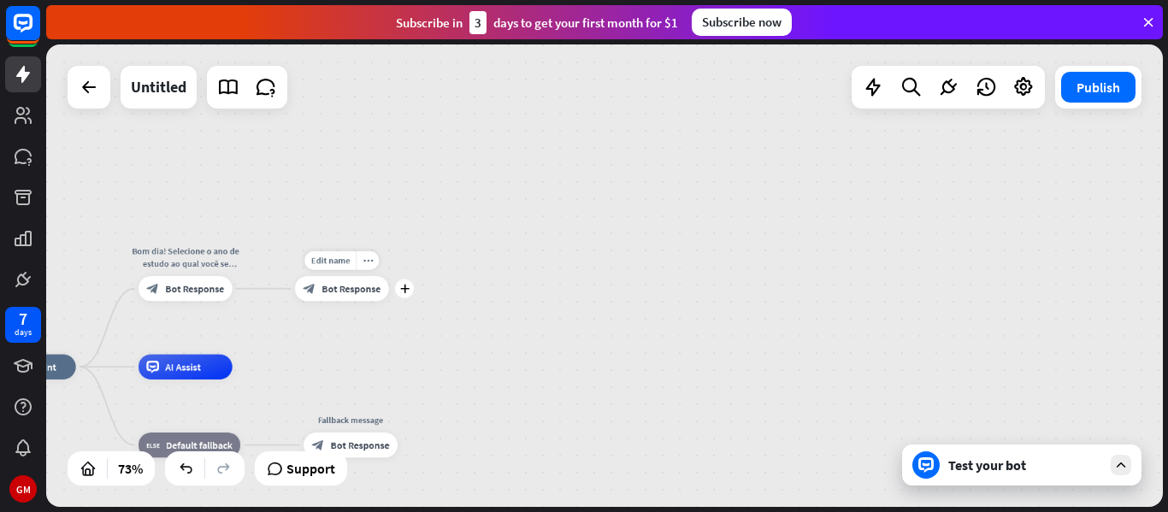
drag, startPoint x: 289, startPoint y: 306, endPoint x: 369, endPoint y: 319, distance: 81.4
click at [369, 301] on div "Edit name more_horiz plus block_bot_response Bot Response" at bounding box center [342, 288] width 94 height 25
click at [34, 423] on div at bounding box center [23, 407] width 36 height 36
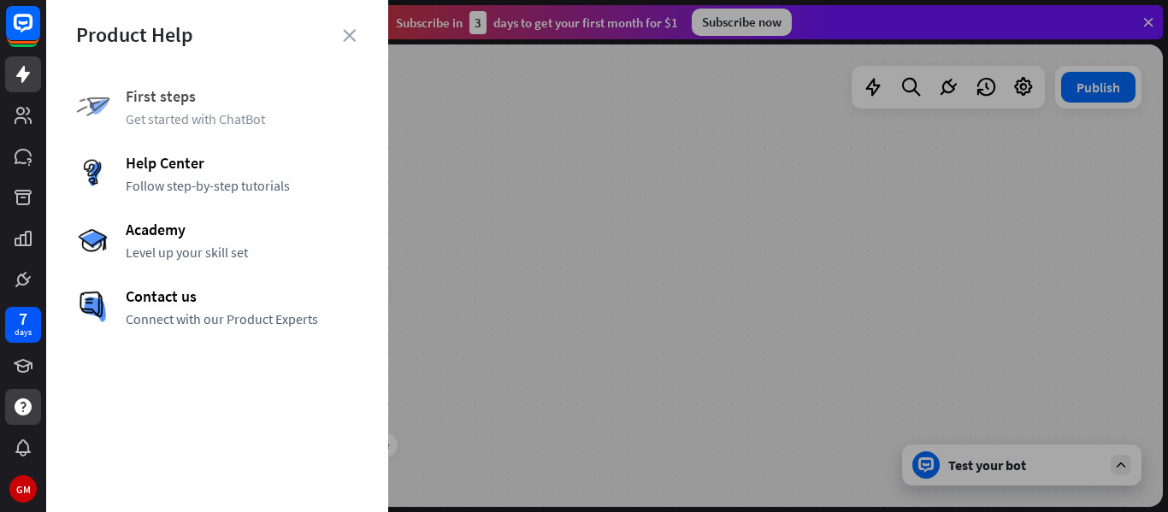
click at [205, 113] on span "Get started with ChatBot" at bounding box center [242, 118] width 233 height 17
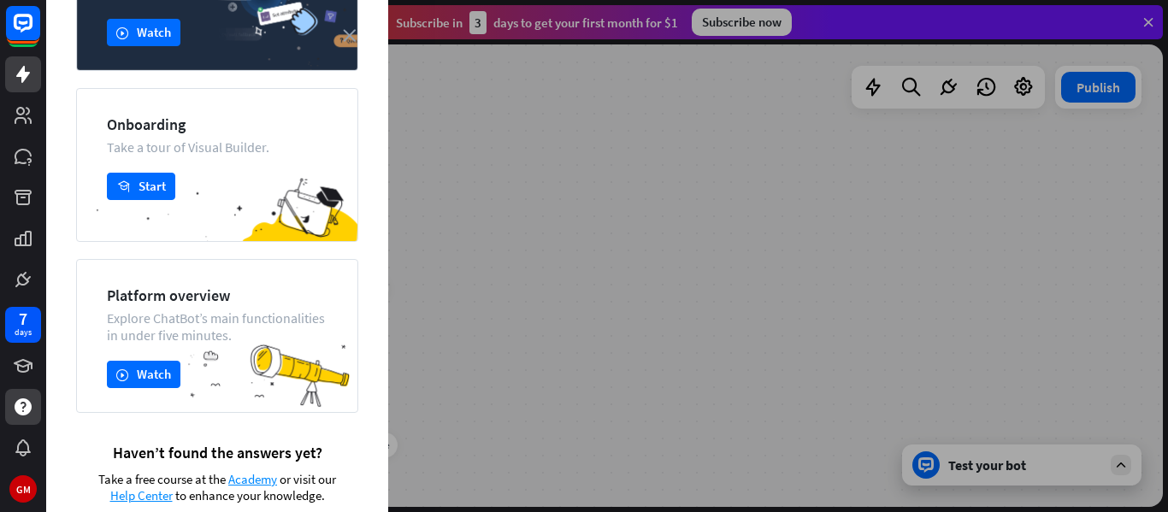
scroll to position [207, 0]
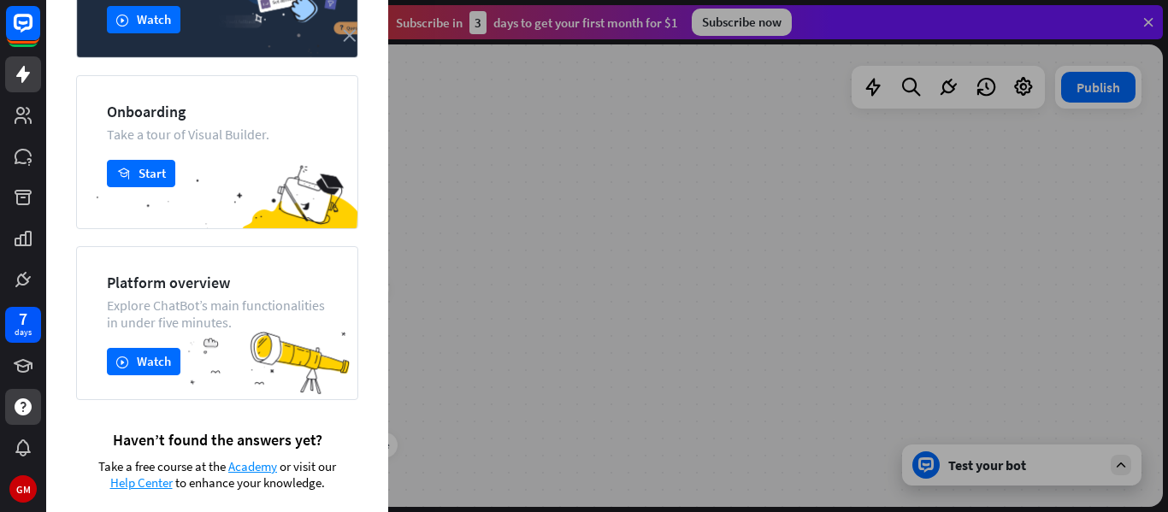
click at [542, 313] on div at bounding box center [607, 256] width 1122 height 512
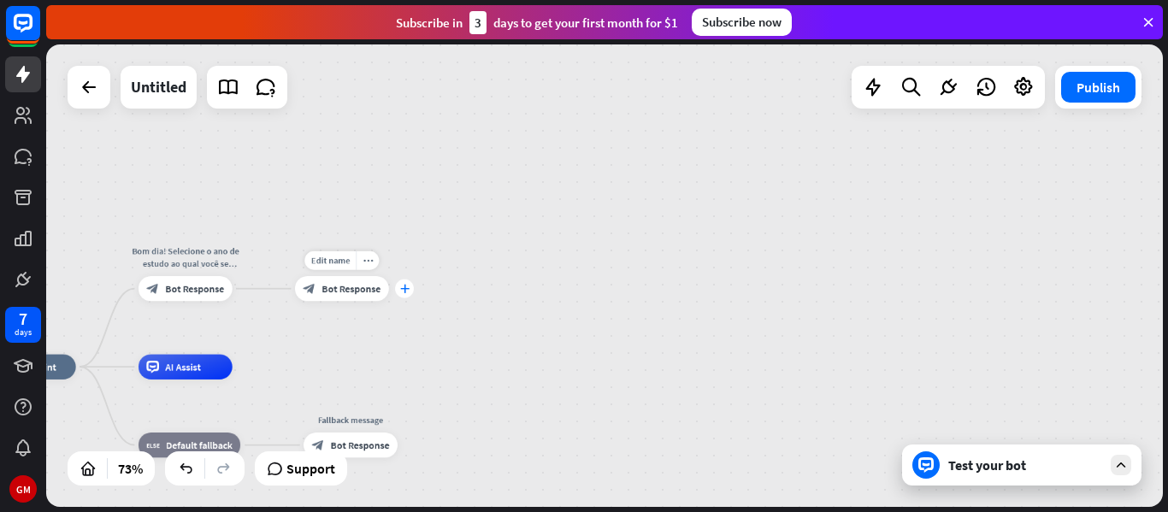
click at [401, 291] on icon "plus" at bounding box center [404, 289] width 9 height 9
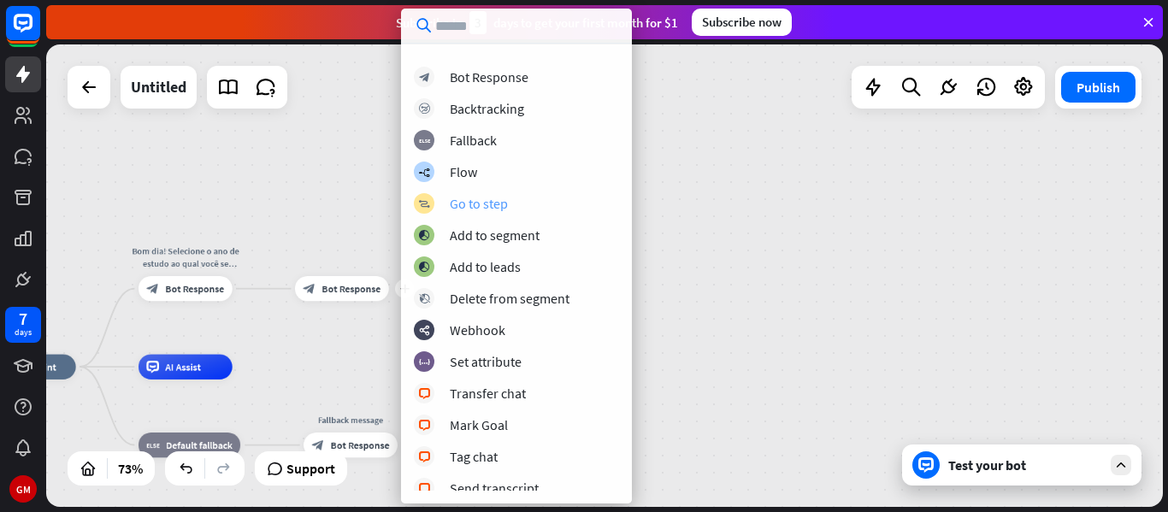
scroll to position [96, 0]
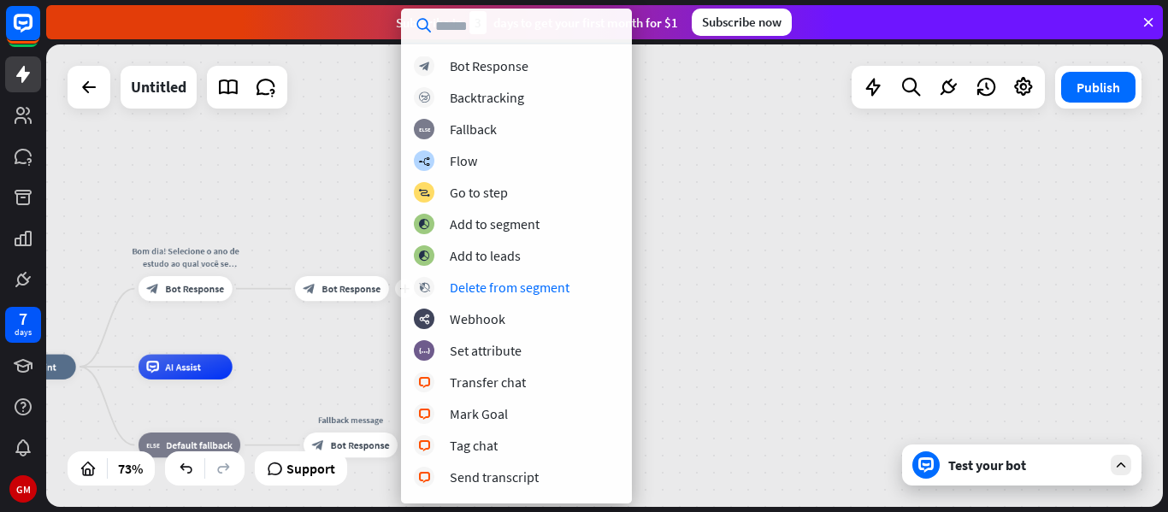
click at [882, 263] on div "home_2 Start point Bom dia! Selecione o ano de estudo ao qual você se encontra:…" at bounding box center [604, 275] width 1117 height 463
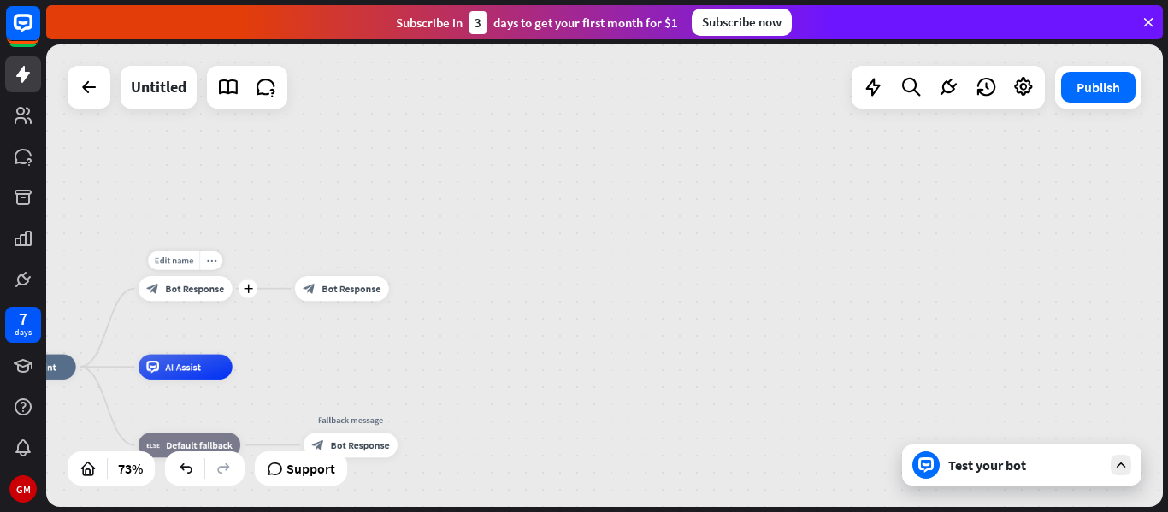
click at [218, 293] on span "Bot Response" at bounding box center [194, 288] width 59 height 13
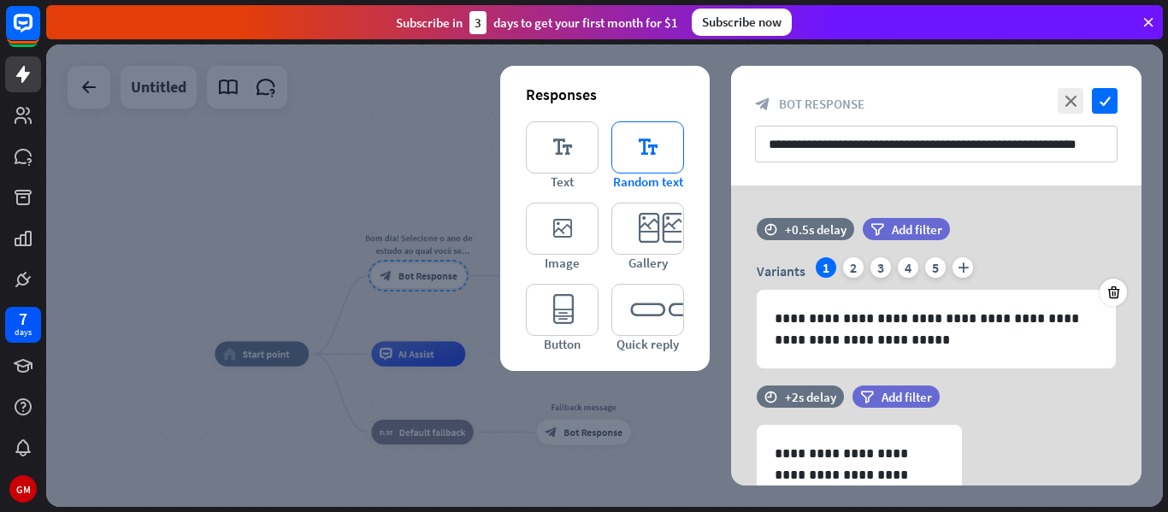
click at [634, 153] on icon "editor_text" at bounding box center [648, 147] width 73 height 52
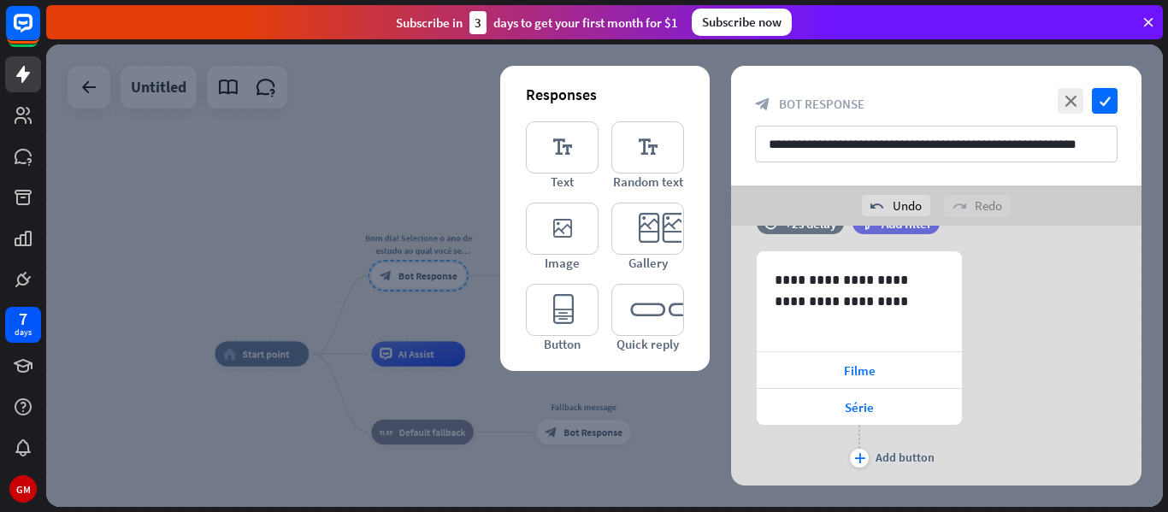
scroll to position [208, 0]
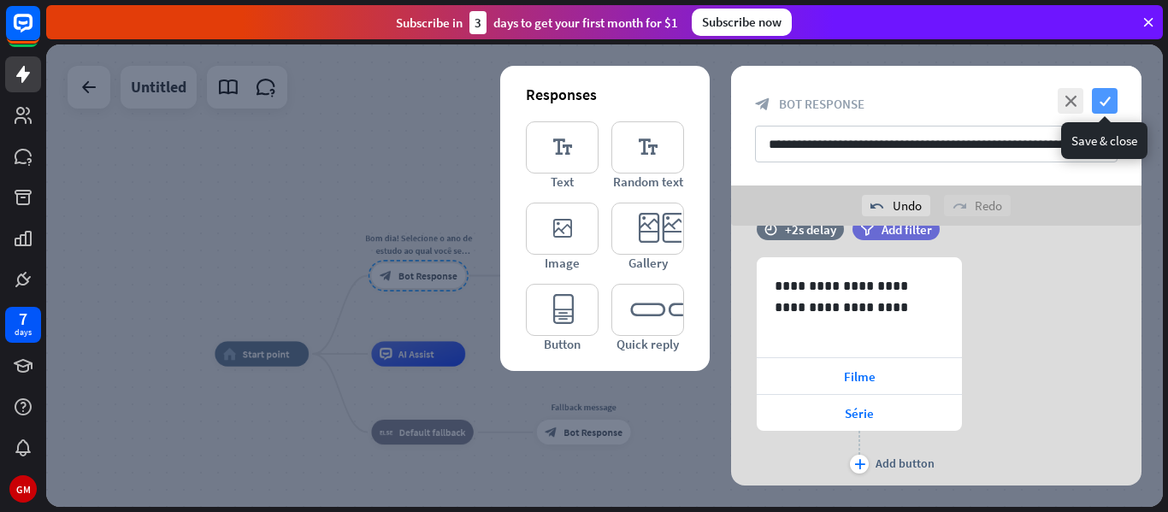
click at [1107, 110] on icon "check" at bounding box center [1105, 101] width 26 height 26
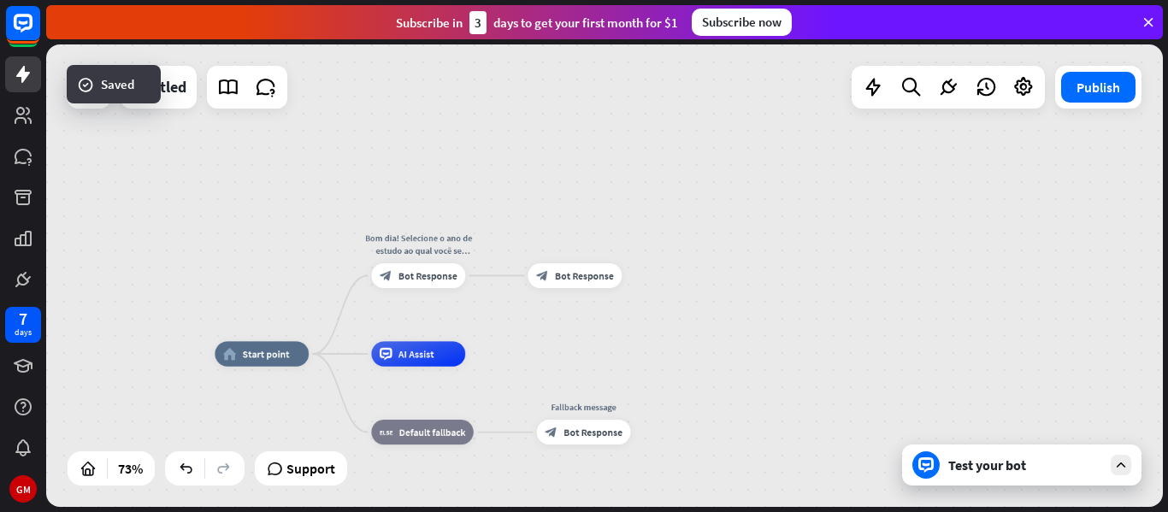
click at [960, 465] on div "Test your bot" at bounding box center [1026, 465] width 154 height 17
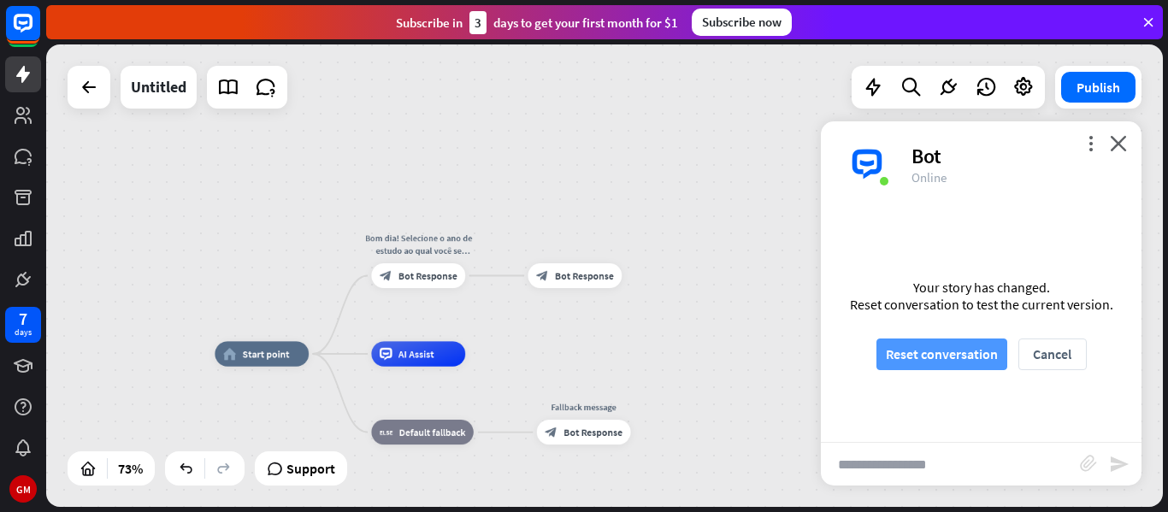
click at [925, 360] on button "Reset conversation" at bounding box center [942, 355] width 131 height 32
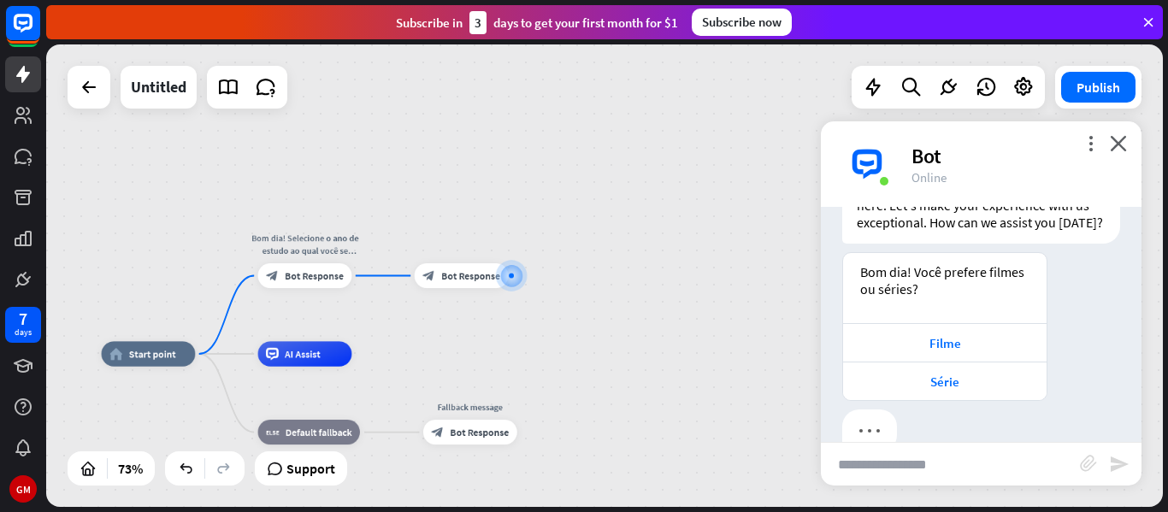
scroll to position [108, 0]
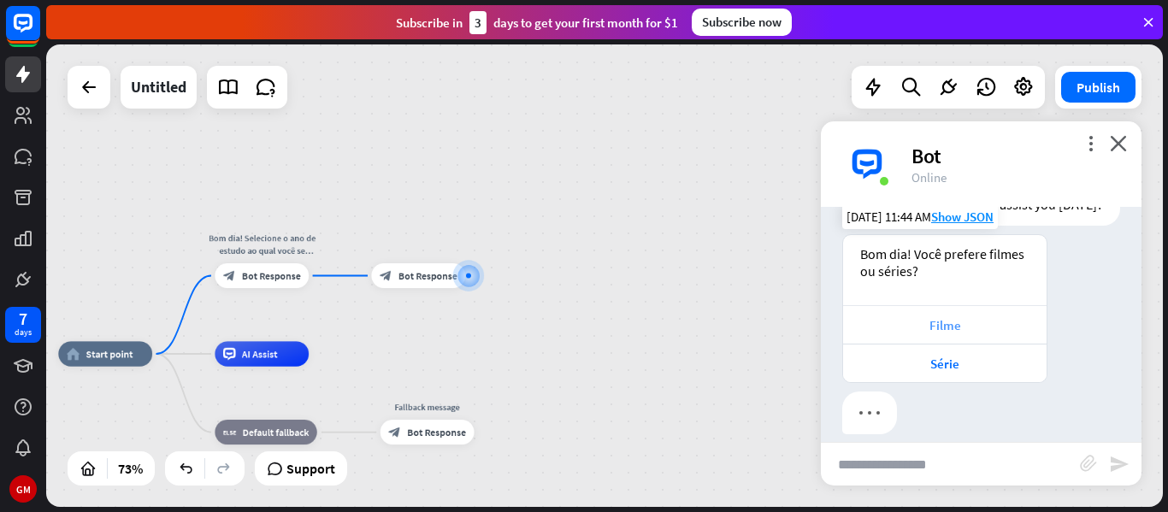
click at [954, 330] on div "Filme" at bounding box center [945, 325] width 186 height 16
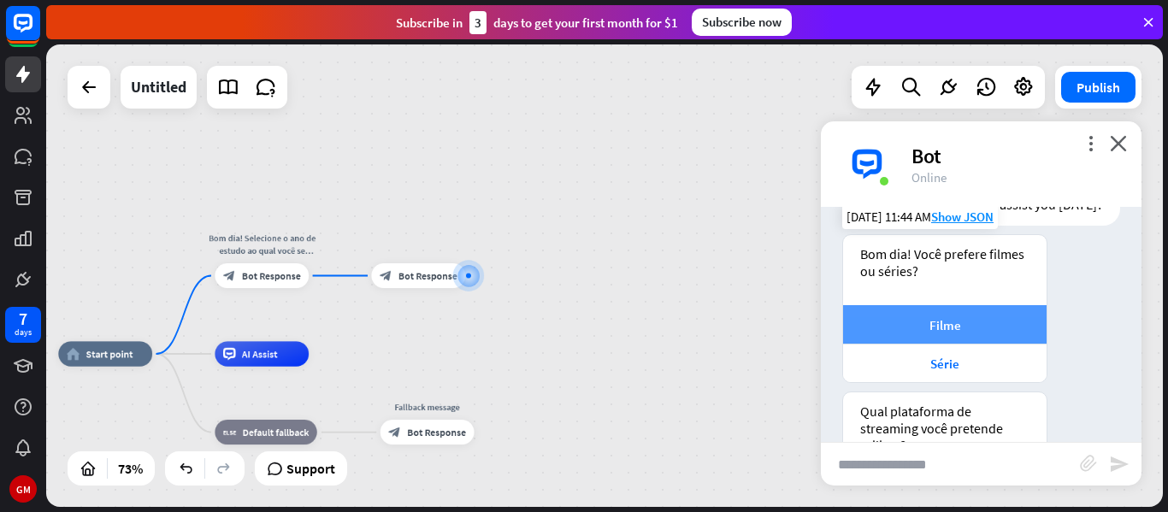
scroll to position [326, 0]
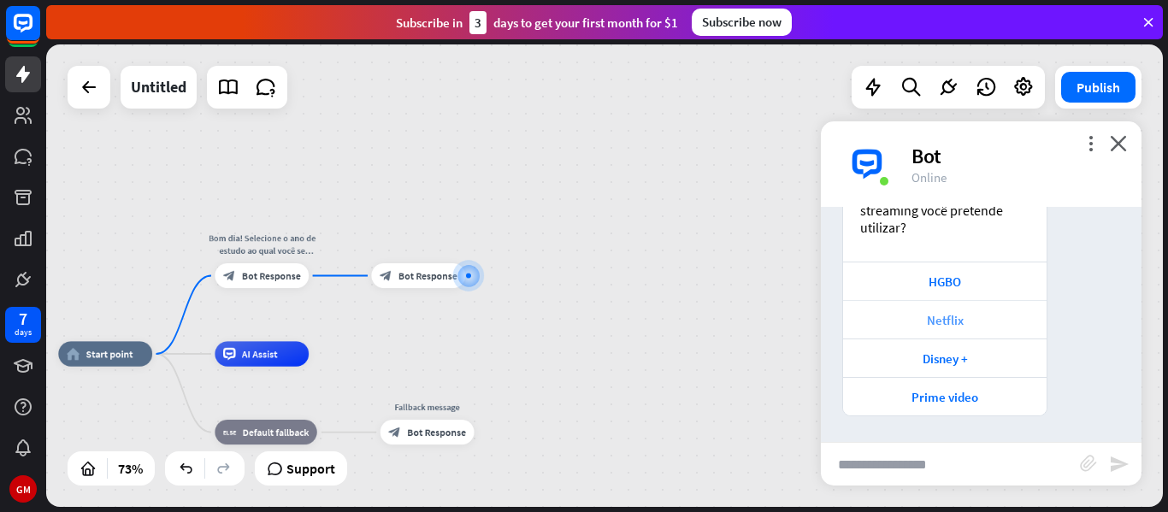
click at [949, 324] on div "Netflix" at bounding box center [945, 320] width 186 height 16
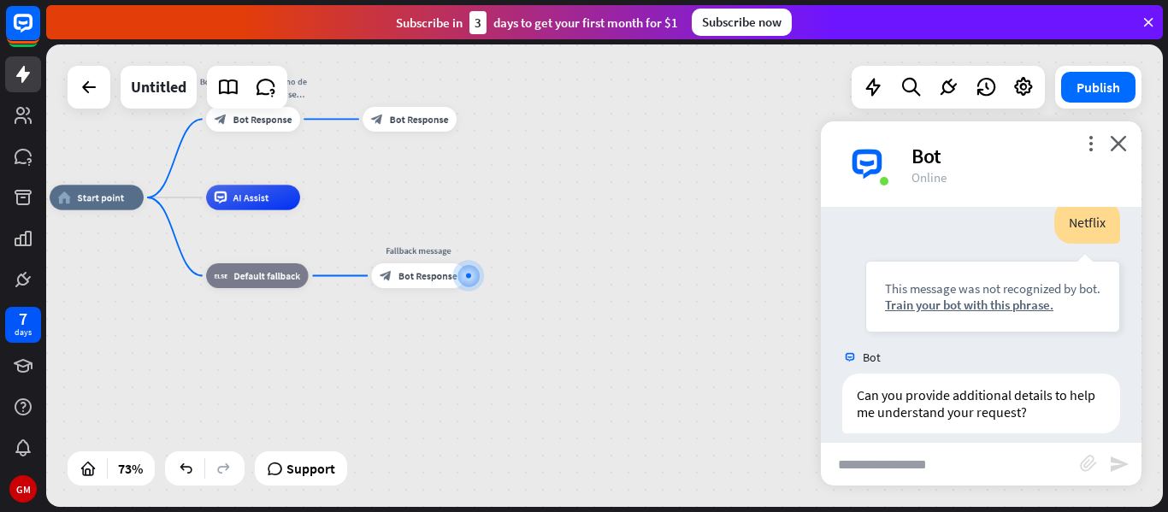
scroll to position [600, 0]
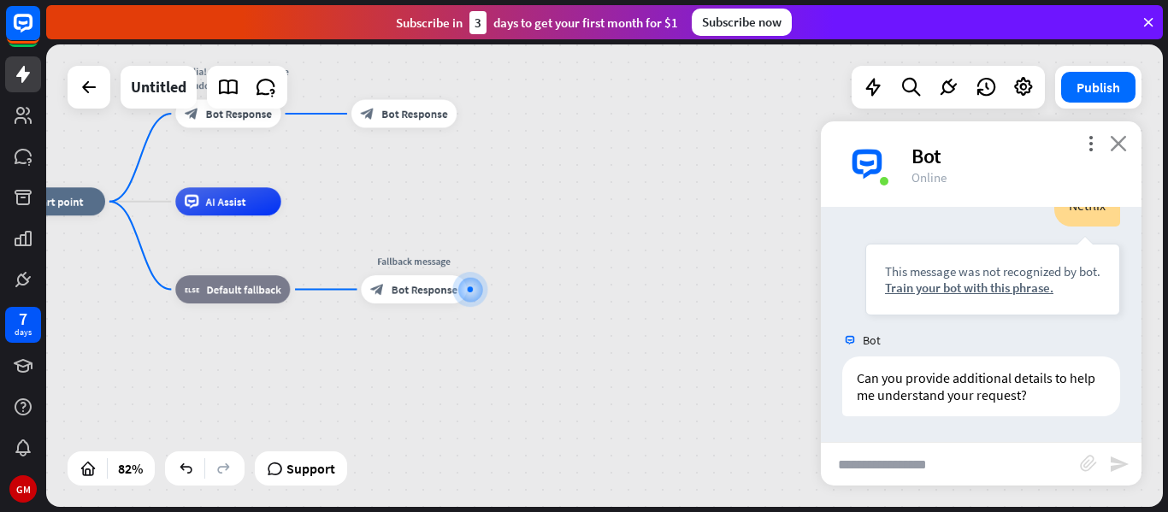
click at [1119, 150] on icon "close" at bounding box center [1118, 143] width 17 height 16
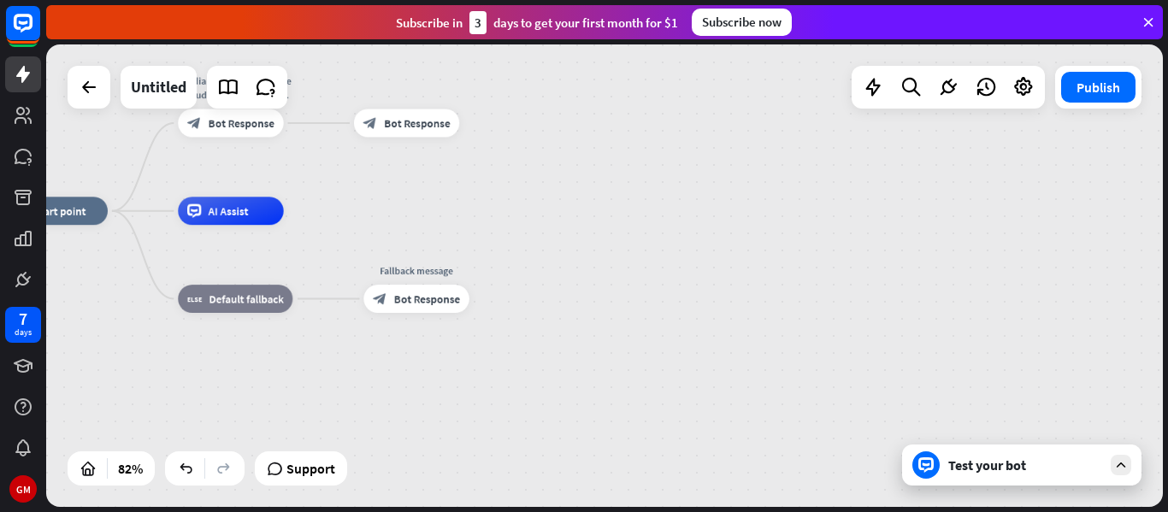
drag, startPoint x: 533, startPoint y: 175, endPoint x: 546, endPoint y: 211, distance: 38.1
click at [546, 211] on div "home_2 Start point Bom dia! Selecione o ano de estudo ao qual você se encontra:…" at bounding box center [604, 275] width 1117 height 463
